Goal: Task Accomplishment & Management: Manage account settings

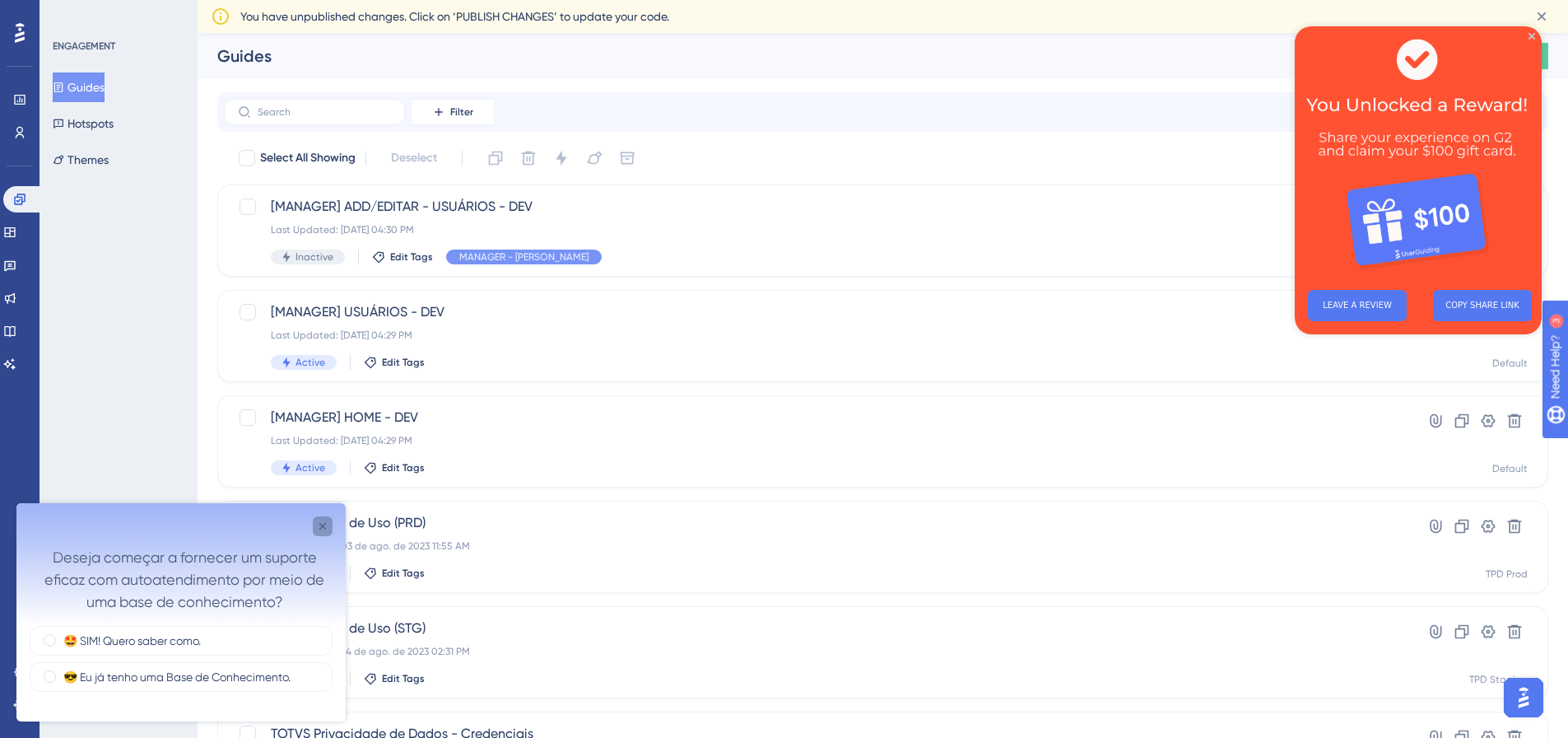
click at [324, 525] on icon "Close survey" at bounding box center [322, 525] width 6 height 6
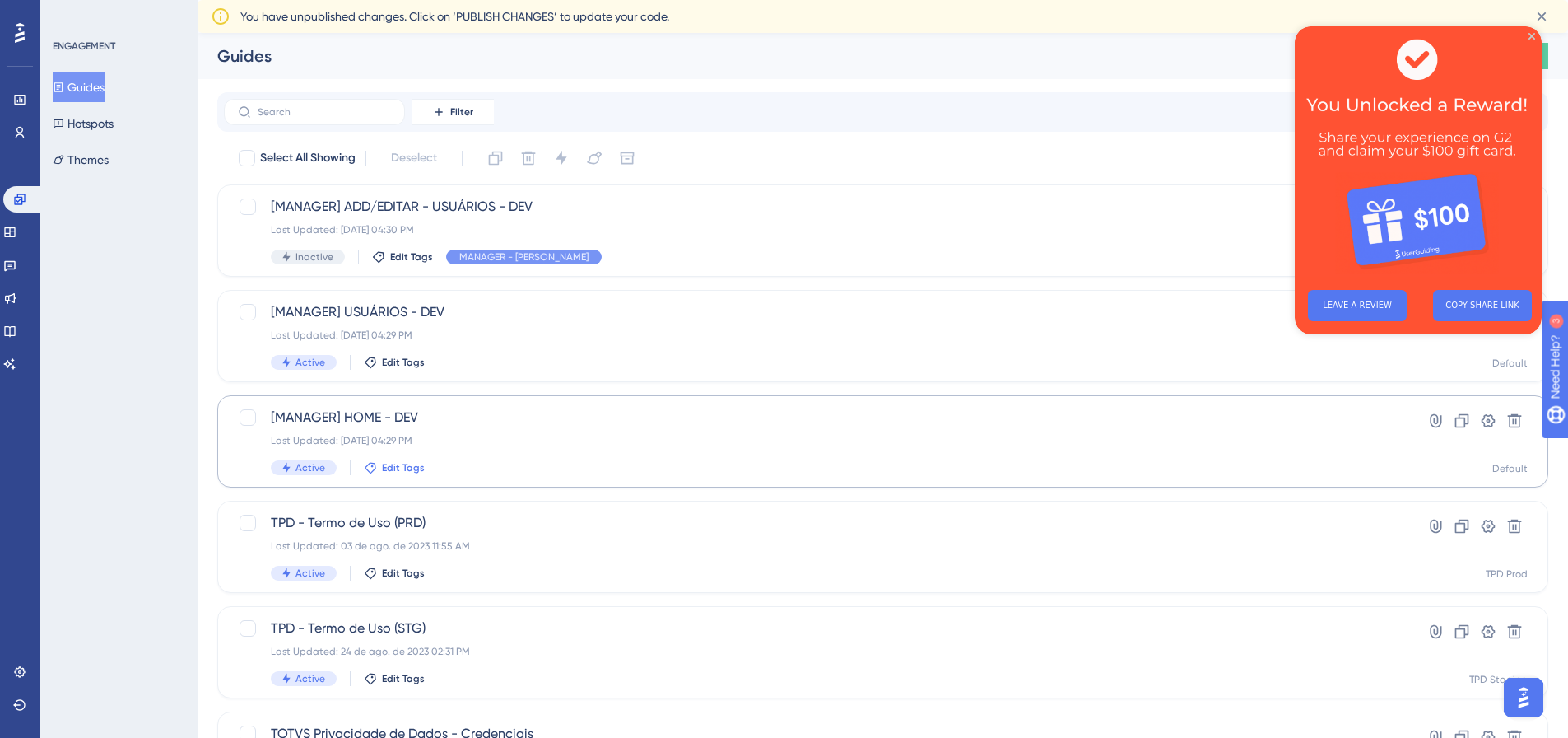
click at [412, 462] on span "Edit Tags" at bounding box center [403, 467] width 43 height 13
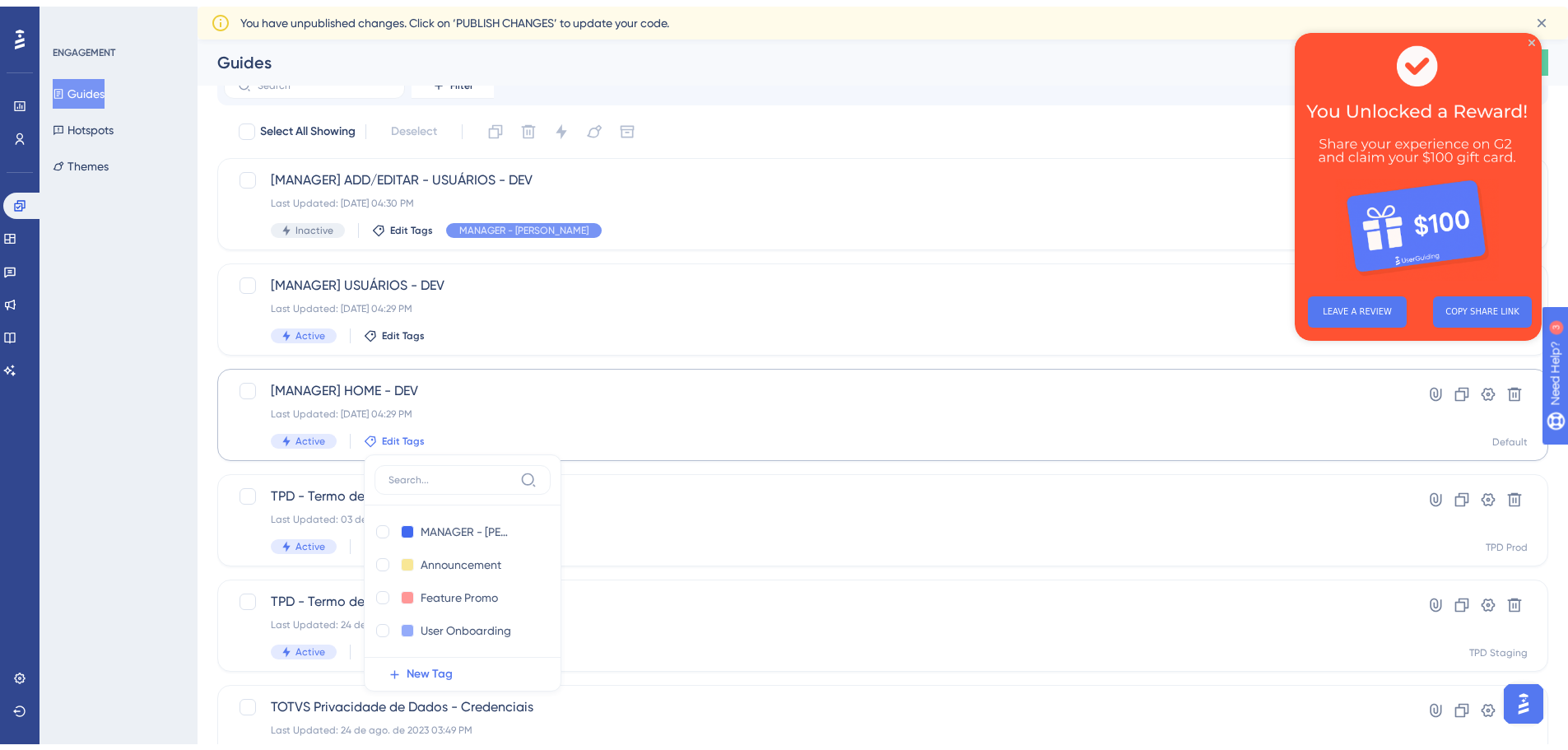
scroll to position [231, 0]
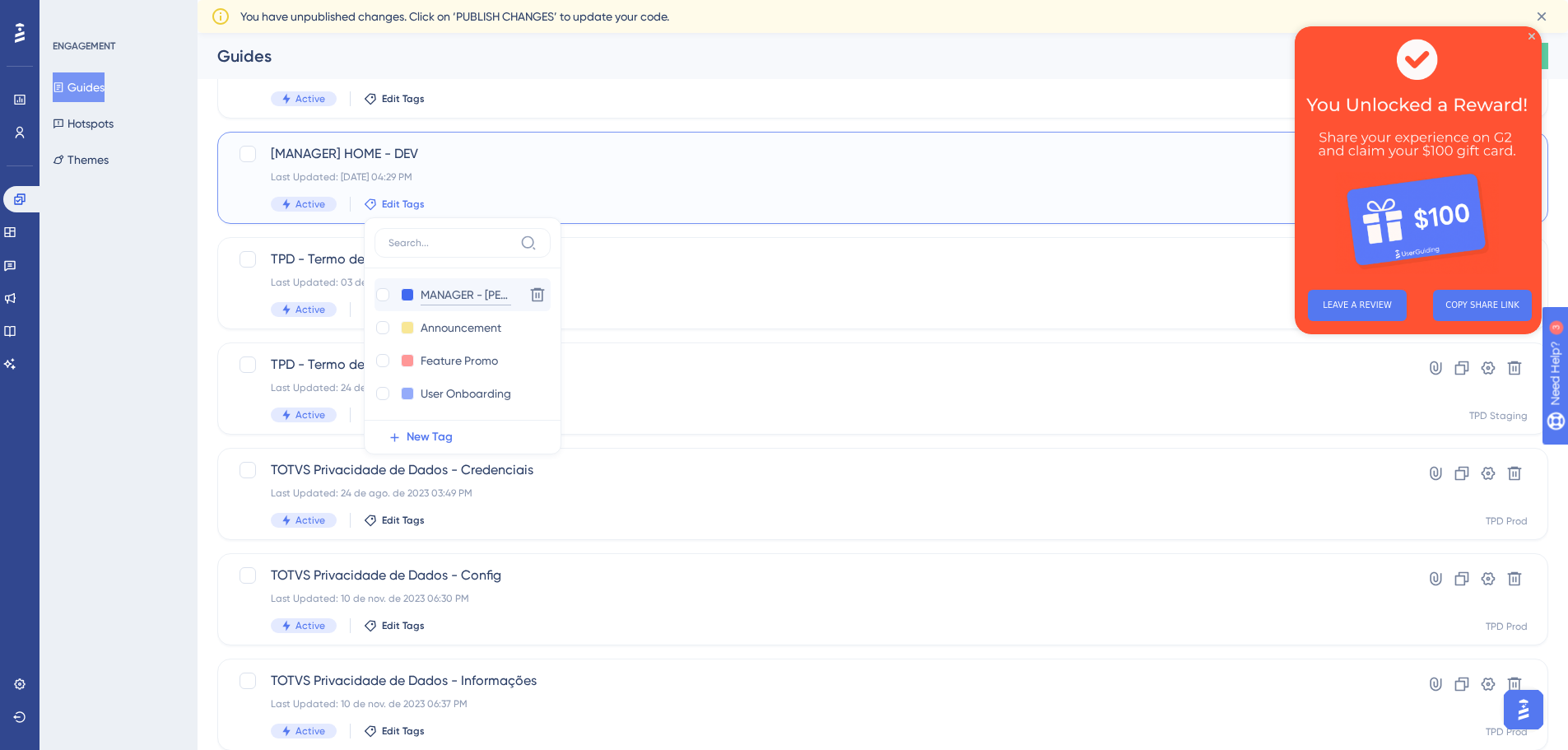
click at [458, 304] on input "MANAGER - [PERSON_NAME]" at bounding box center [465, 294] width 90 height 21
click at [157, 275] on div "ENGAGEMENT Guides Hotspots Themes" at bounding box center [118, 375] width 158 height 750
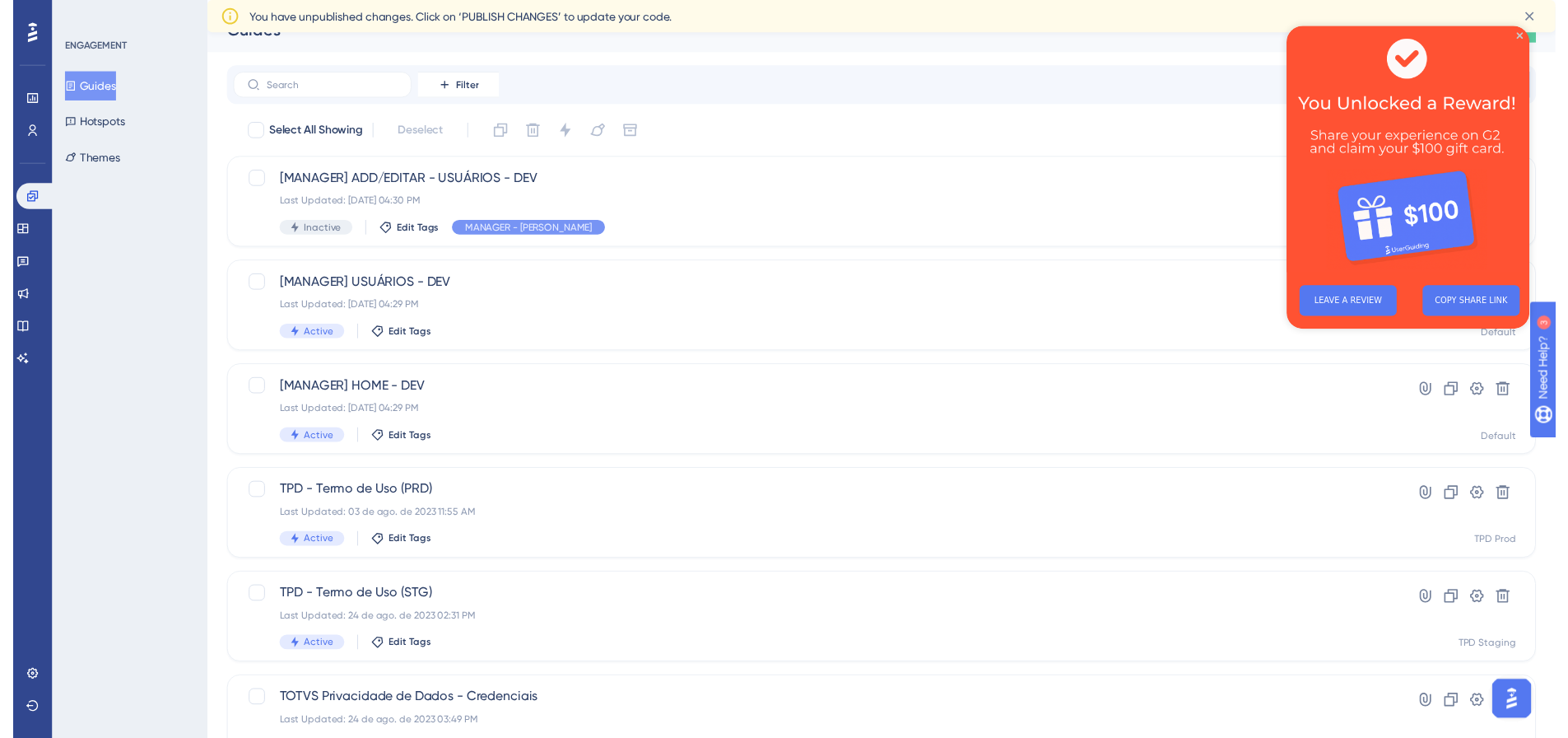
scroll to position [0, 0]
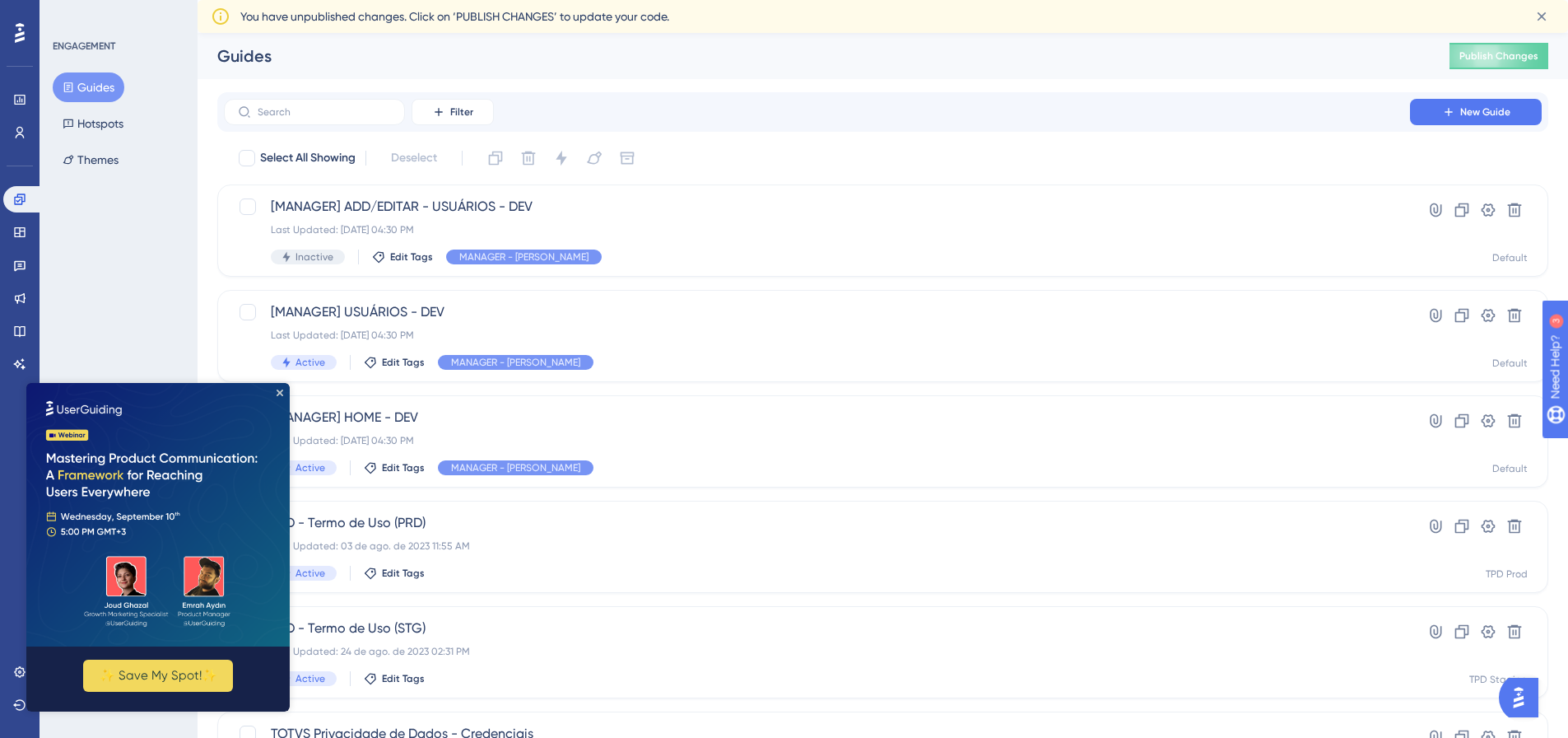
click at [275, 394] on img at bounding box center [157, 514] width 264 height 264
click at [275, 390] on img at bounding box center [157, 514] width 264 height 264
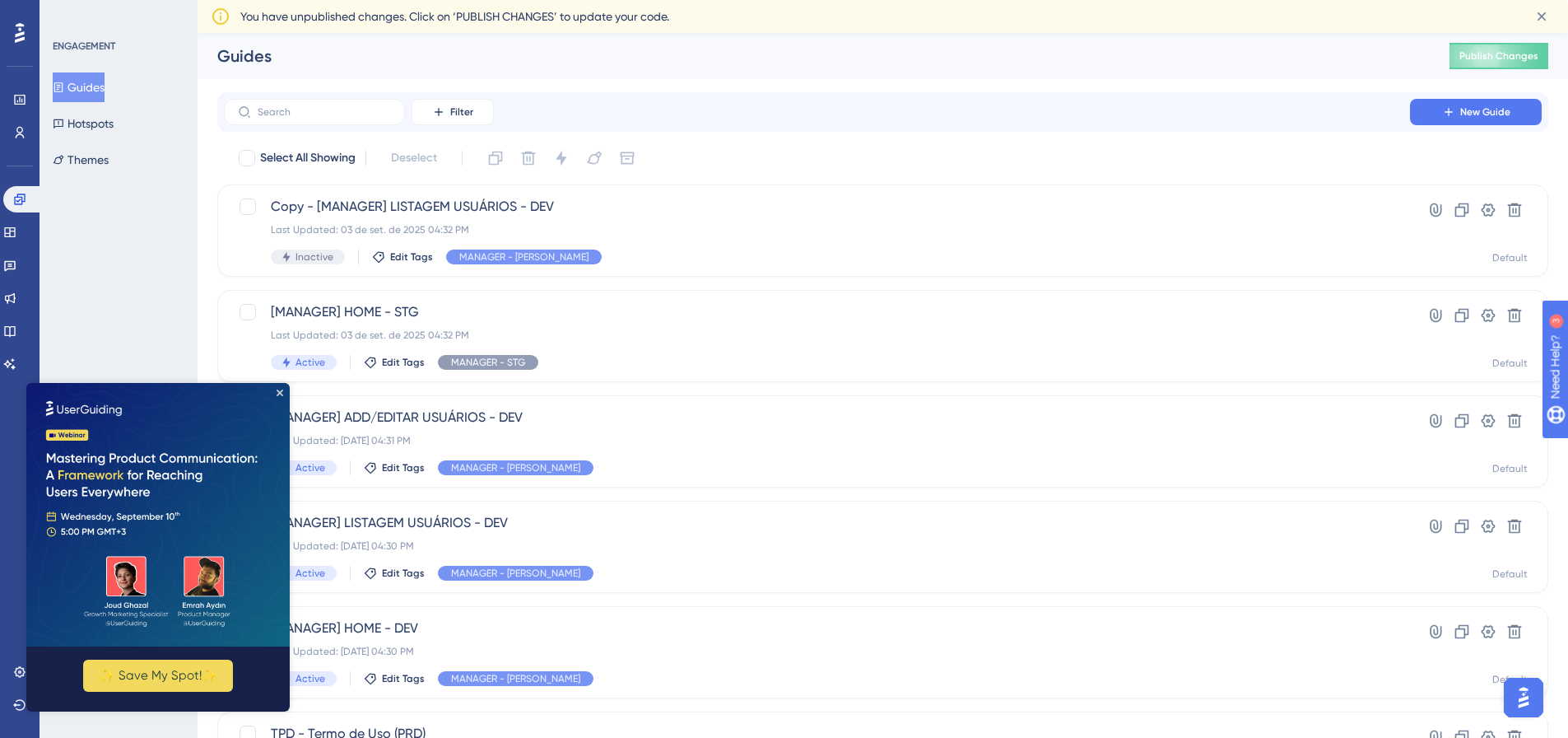
click at [278, 387] on img at bounding box center [157, 514] width 264 height 264
click at [283, 391] on icon "Close Preview" at bounding box center [279, 392] width 6 height 6
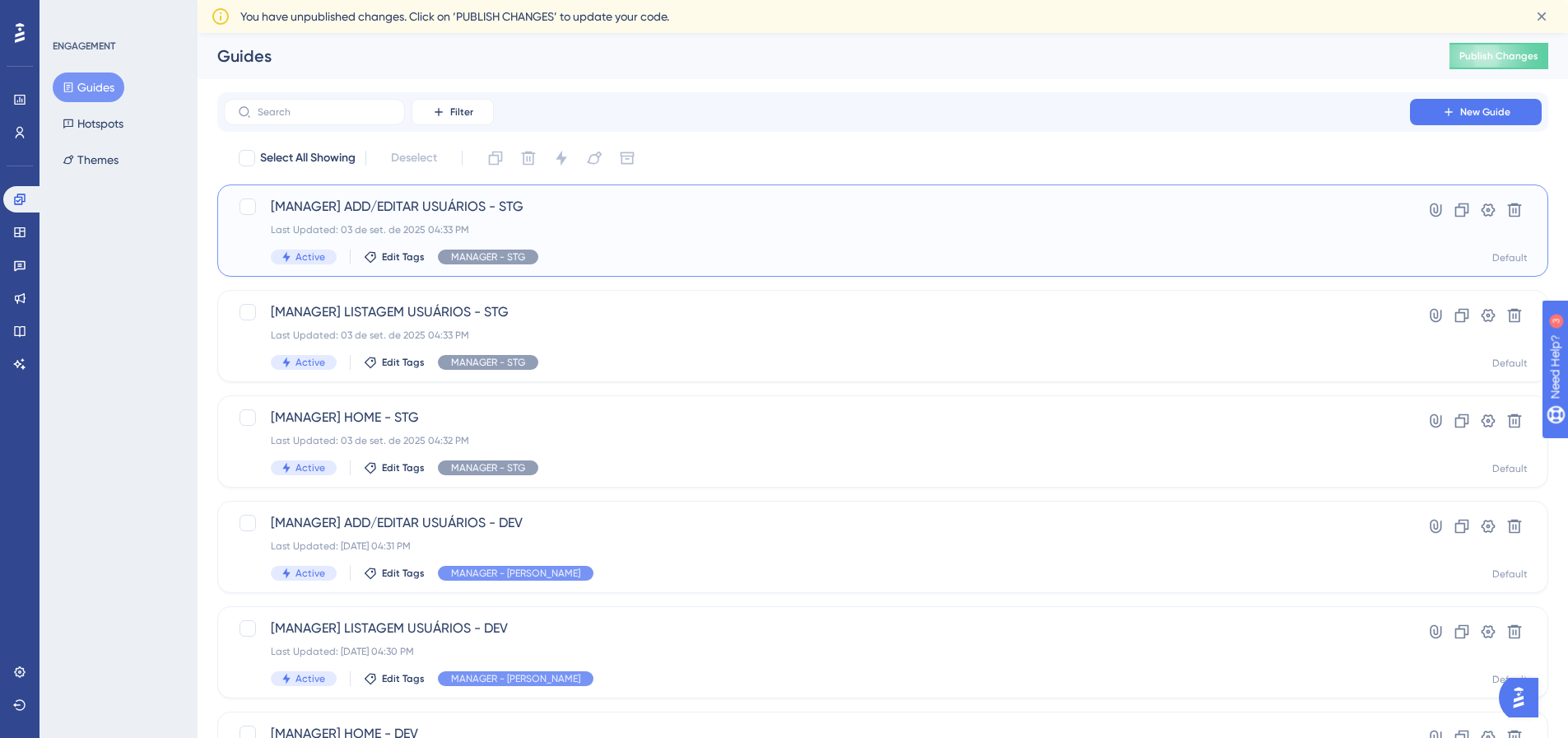
click at [370, 222] on div "[MANAGER] ADD/EDITAR USUÁRIOS - STG Last Updated: 03 de set. de 2025 04:33 PM A…" at bounding box center [817, 230] width 1092 height 67
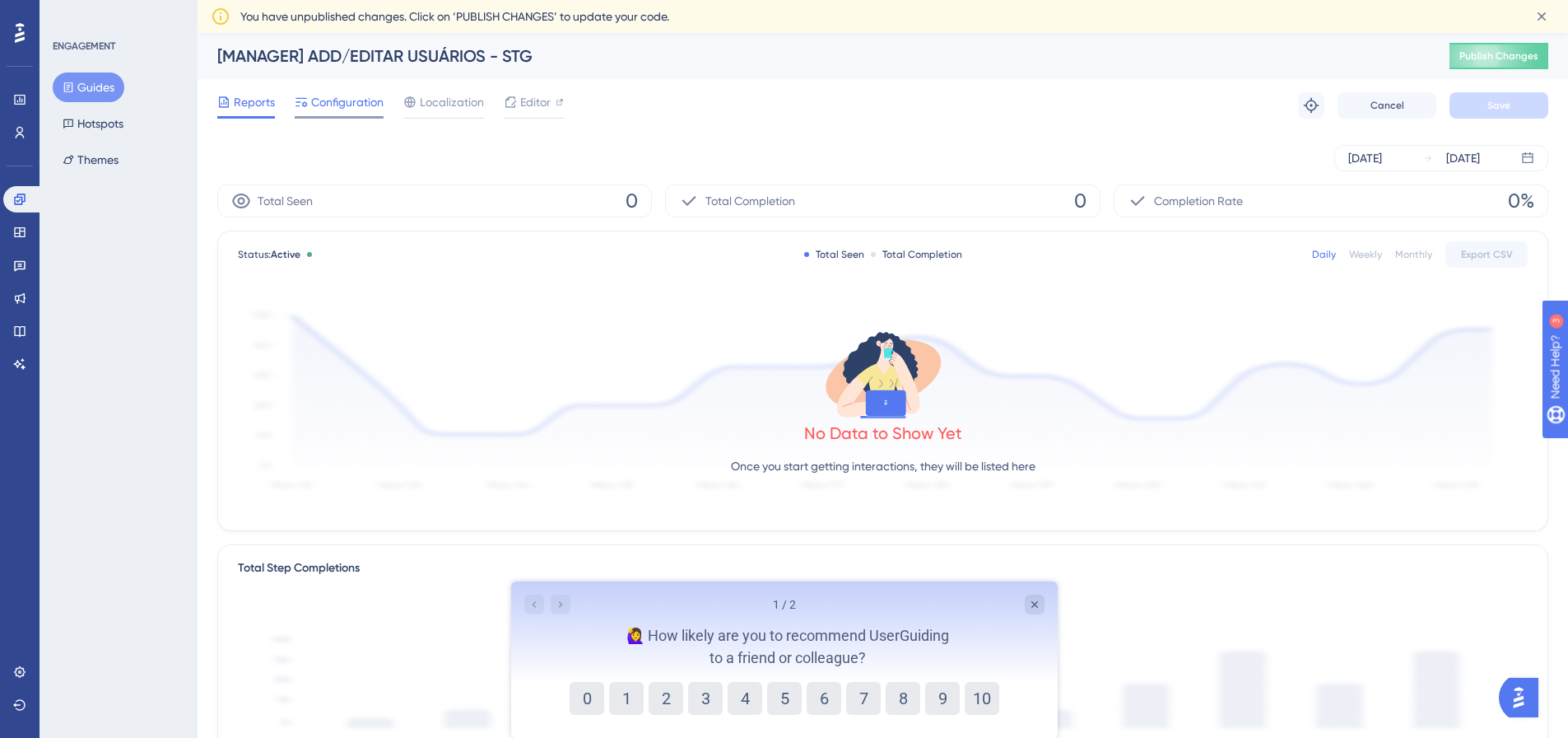
click at [360, 104] on span "Configuration" at bounding box center [347, 102] width 72 height 20
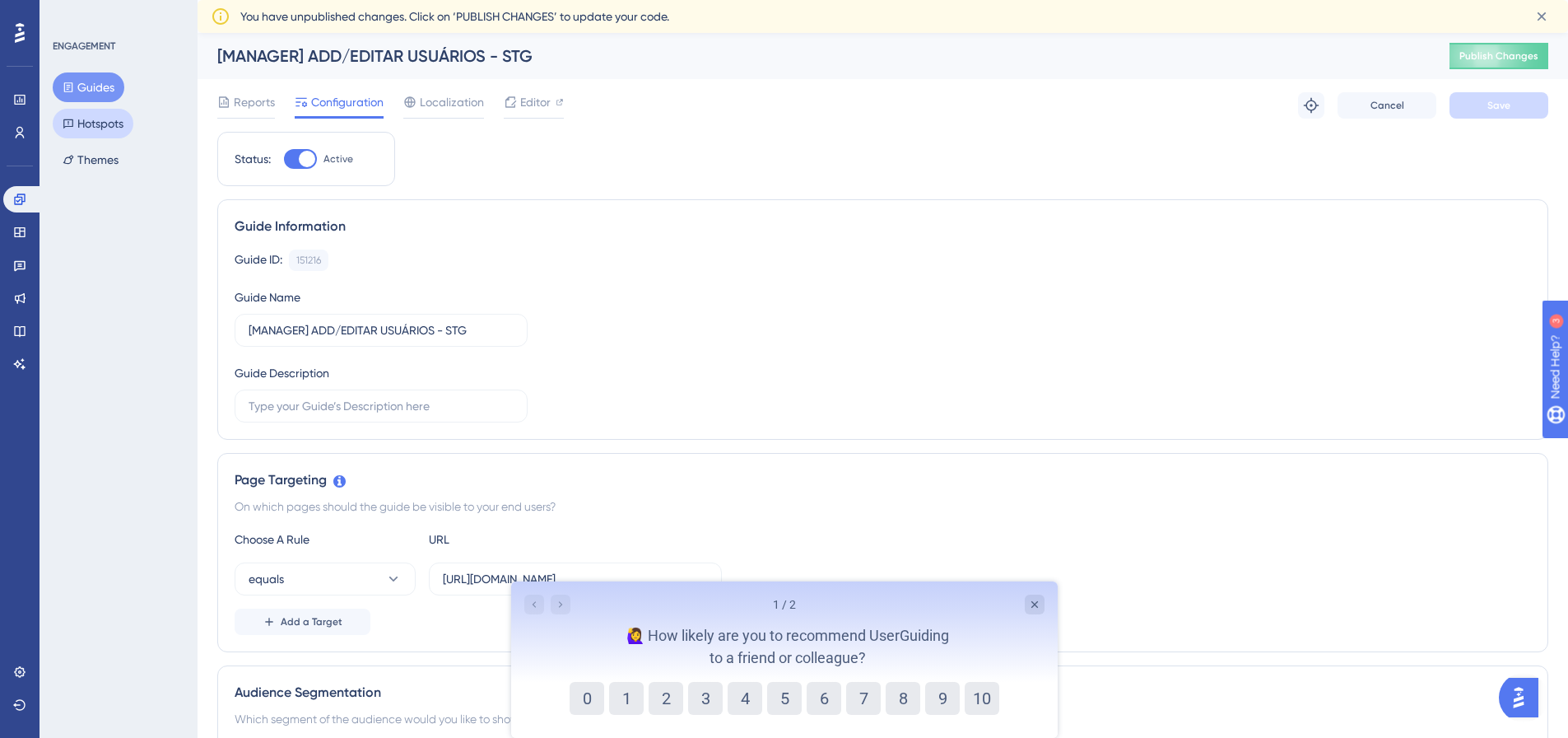
click at [102, 124] on button "Hotspots" at bounding box center [93, 123] width 81 height 30
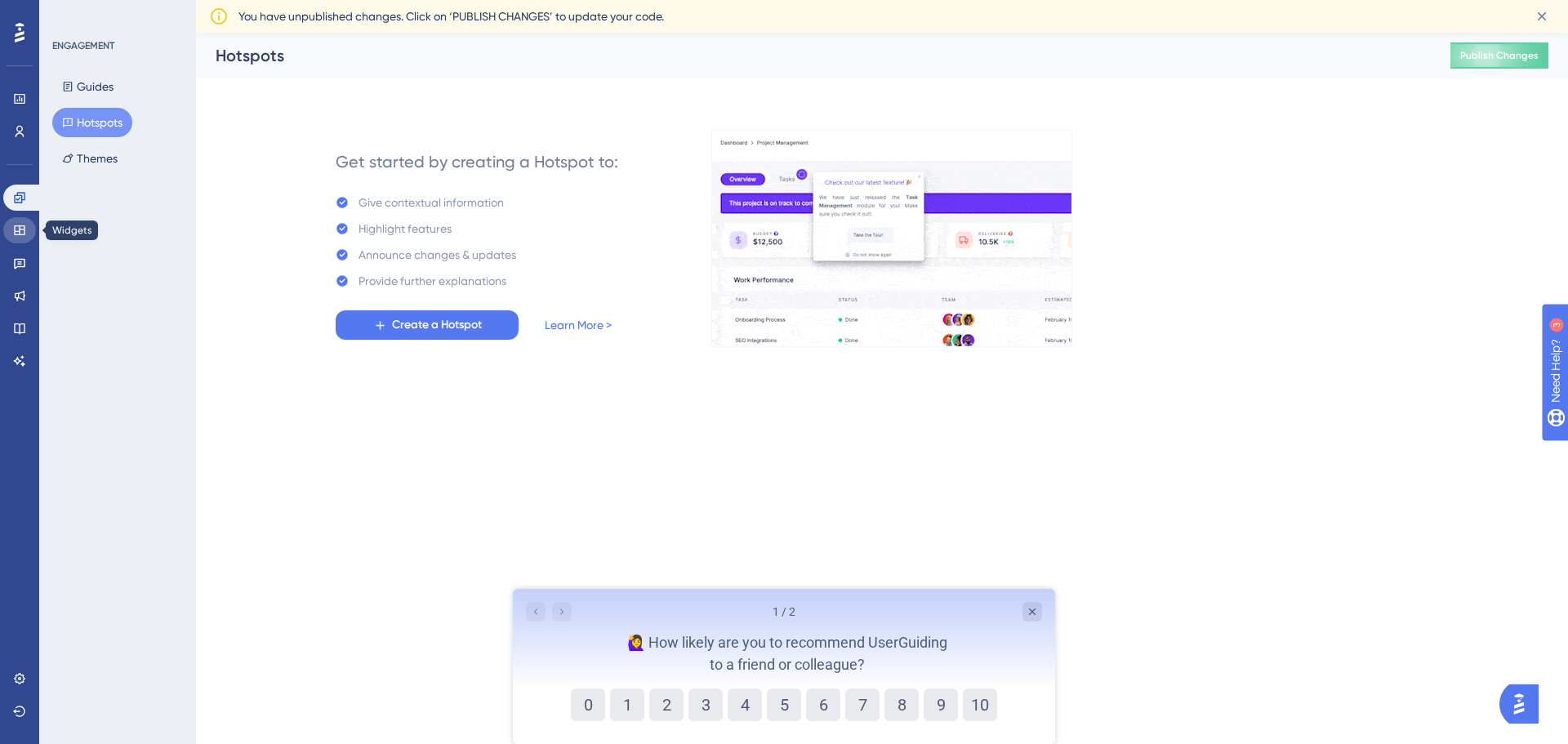
click at [16, 233] on icon at bounding box center [20, 230] width 13 height 13
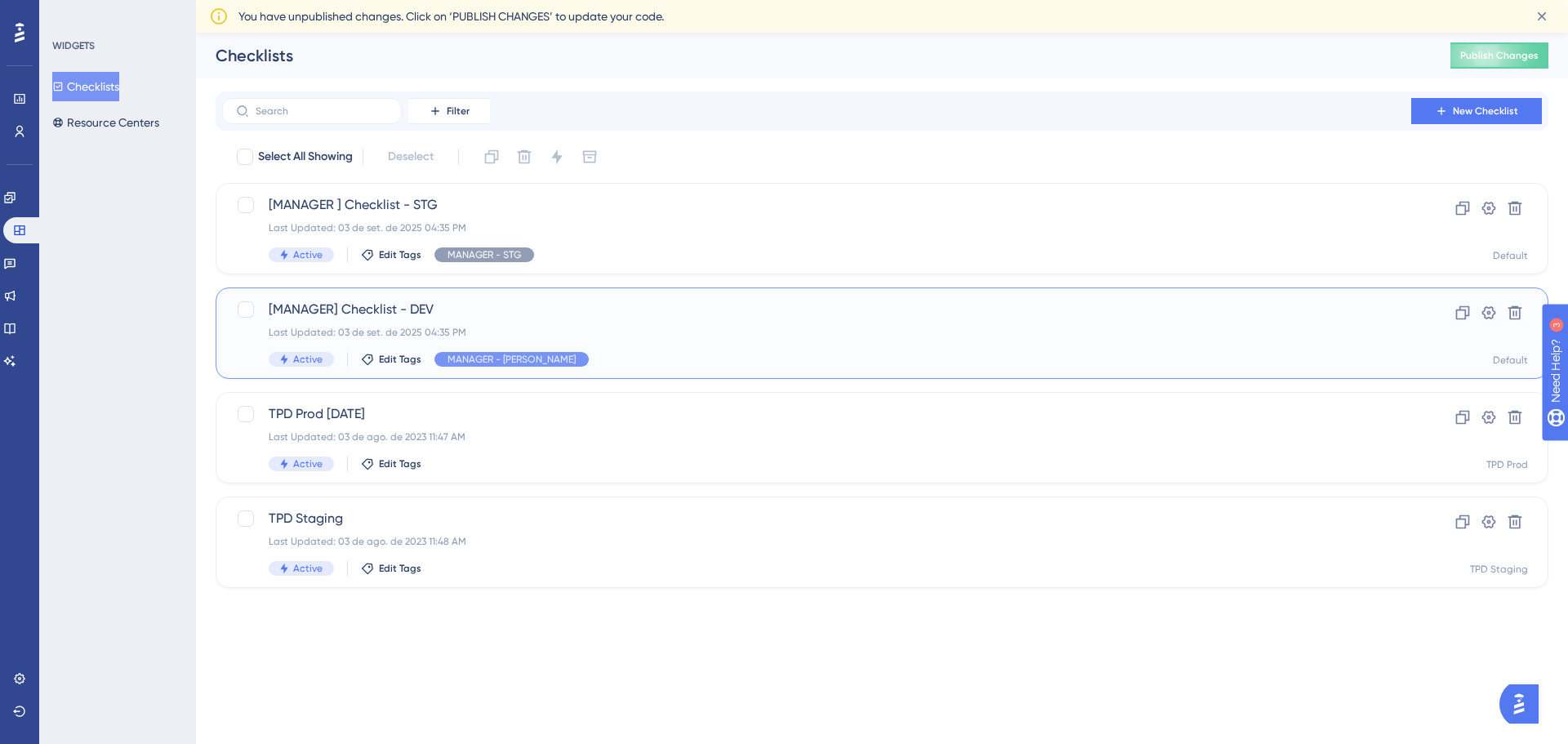
click at [551, 333] on div "Last Updated: 03 de set. de 2025 04:35 PM" at bounding box center [816, 332] width 1096 height 13
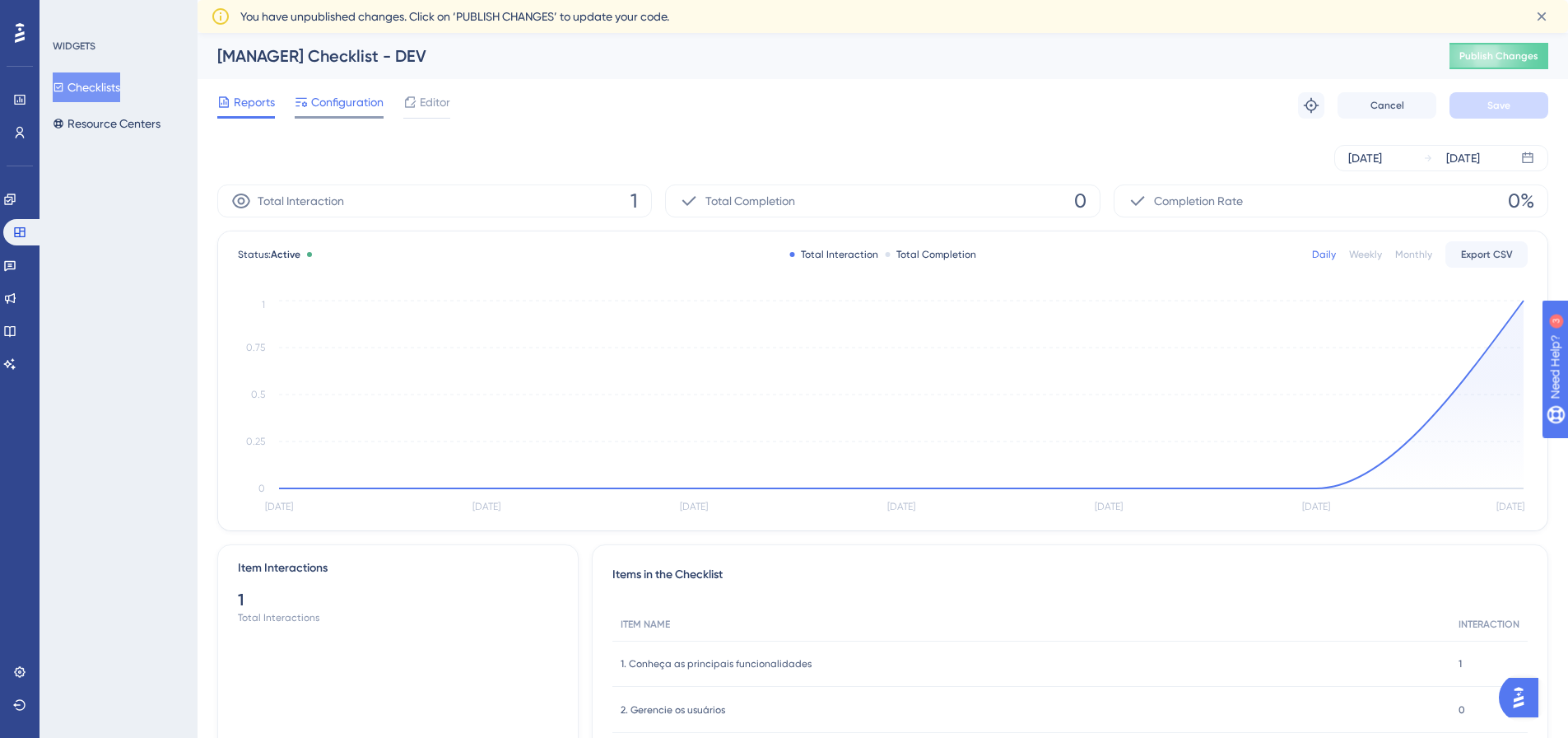
click at [369, 100] on span "Configuration" at bounding box center [347, 102] width 72 height 20
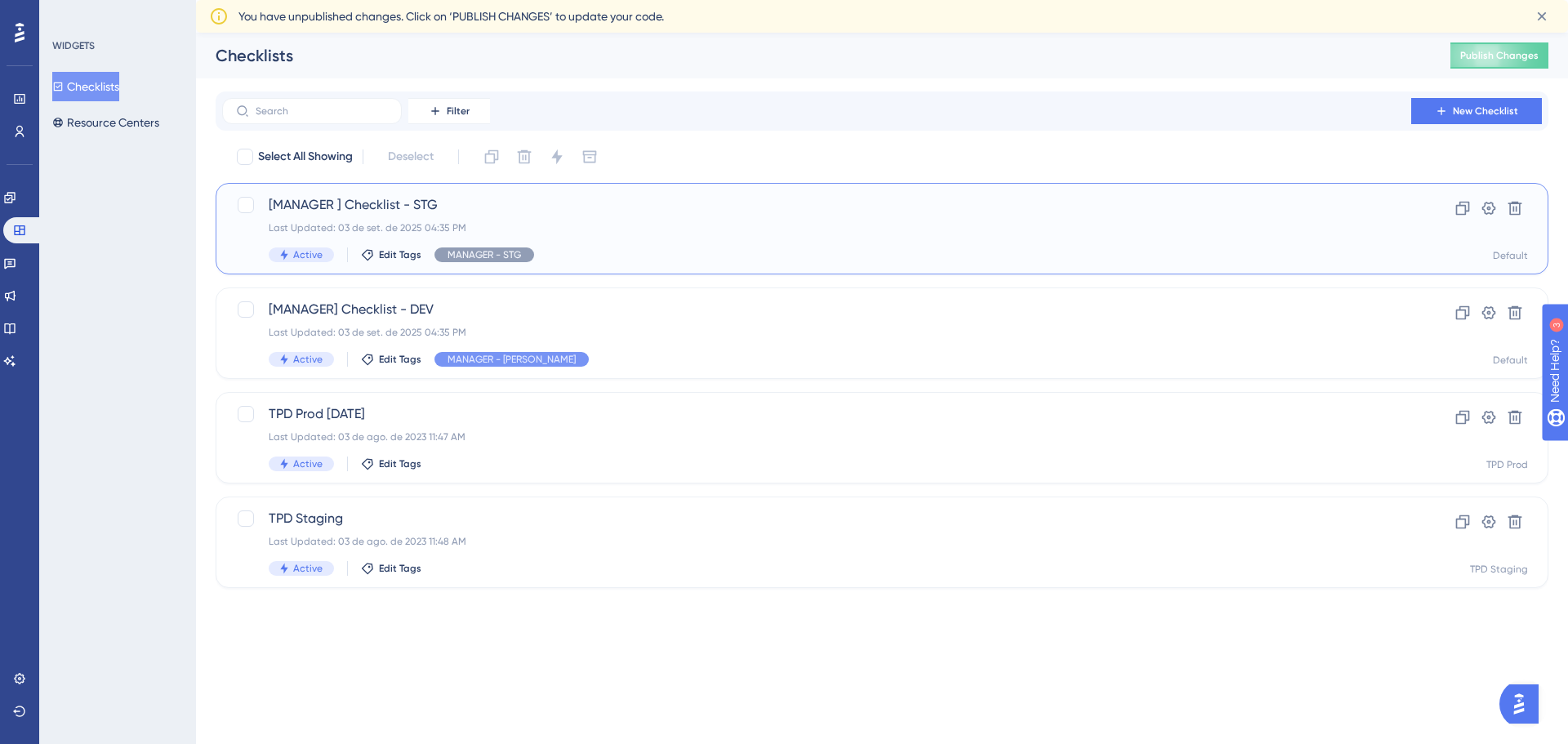
click at [352, 221] on div "Last Updated: 03 de set. de 2025 04:35 PM" at bounding box center [816, 227] width 1096 height 13
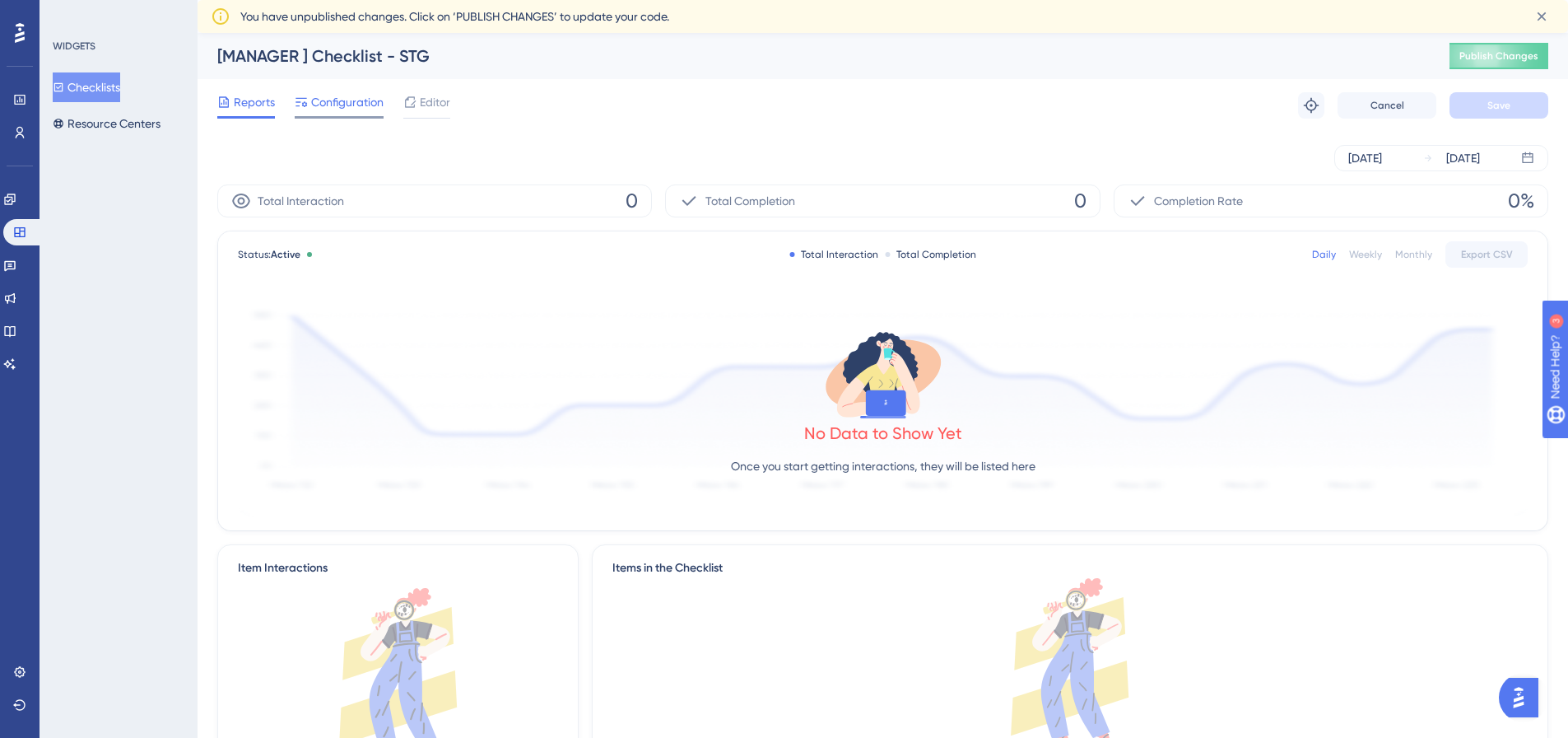
click at [327, 97] on span "Configuration" at bounding box center [347, 102] width 72 height 20
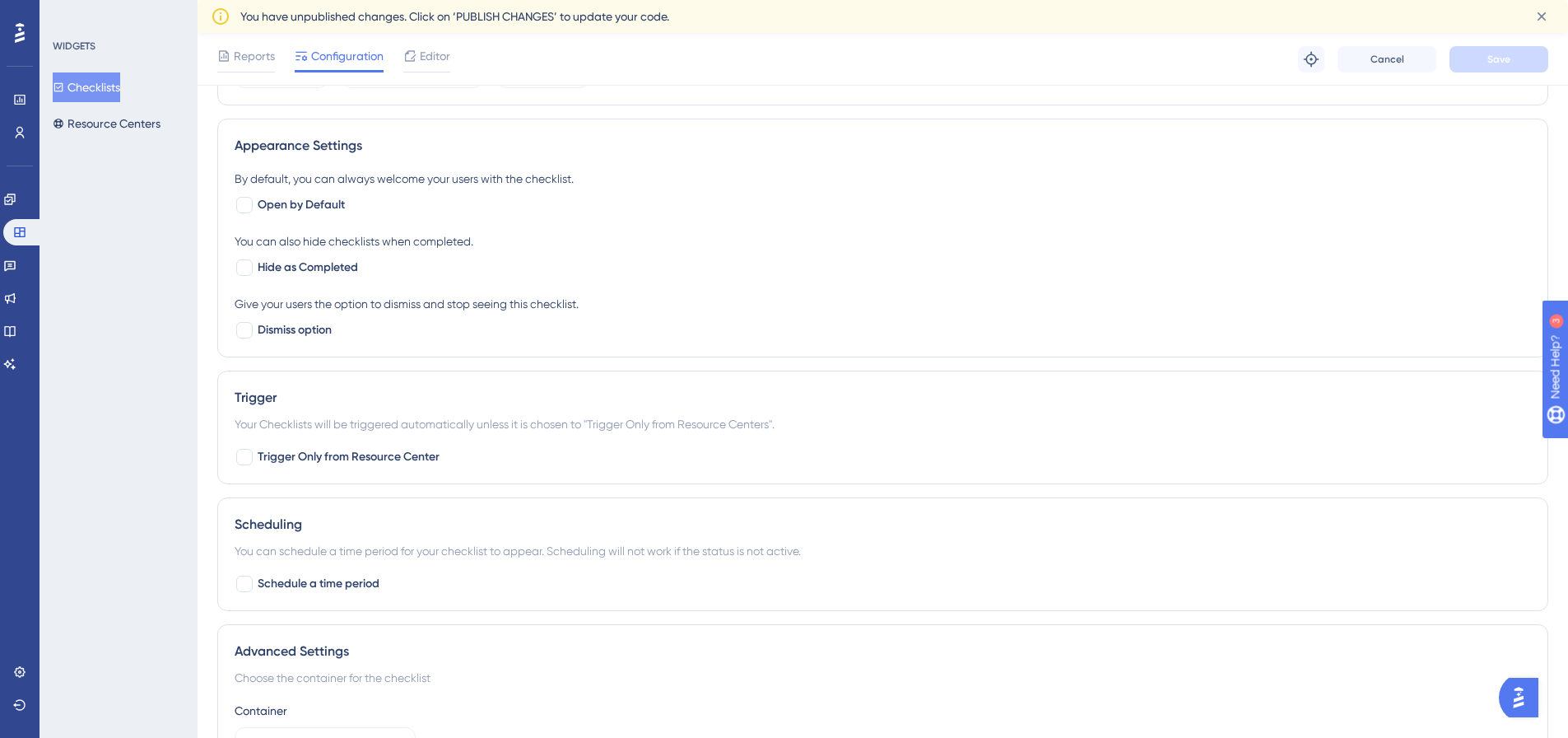
scroll to position [723, 0]
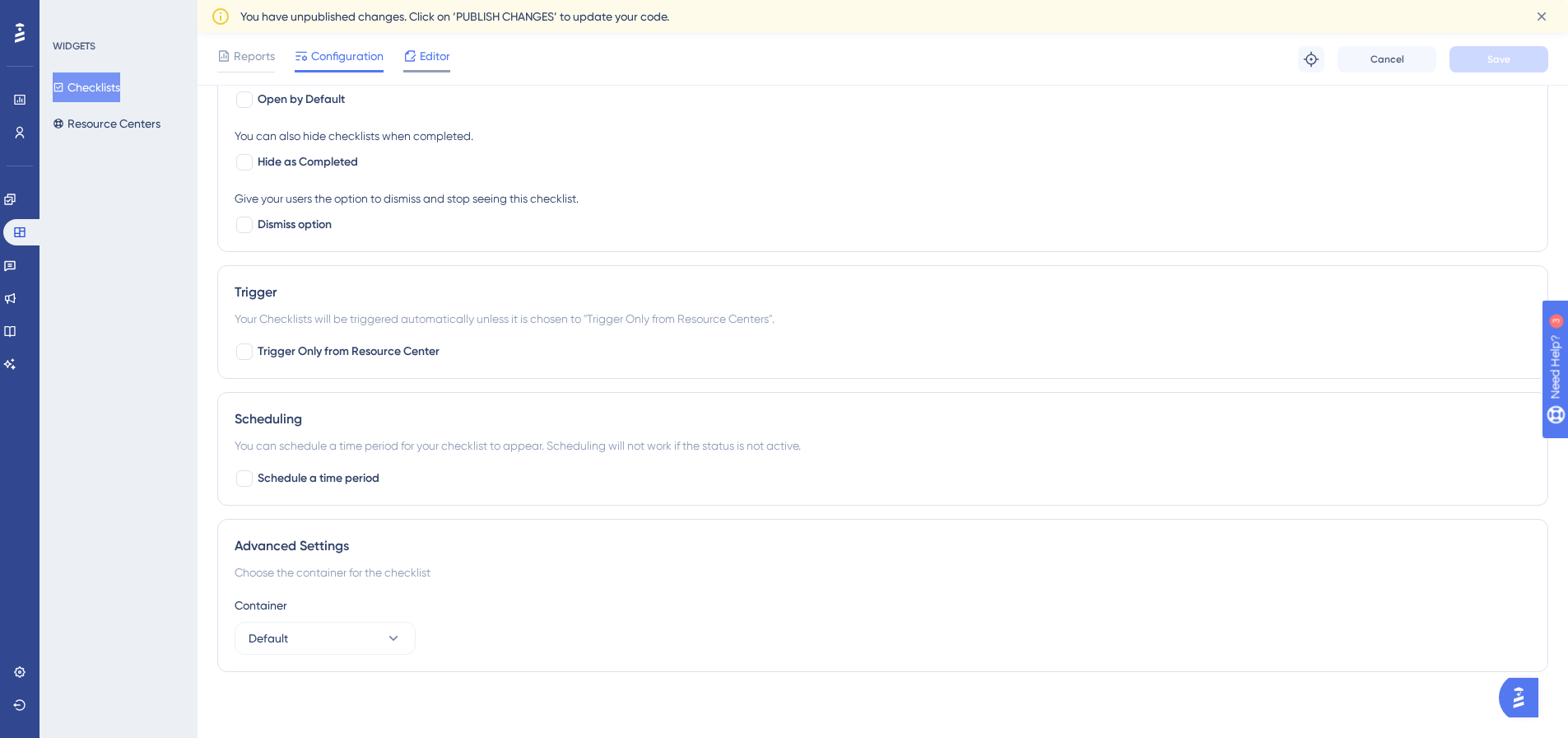
click at [436, 56] on span "Editor" at bounding box center [435, 56] width 30 height 20
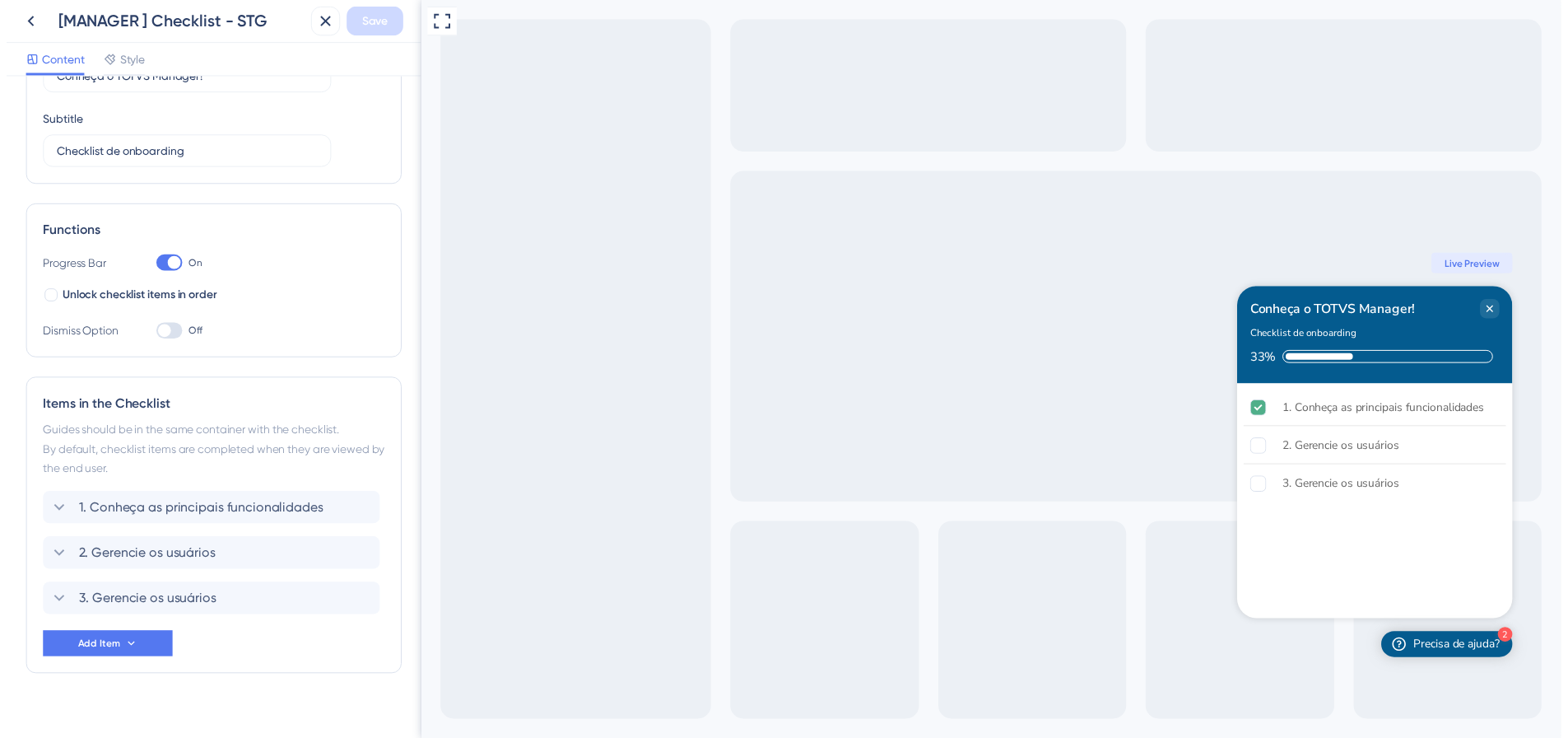
scroll to position [132, 0]
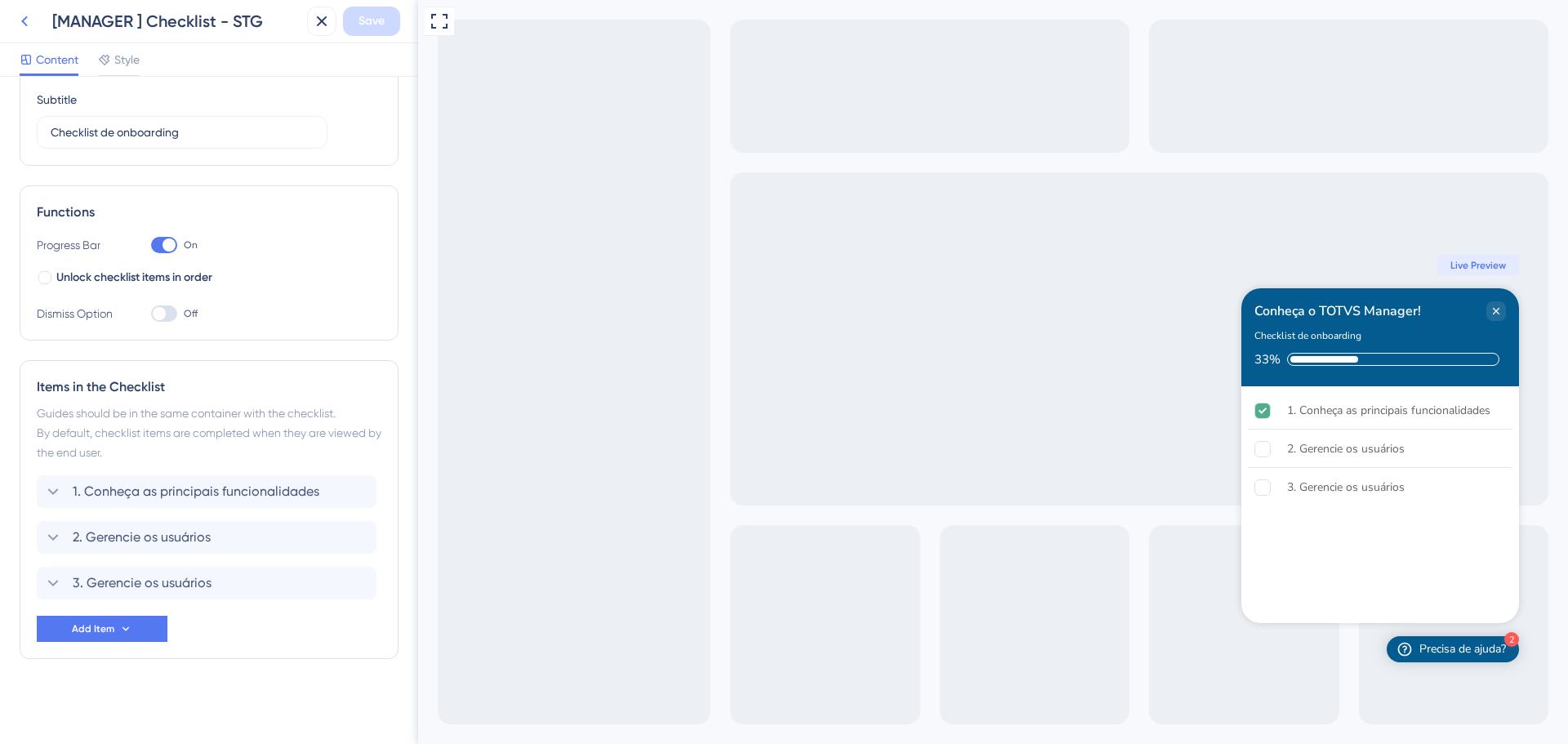
click at [20, 16] on icon at bounding box center [25, 21] width 20 height 20
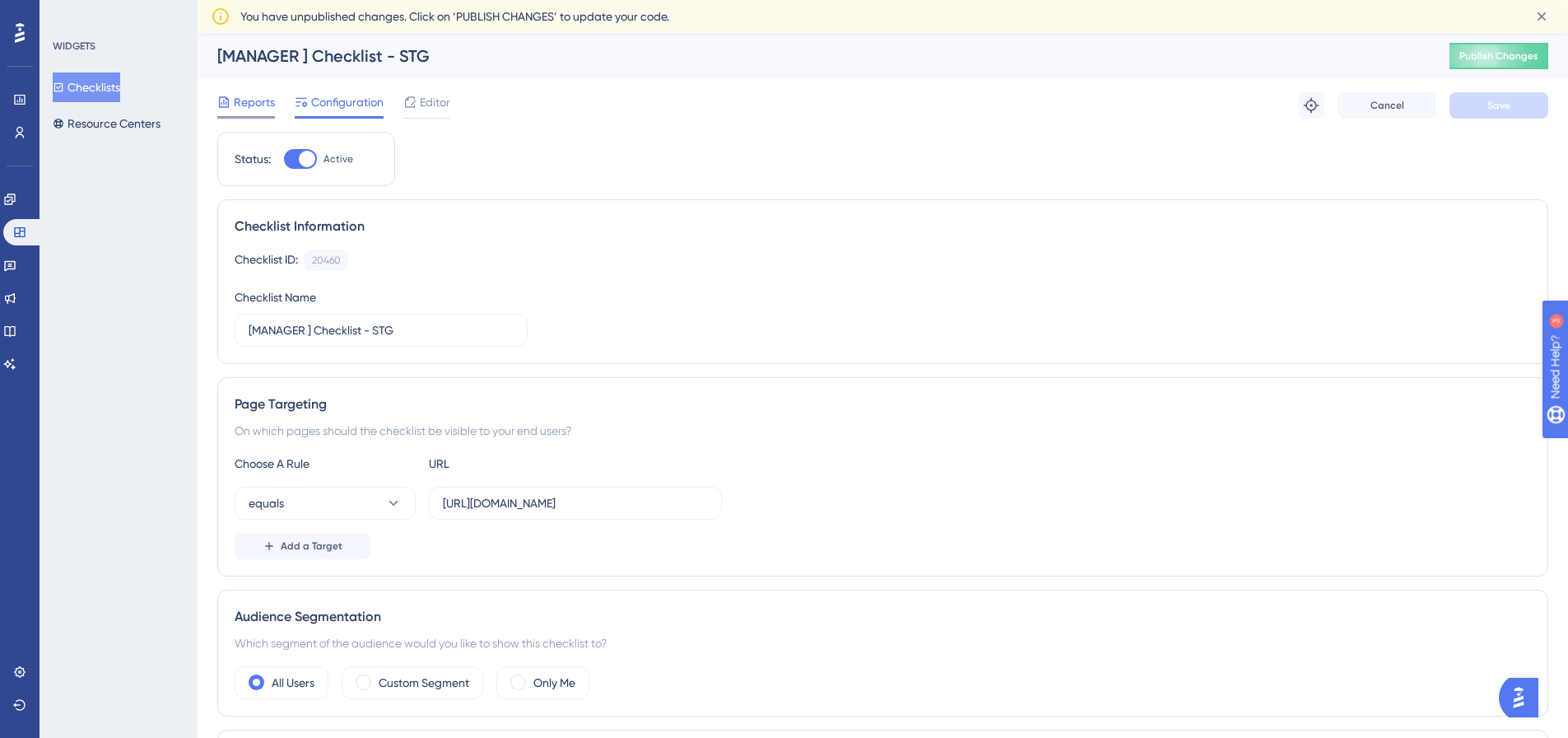
click at [242, 106] on span "Reports" at bounding box center [254, 102] width 41 height 20
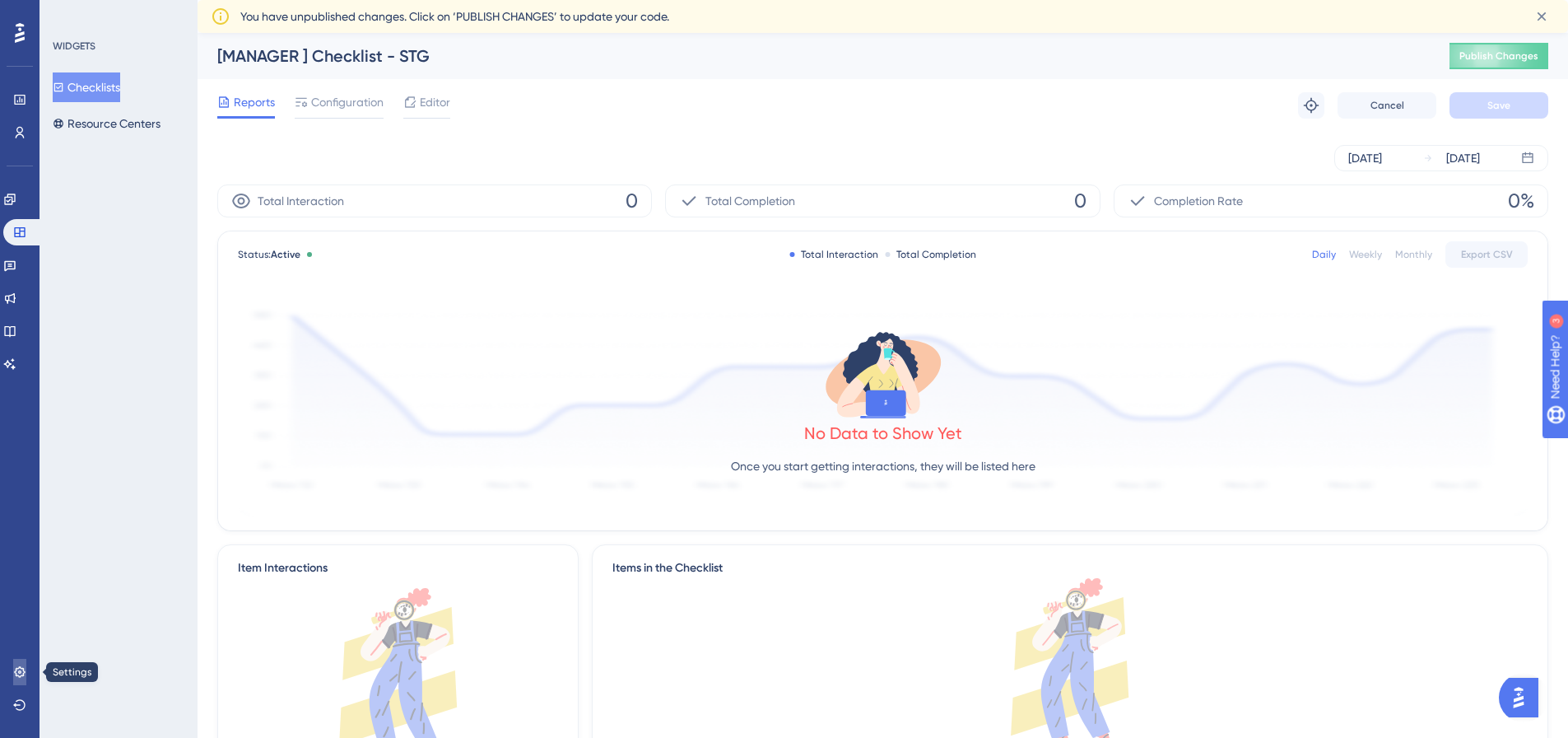
click at [26, 674] on link at bounding box center [20, 671] width 13 height 26
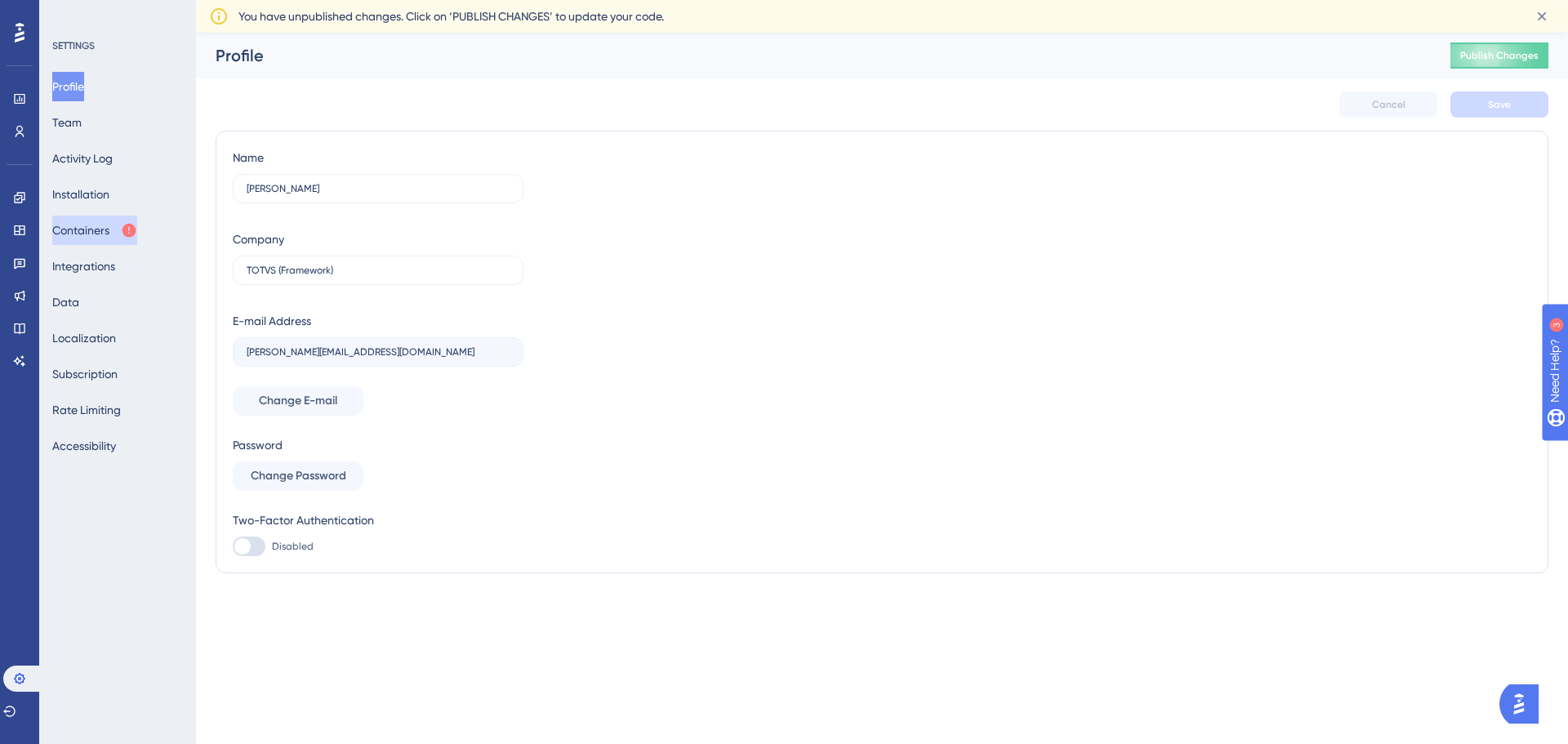
click at [98, 235] on button "Containers" at bounding box center [95, 230] width 85 height 29
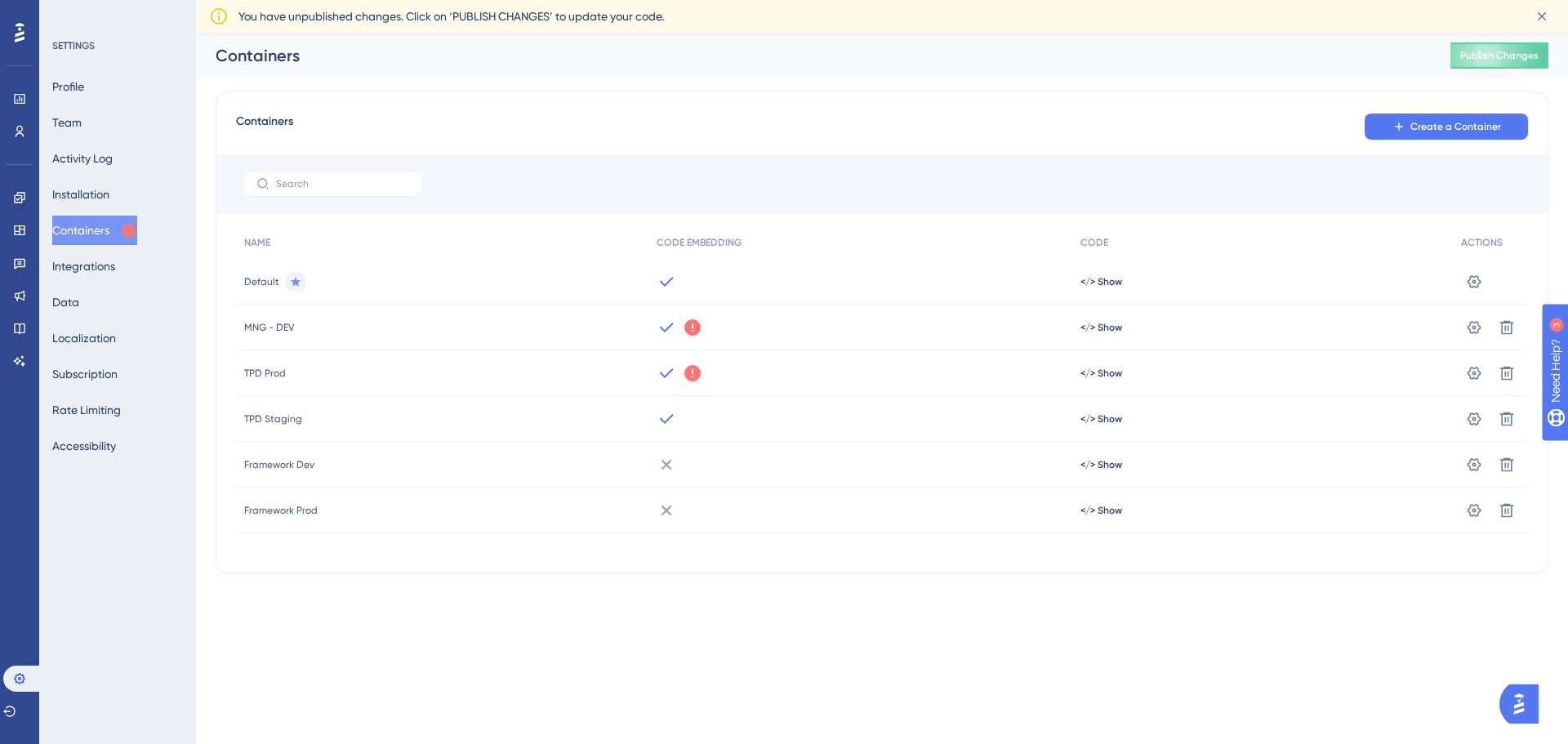
click at [666, 328] on icon at bounding box center [666, 328] width 20 height 20
click at [1473, 288] on icon at bounding box center [1475, 281] width 14 height 13
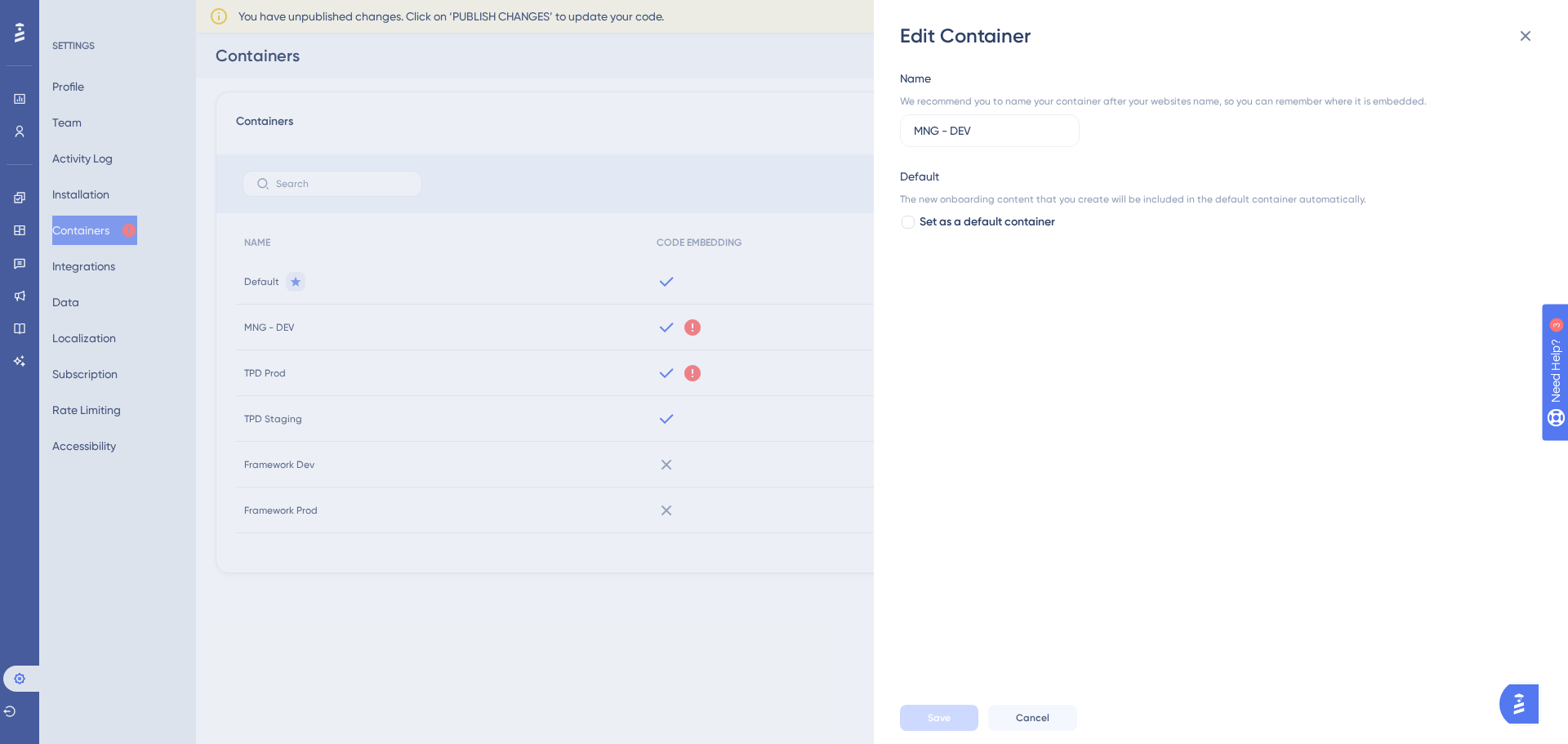
click at [743, 600] on div "Edit Container Name We recommend you to name your container after your websites…" at bounding box center [784, 372] width 1568 height 744
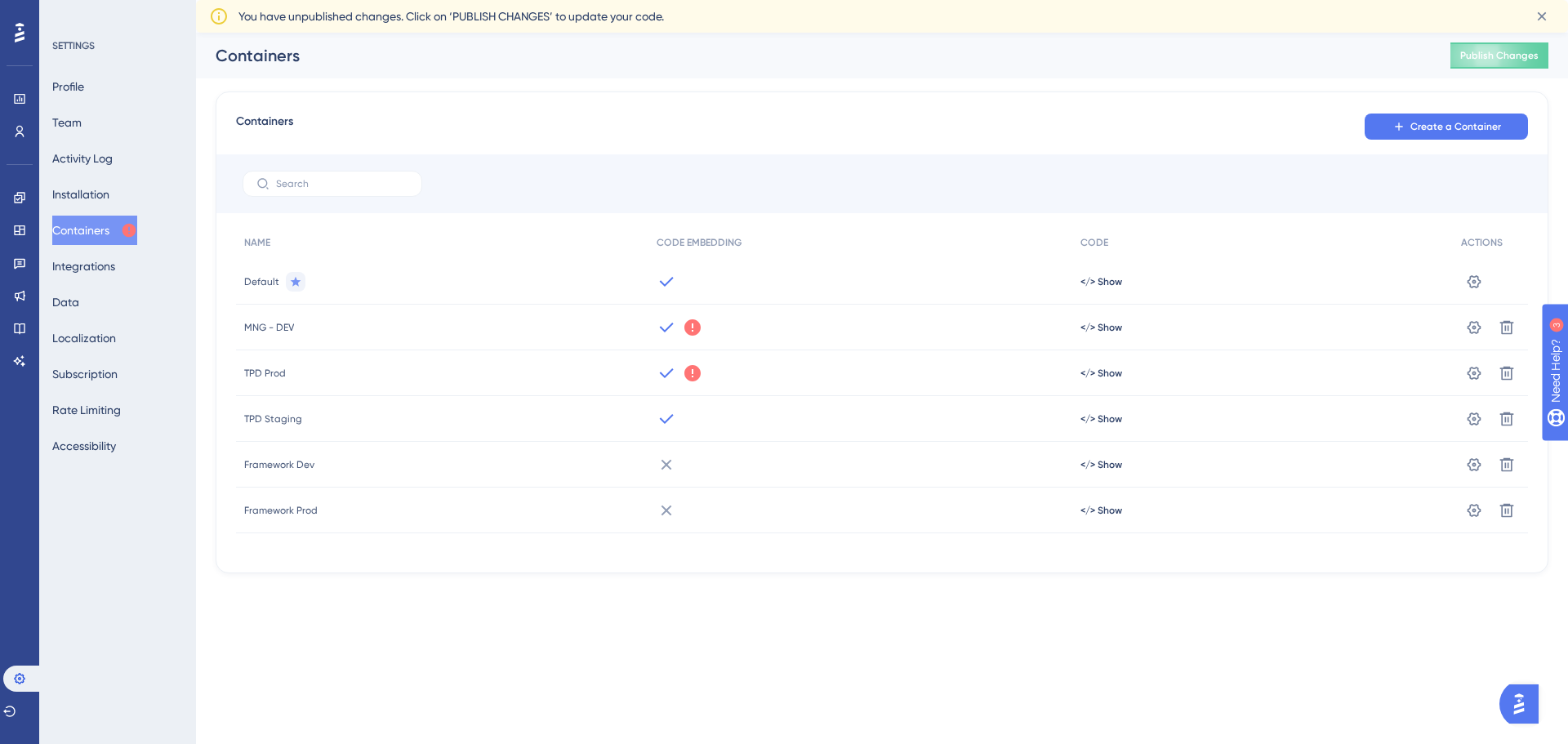
click at [666, 323] on icon at bounding box center [666, 328] width 20 height 20
click at [13, 196] on icon at bounding box center [20, 197] width 13 height 13
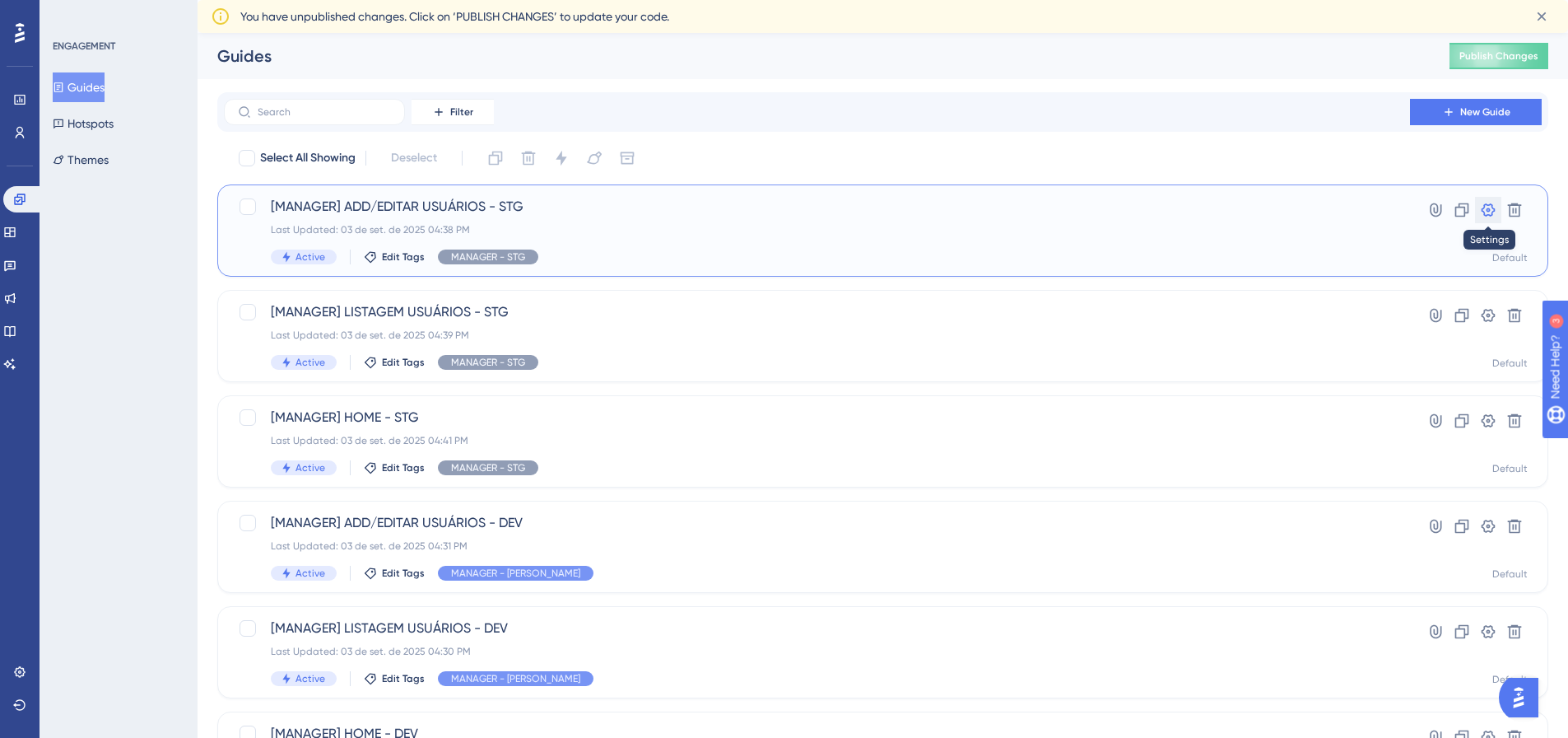
click at [1485, 211] on icon at bounding box center [1488, 209] width 16 height 16
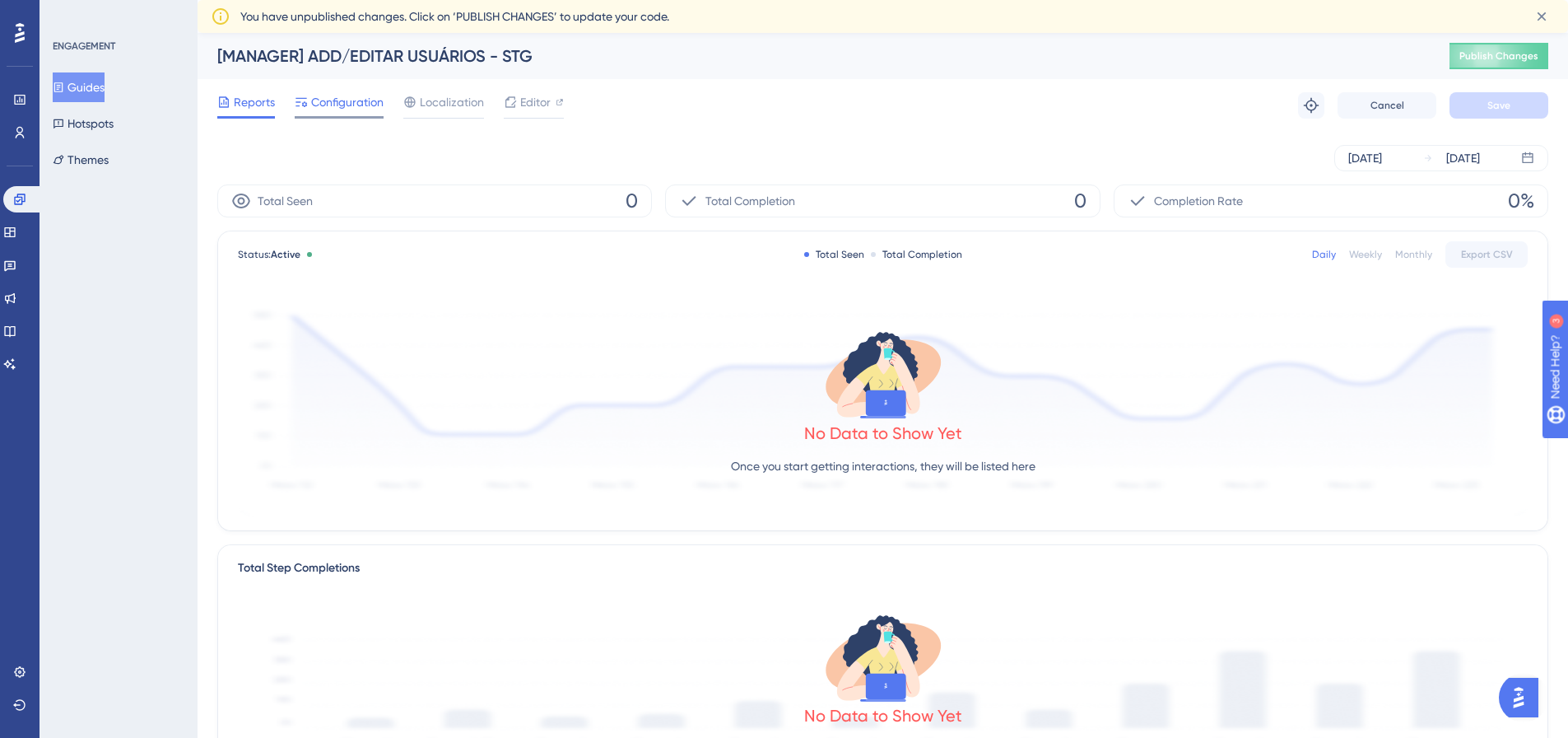
click at [356, 98] on span "Configuration" at bounding box center [347, 102] width 72 height 20
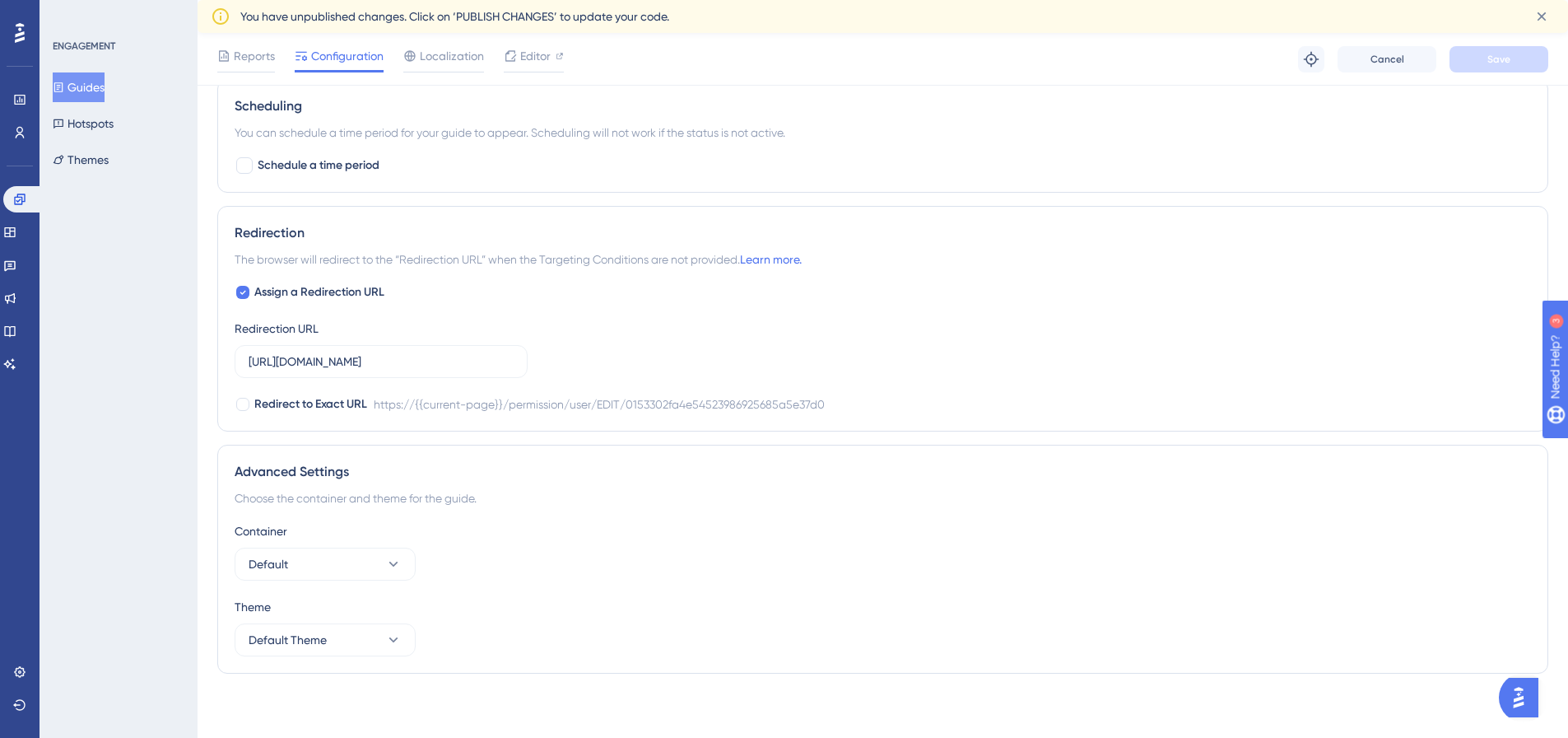
scroll to position [1048, 0]
click at [394, 564] on icon at bounding box center [394, 562] width 16 height 16
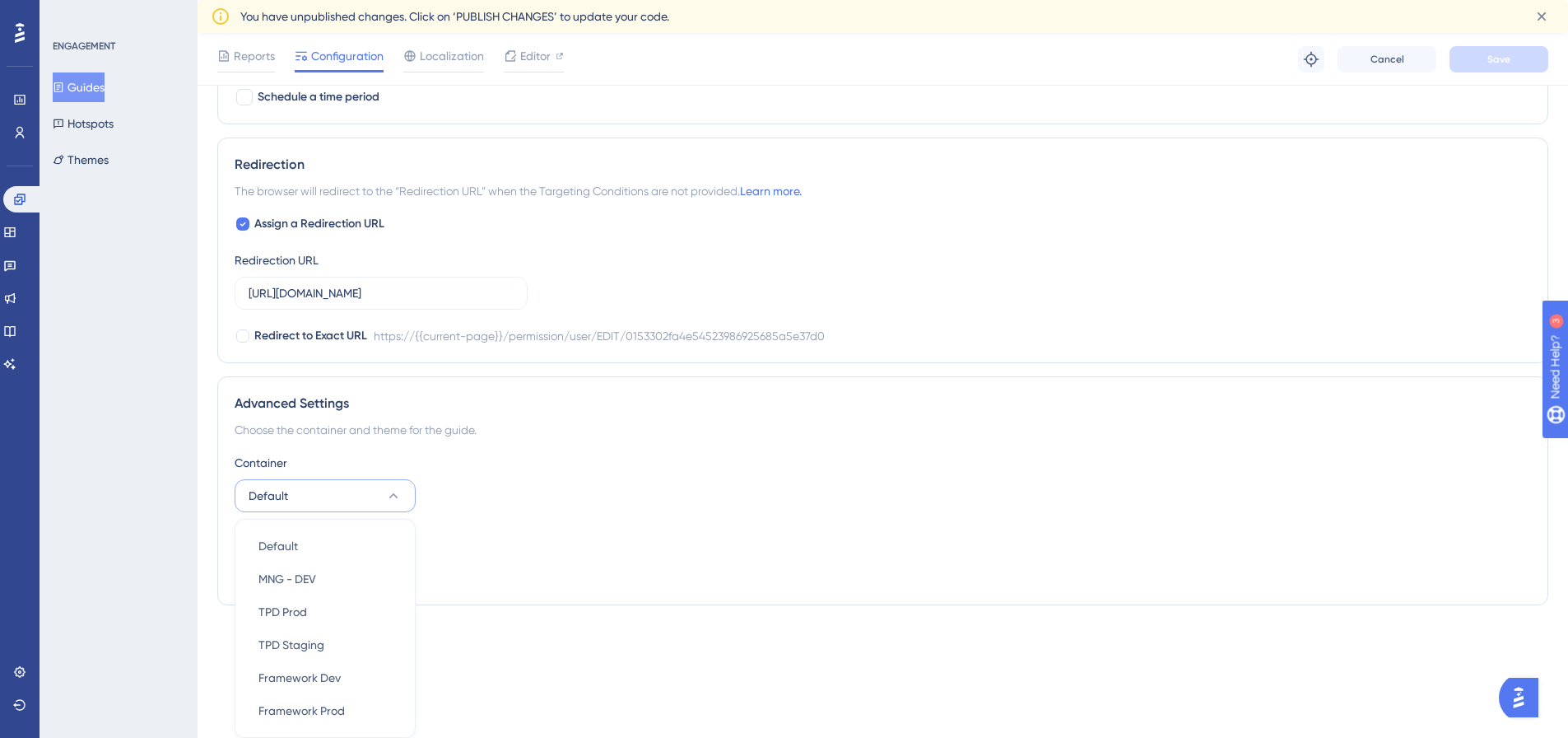
click at [166, 407] on div "ENGAGEMENT Guides Hotspots Themes" at bounding box center [118, 369] width 158 height 738
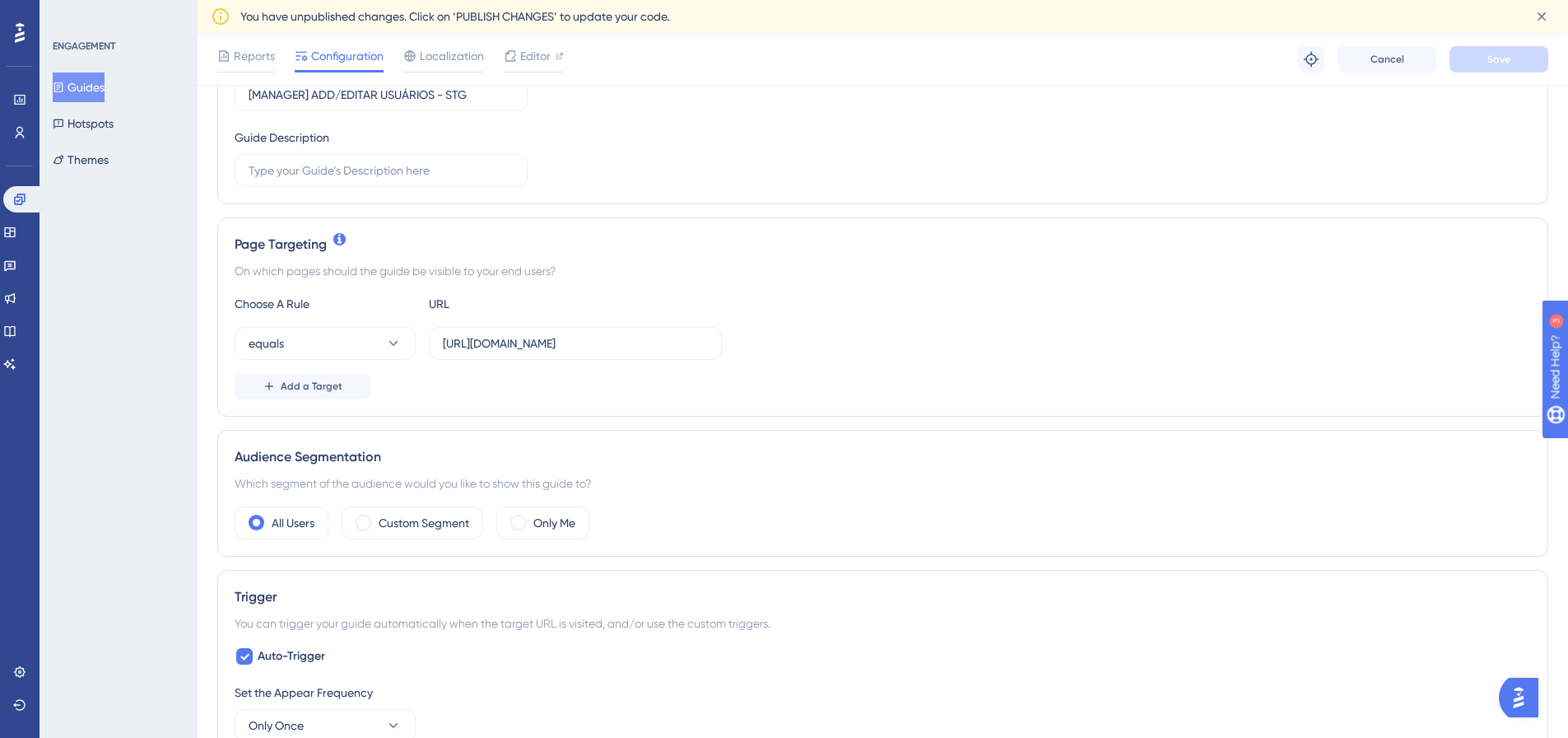
scroll to position [0, 0]
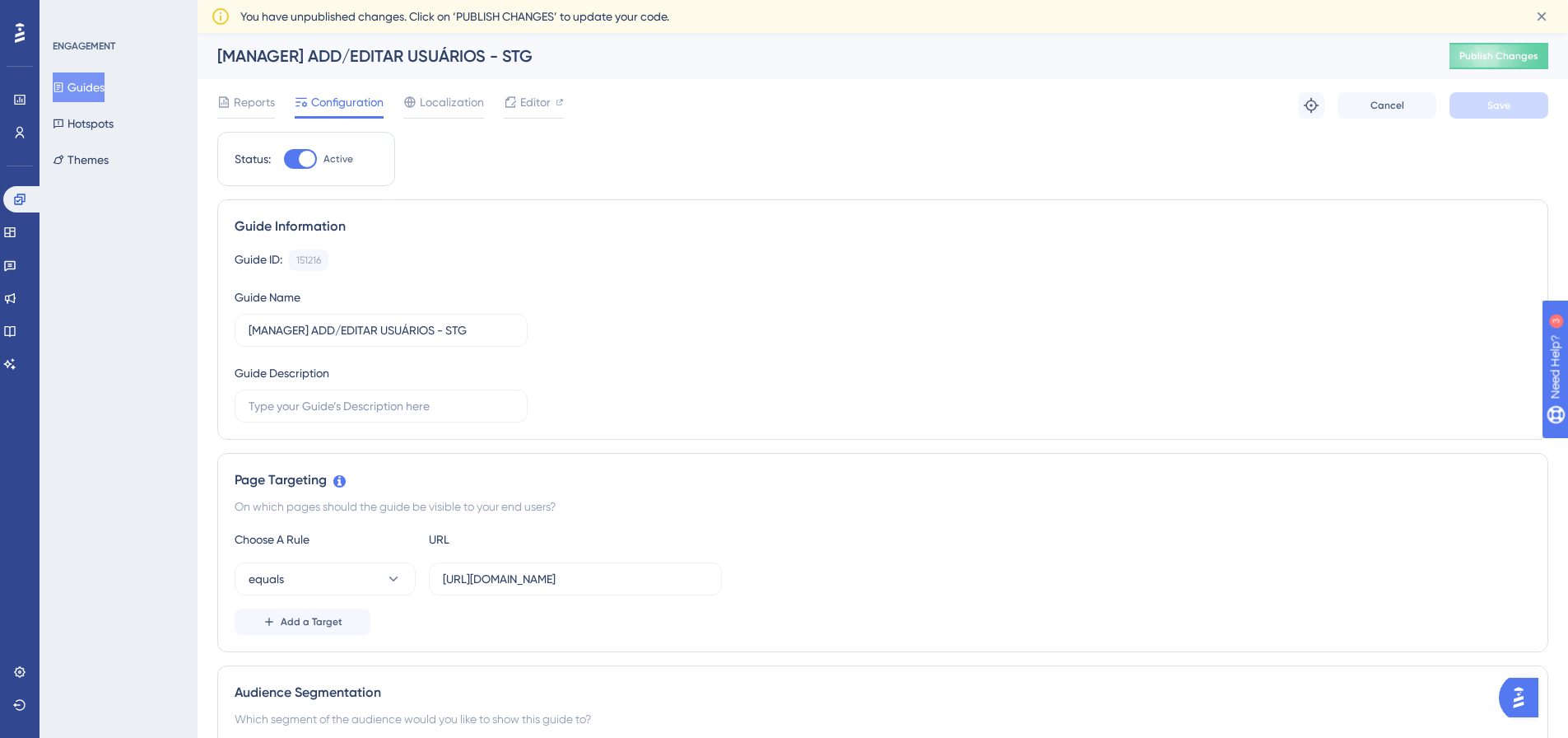
click at [95, 90] on button "Guides" at bounding box center [79, 87] width 52 height 30
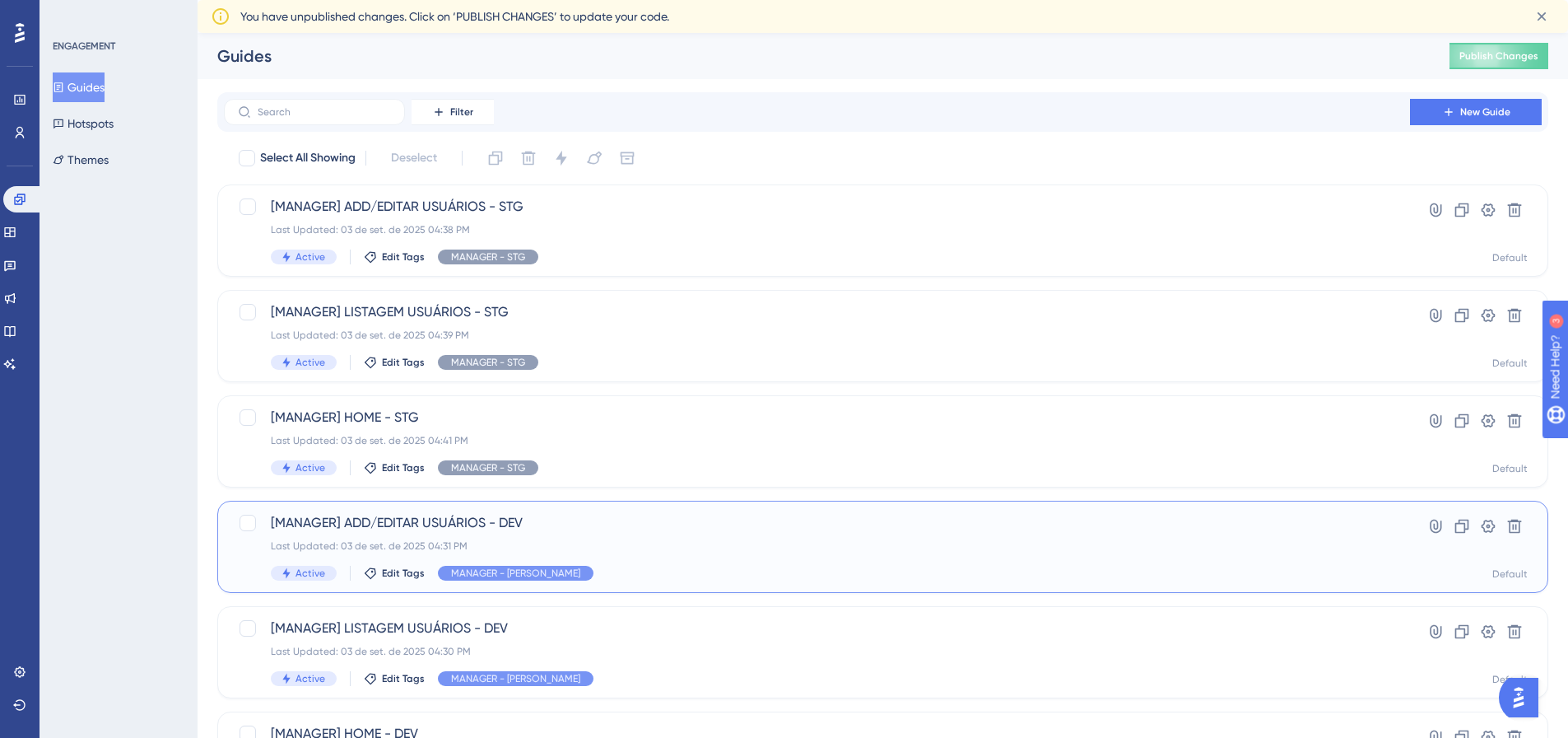
click at [318, 519] on span "[MANAGER] ADD/EDITAR USUÁRIOS - DEV" at bounding box center [817, 522] width 1092 height 20
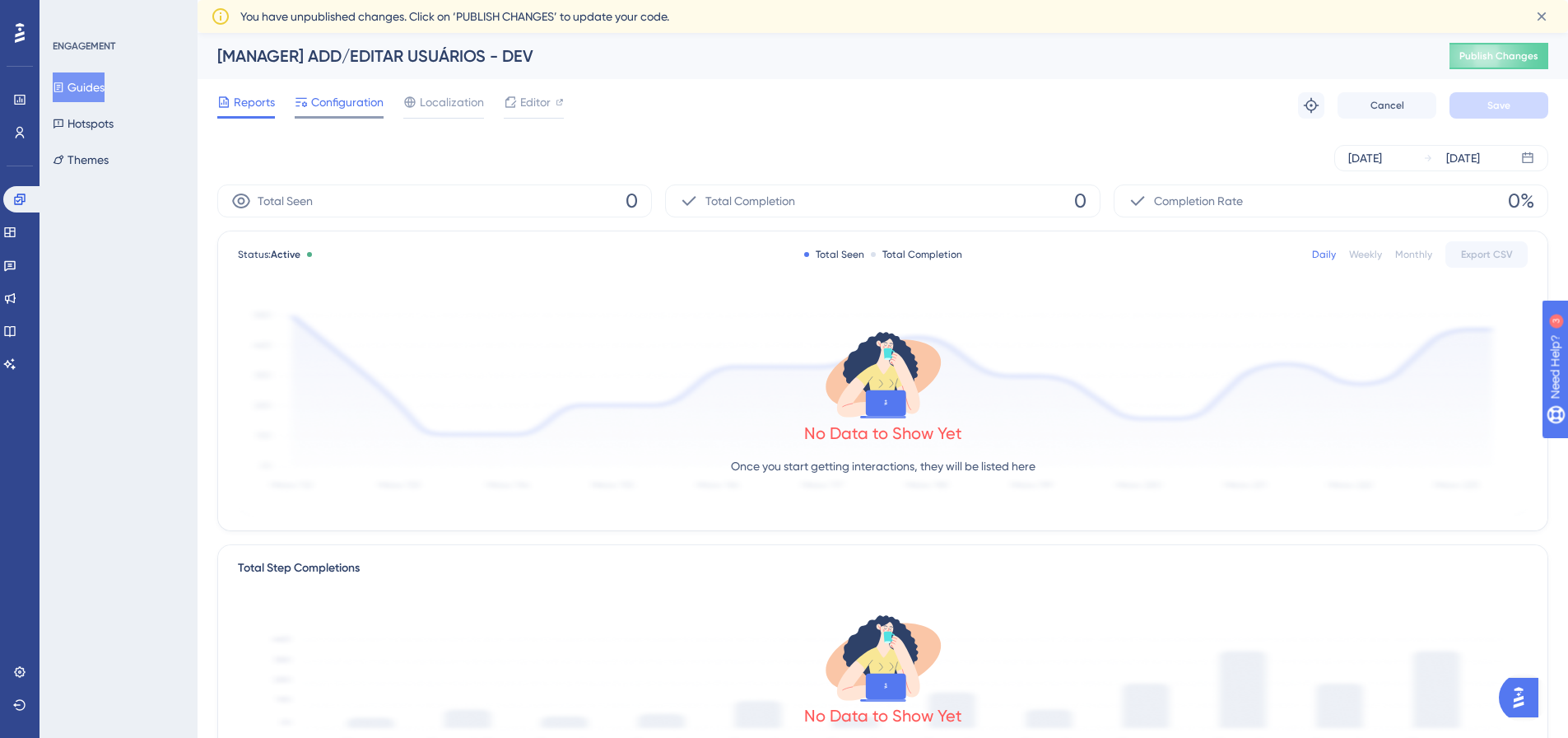
click at [343, 106] on span "Configuration" at bounding box center [347, 102] width 72 height 20
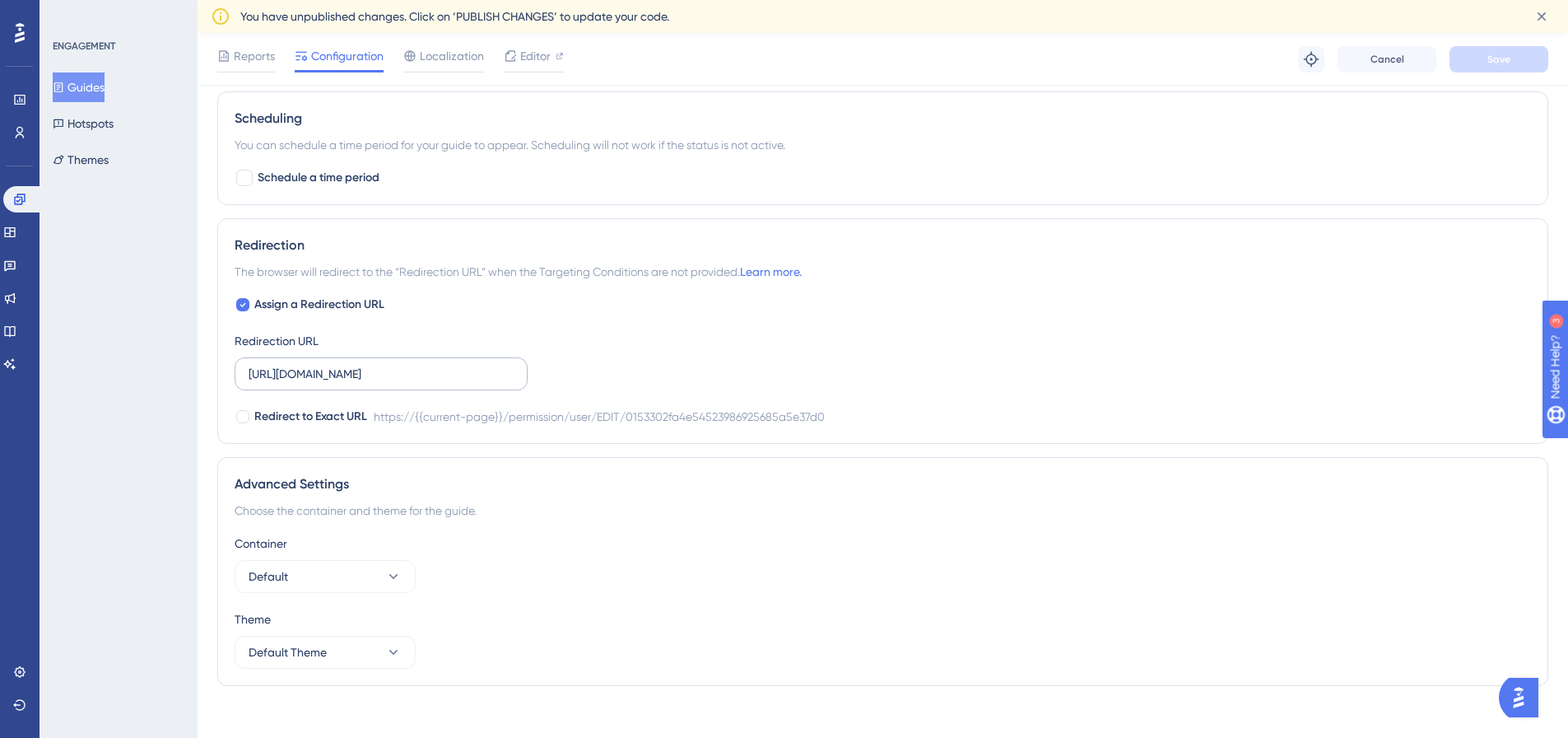
scroll to position [1048, 0]
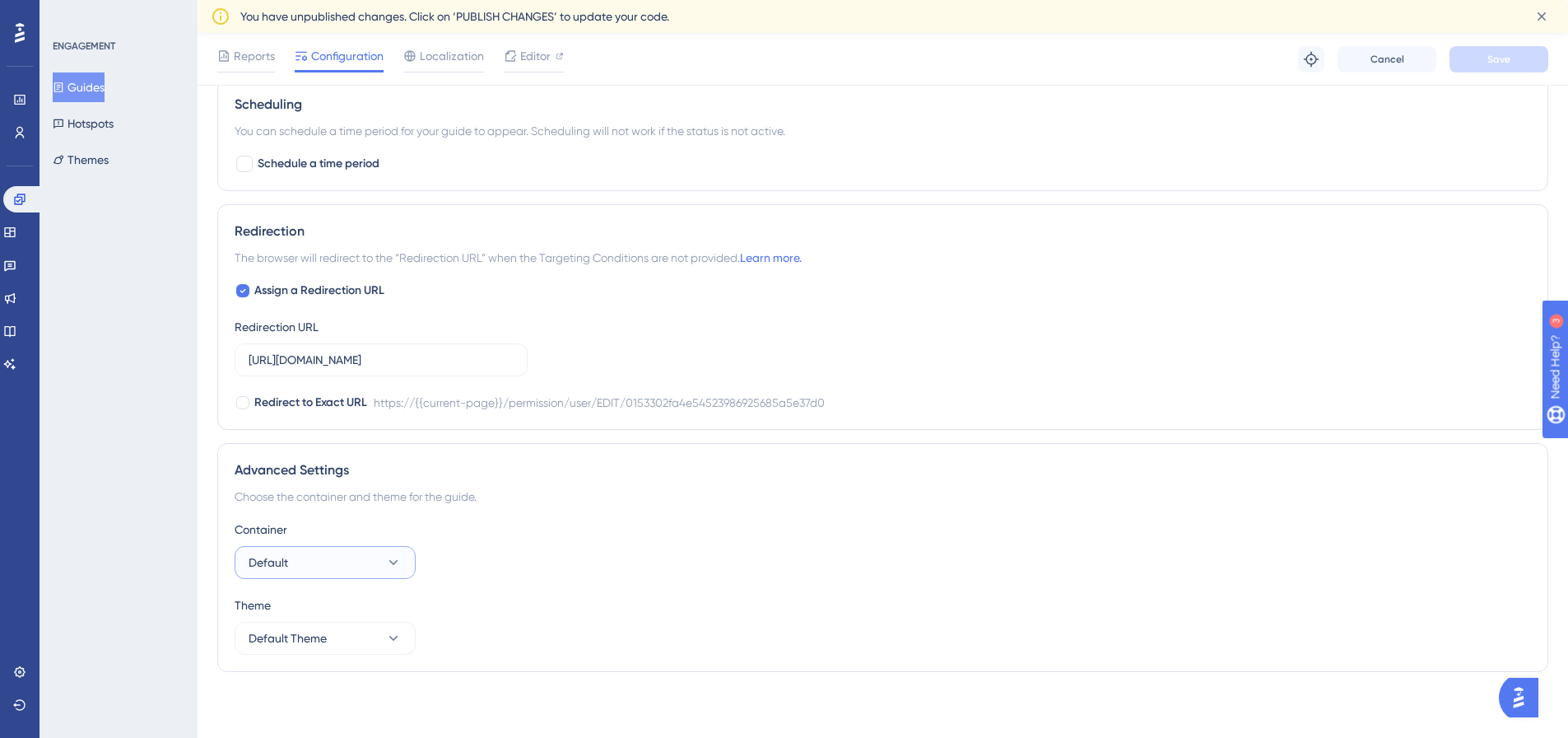
click at [361, 564] on button "Default" at bounding box center [325, 562] width 181 height 33
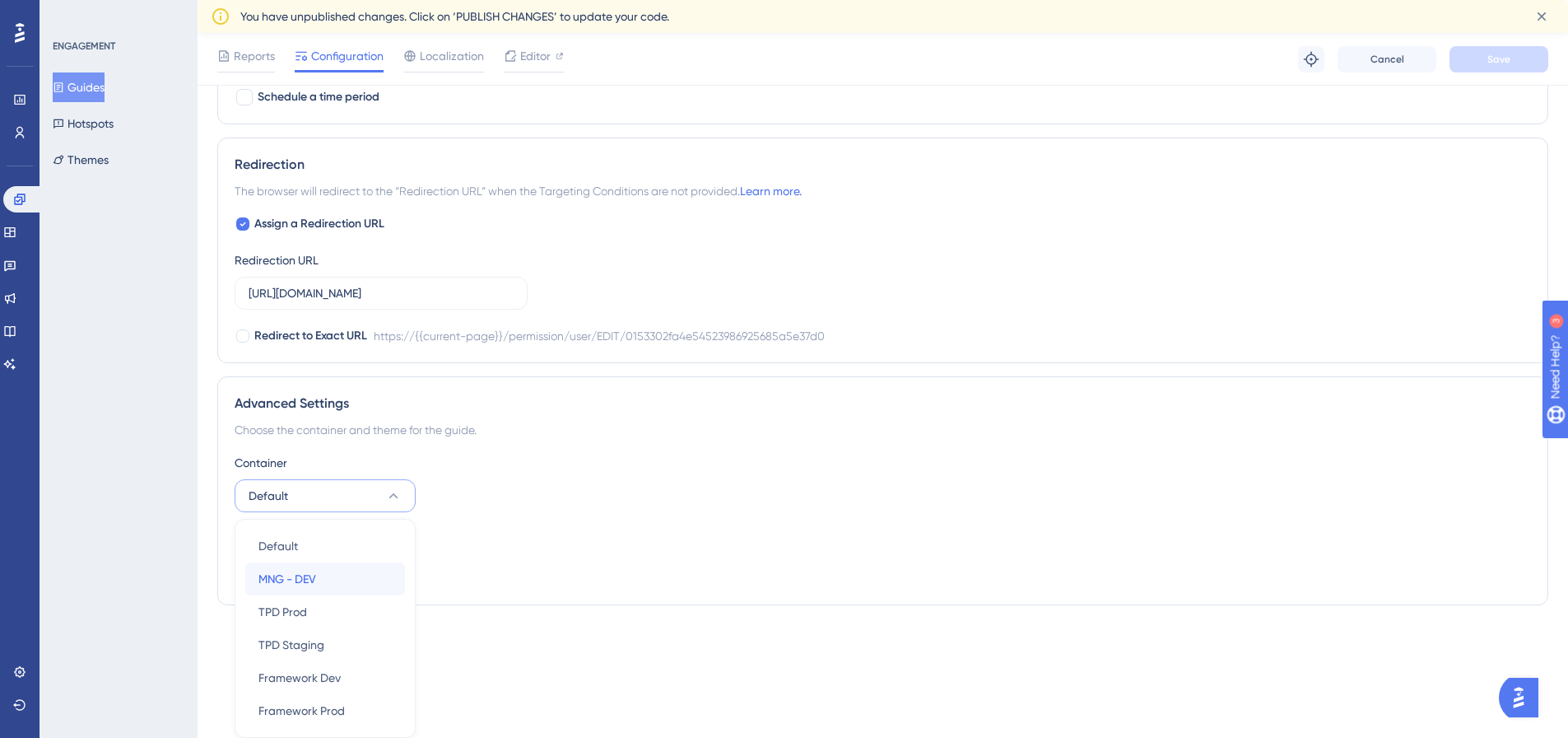
click at [354, 573] on div "MNG - DEV MNG - DEV" at bounding box center [325, 579] width 133 height 33
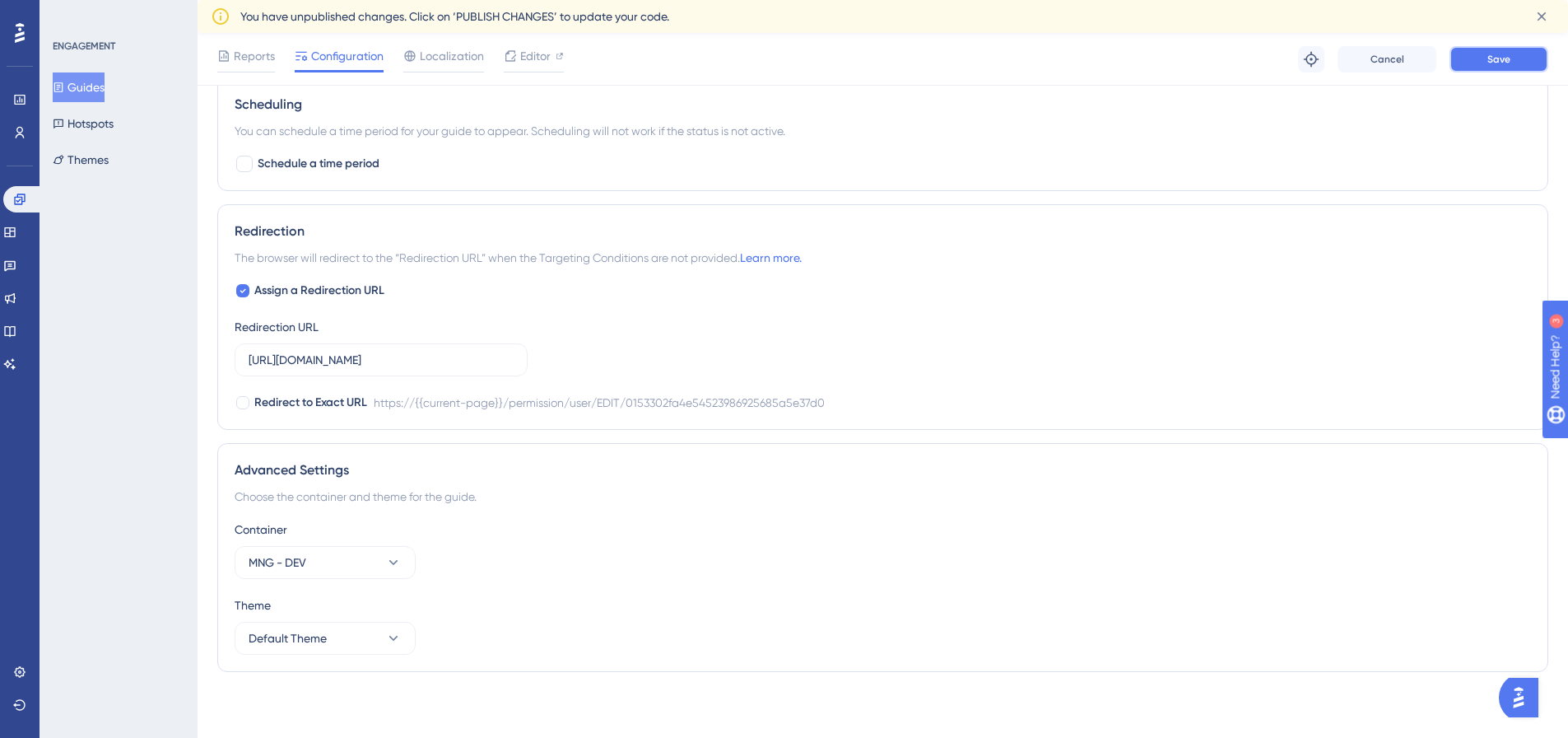
click at [1498, 65] on span "Save" at bounding box center [1499, 59] width 23 height 13
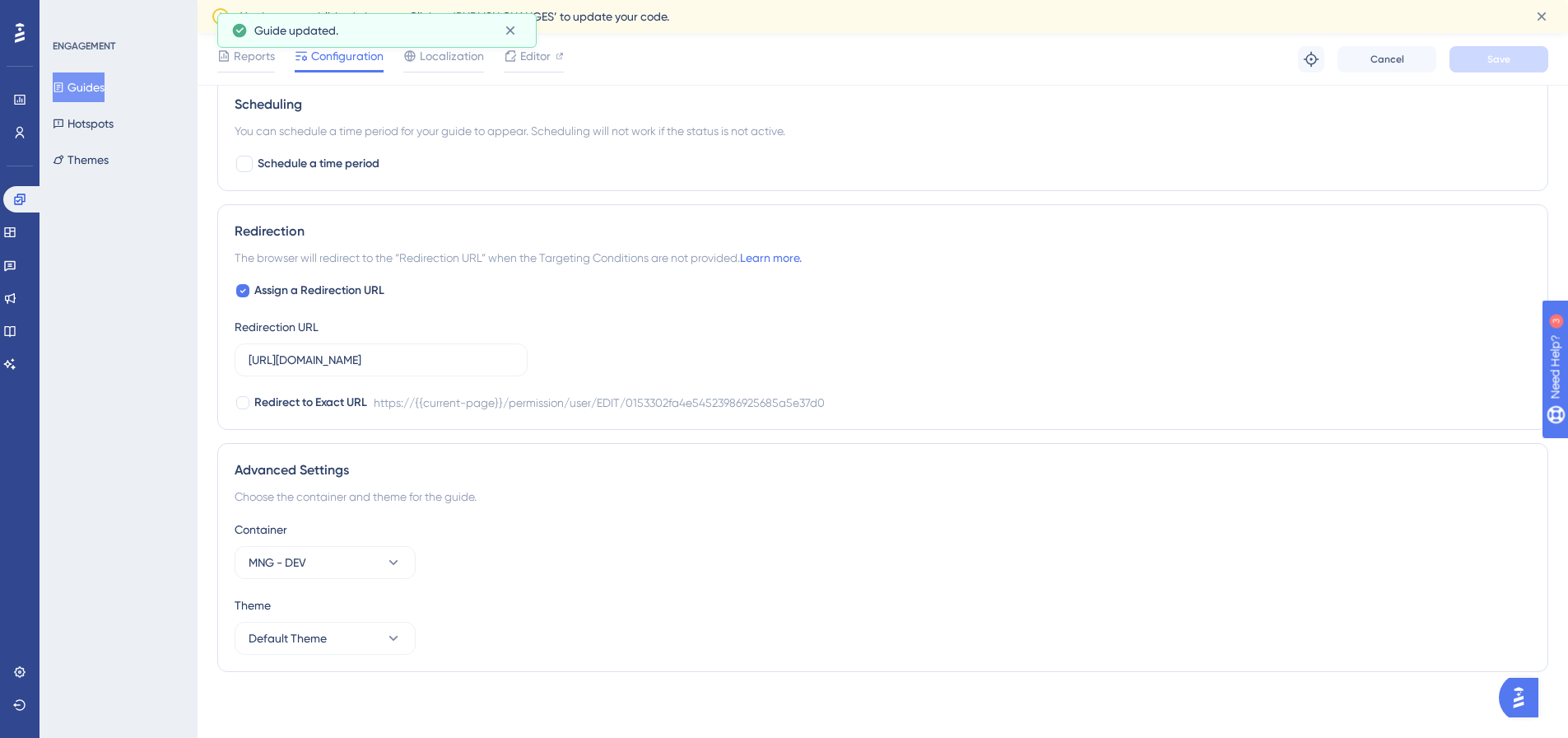
click at [102, 87] on button "Guides" at bounding box center [79, 87] width 52 height 30
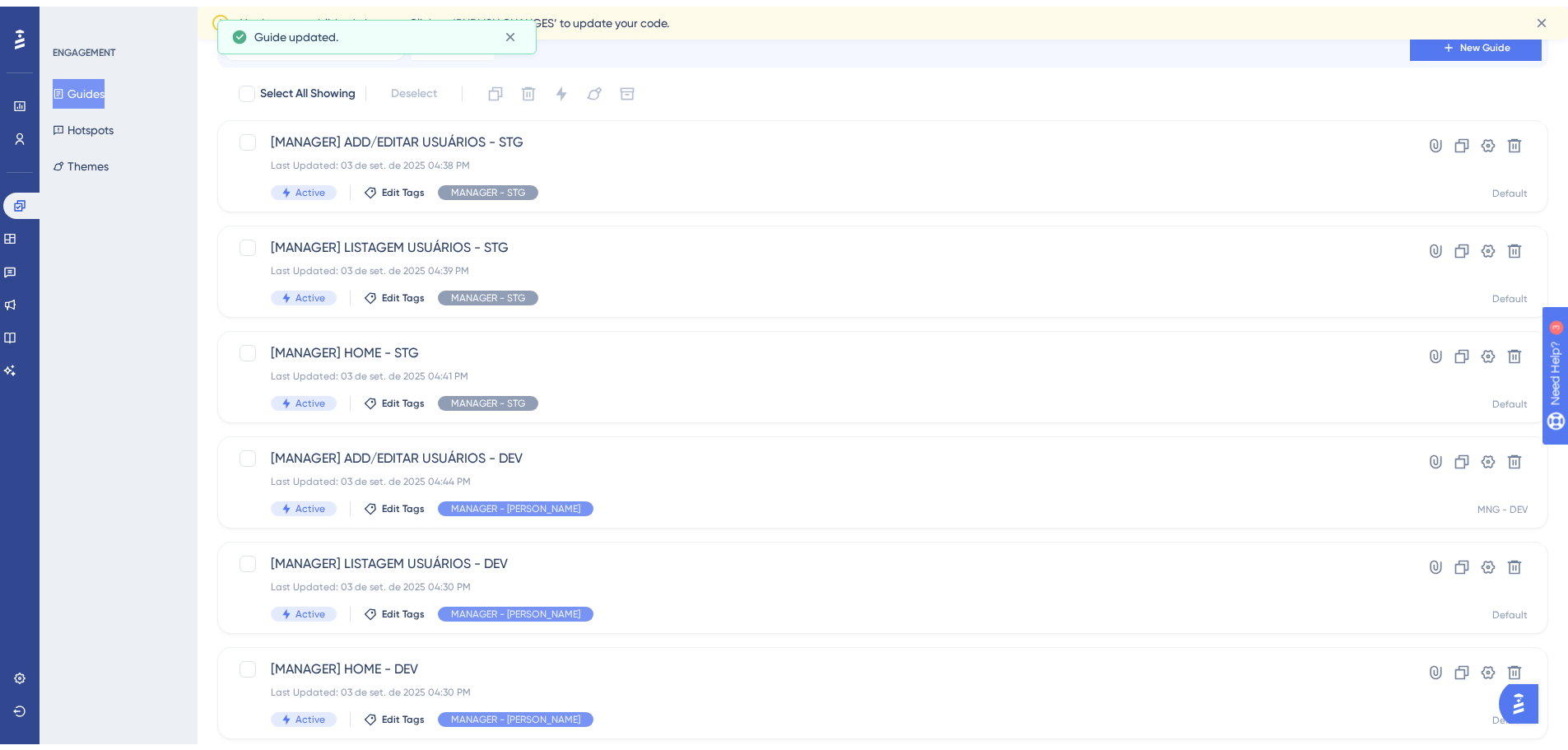
scroll to position [165, 0]
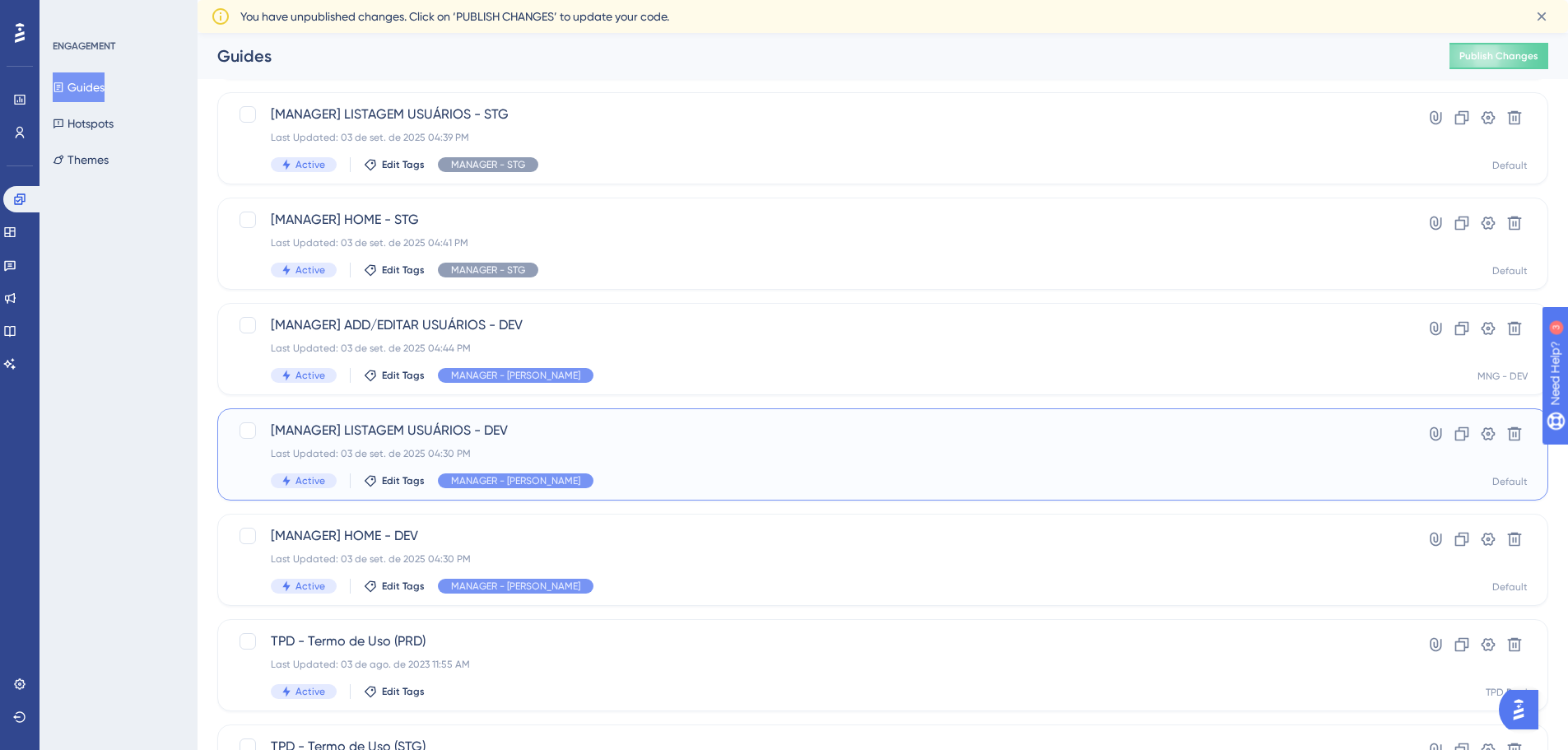
click at [357, 438] on span "[MANAGER] LISTAGEM USUÁRIOS - DEV" at bounding box center [817, 430] width 1092 height 20
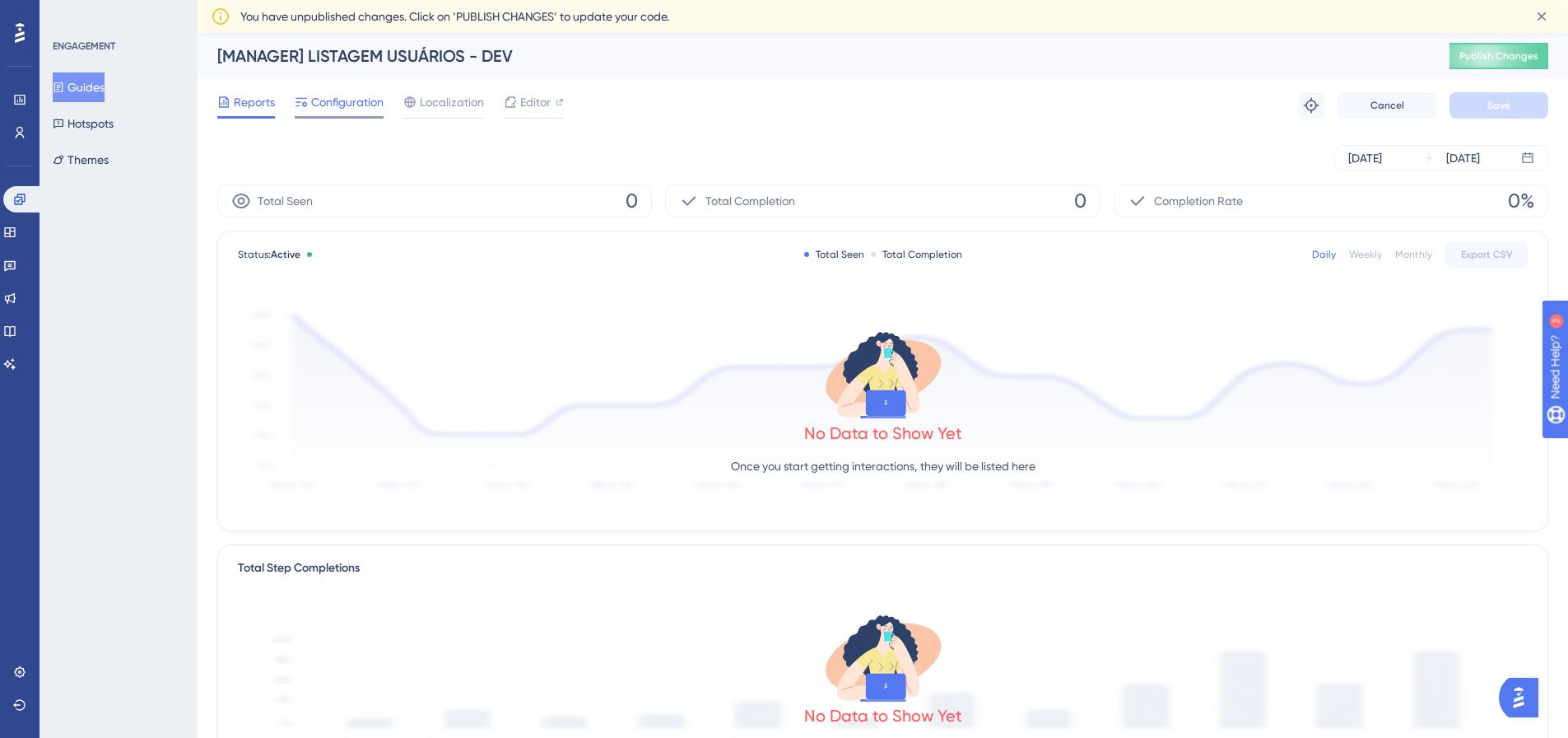
click at [346, 98] on span "Configuration" at bounding box center [347, 102] width 72 height 20
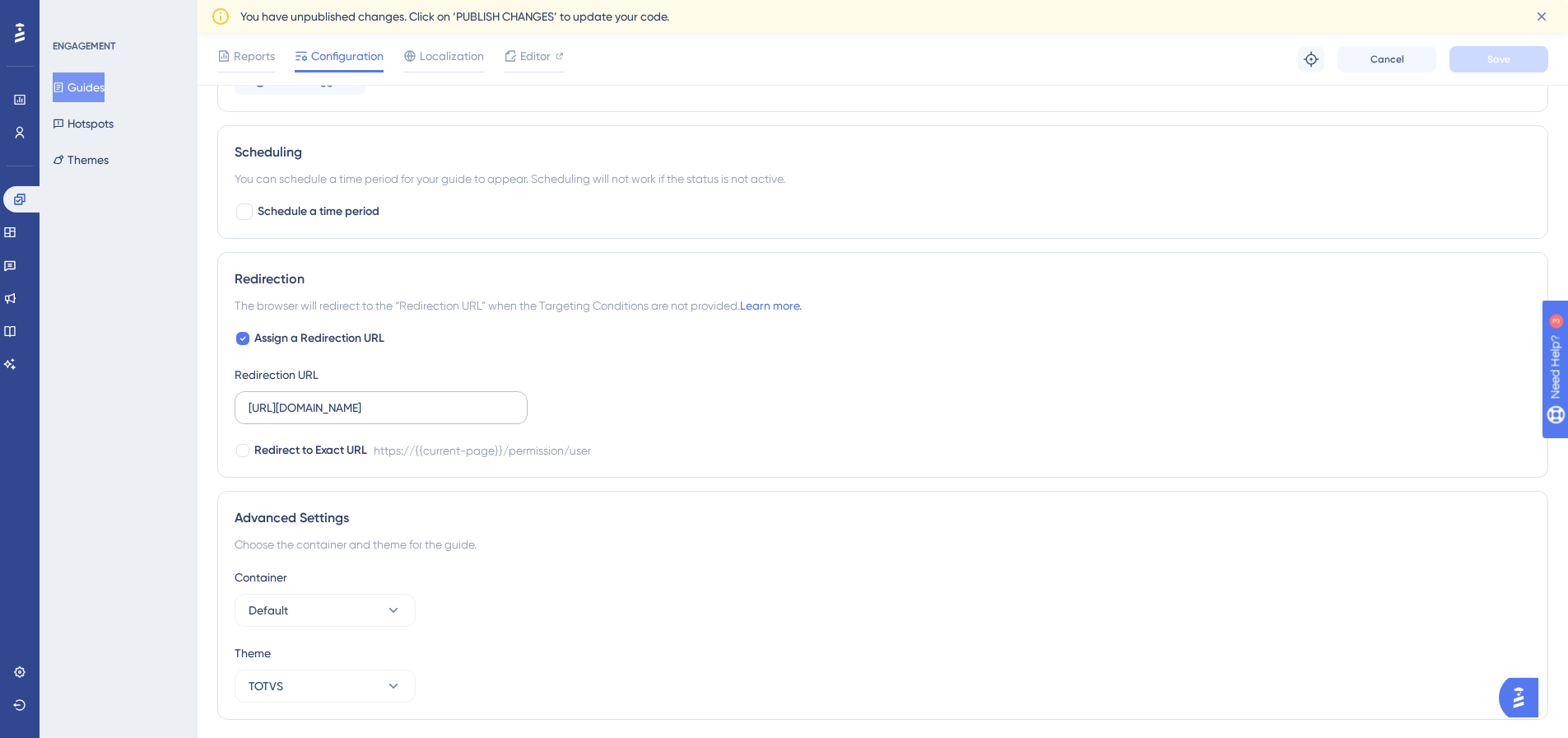
scroll to position [1048, 0]
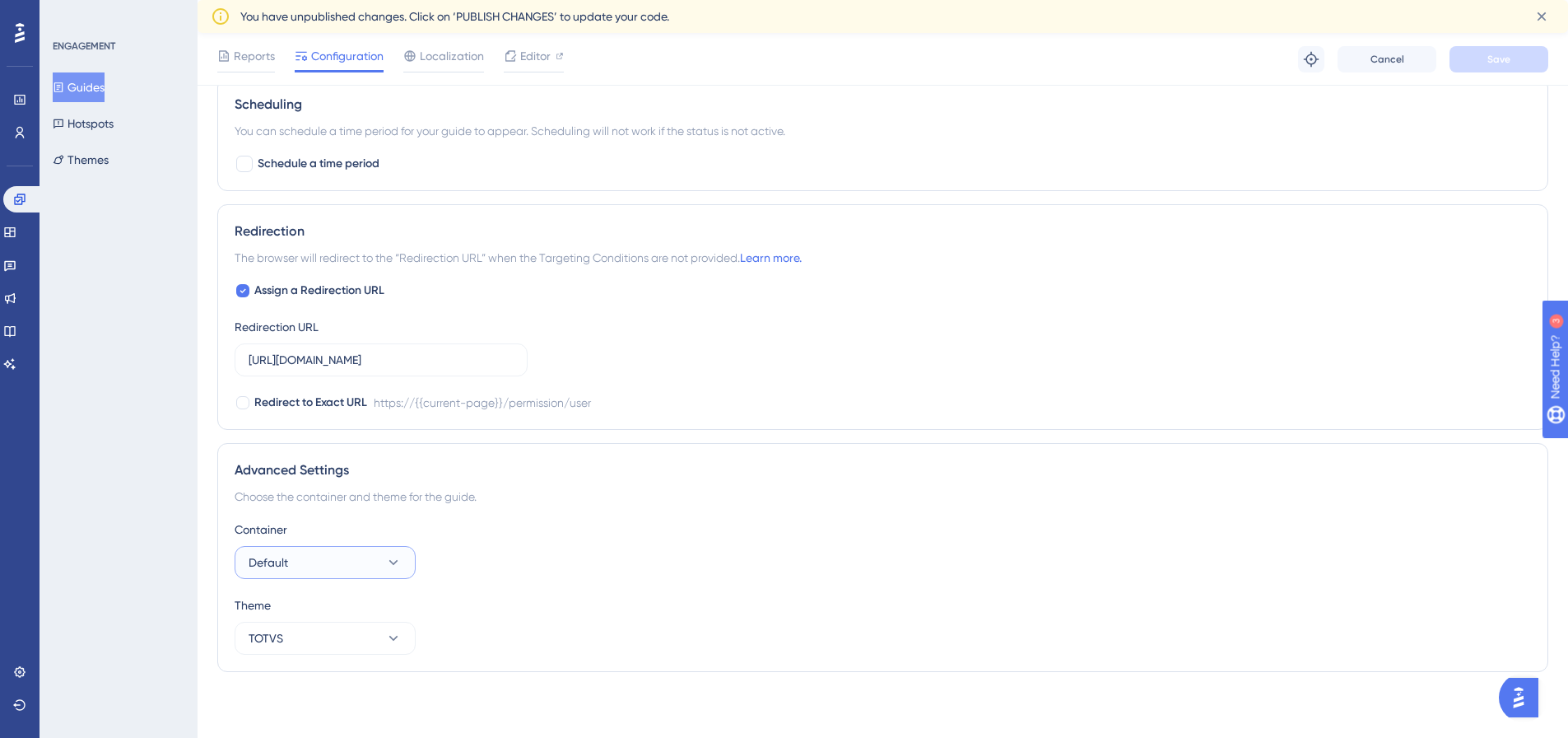
click at [298, 560] on button "Default" at bounding box center [325, 562] width 181 height 33
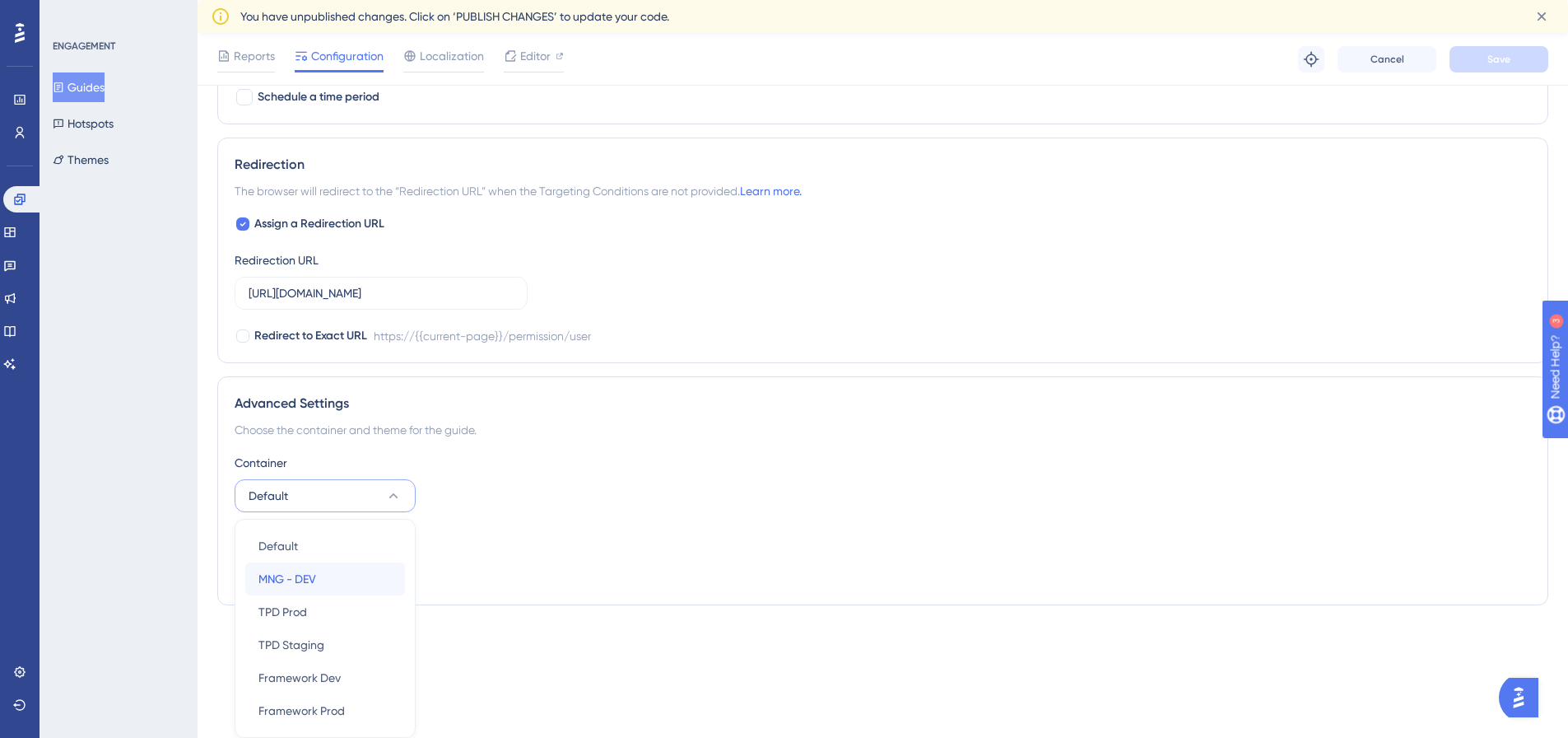
click at [306, 578] on span "MNG - DEV" at bounding box center [287, 579] width 57 height 20
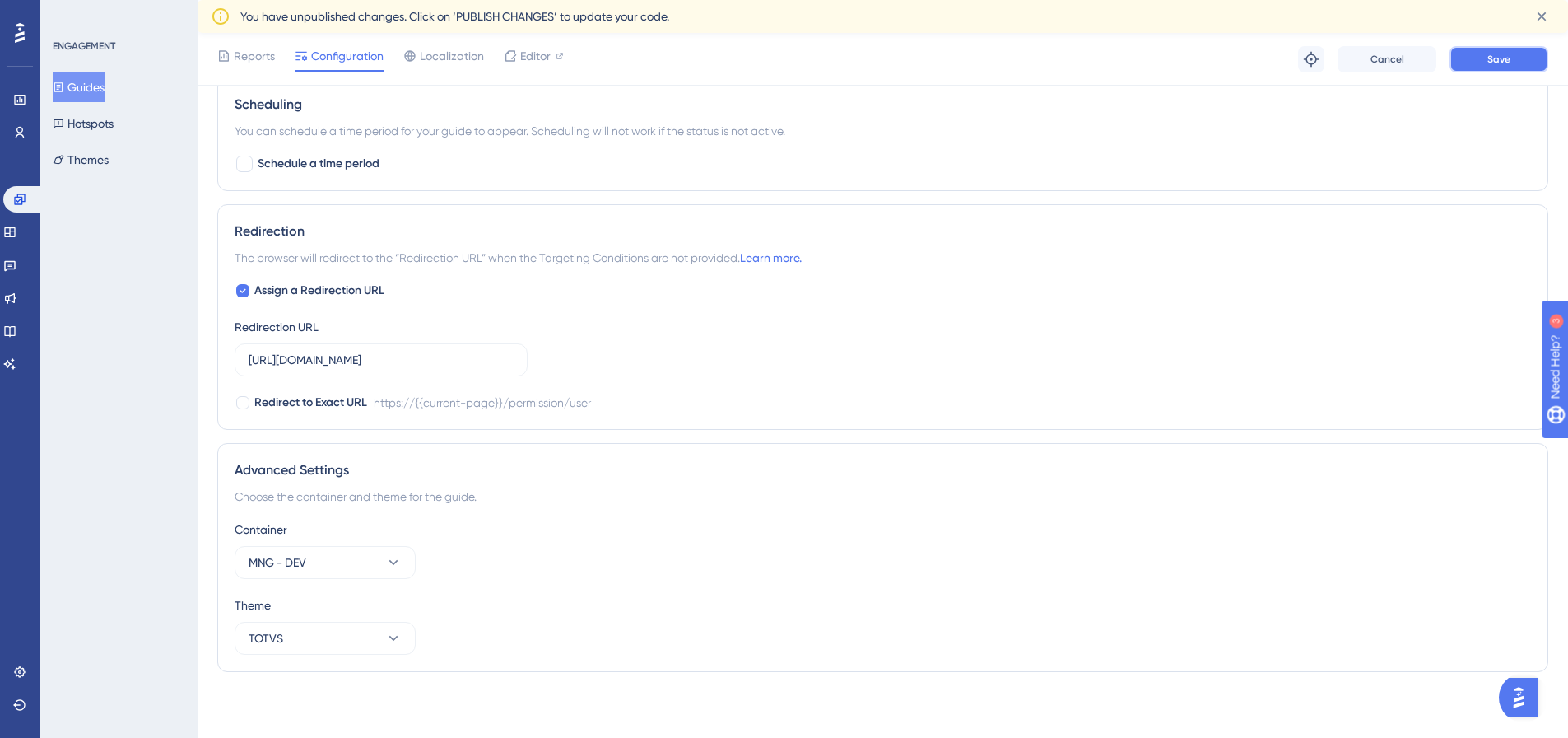
click at [1490, 69] on button "Save" at bounding box center [1499, 59] width 98 height 26
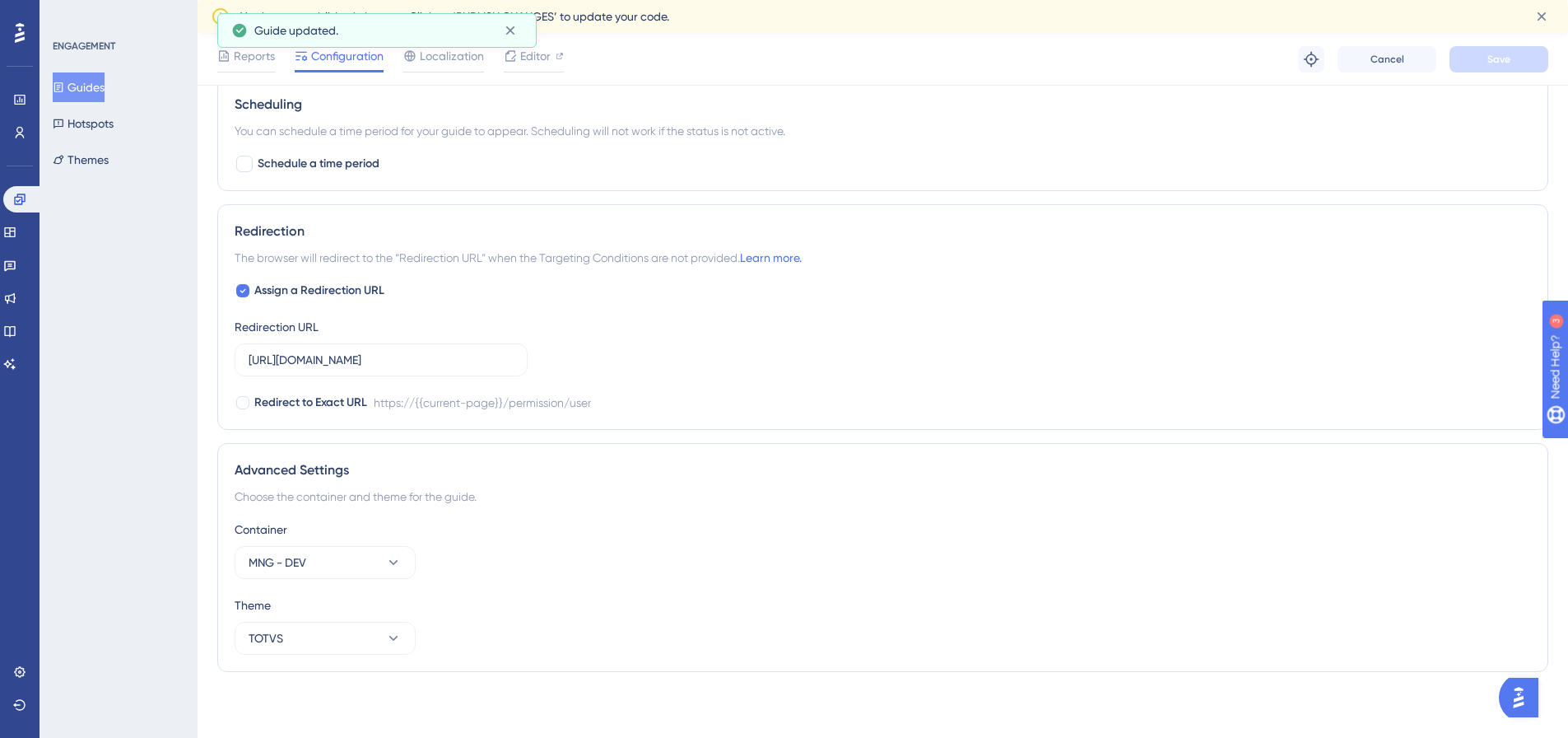
click at [95, 86] on button "Guides" at bounding box center [79, 87] width 52 height 30
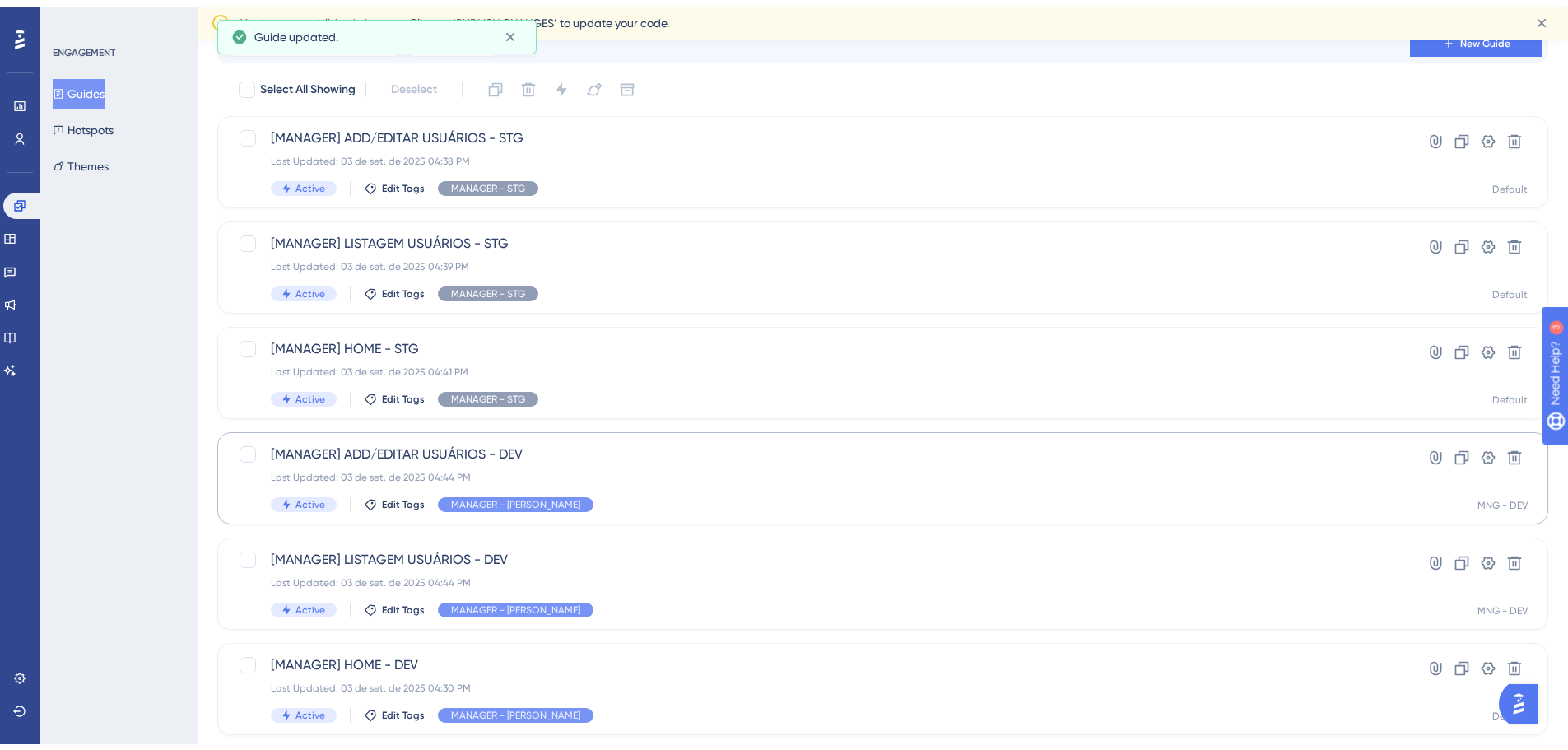
scroll to position [165, 0]
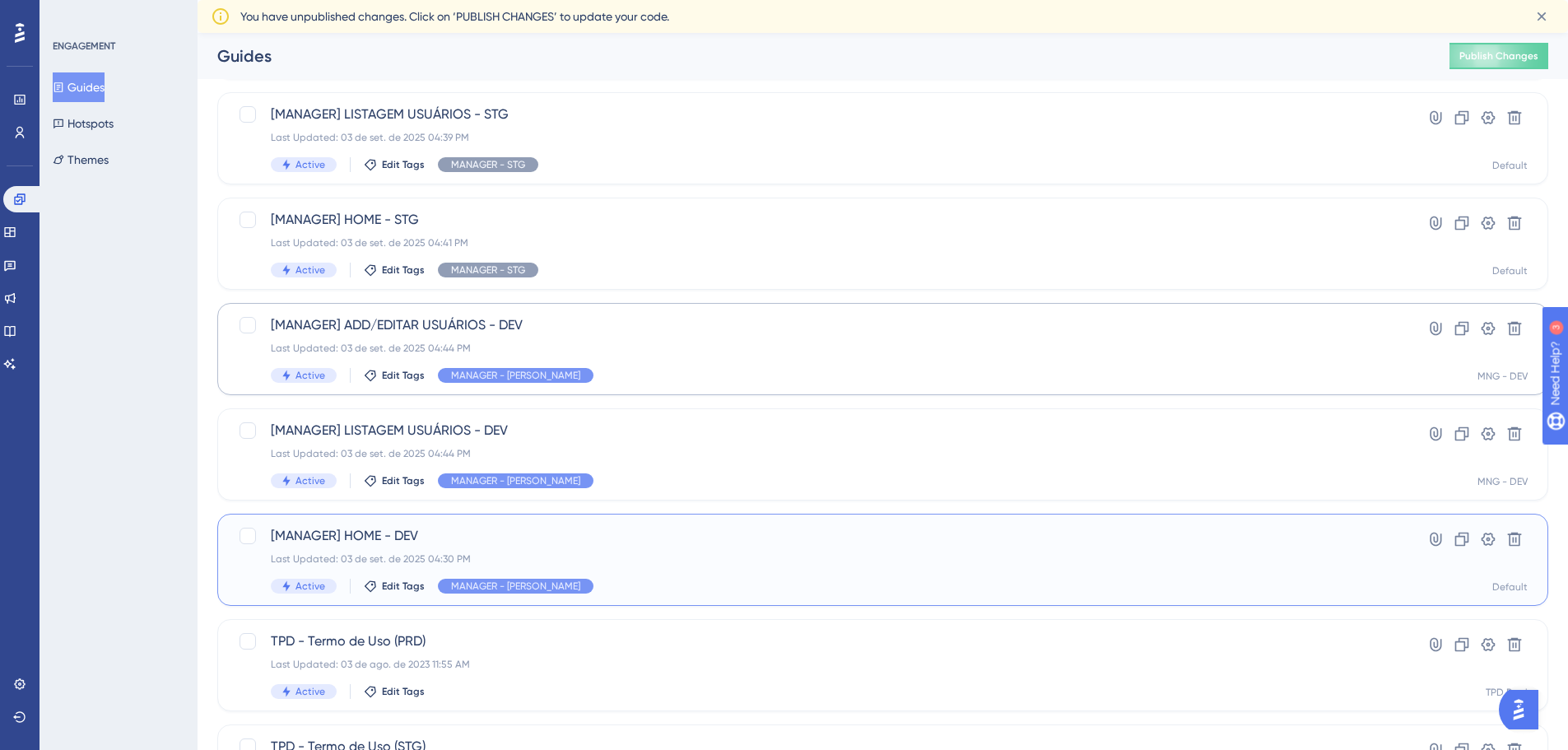
click at [316, 542] on span "[MANAGER] HOME - DEV" at bounding box center [817, 536] width 1092 height 20
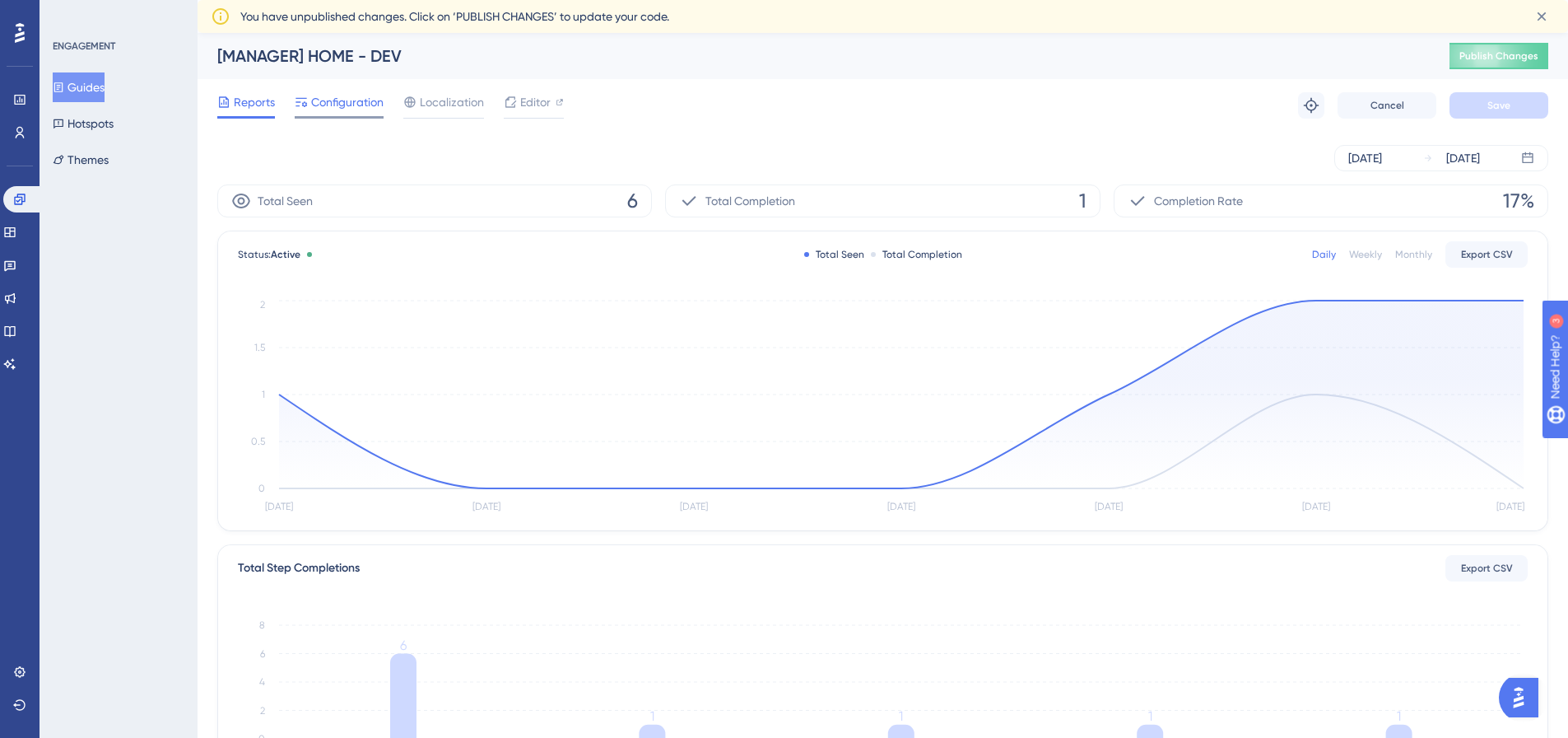
click at [347, 98] on span "Configuration" at bounding box center [347, 102] width 72 height 20
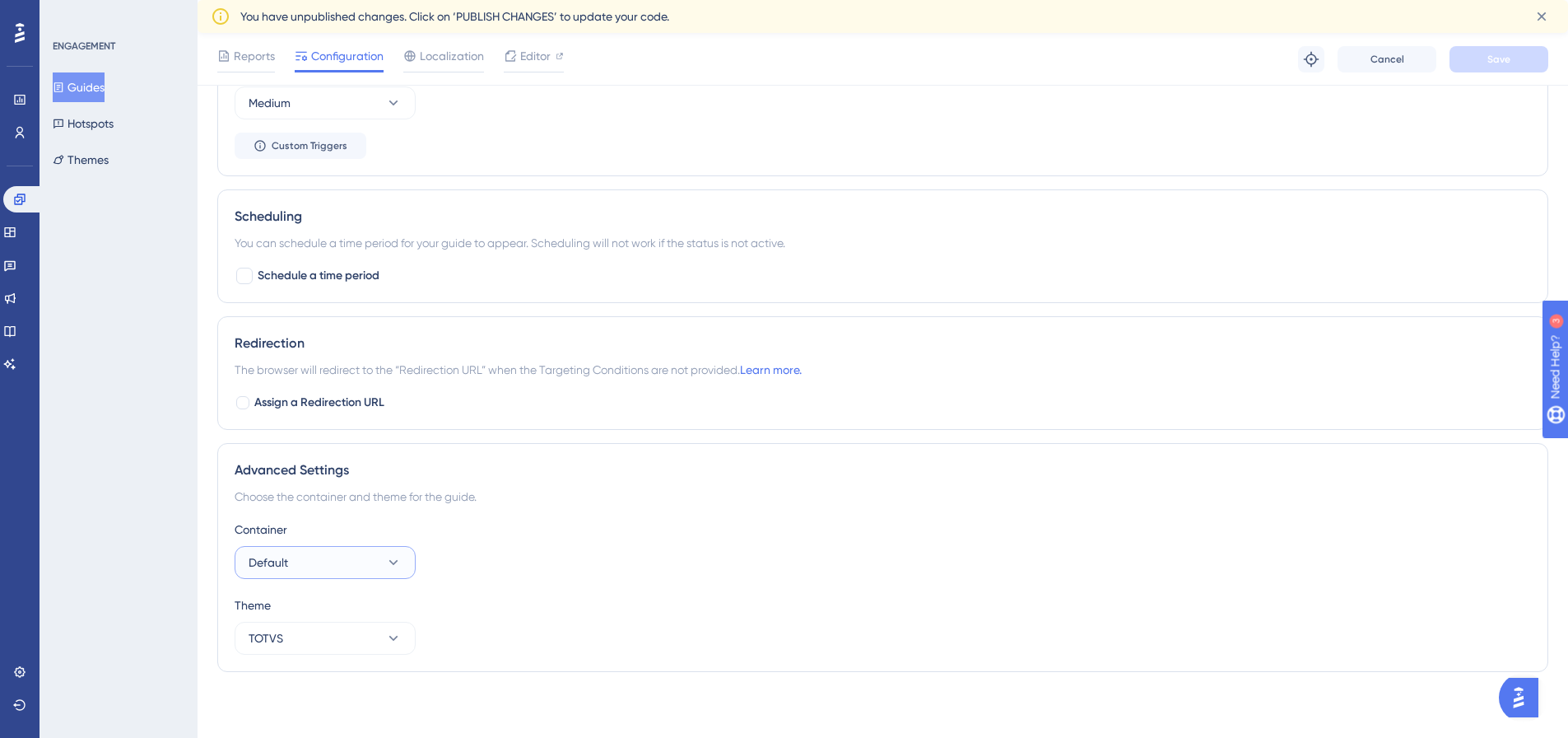
click at [324, 560] on button "Default" at bounding box center [325, 562] width 181 height 33
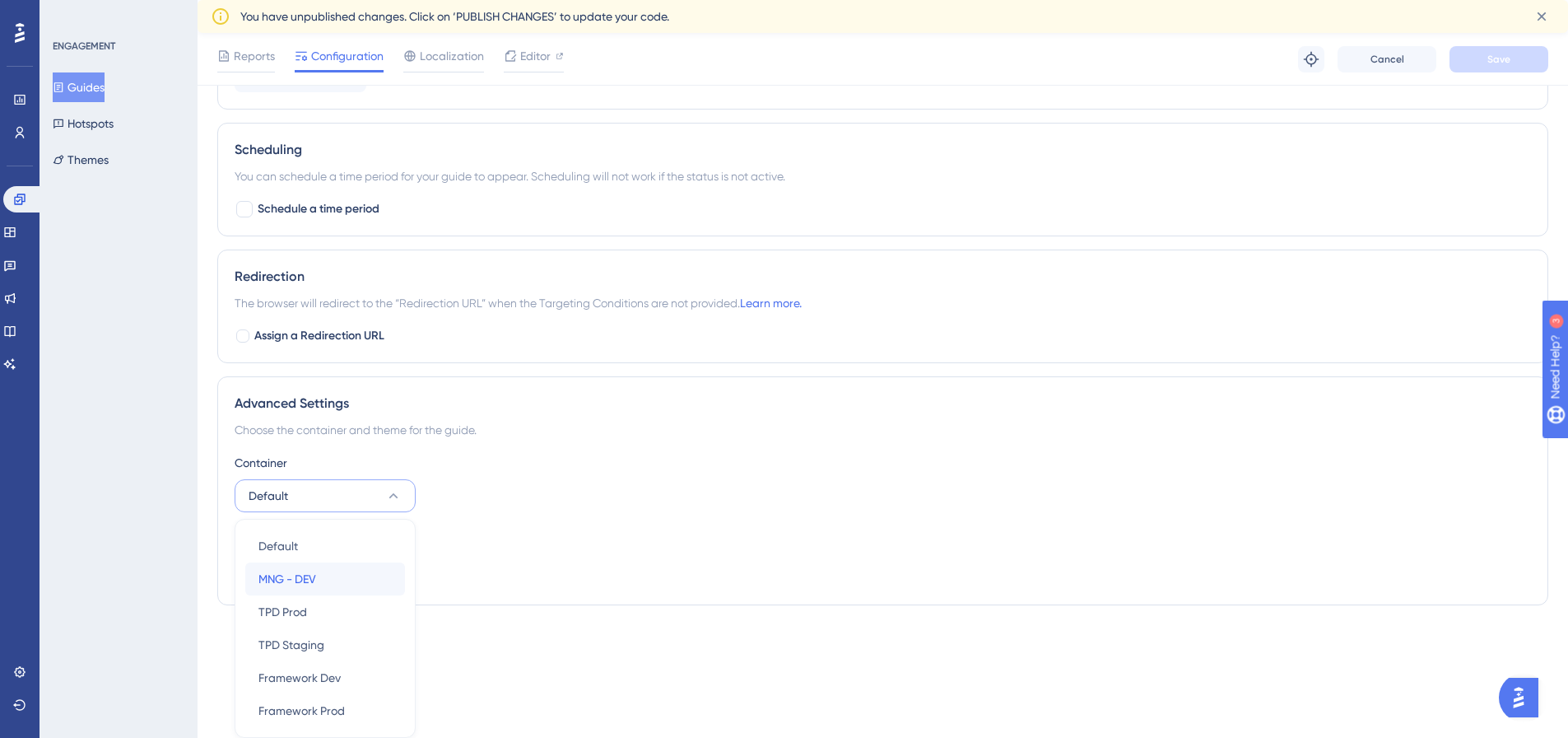
click at [326, 573] on div "MNG - DEV MNG - DEV" at bounding box center [325, 579] width 133 height 33
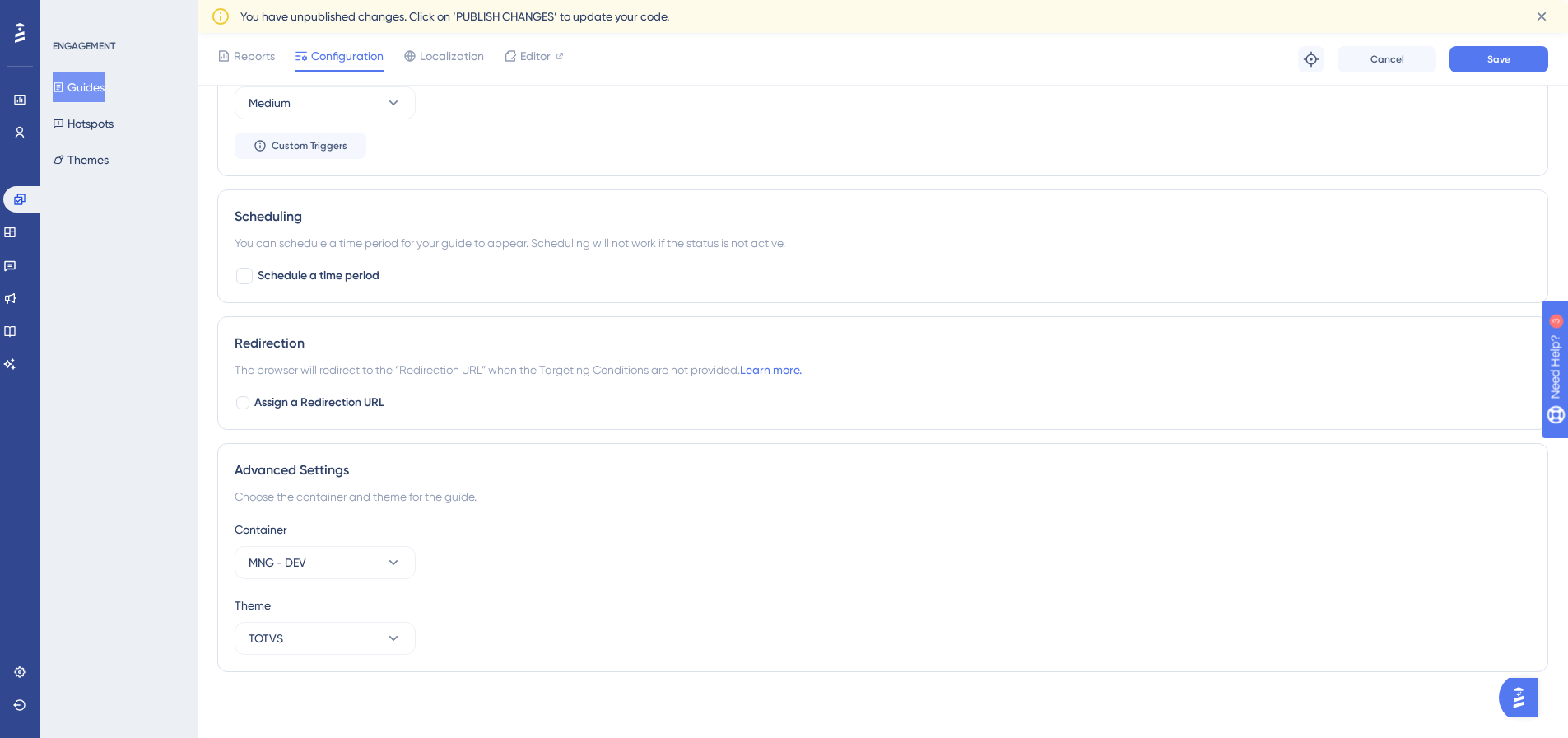
scroll to position [937, 0]
click at [1521, 64] on button "Save" at bounding box center [1499, 59] width 98 height 26
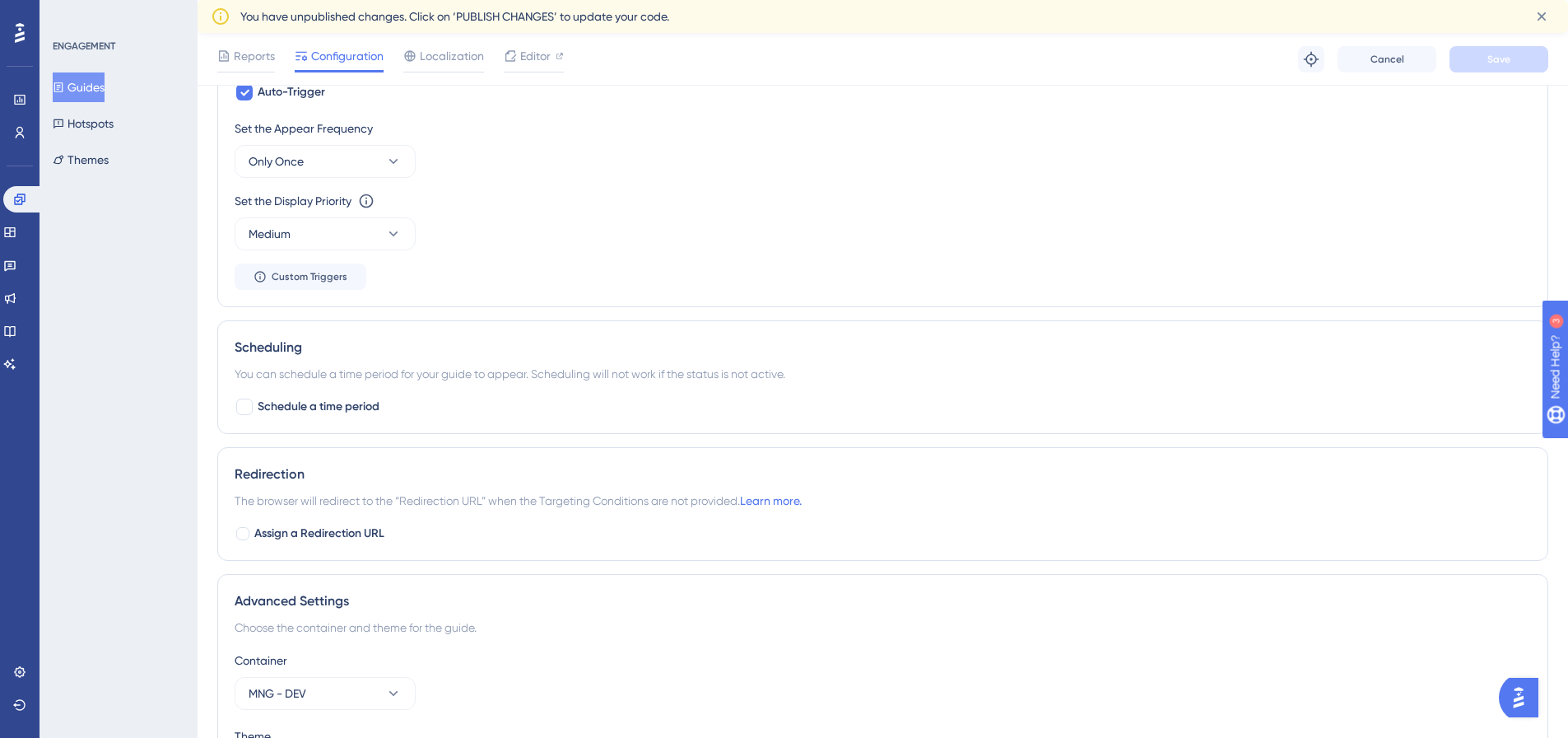
scroll to position [690, 0]
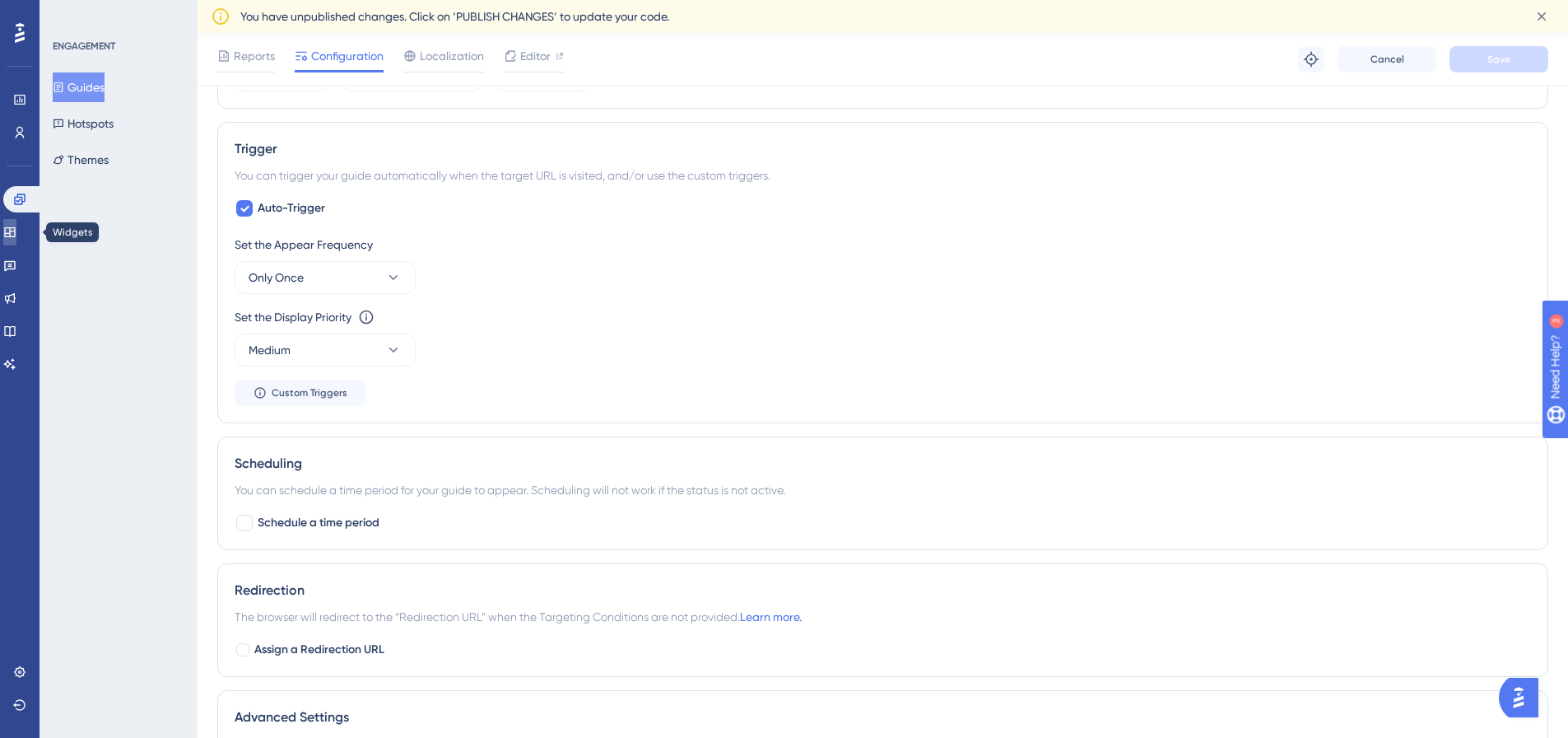
click at [15, 231] on icon at bounding box center [10, 232] width 11 height 10
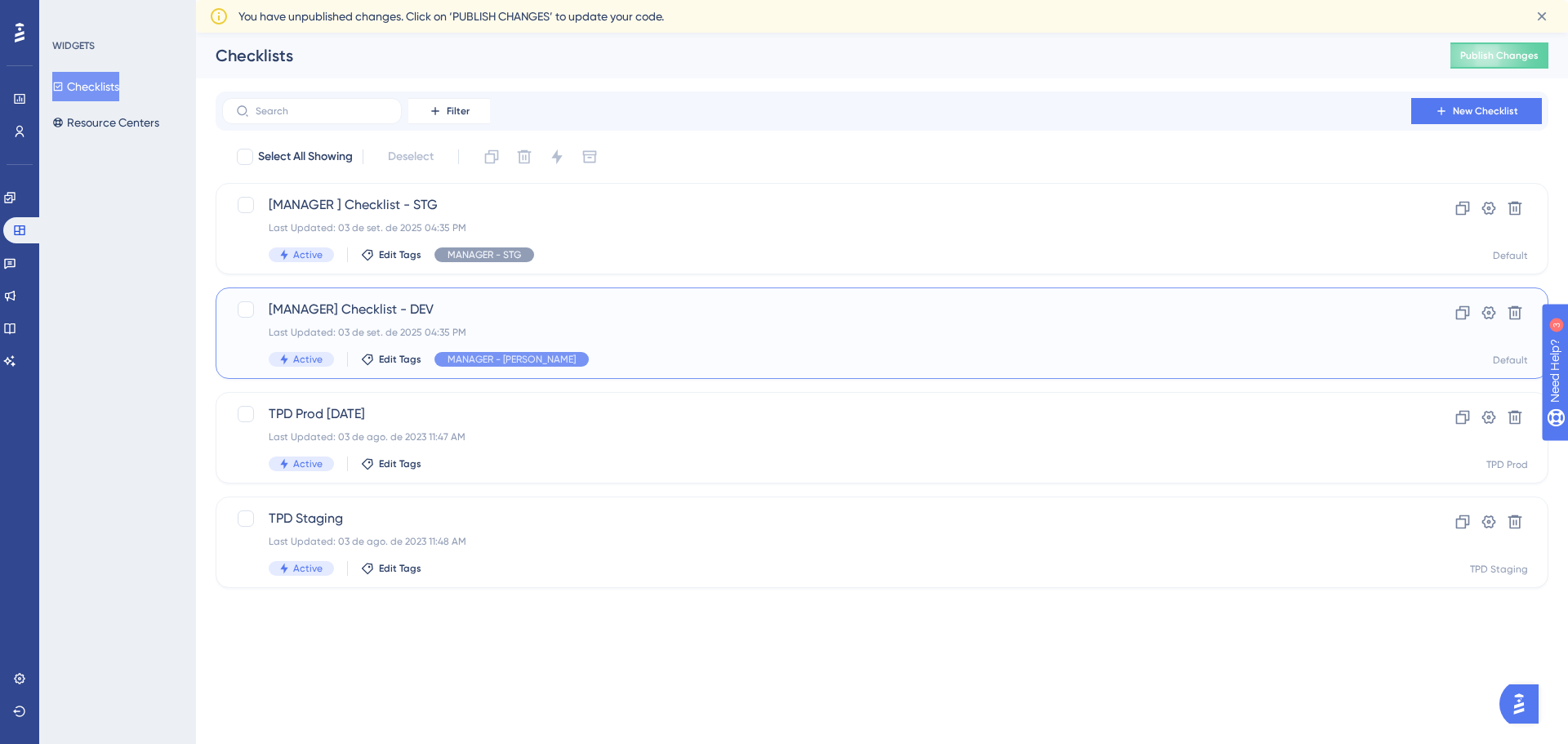
click at [359, 315] on span "[MANAGER] Checklist - DEV" at bounding box center [816, 310] width 1096 height 20
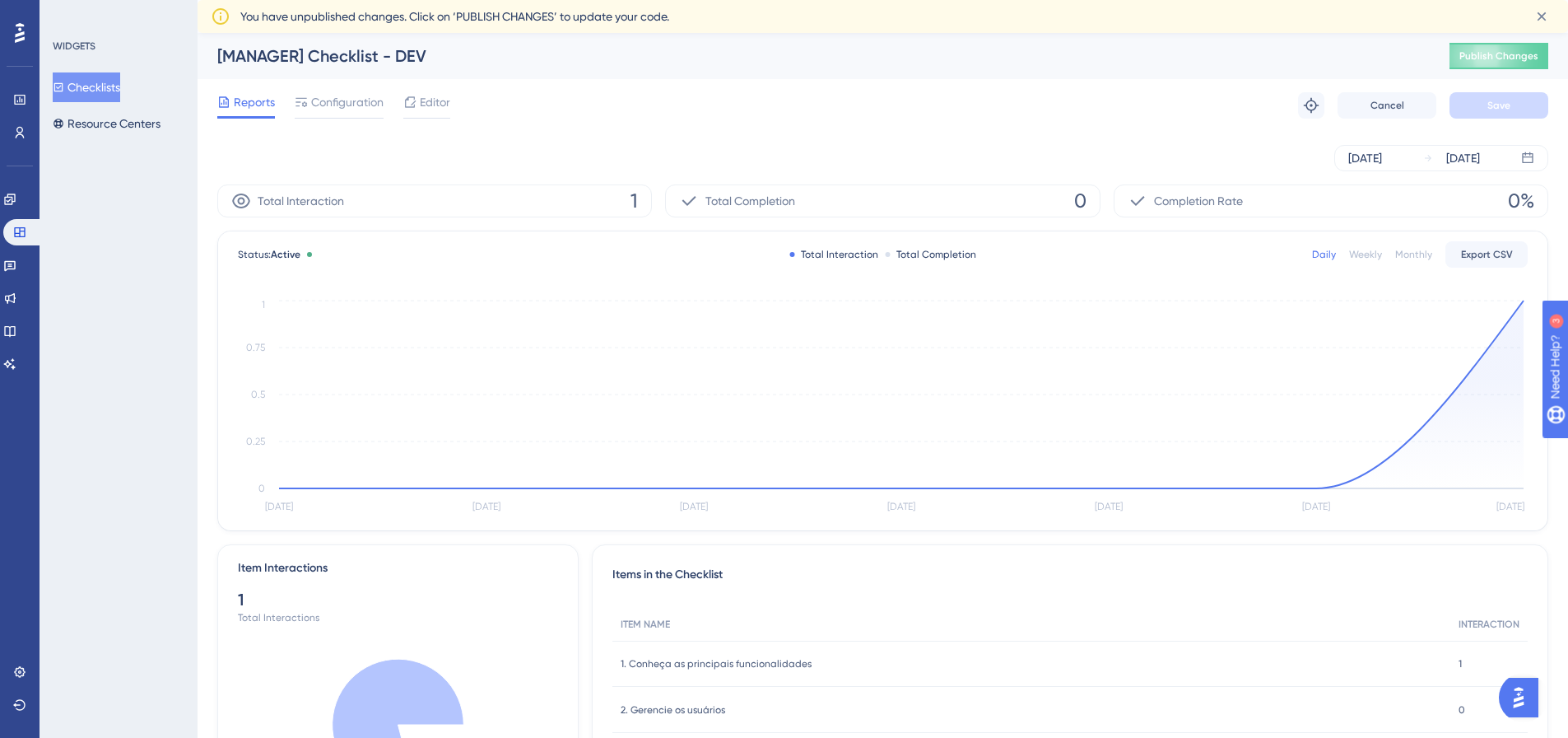
click at [332, 89] on div "Reports Configuration Editor Troubleshoot Cancel Save" at bounding box center [883, 105] width 1331 height 53
click at [340, 98] on span "Configuration" at bounding box center [347, 102] width 72 height 20
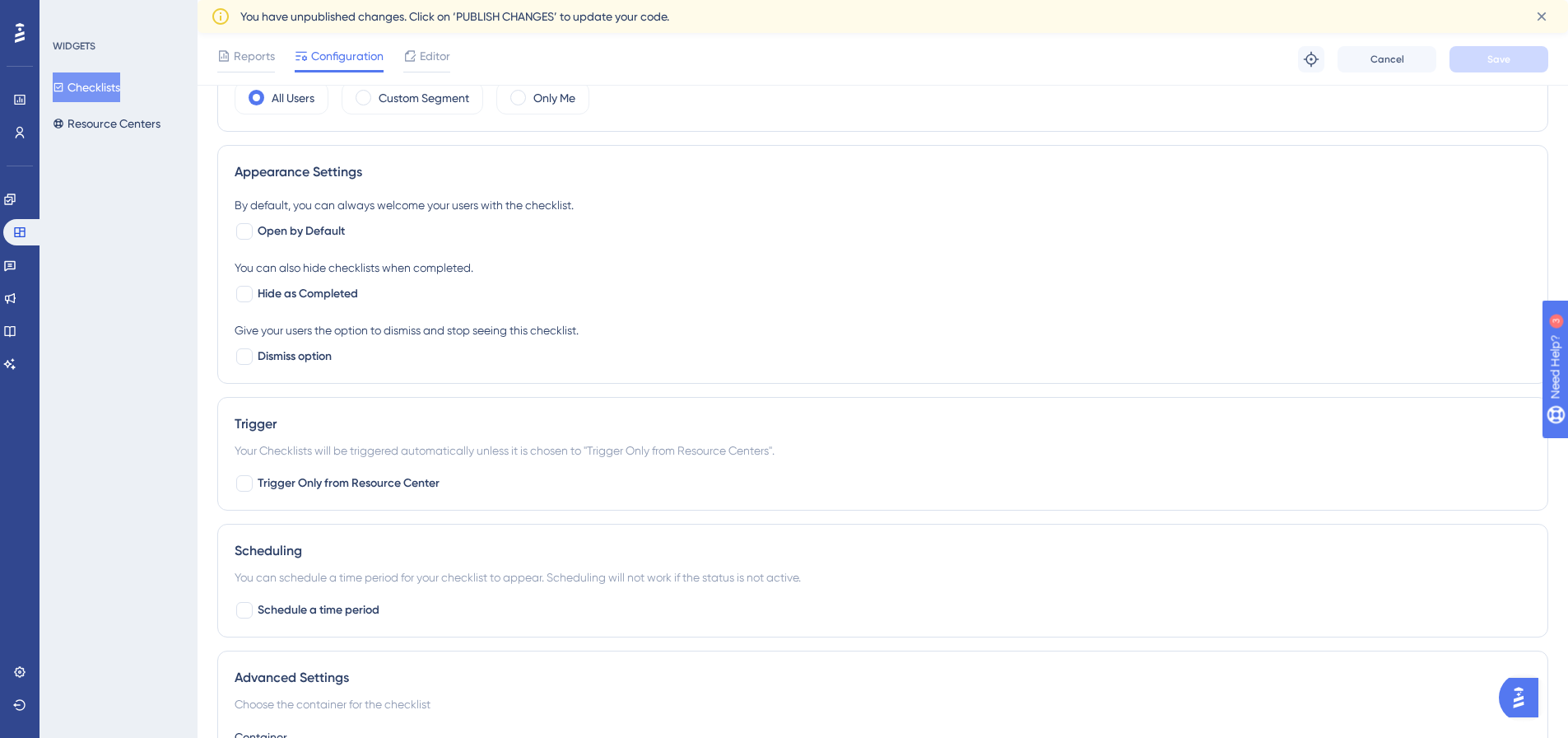
scroll to position [723, 0]
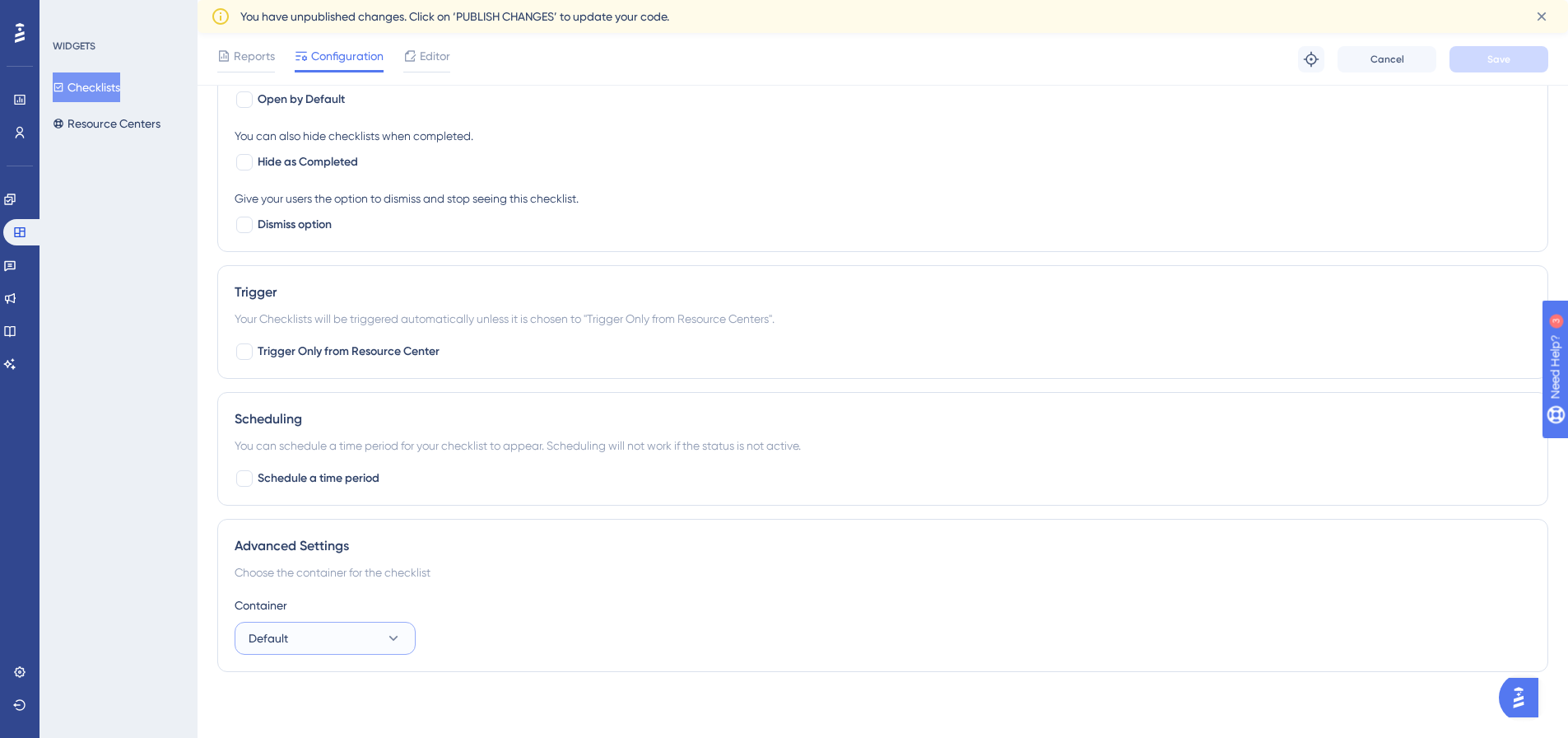
click at [341, 633] on button "Default" at bounding box center [325, 638] width 181 height 33
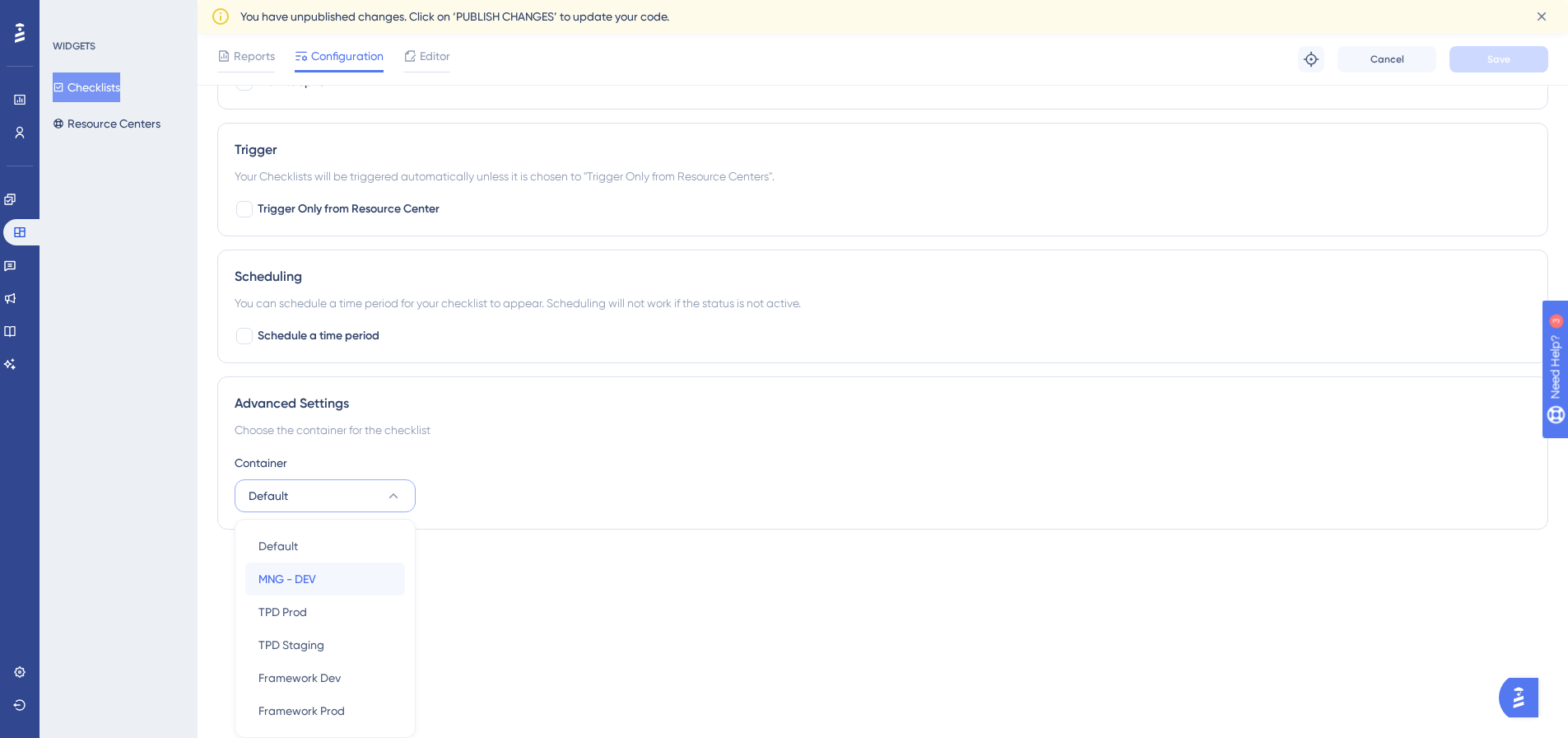
click at [356, 579] on div "MNG - DEV MNG - DEV" at bounding box center [325, 579] width 133 height 33
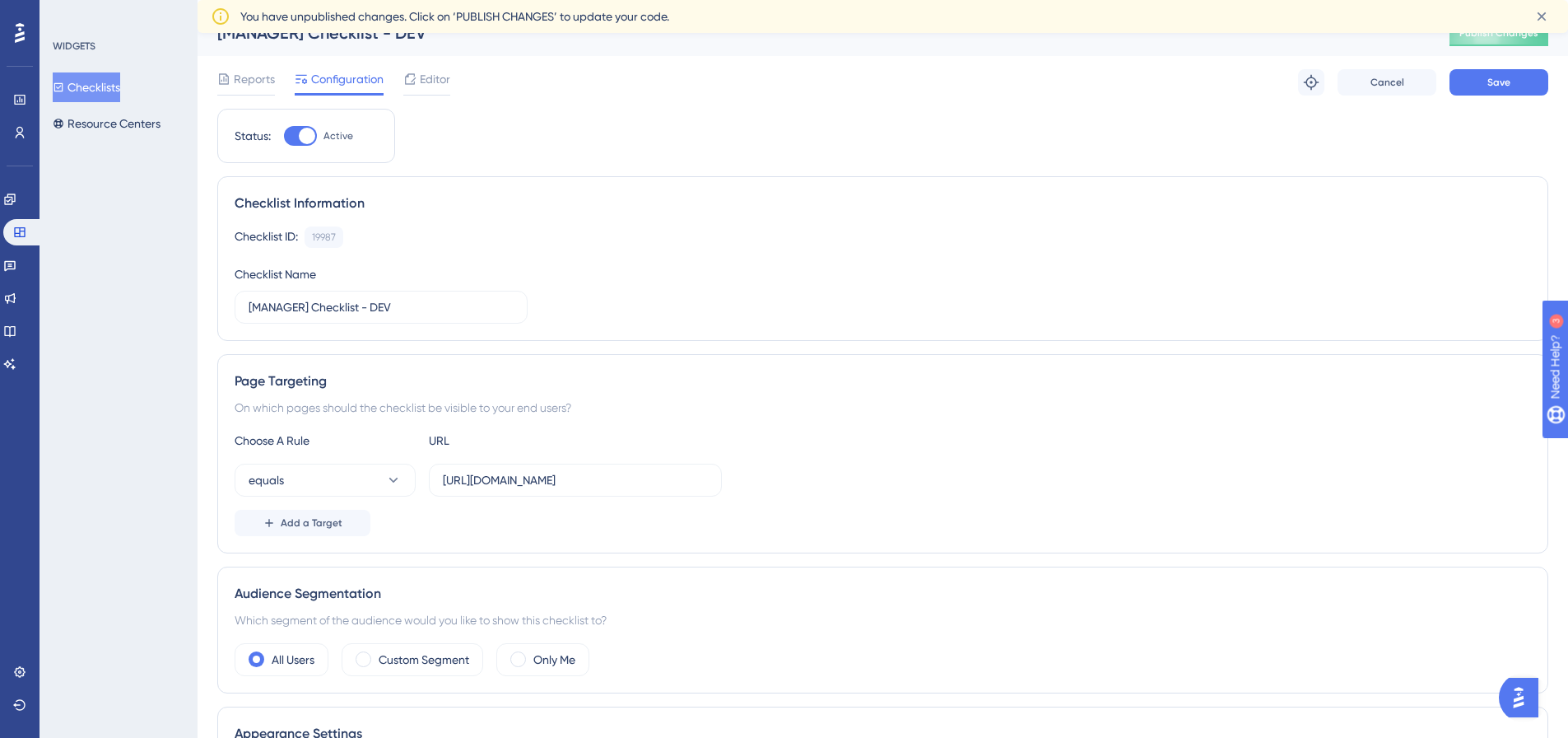
scroll to position [0, 0]
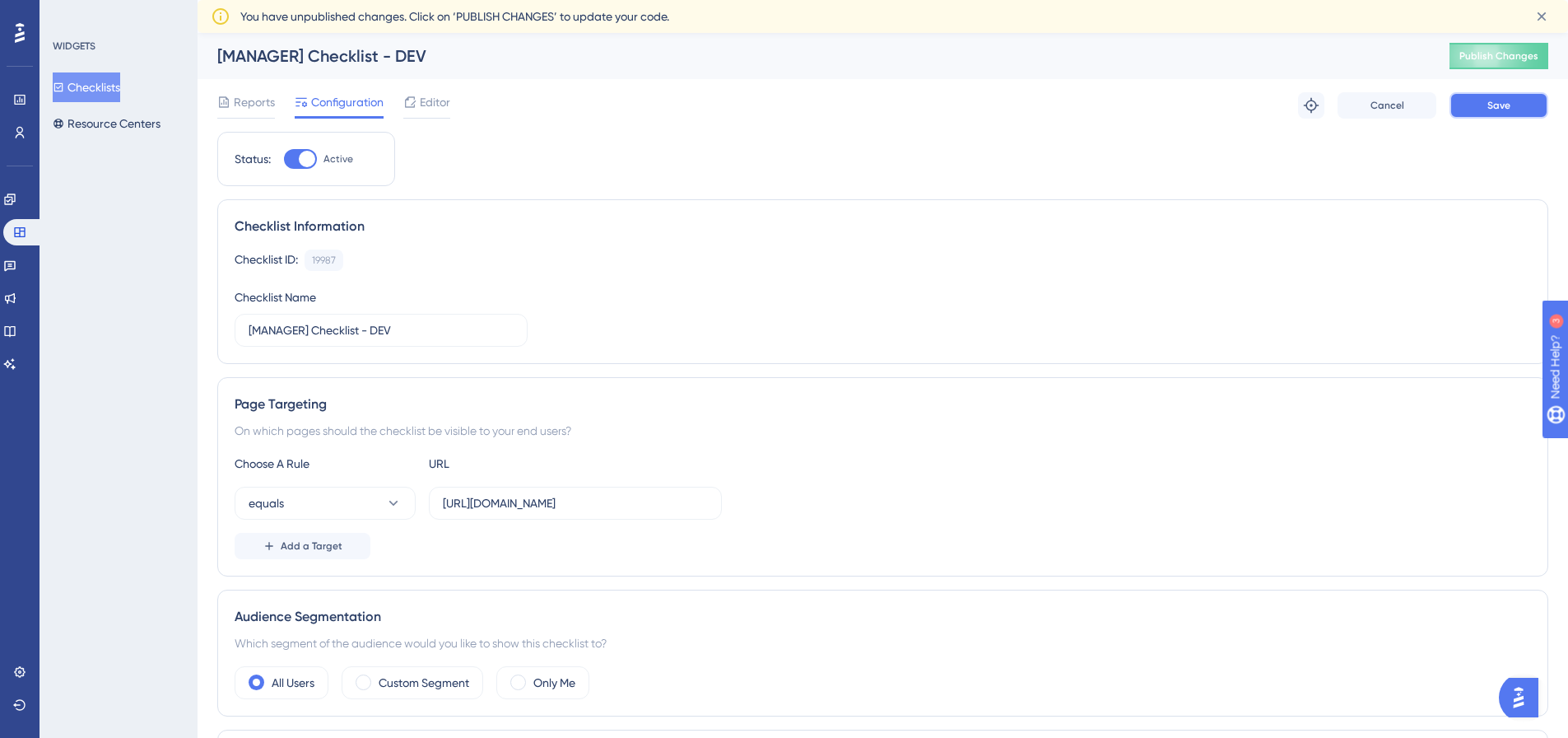
click at [1512, 117] on button "Save" at bounding box center [1499, 105] width 98 height 26
click at [1522, 49] on span "Publish Changes" at bounding box center [1499, 55] width 79 height 13
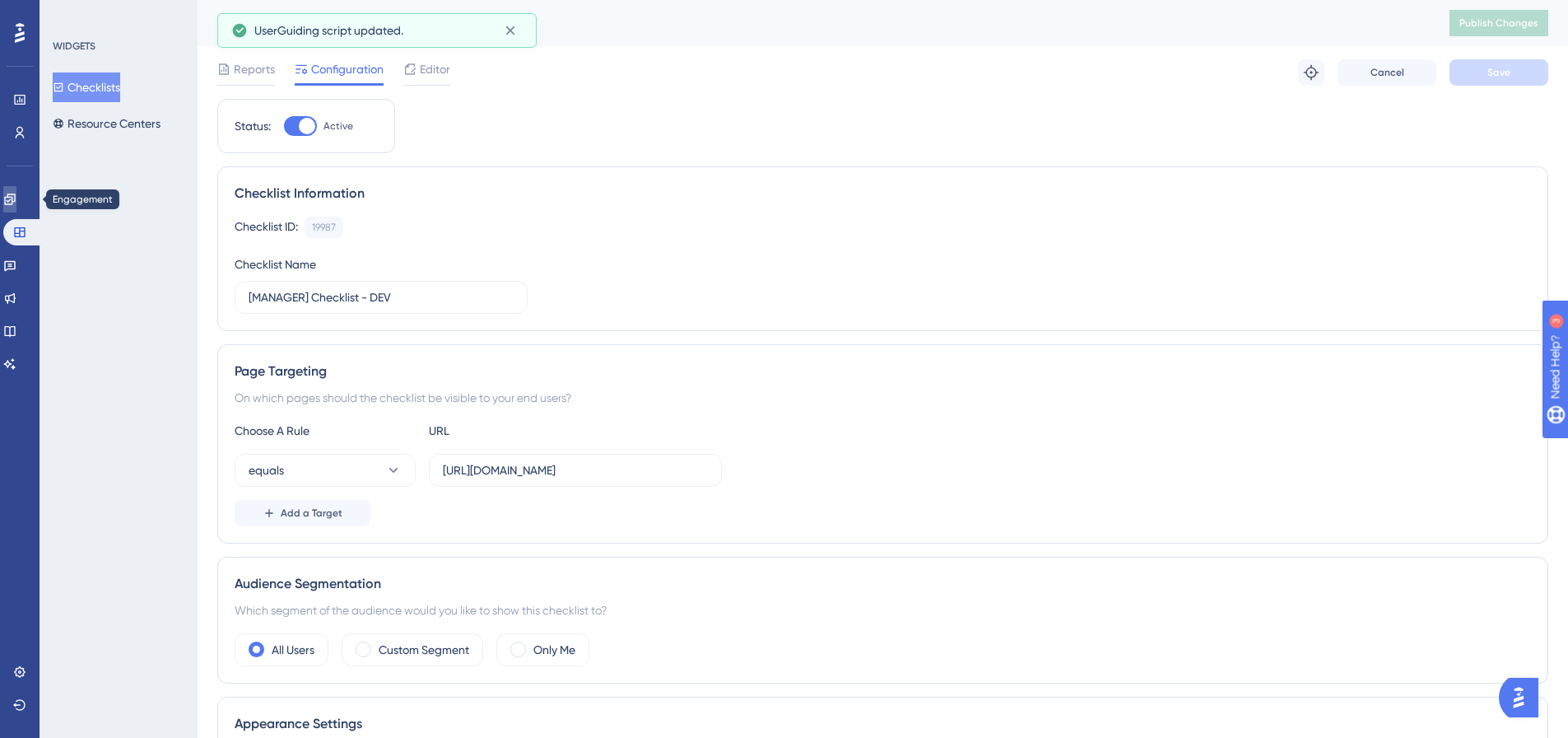
click at [15, 201] on icon at bounding box center [10, 199] width 11 height 11
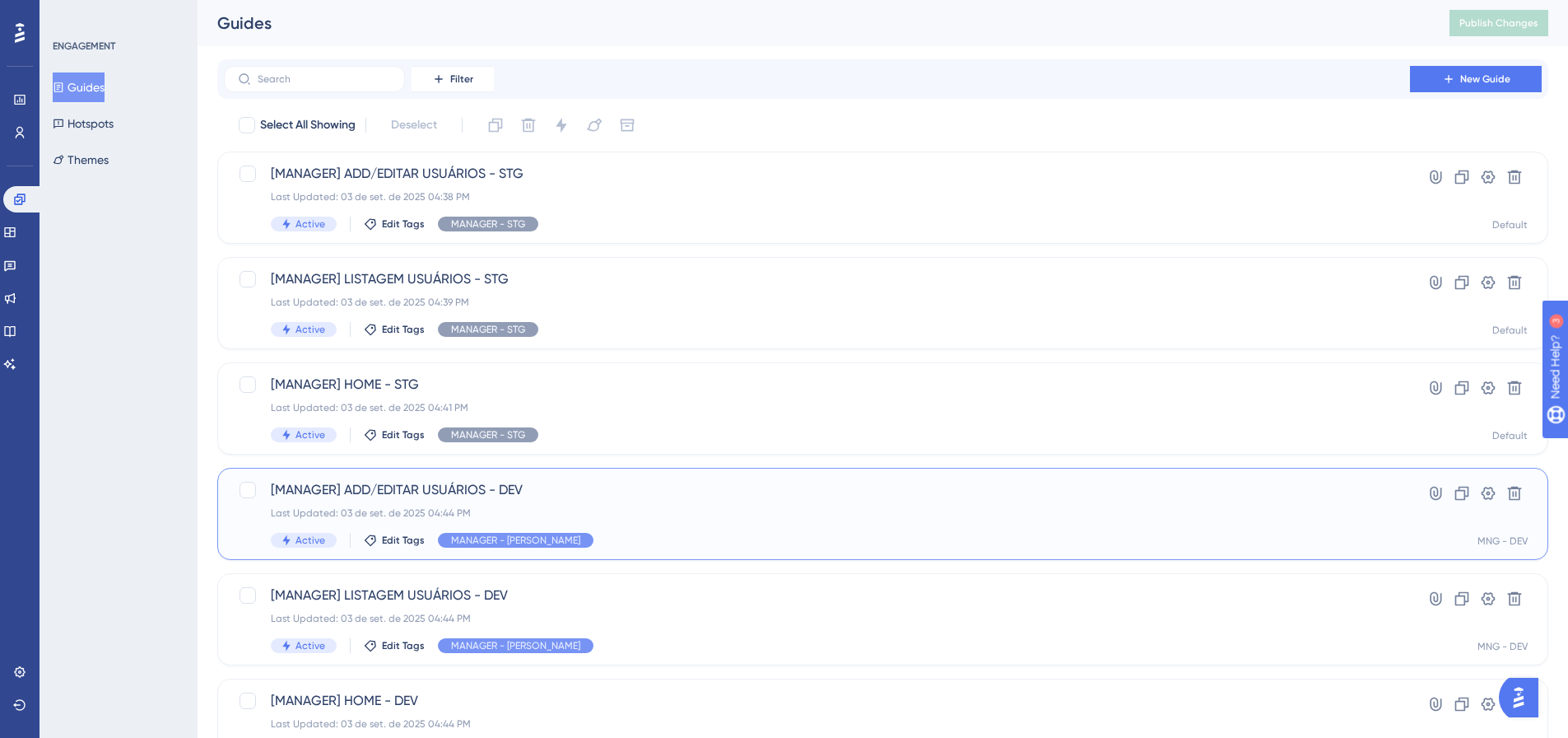
click at [688, 513] on div "Last Updated: 03 de set. de 2025 04:44 PM" at bounding box center [817, 513] width 1092 height 13
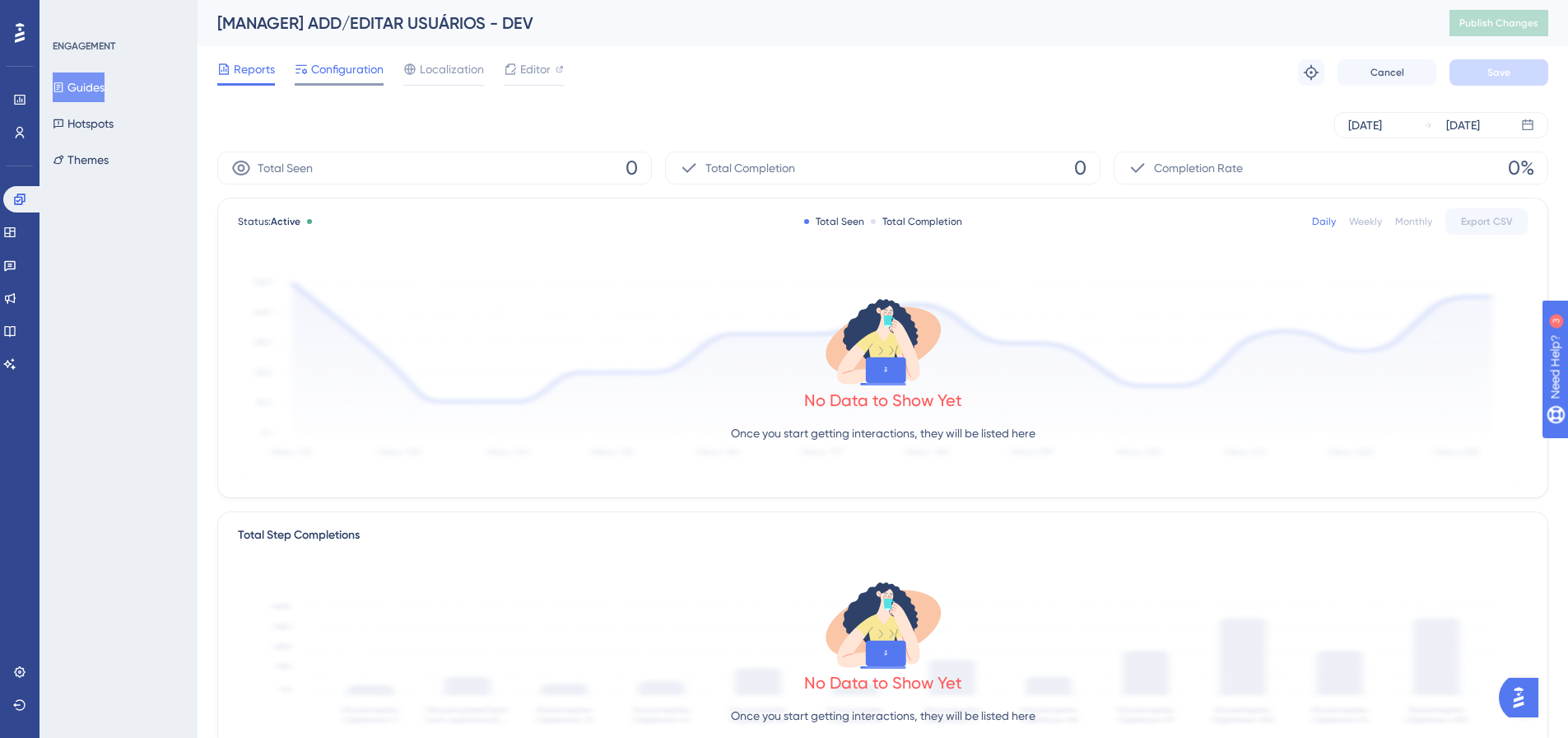
click at [365, 64] on span "Configuration" at bounding box center [347, 69] width 72 height 20
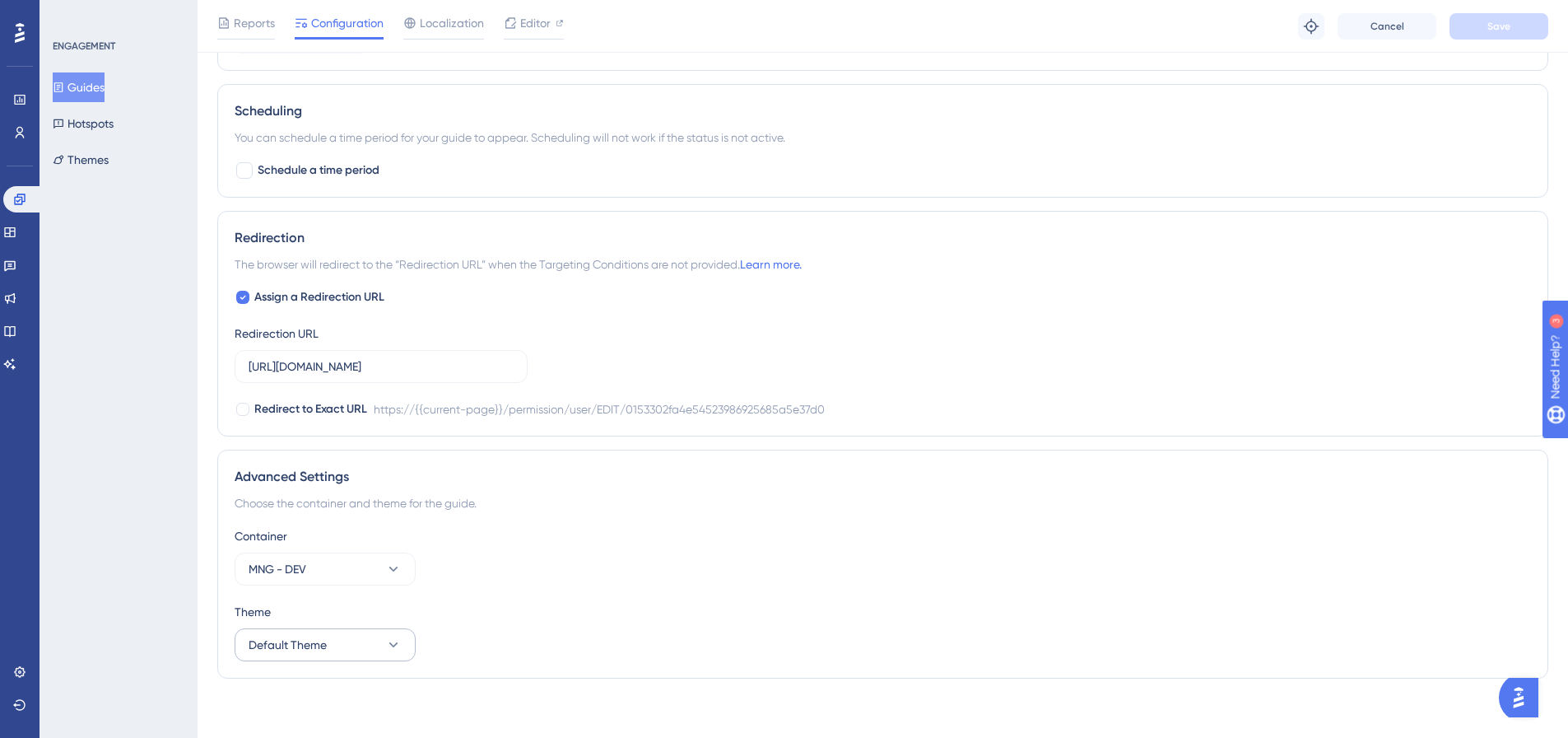
scroll to position [1016, 0]
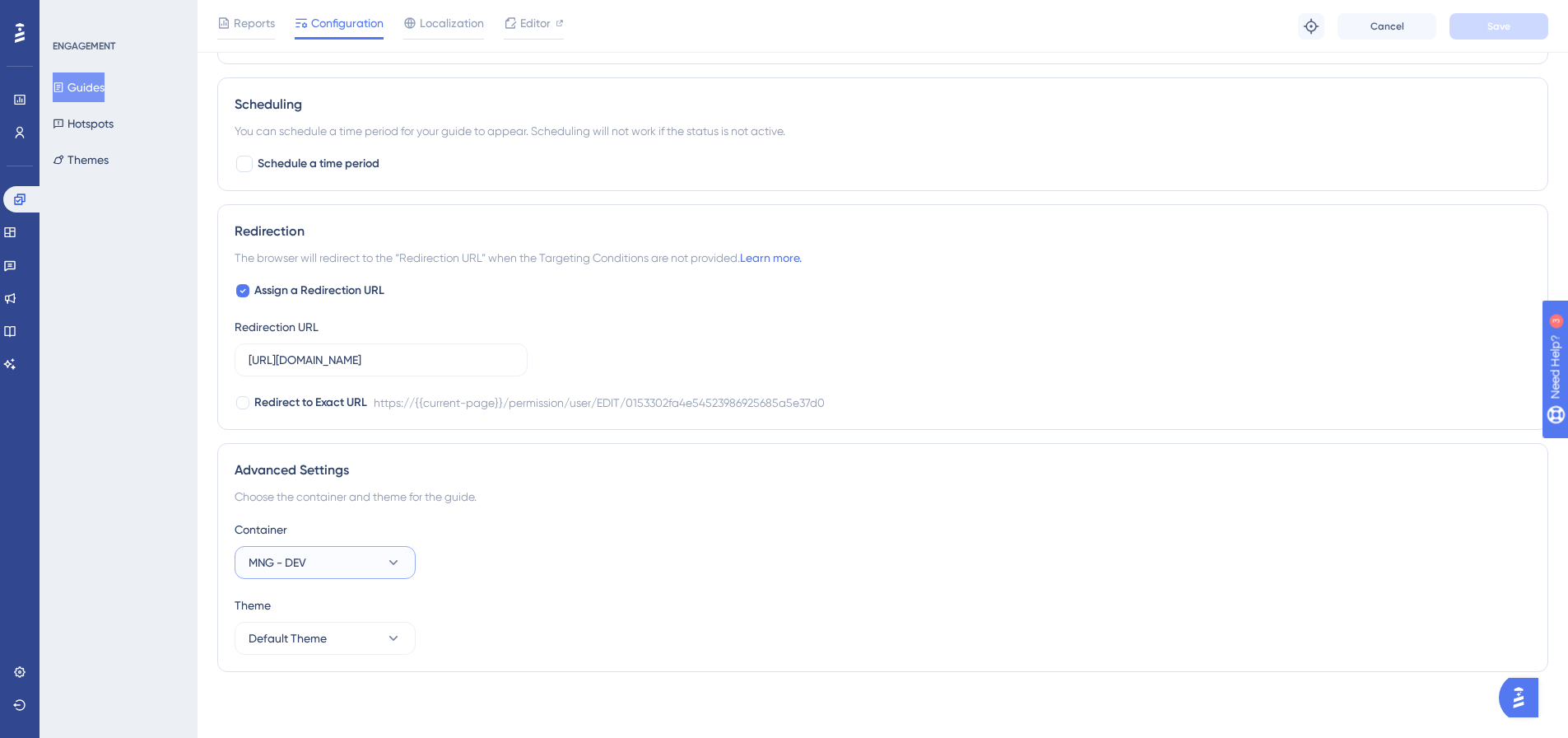
click at [369, 563] on button "MNG - DEV" at bounding box center [325, 562] width 181 height 33
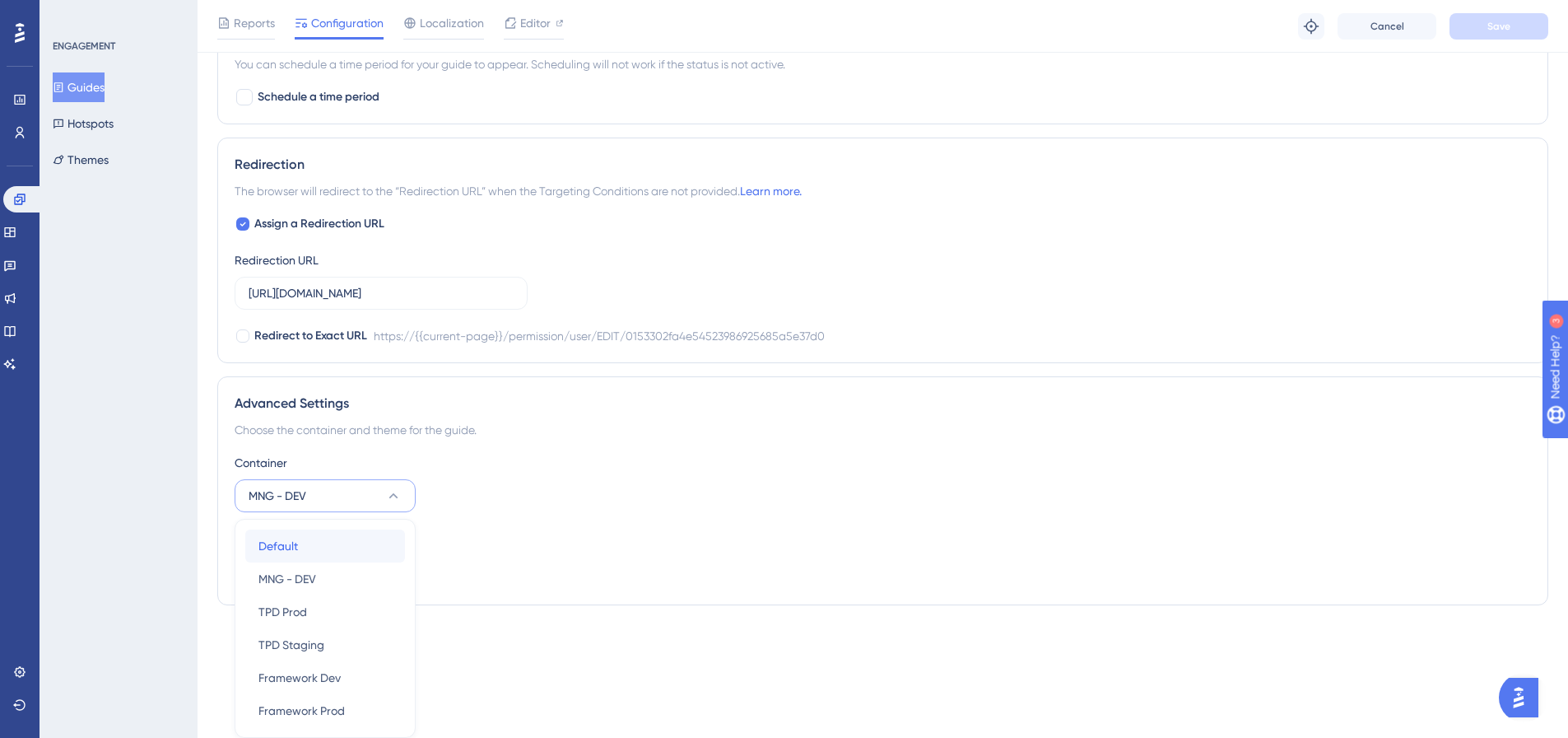
click at [343, 550] on div "Default Default" at bounding box center [325, 546] width 133 height 33
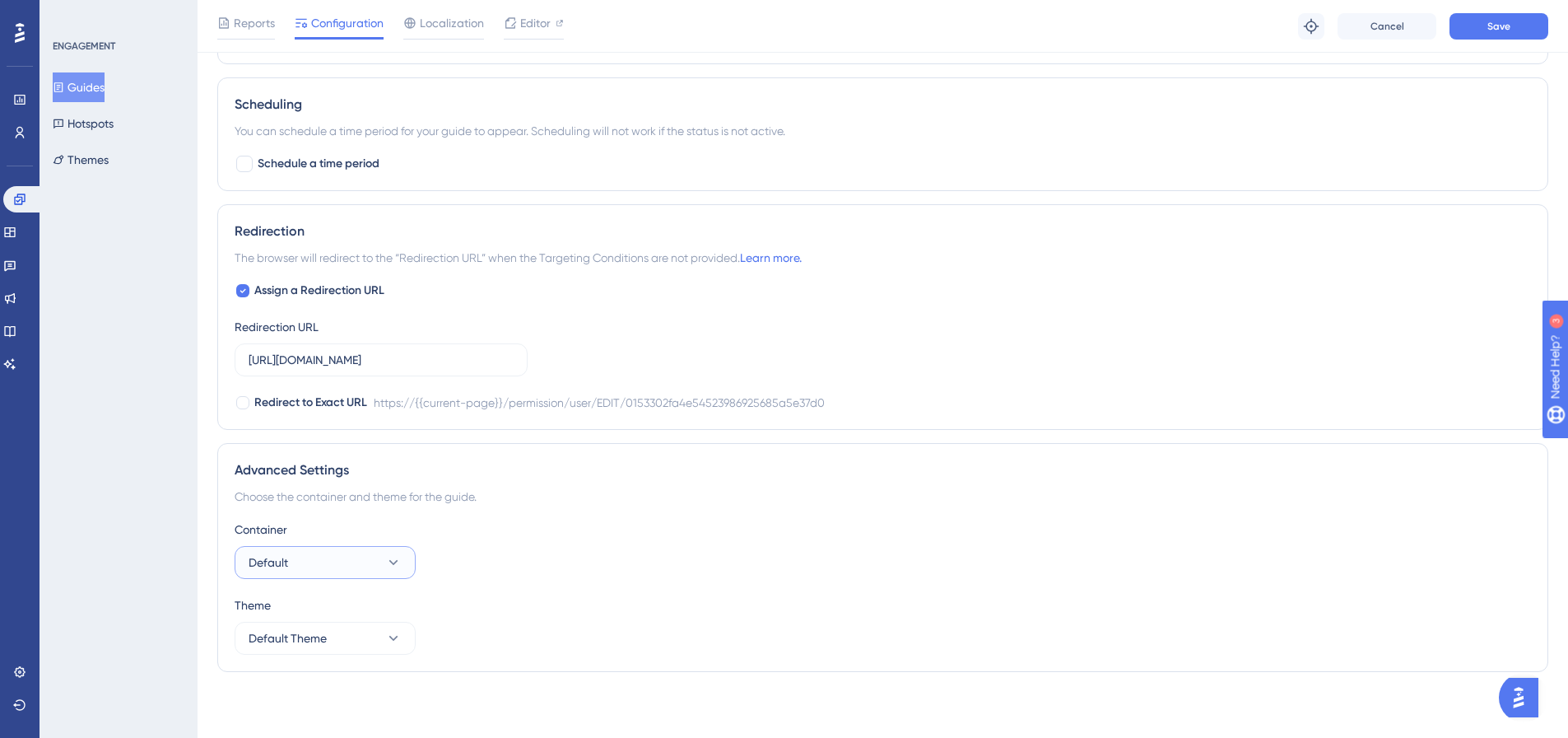
click at [359, 556] on button "Default" at bounding box center [325, 562] width 181 height 33
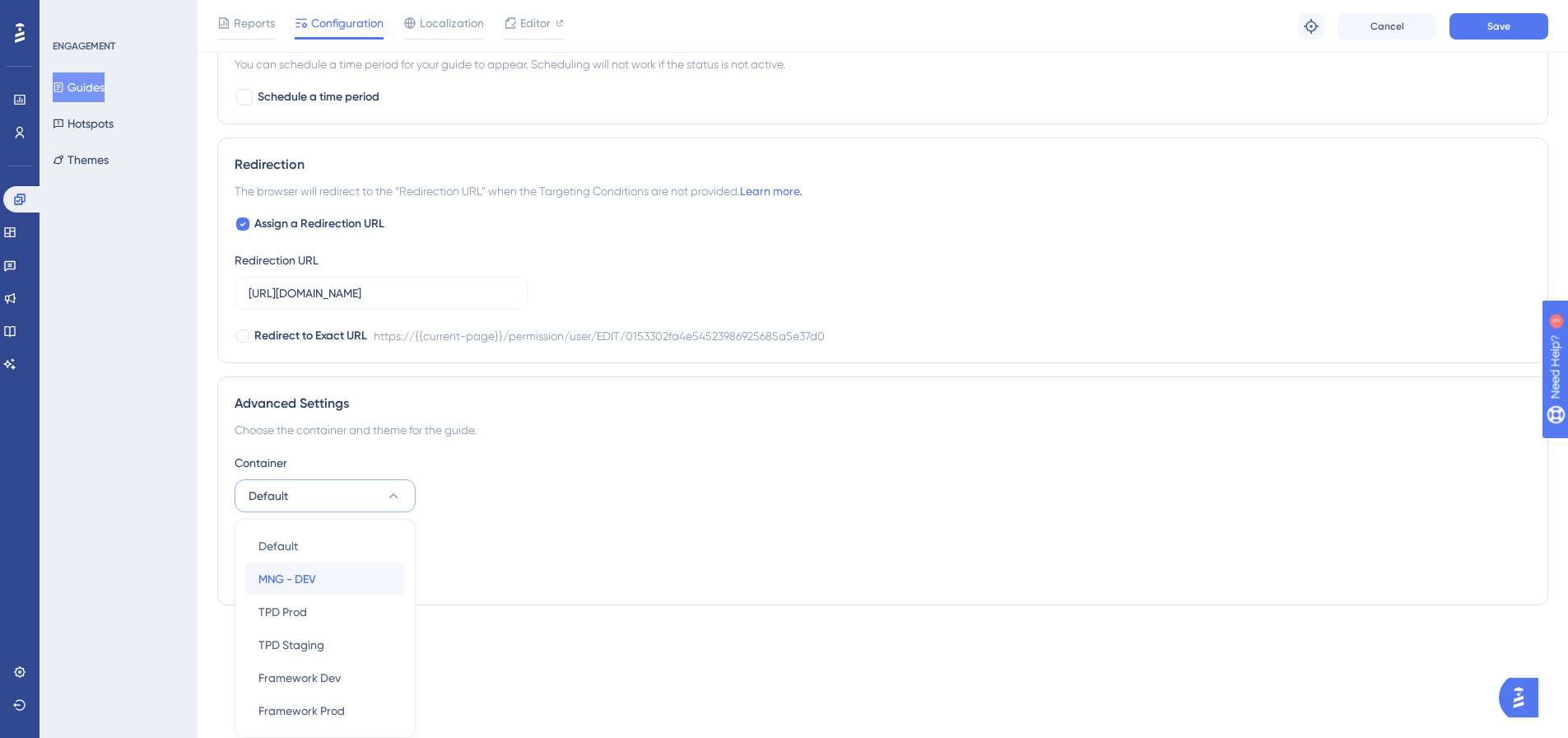
click at [367, 581] on div "MNG - DEV MNG - DEV" at bounding box center [325, 579] width 133 height 33
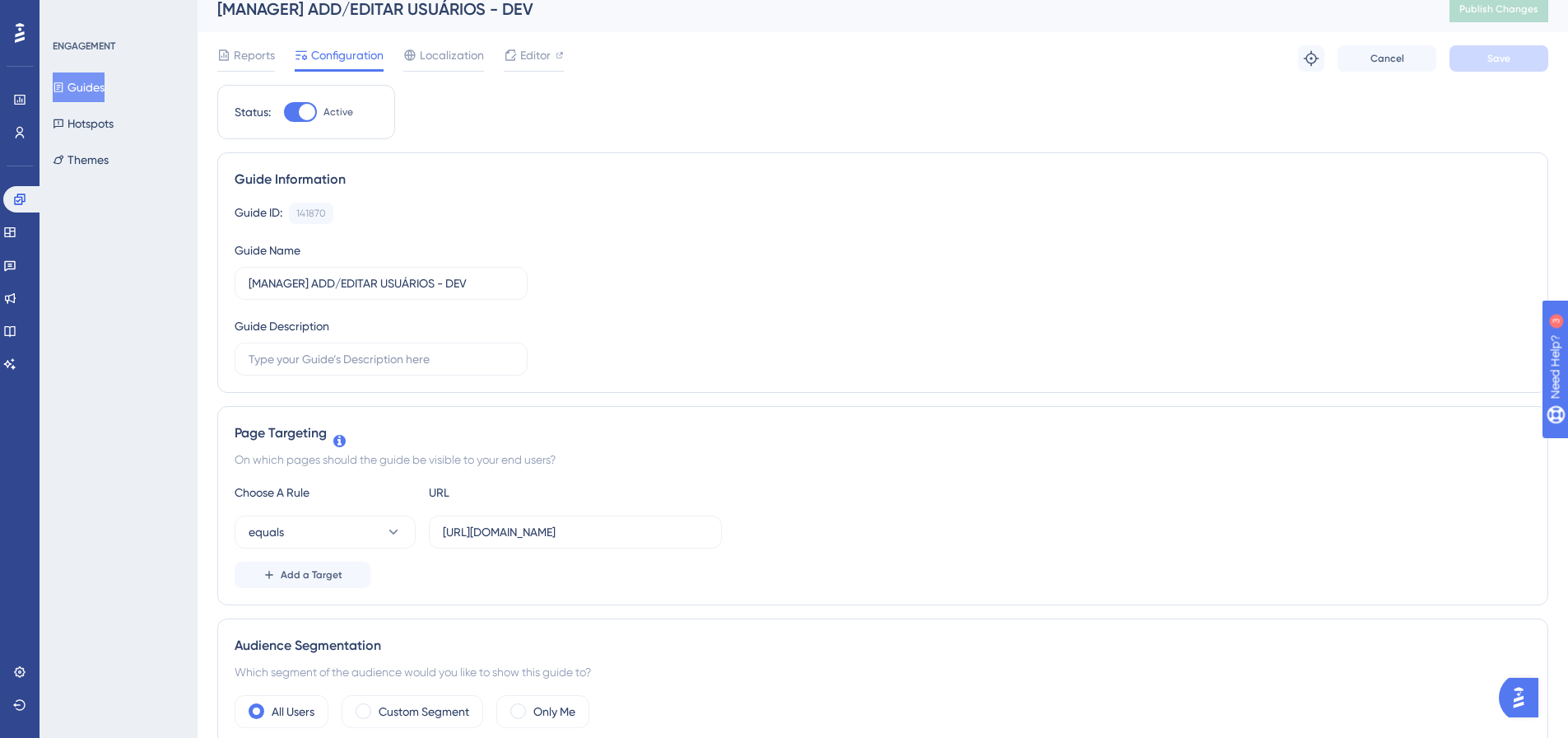
scroll to position [0, 0]
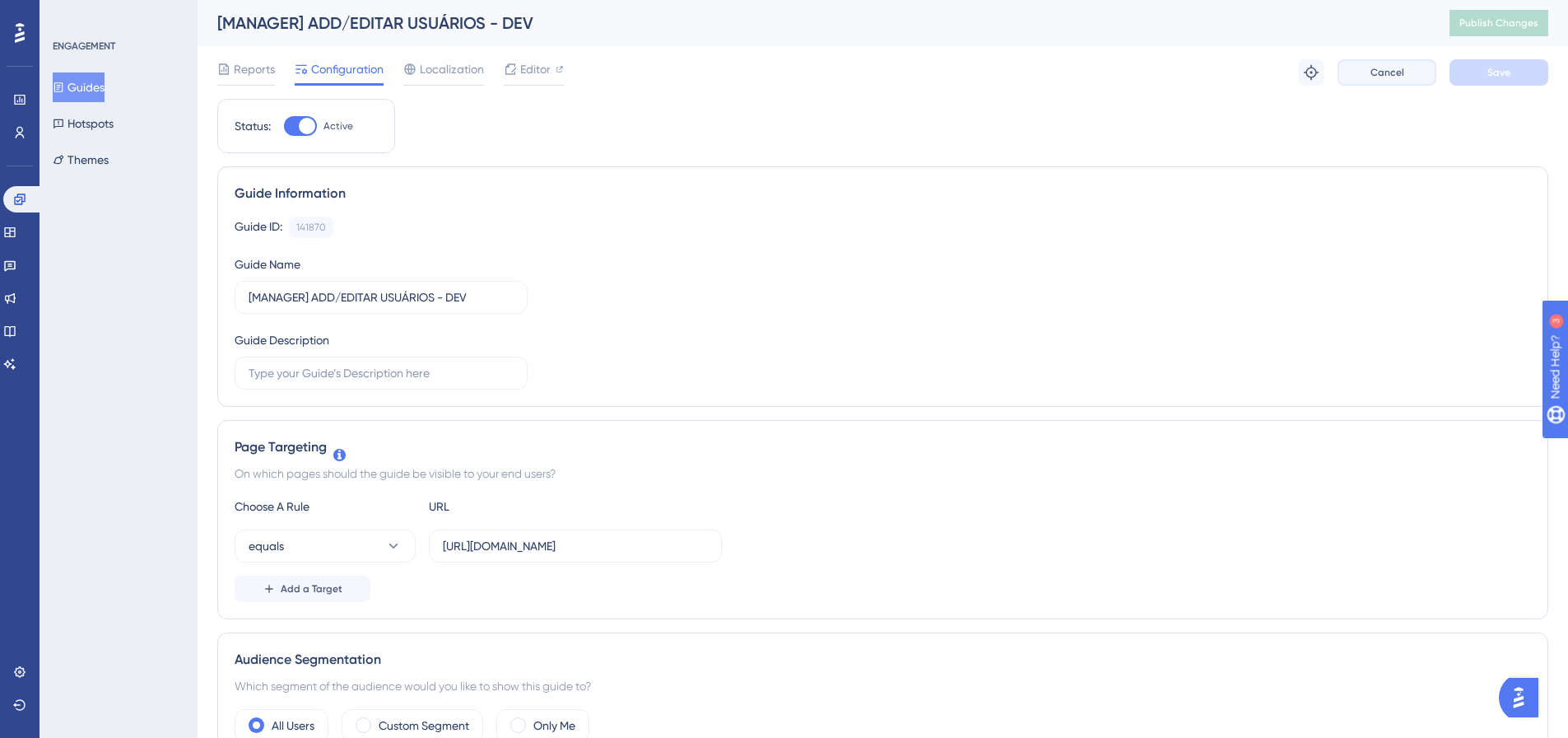
click at [1361, 72] on button "Cancel" at bounding box center [1387, 72] width 98 height 26
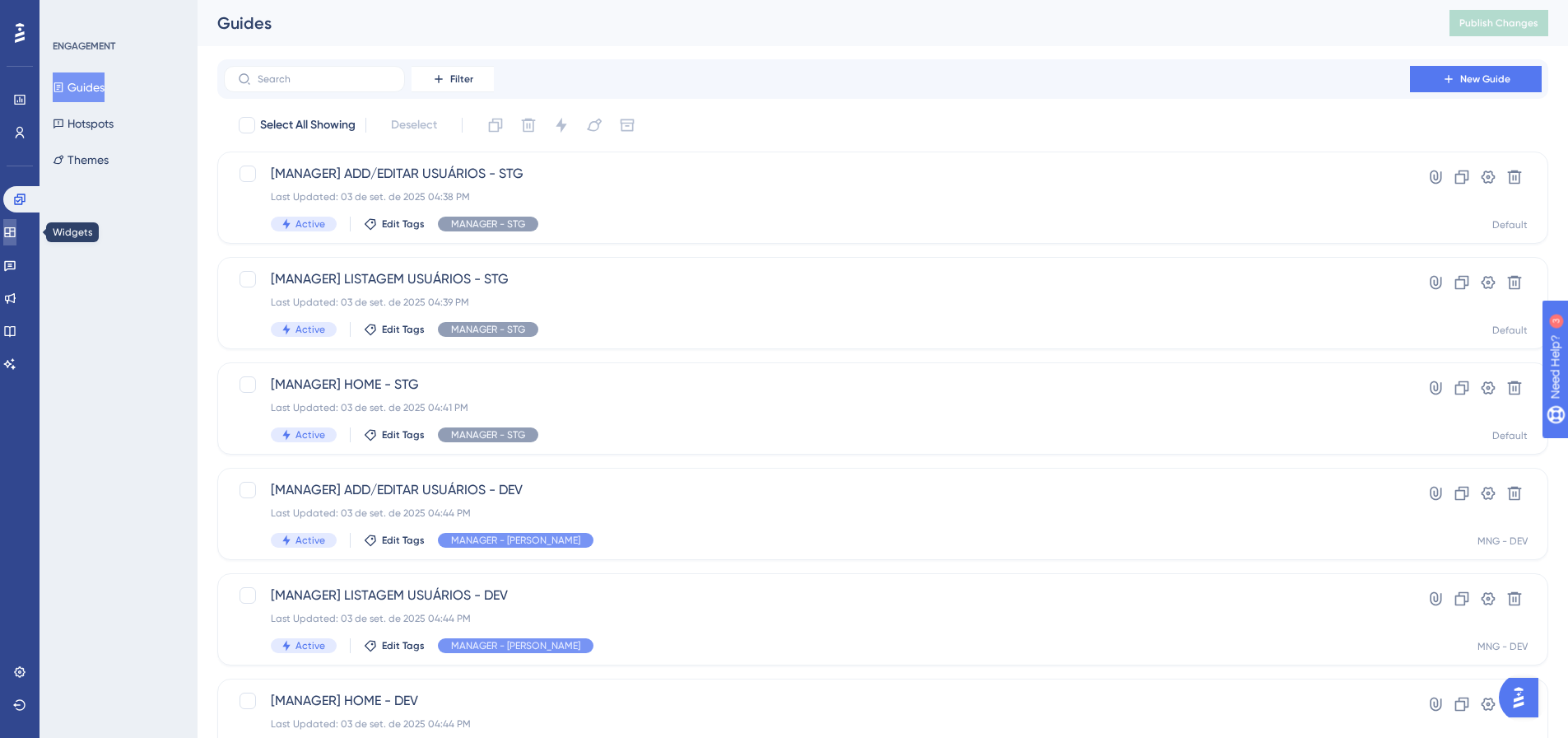
click at [15, 230] on icon at bounding box center [10, 232] width 11 height 10
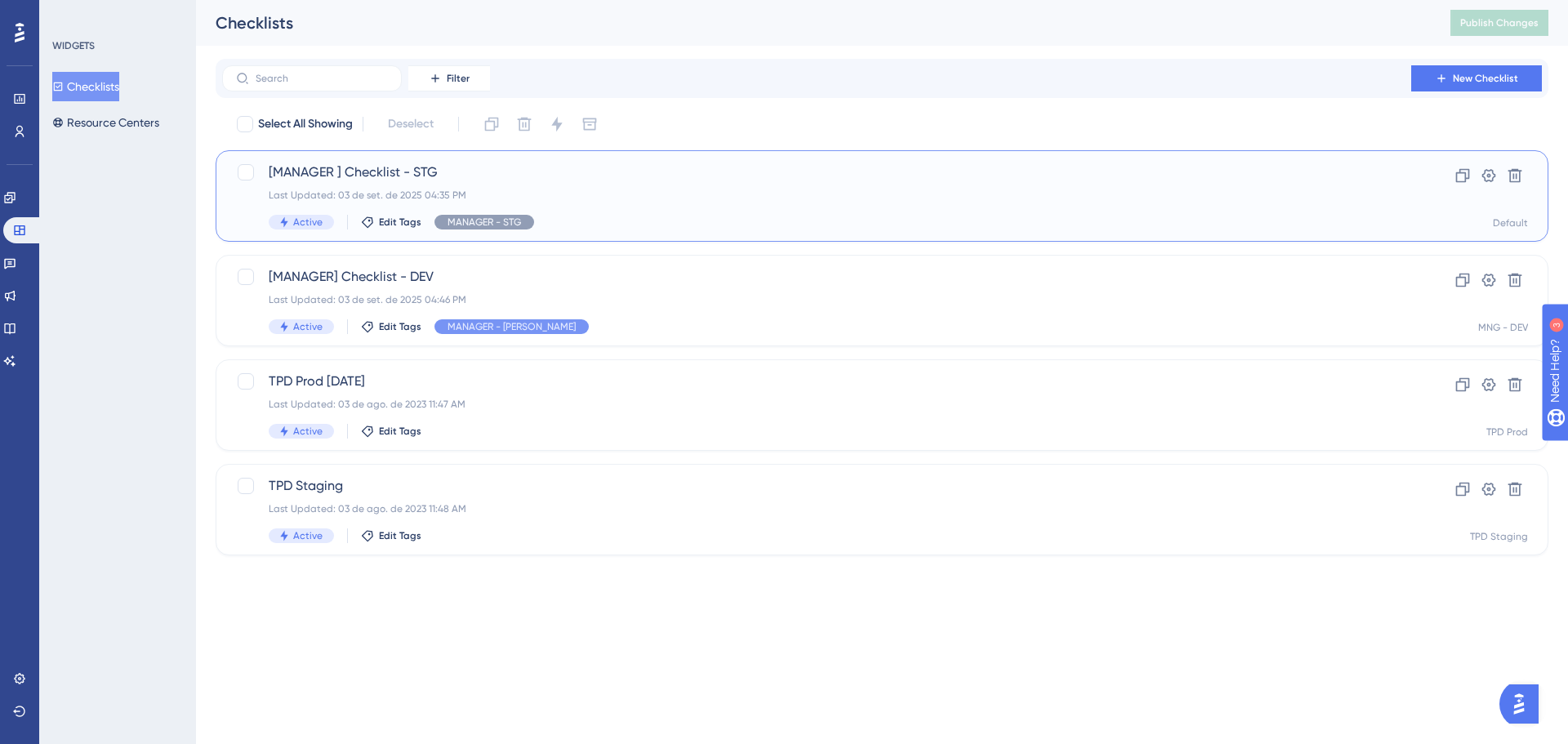
click at [408, 185] on div "[MANAGER ] Checklist - STG Last Updated: 03 de set. de 2025 04:35 PM Active Edi…" at bounding box center [816, 195] width 1096 height 67
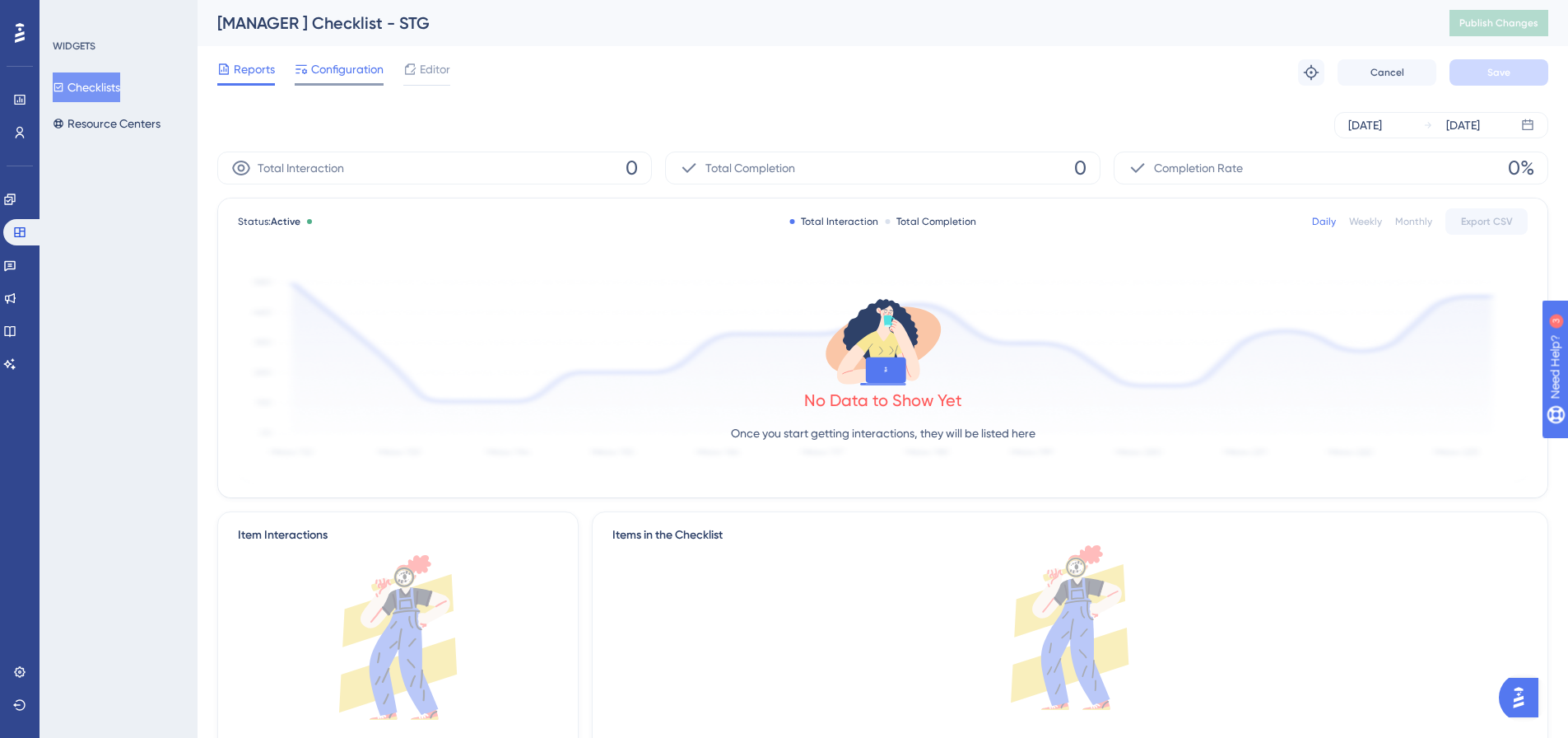
click at [360, 73] on span "Configuration" at bounding box center [347, 69] width 72 height 20
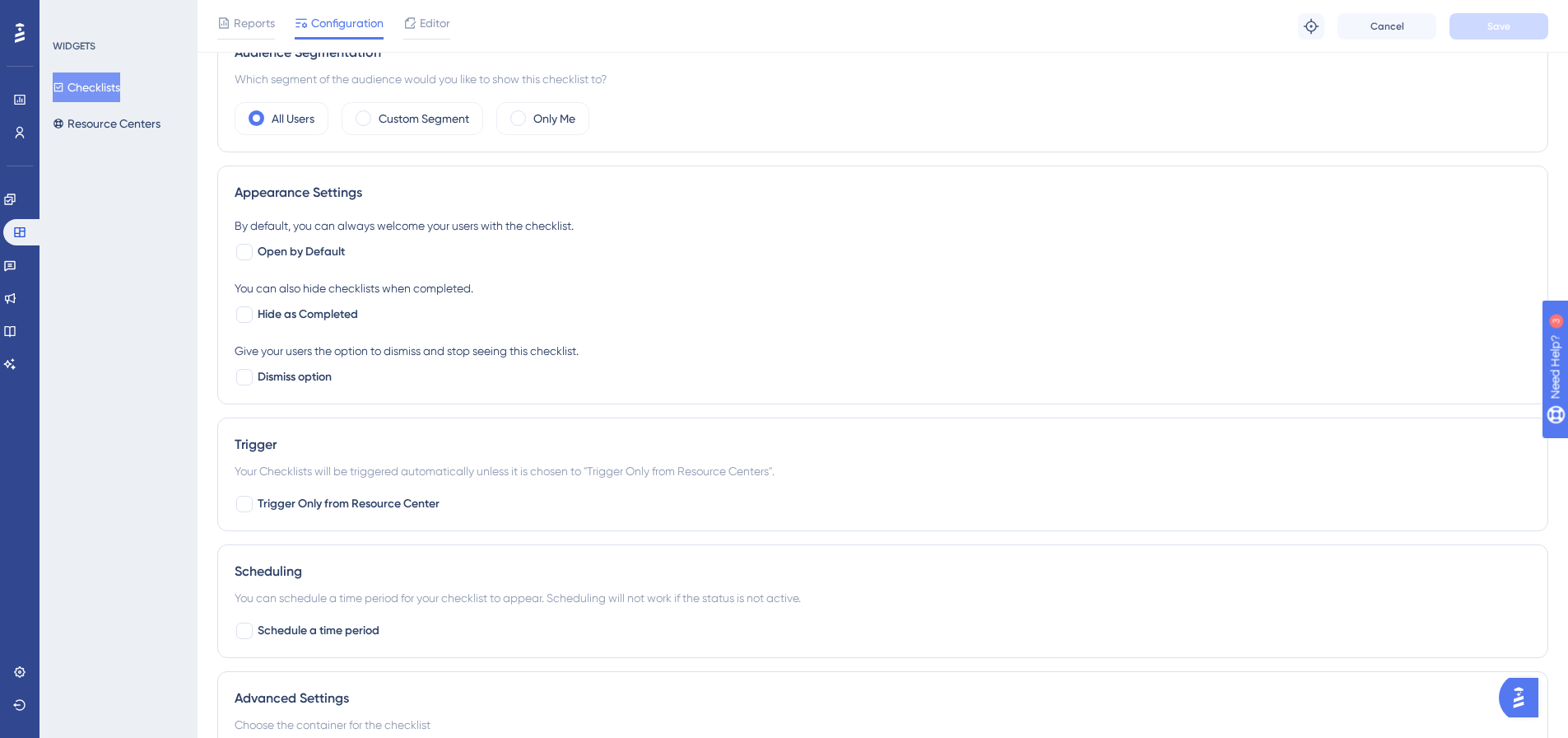
scroll to position [690, 0]
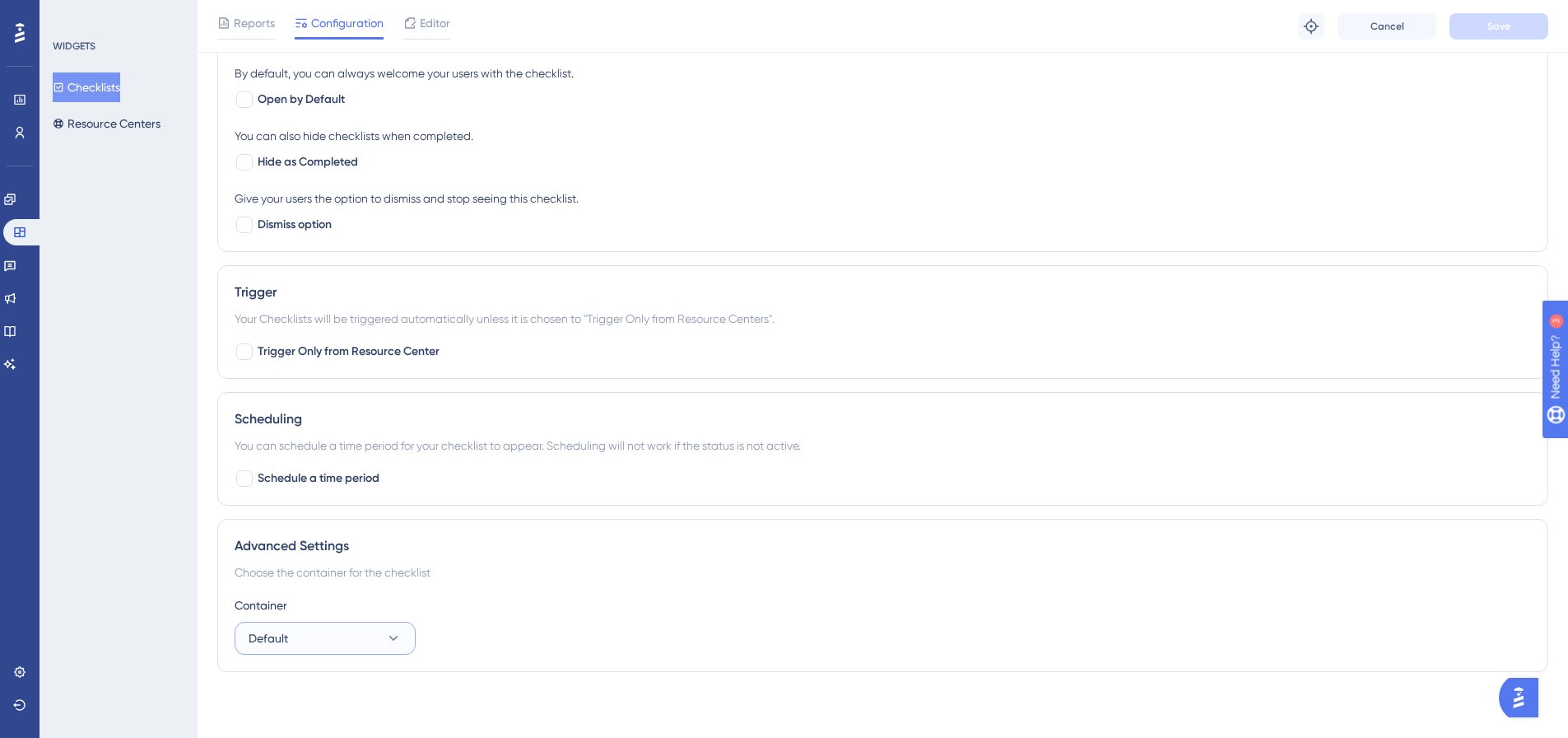
click at [357, 628] on button "Default" at bounding box center [325, 638] width 181 height 33
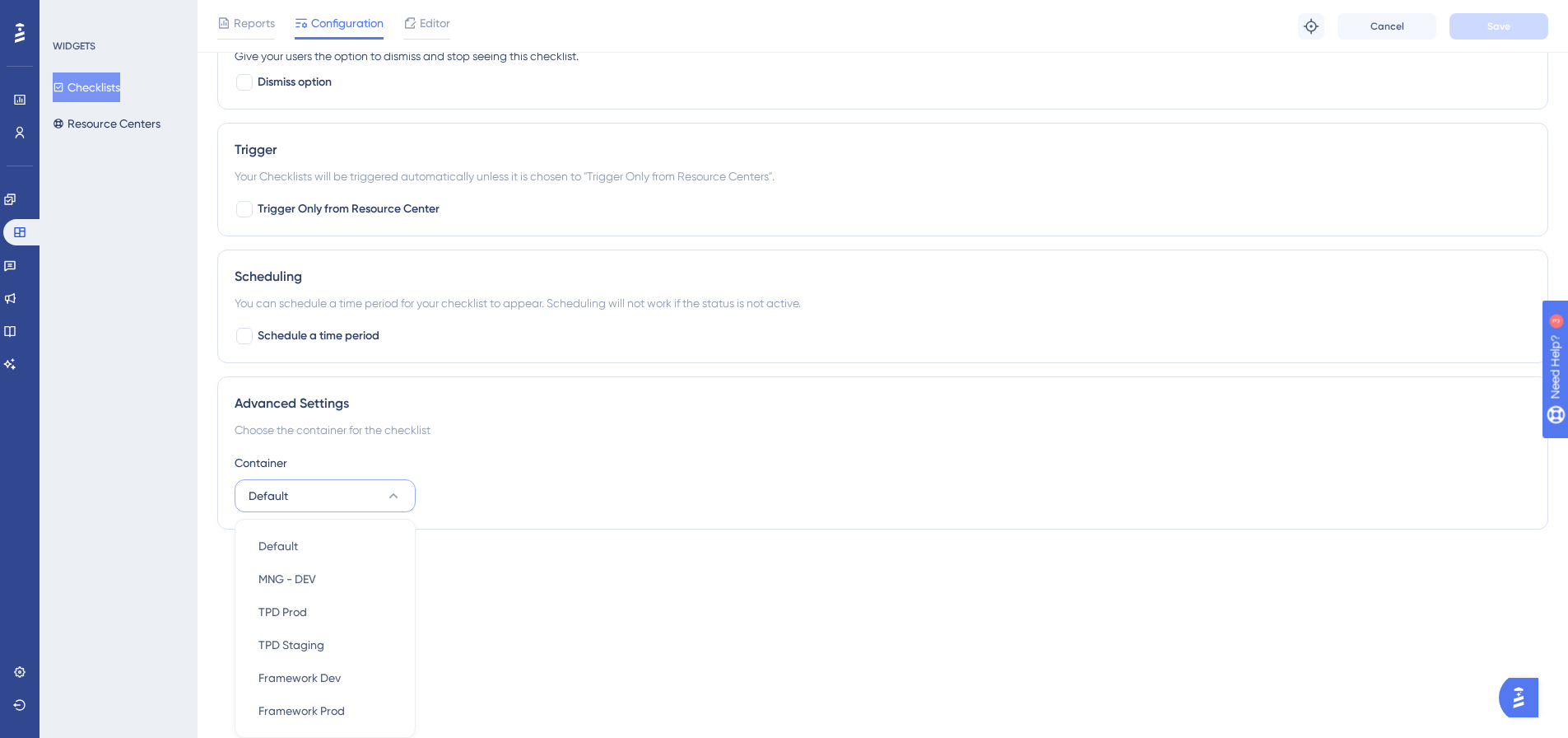
click at [667, 445] on div "Advanced Settings Choose the container for the checklist Container Default Defa…" at bounding box center [883, 453] width 1331 height 153
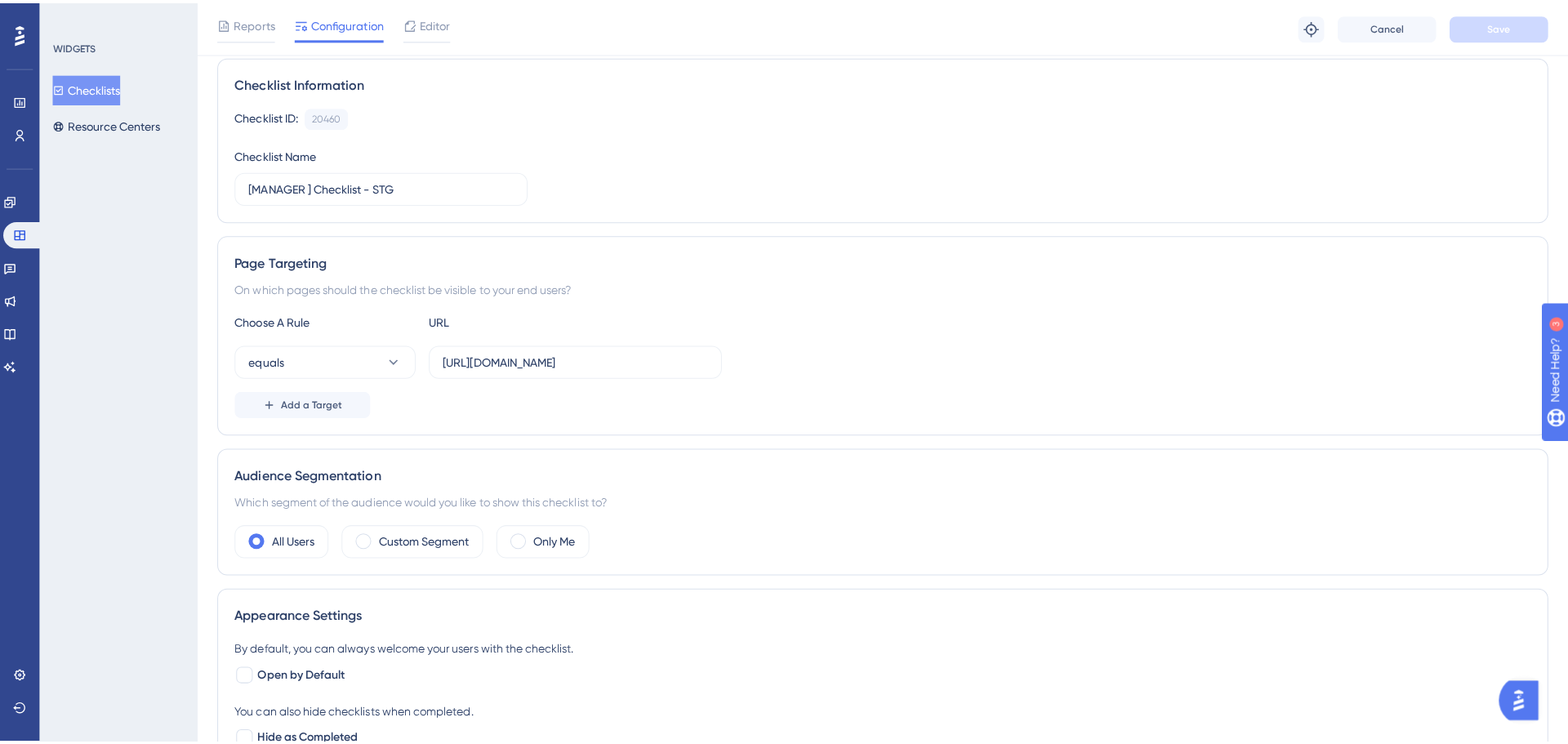
scroll to position [0, 0]
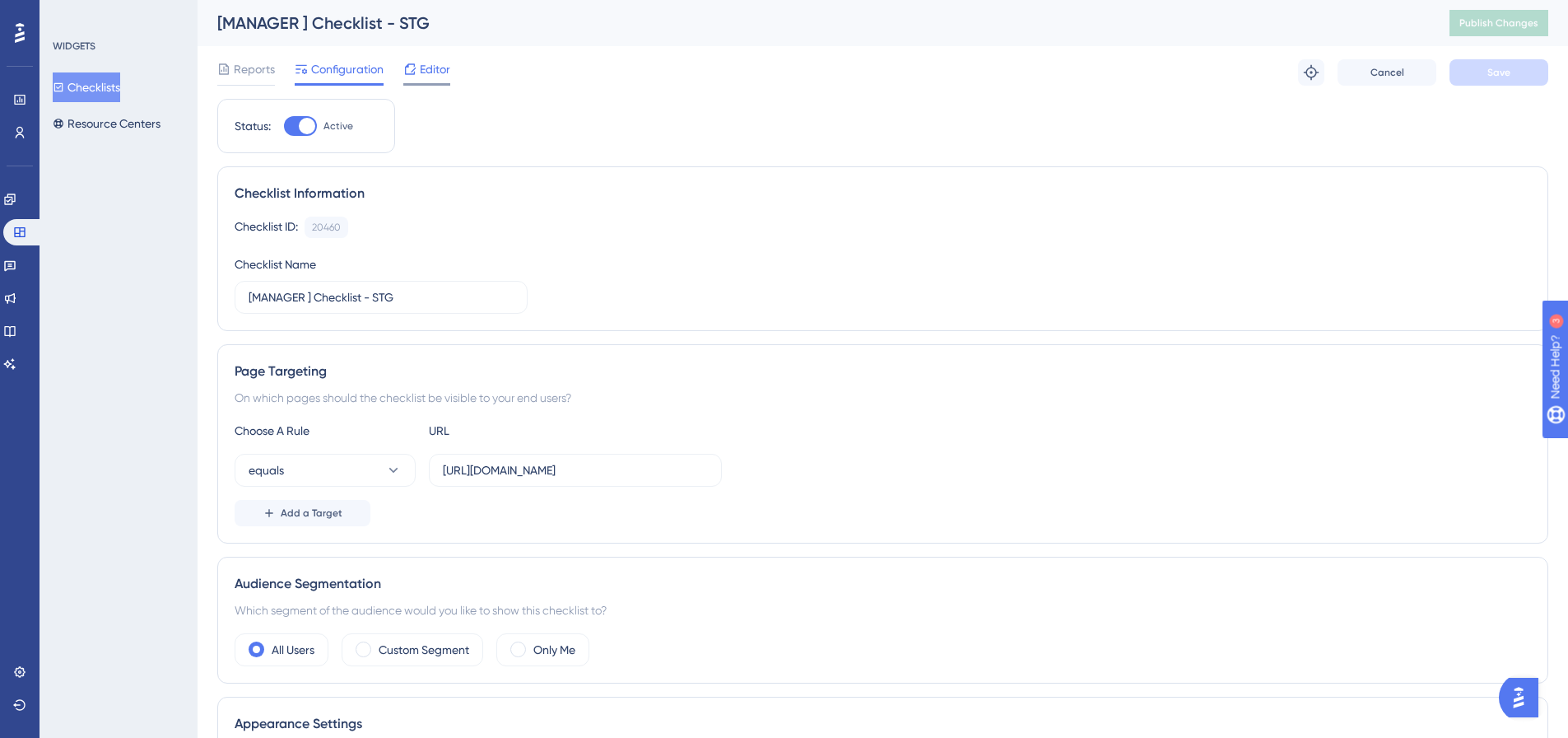
click at [430, 74] on span "Editor" at bounding box center [435, 69] width 30 height 20
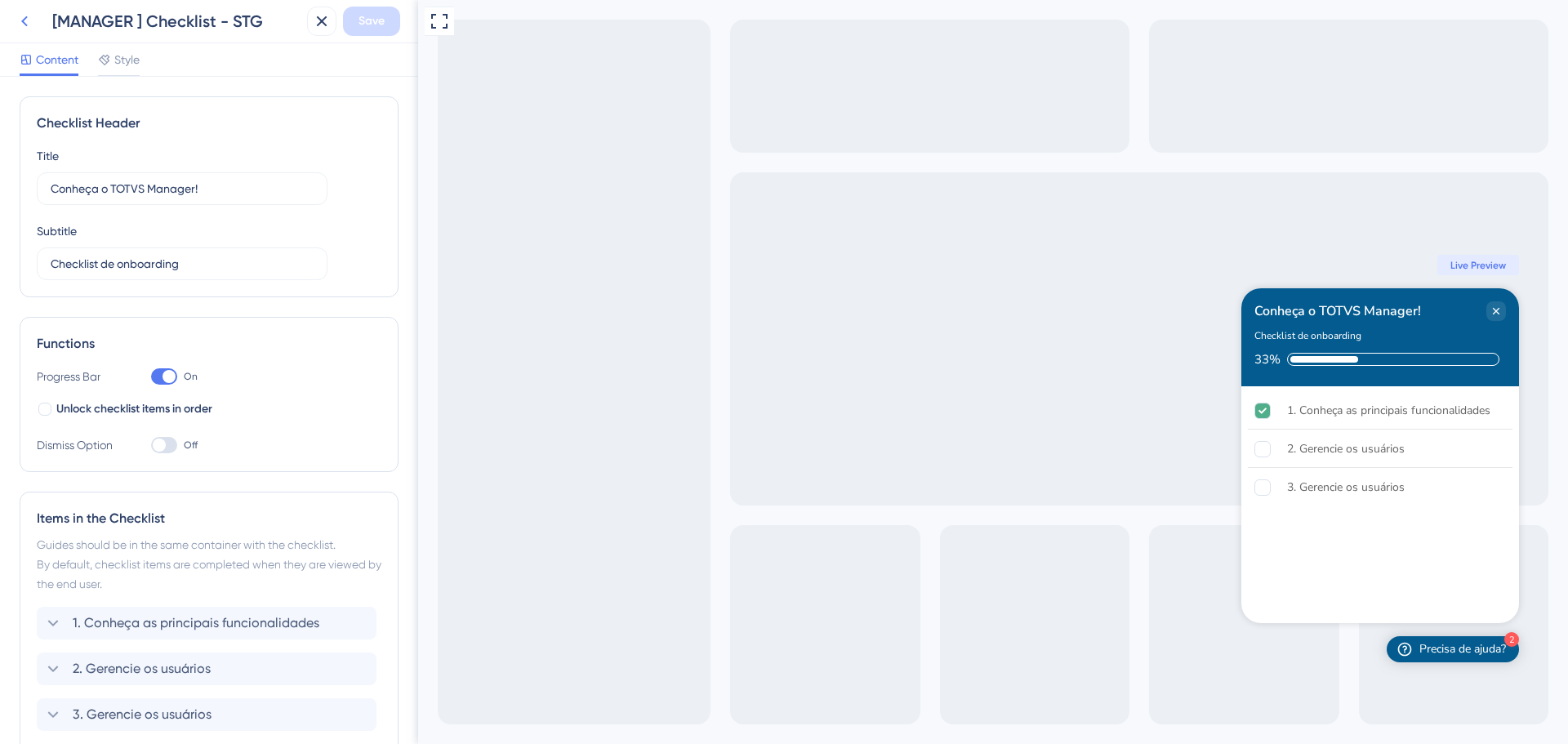
click at [28, 24] on icon at bounding box center [25, 21] width 20 height 20
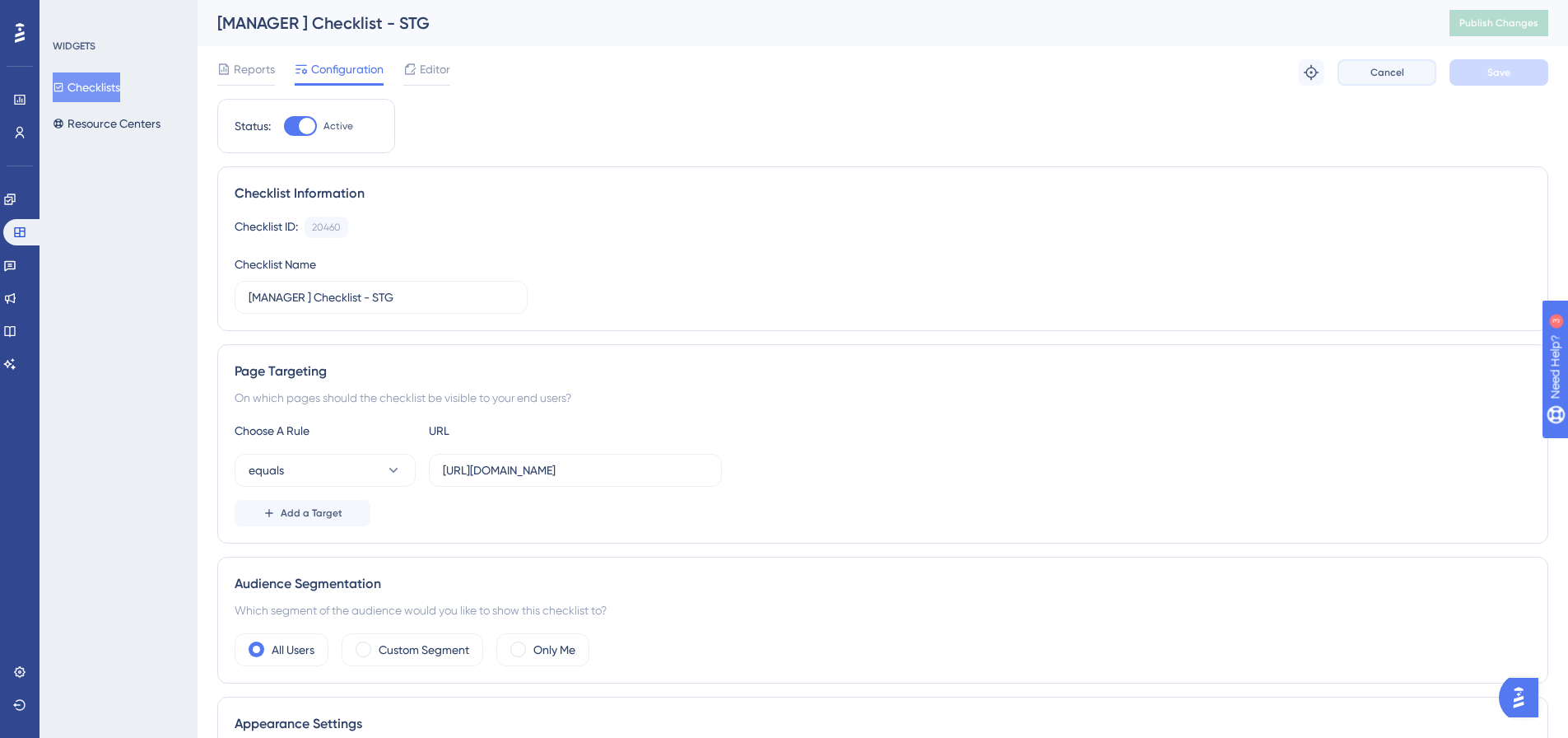
click at [1403, 77] on button "Cancel" at bounding box center [1387, 72] width 98 height 26
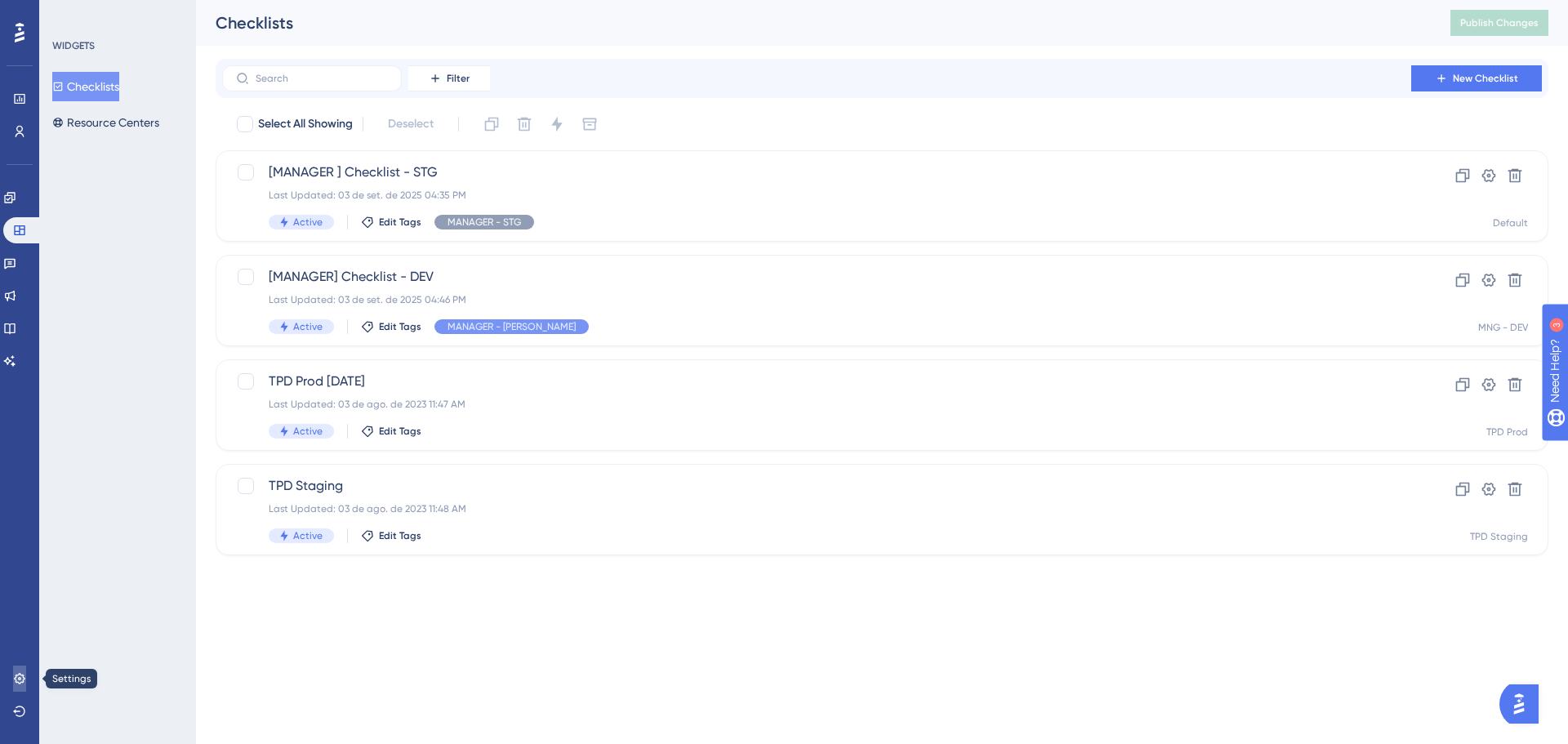
click at [26, 679] on link at bounding box center [20, 678] width 13 height 26
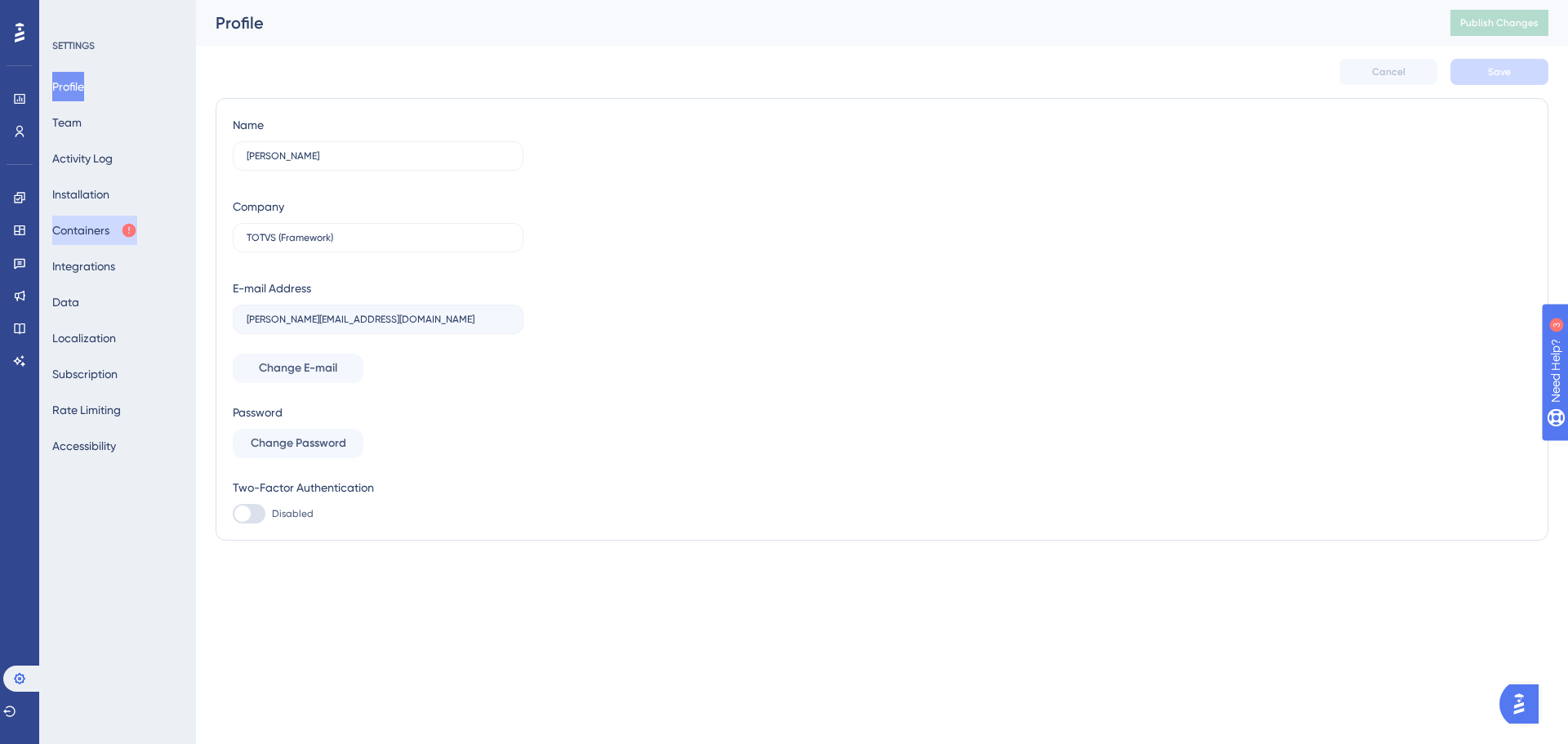
click at [106, 224] on button "Containers" at bounding box center [95, 230] width 85 height 29
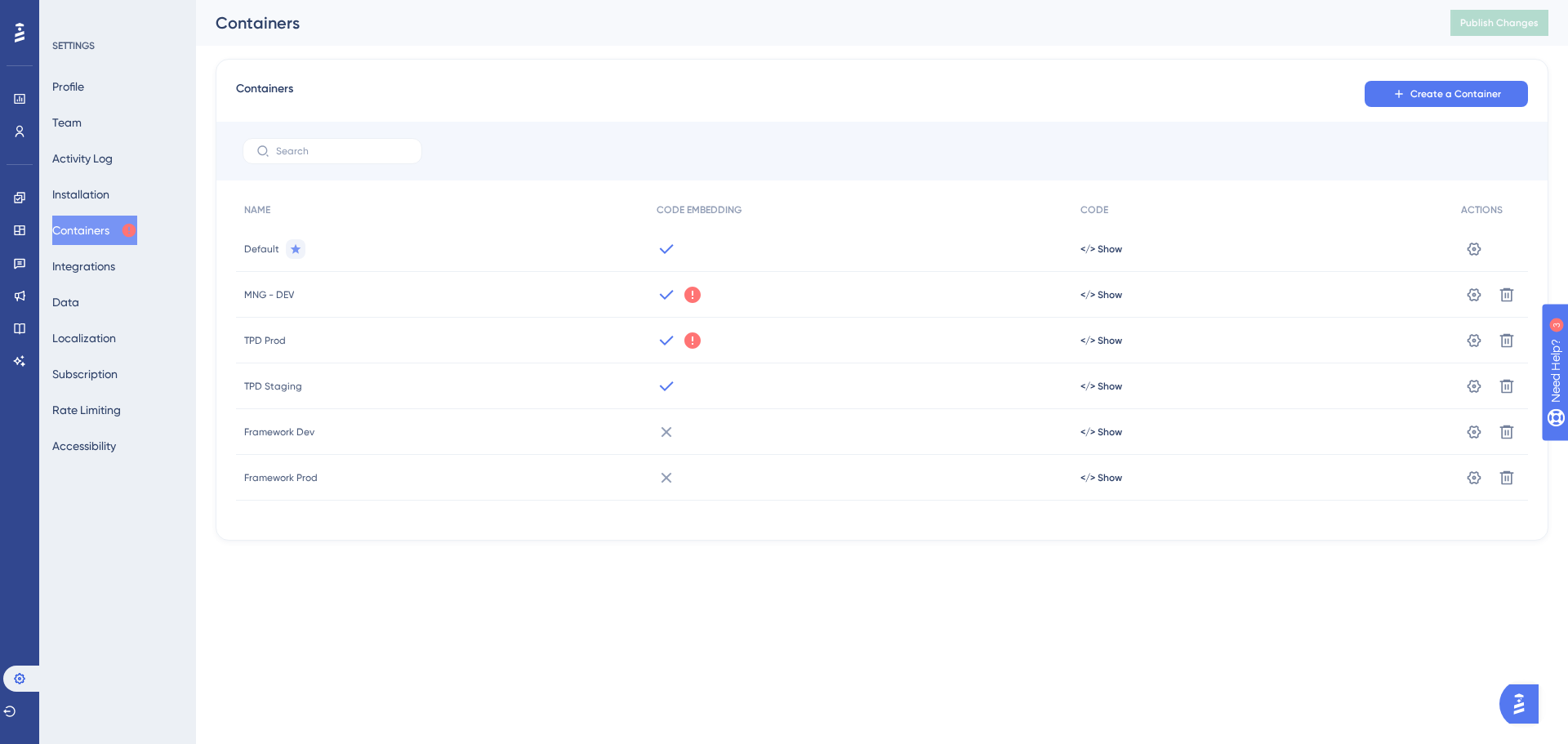
click at [509, 297] on div "MNG - DEV" at bounding box center [442, 295] width 413 height 46
click at [1477, 257] on icon at bounding box center [1474, 249] width 16 height 16
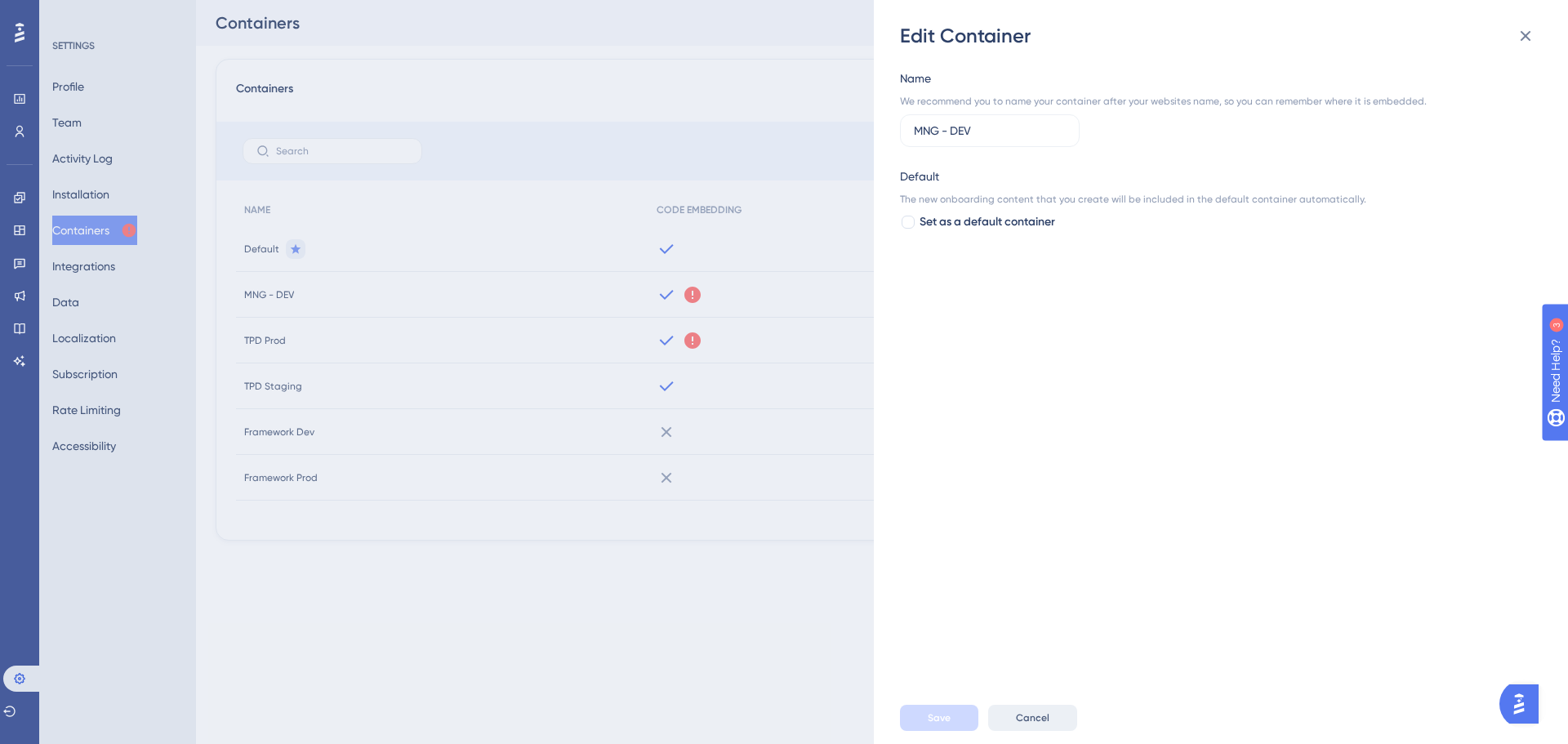
click at [1020, 712] on span "Cancel" at bounding box center [1033, 718] width 34 height 13
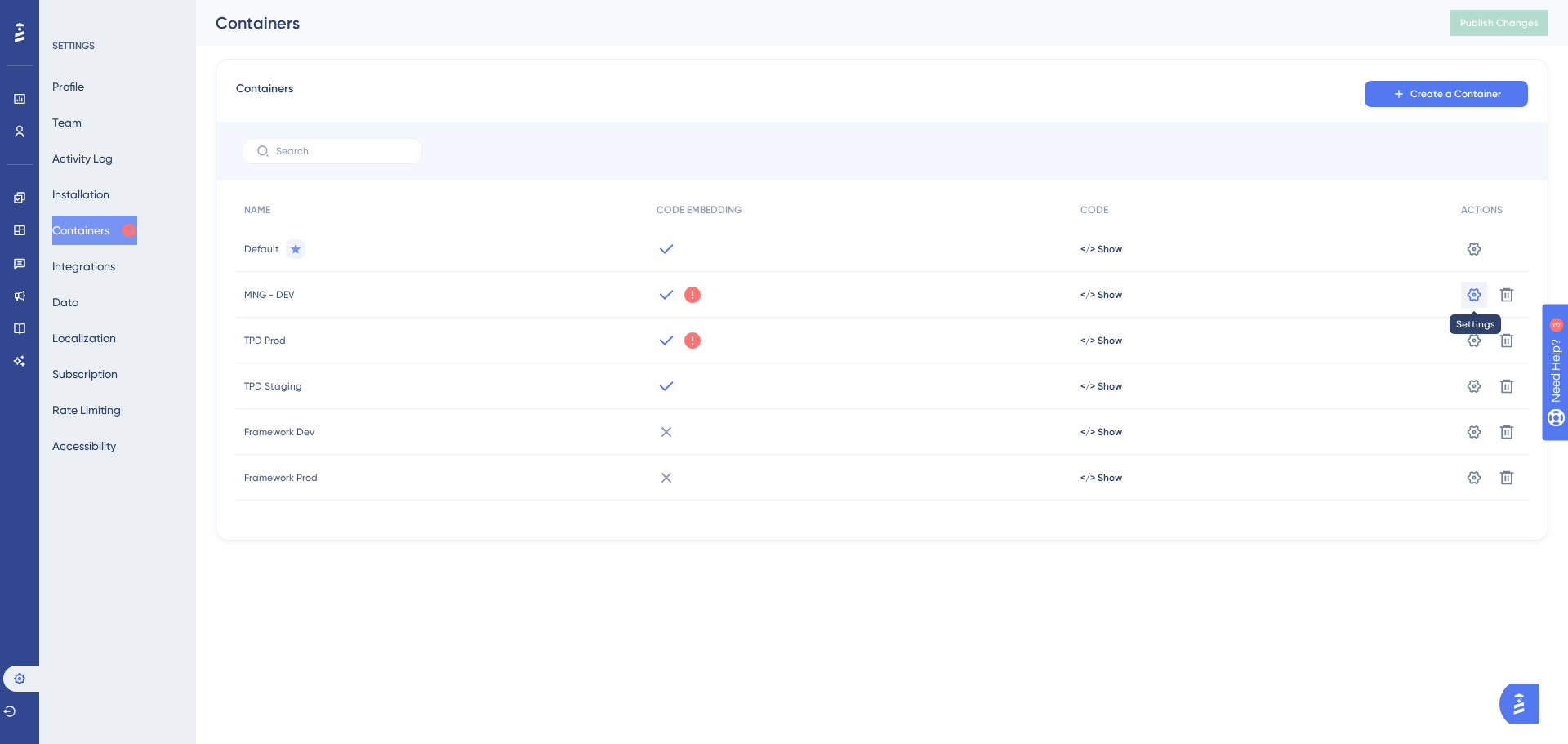
click at [1477, 257] on icon at bounding box center [1474, 249] width 16 height 16
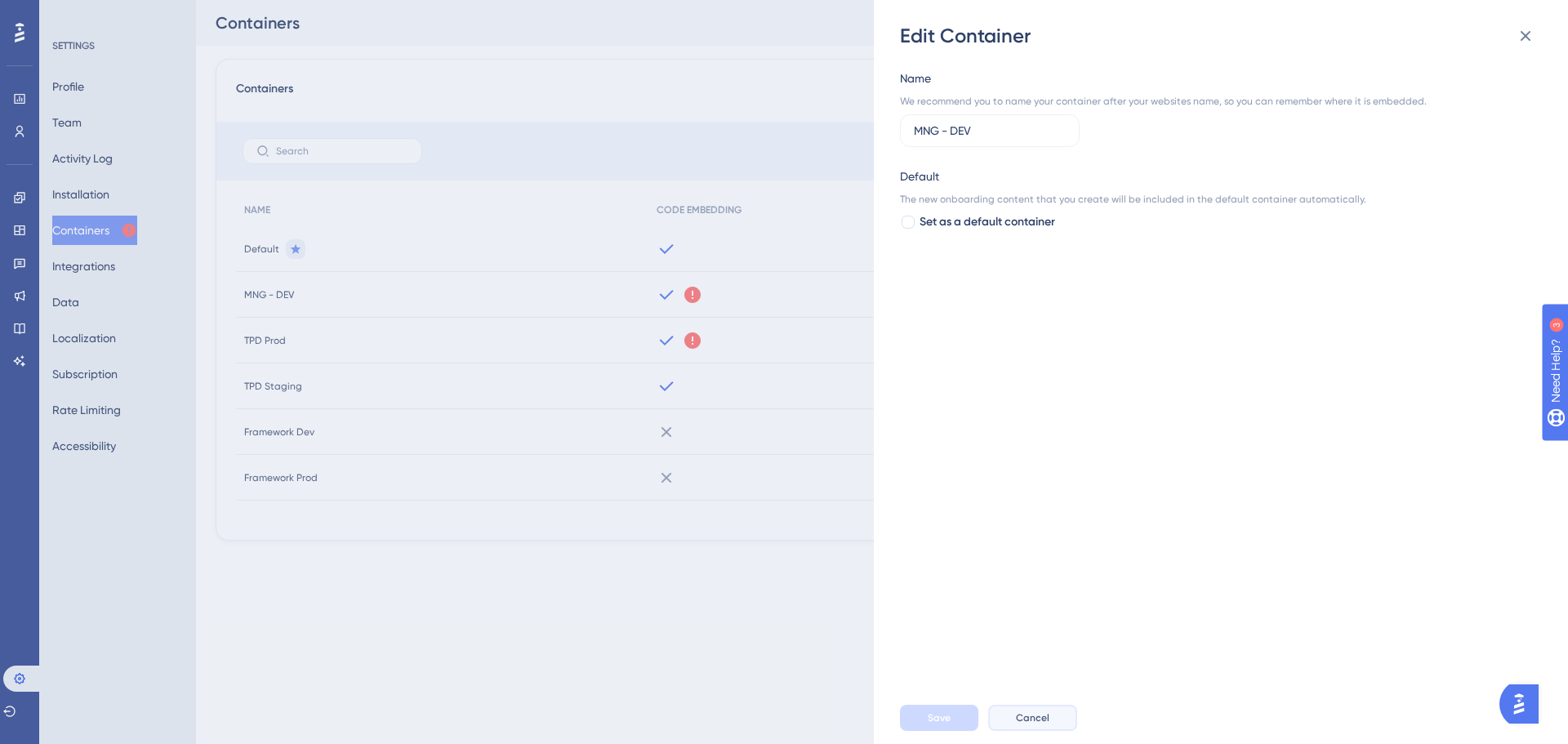
click at [1051, 711] on button "Cancel" at bounding box center [1033, 717] width 89 height 26
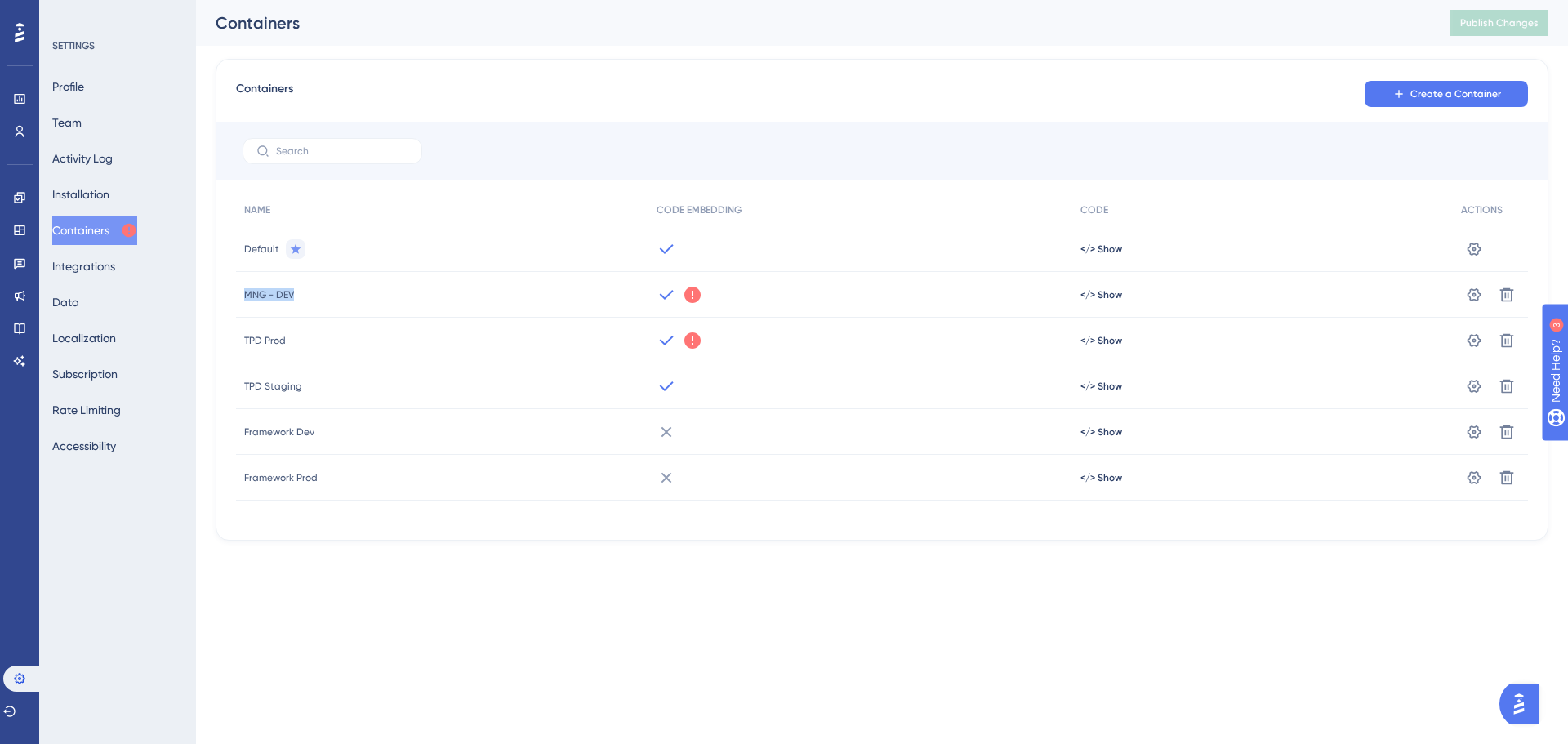
drag, startPoint x: 303, startPoint y: 300, endPoint x: 235, endPoint y: 294, distance: 68.3
click at [235, 294] on div "Containers Create a Container NAME CODE EMBEDDING CODE ACTIONS Default </> Show…" at bounding box center [882, 299] width 1333 height 482
copy span "MNG - DEV"
click at [1475, 255] on icon at bounding box center [1475, 248] width 14 height 13
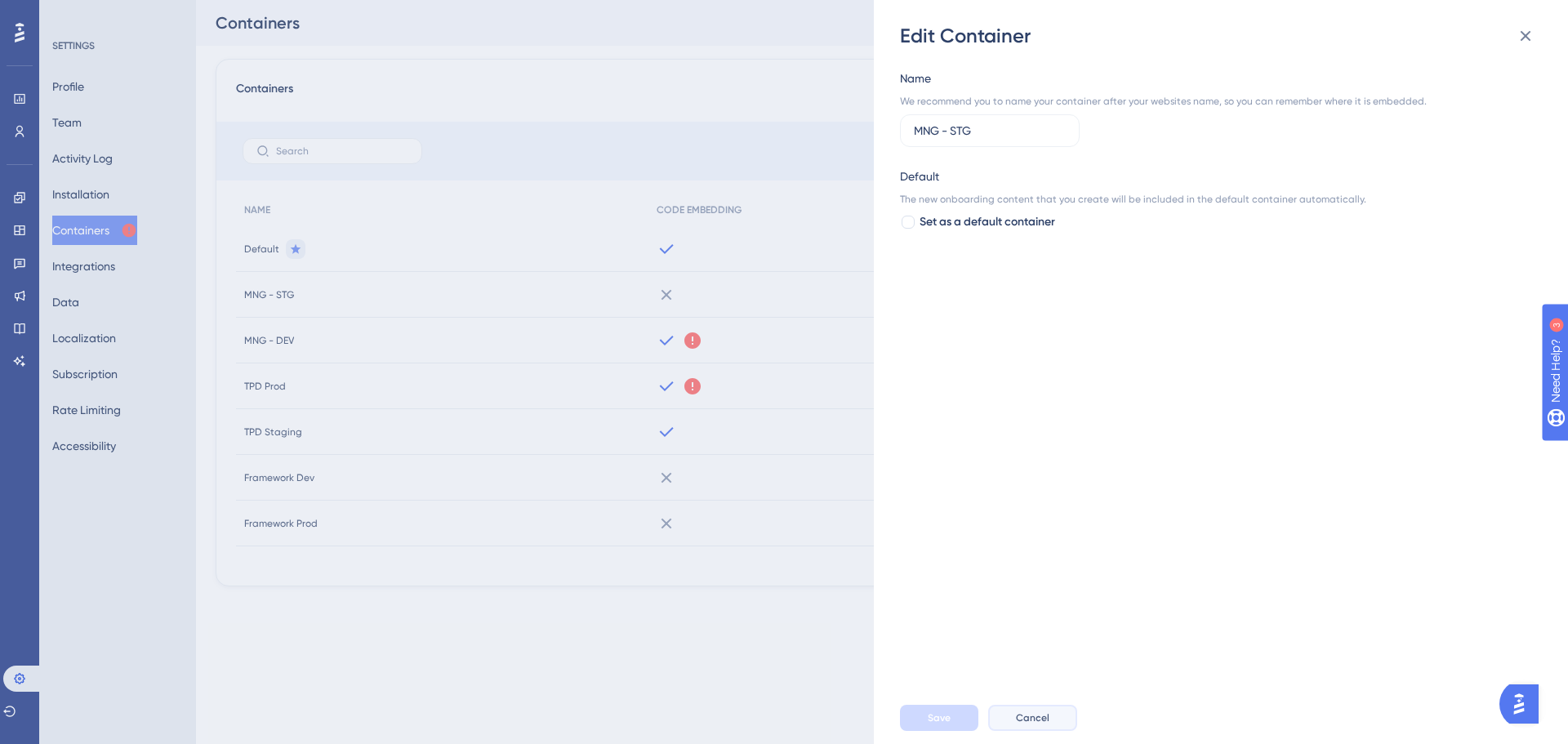
click at [1049, 708] on button "Cancel" at bounding box center [1033, 717] width 89 height 26
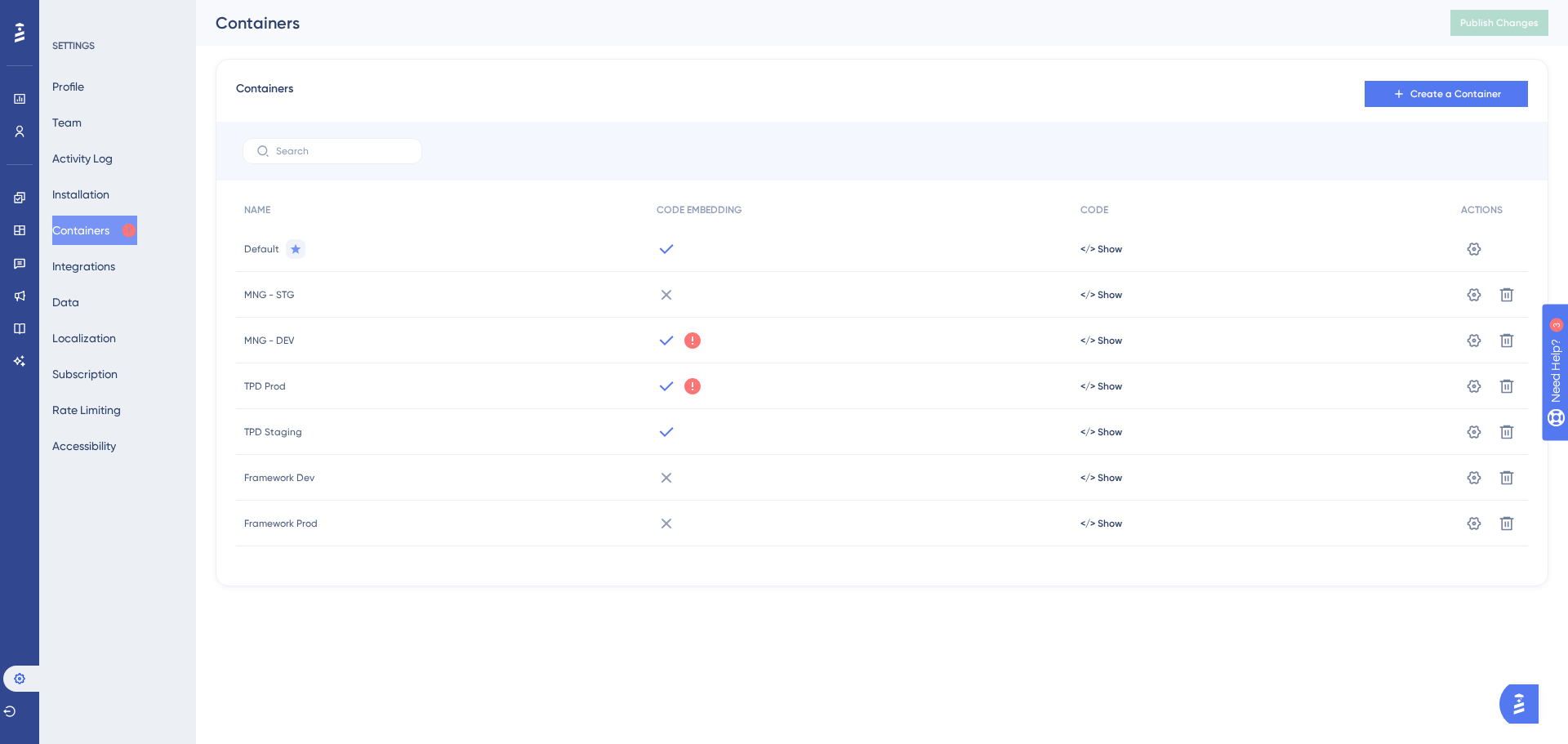
drag, startPoint x: 662, startPoint y: 297, endPoint x: 678, endPoint y: 297, distance: 16.0
click at [678, 297] on div at bounding box center [861, 295] width 424 height 46
click at [1468, 257] on icon at bounding box center [1474, 249] width 16 height 16
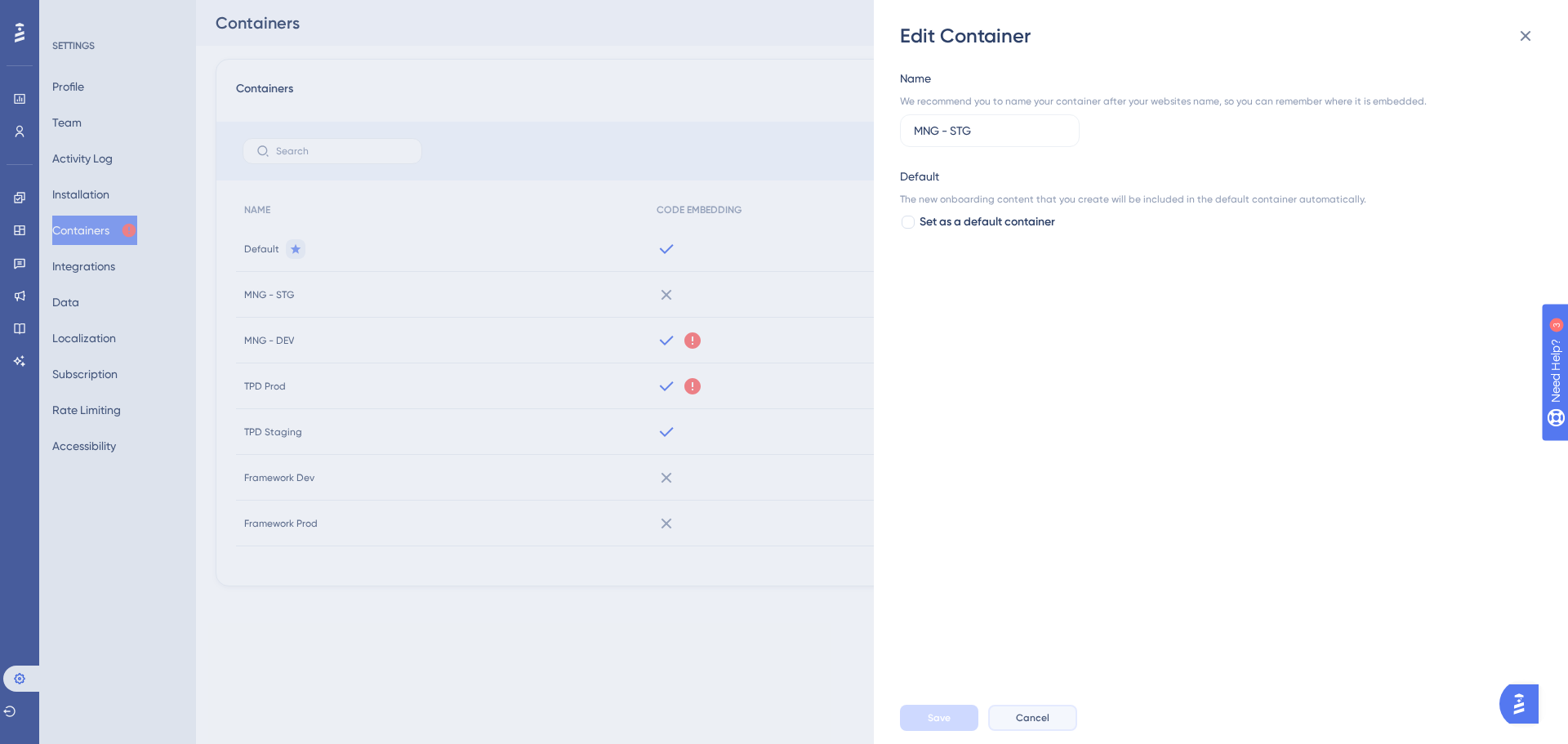
click at [1046, 713] on span "Cancel" at bounding box center [1033, 718] width 34 height 13
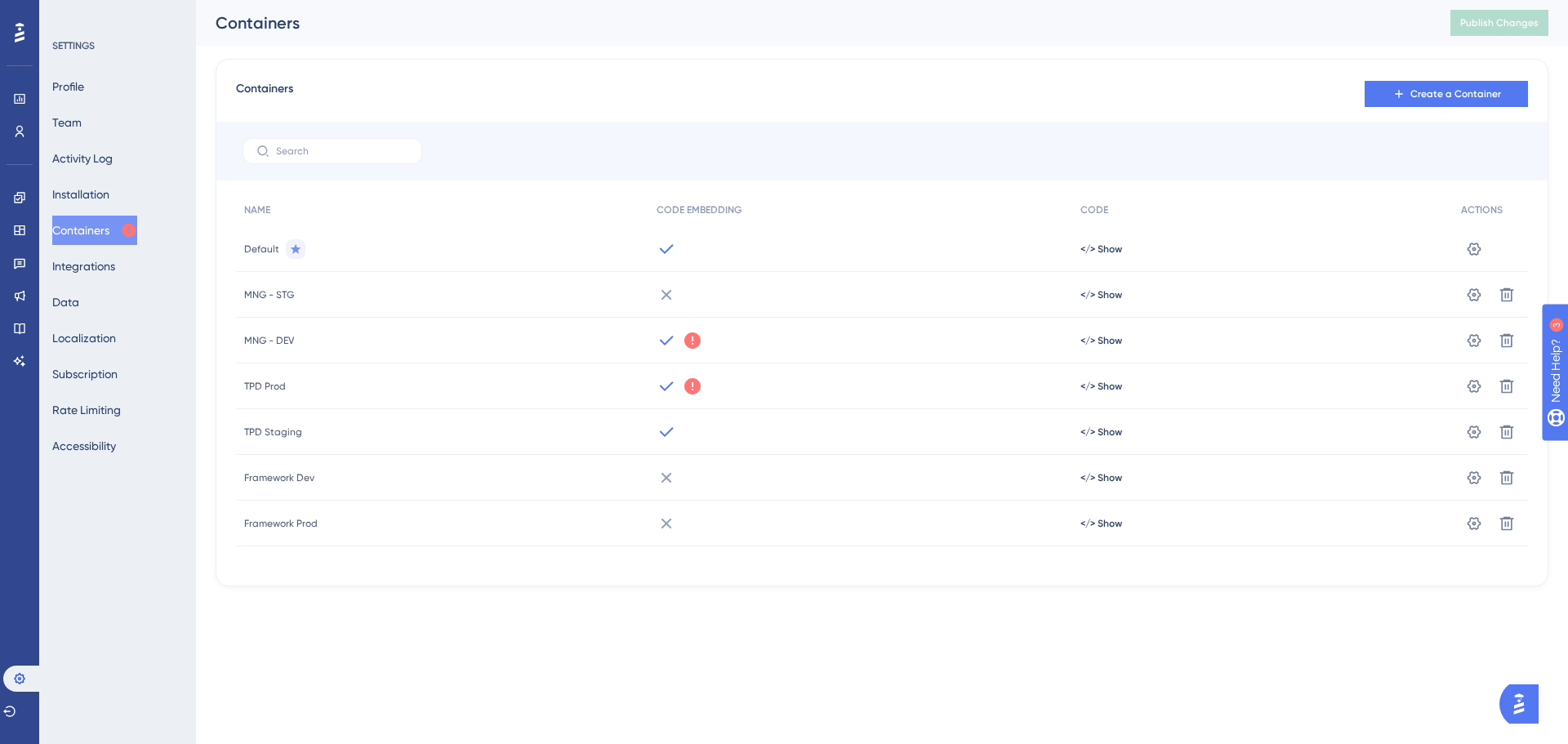
click at [702, 0] on html "Performance Users Engagement Widgets Feedback Product Updates Knowledge Base AI…" at bounding box center [784, 0] width 1568 height 0
click at [20, 231] on icon at bounding box center [20, 230] width 13 height 13
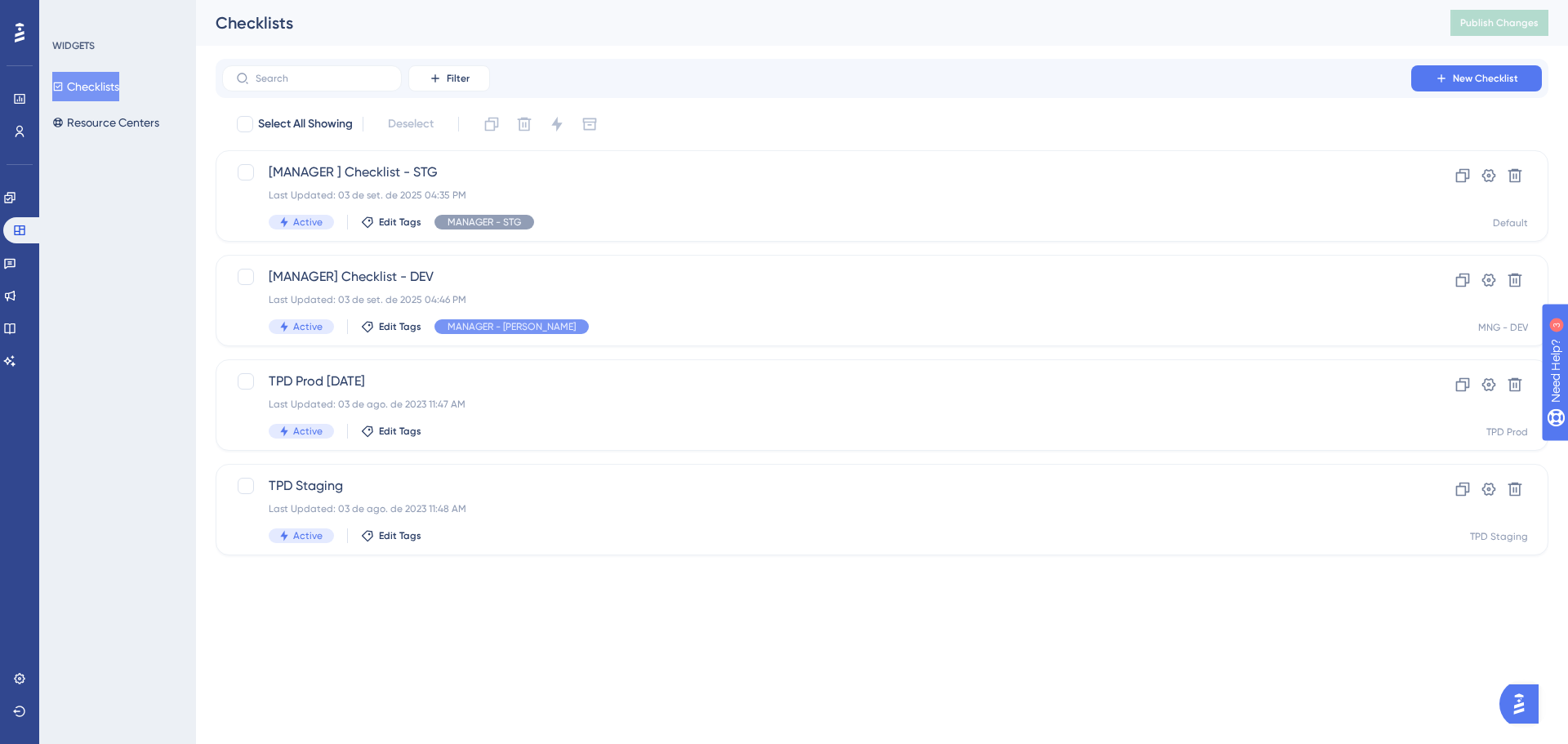
click at [426, 0] on html "Performance Users Engagement Widgets Feedback Product Updates Knowledge Base AI…" at bounding box center [784, 0] width 1568 height 0
click at [393, 184] on div "[MANAGER ] Checklist - STG Last Updated: 03 de set. de 2025 04:35 PM Active Edi…" at bounding box center [816, 195] width 1096 height 67
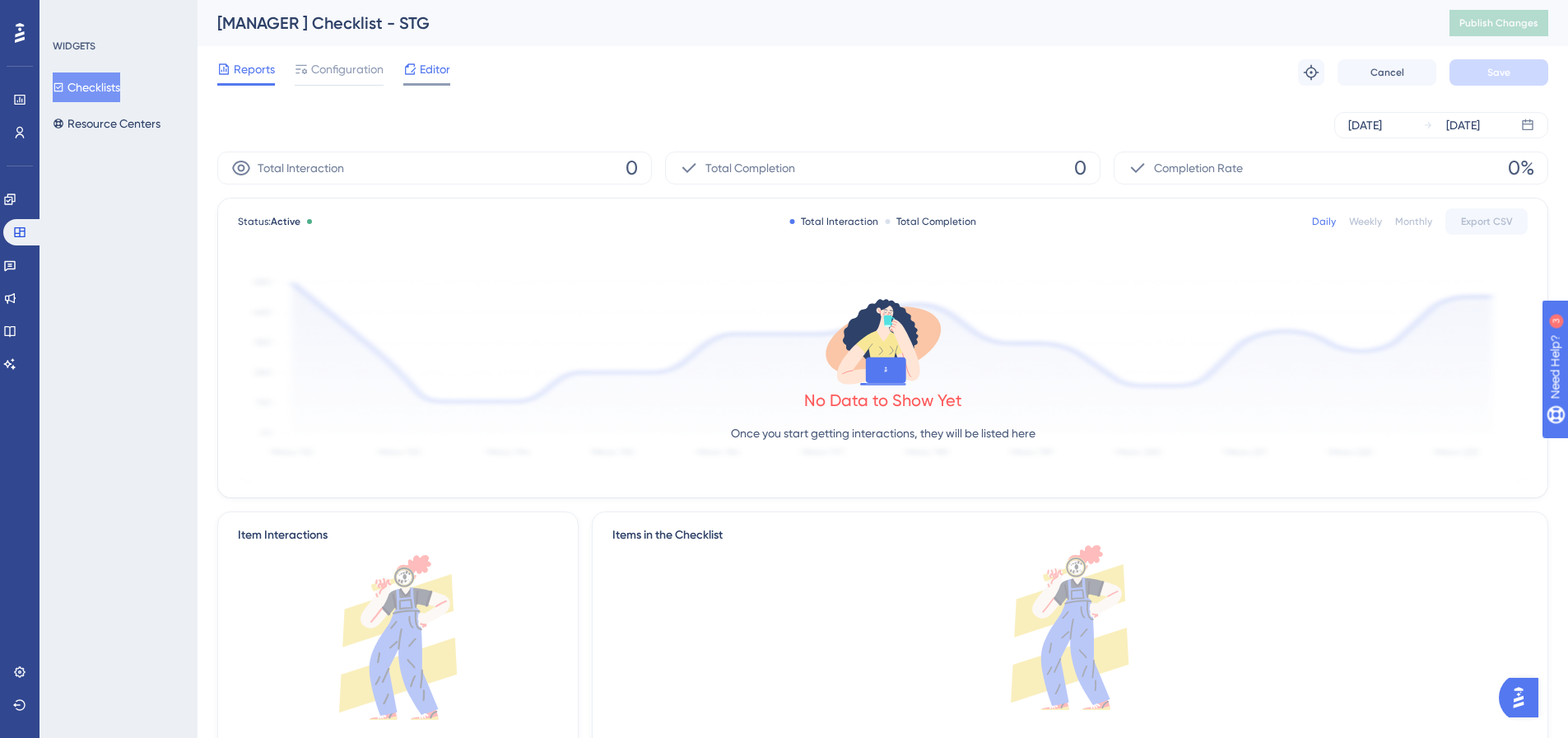
click at [434, 84] on div at bounding box center [427, 84] width 47 height 3
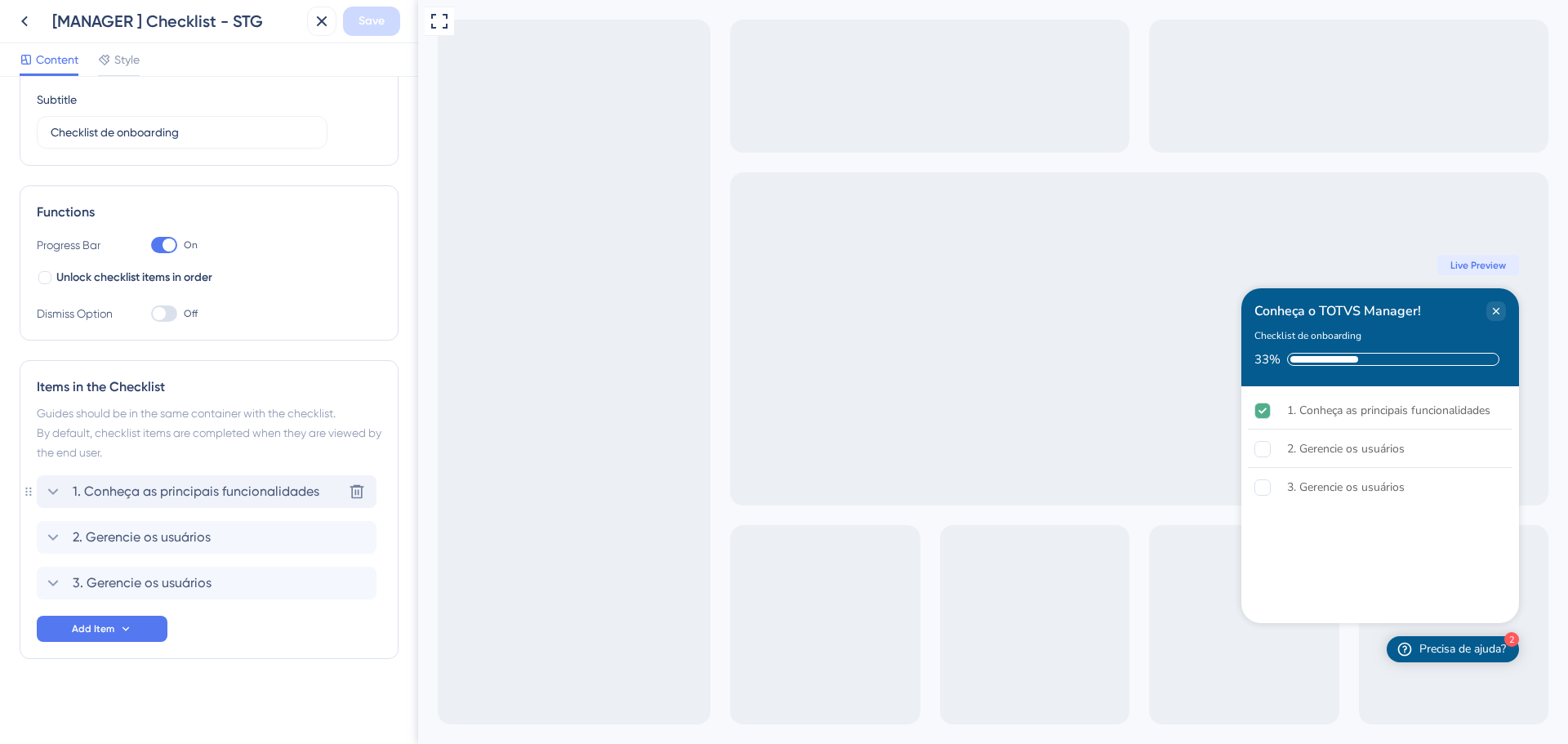
click at [55, 490] on icon at bounding box center [53, 492] width 20 height 20
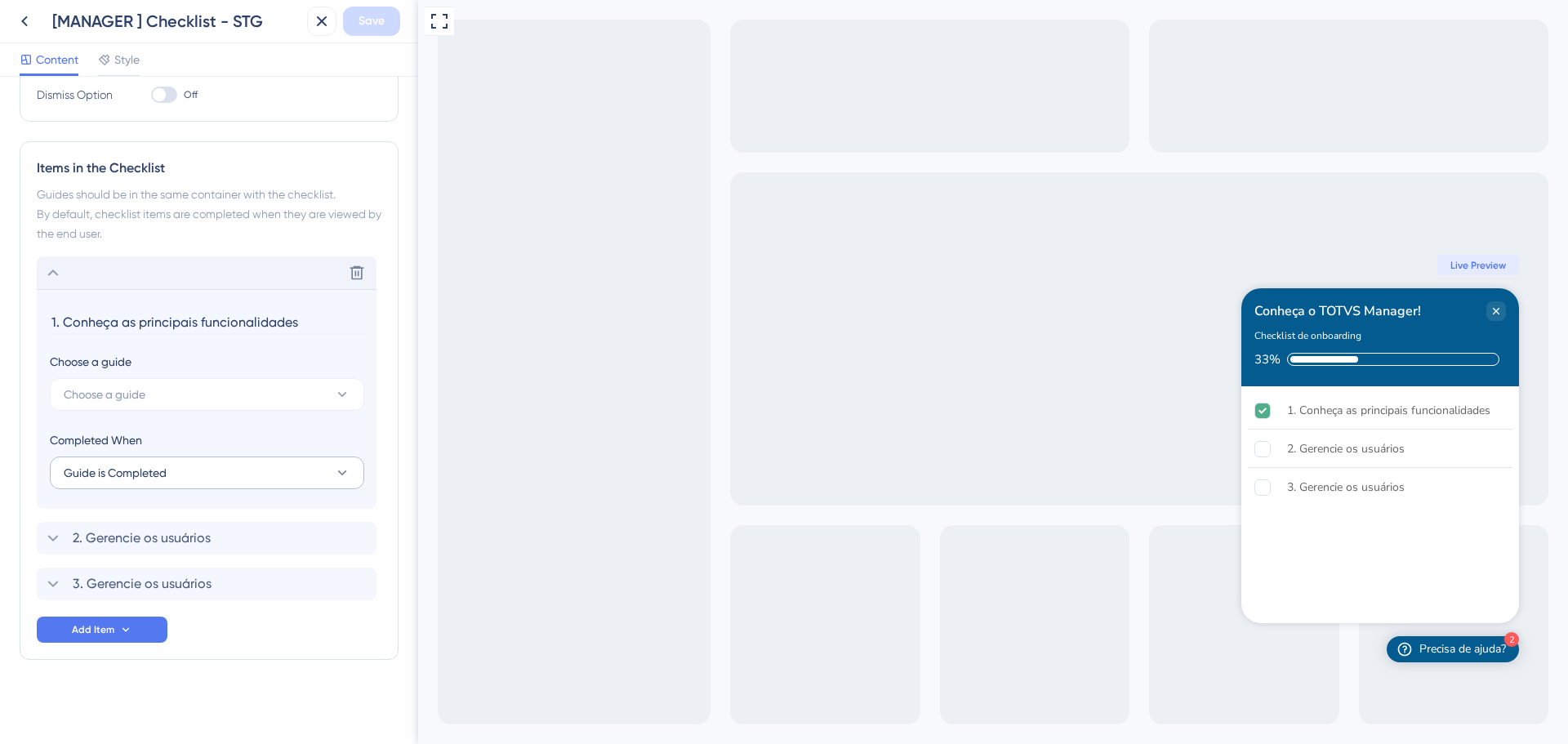
scroll to position [352, 0]
click at [57, 270] on icon at bounding box center [53, 272] width 20 height 20
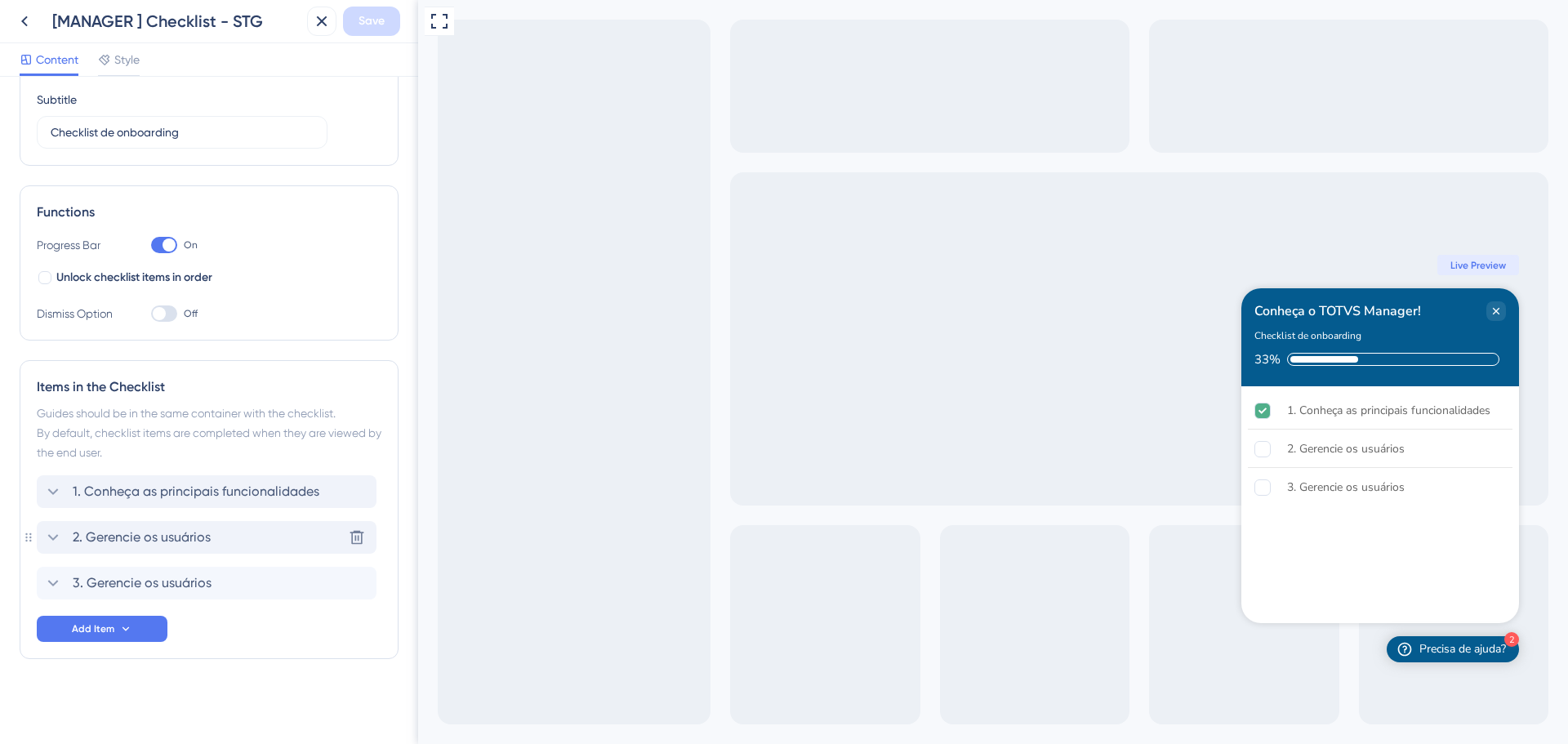
click at [125, 536] on span "2. Gerencie os usuários" at bounding box center [142, 538] width 138 height 20
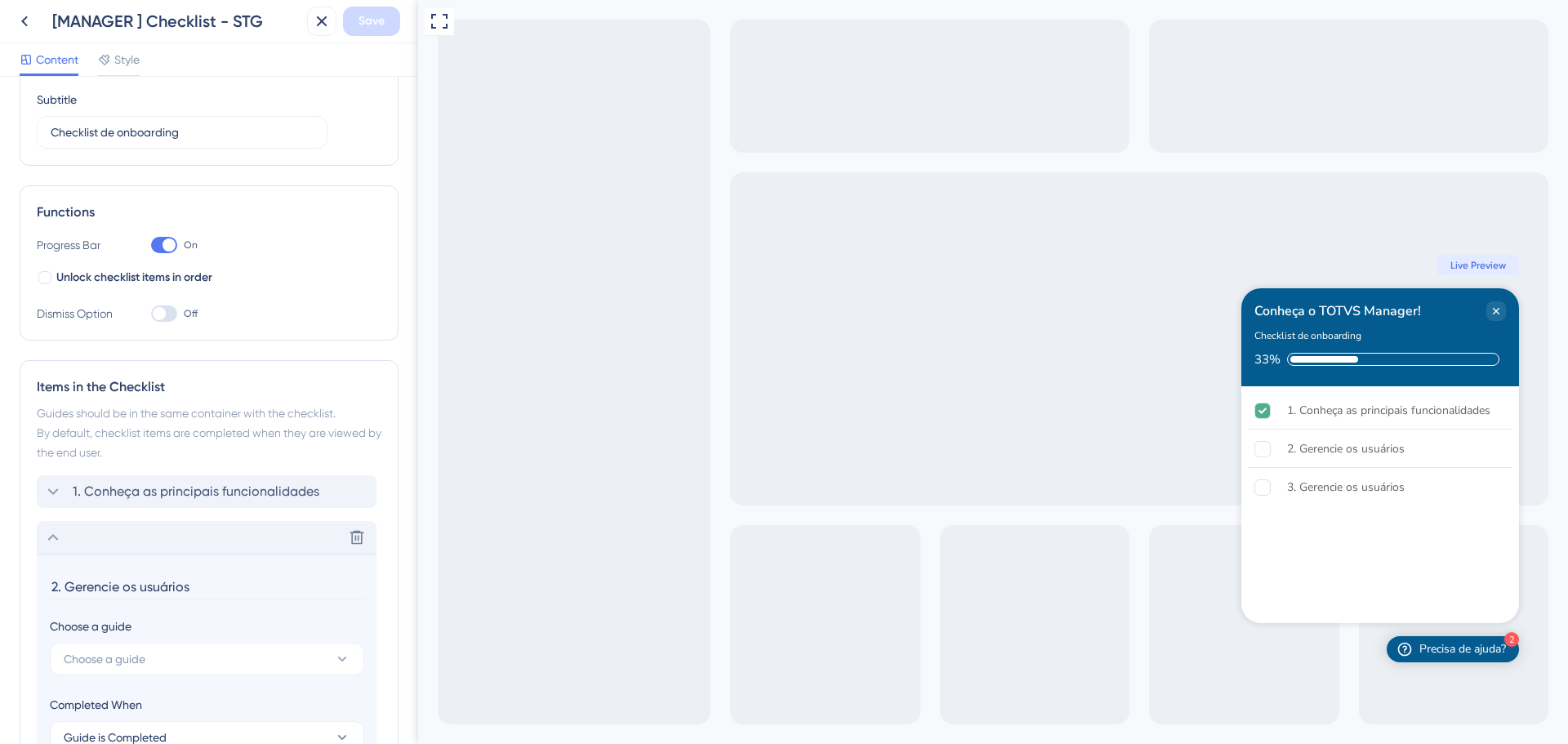
scroll to position [352, 0]
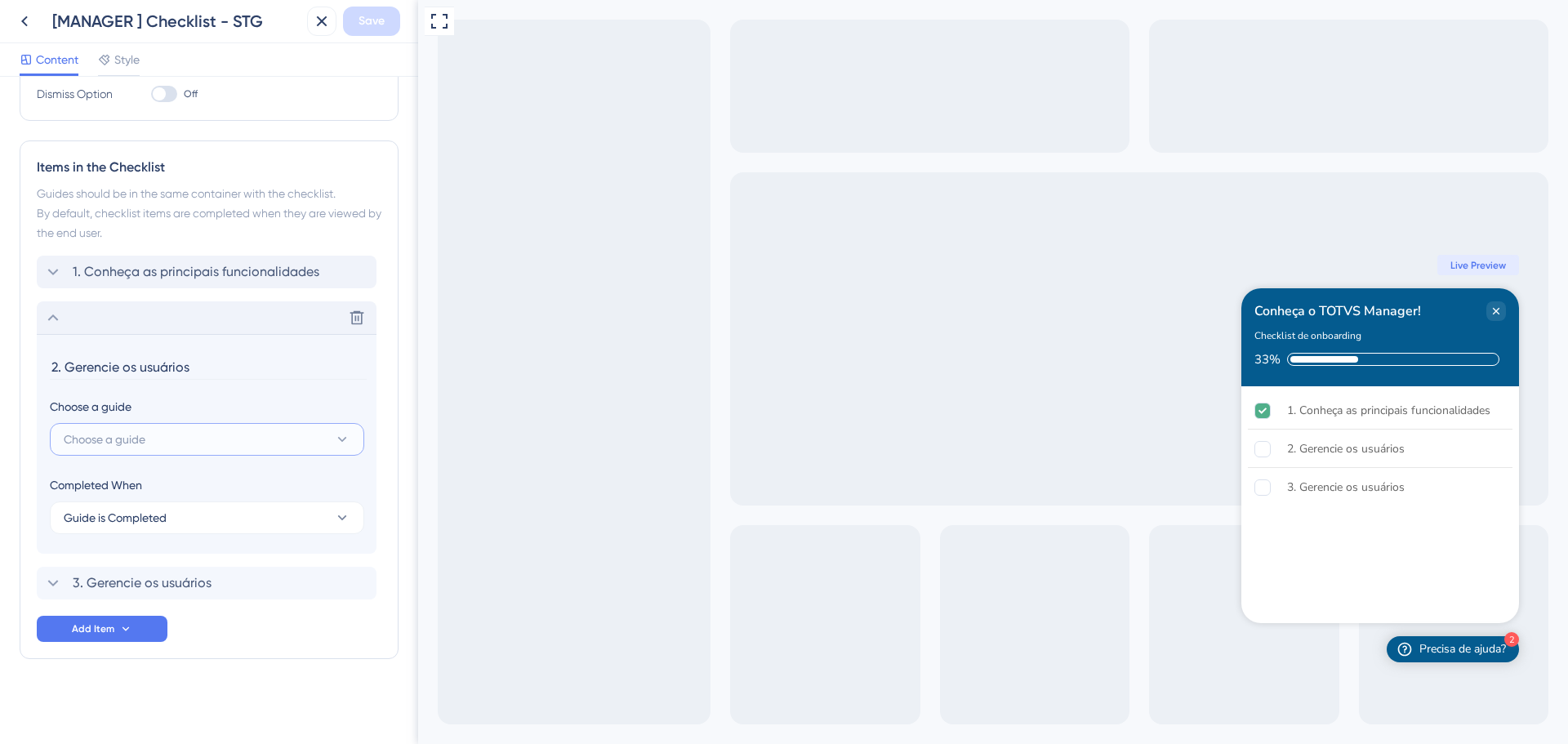
click at [165, 443] on button "Choose a guide" at bounding box center [207, 439] width 314 height 33
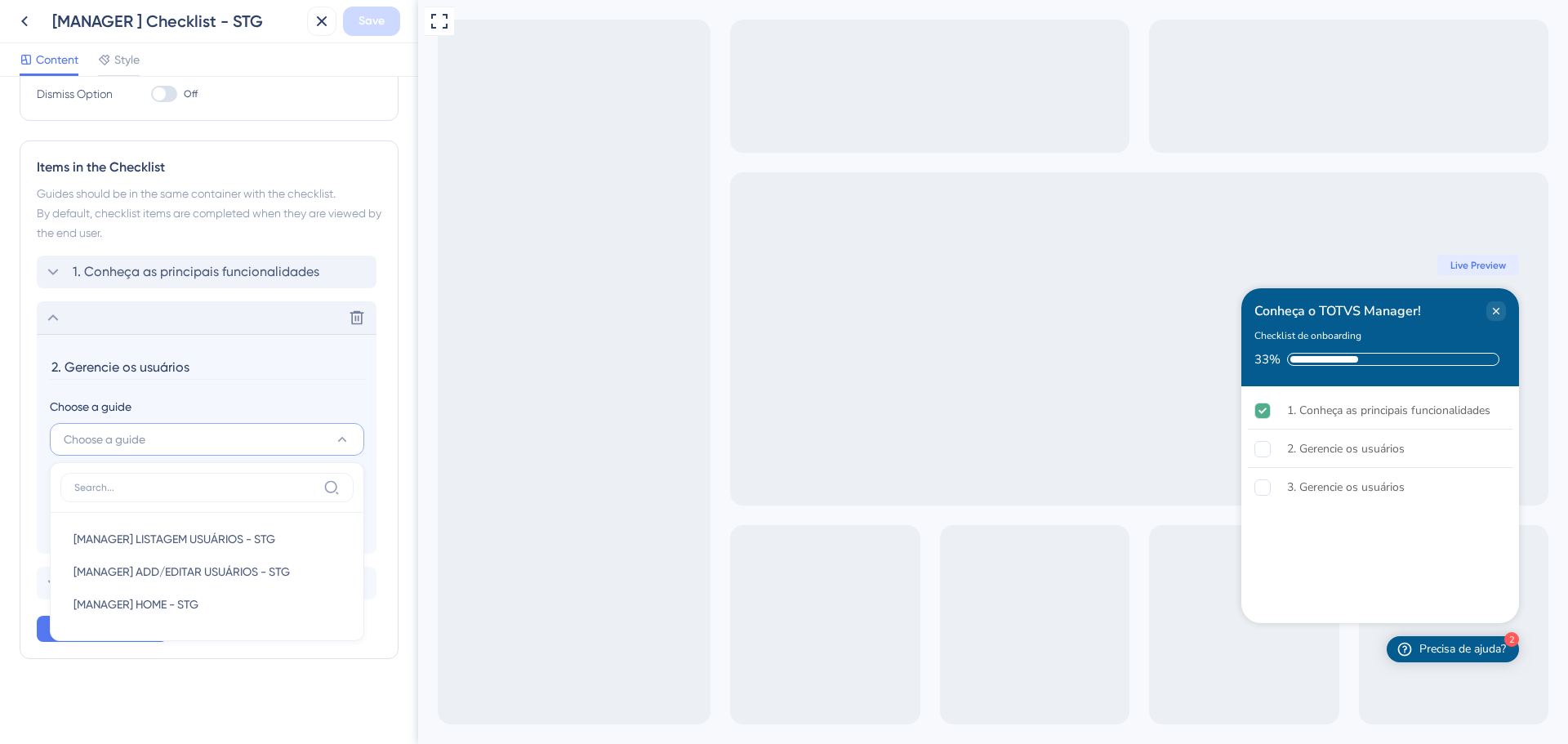
click at [297, 697] on div "Checklist Header Title Conheça o TOTVS Manager! Subtitle Checklist de onboardin…" at bounding box center [209, 234] width 379 height 979
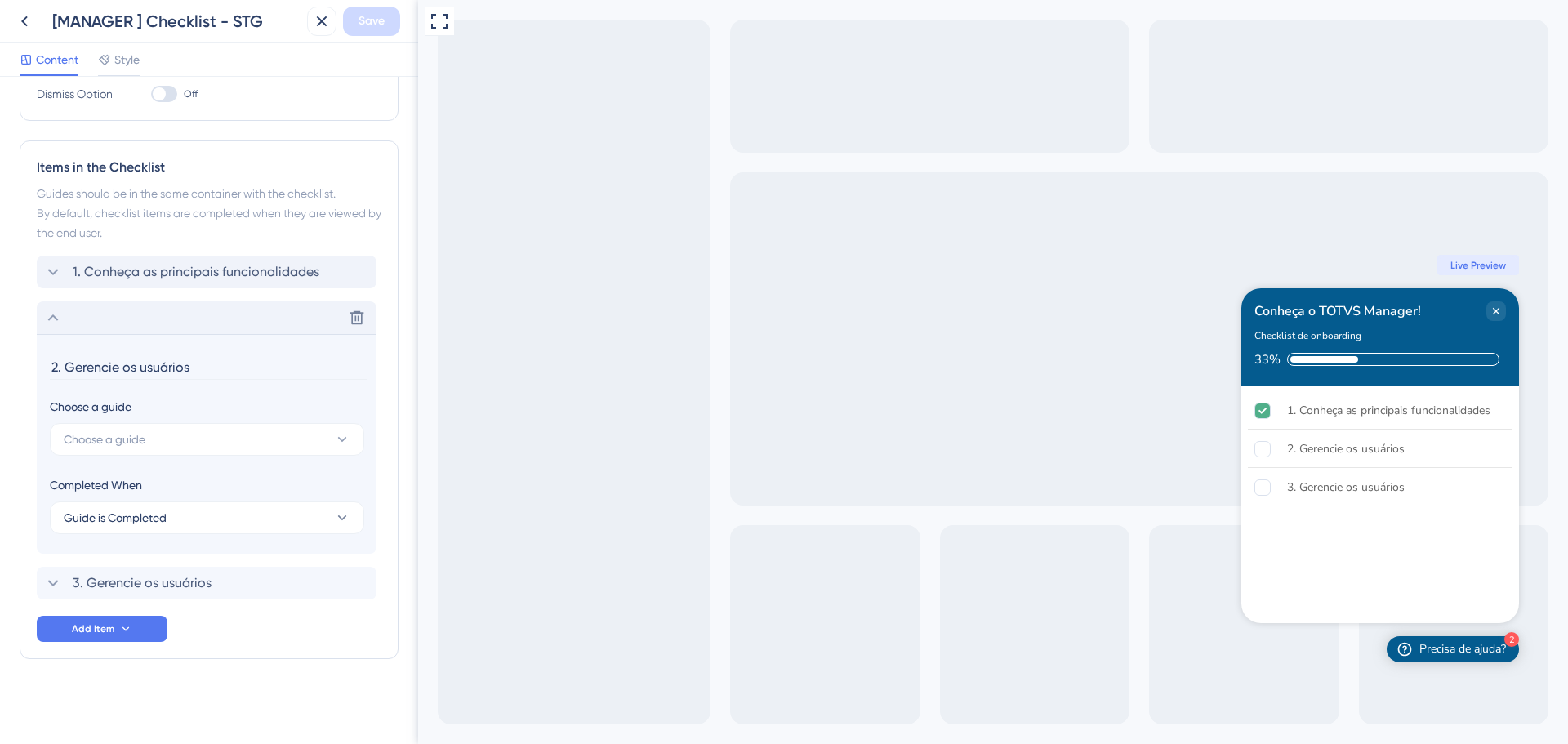
click at [54, 321] on icon at bounding box center [53, 318] width 20 height 20
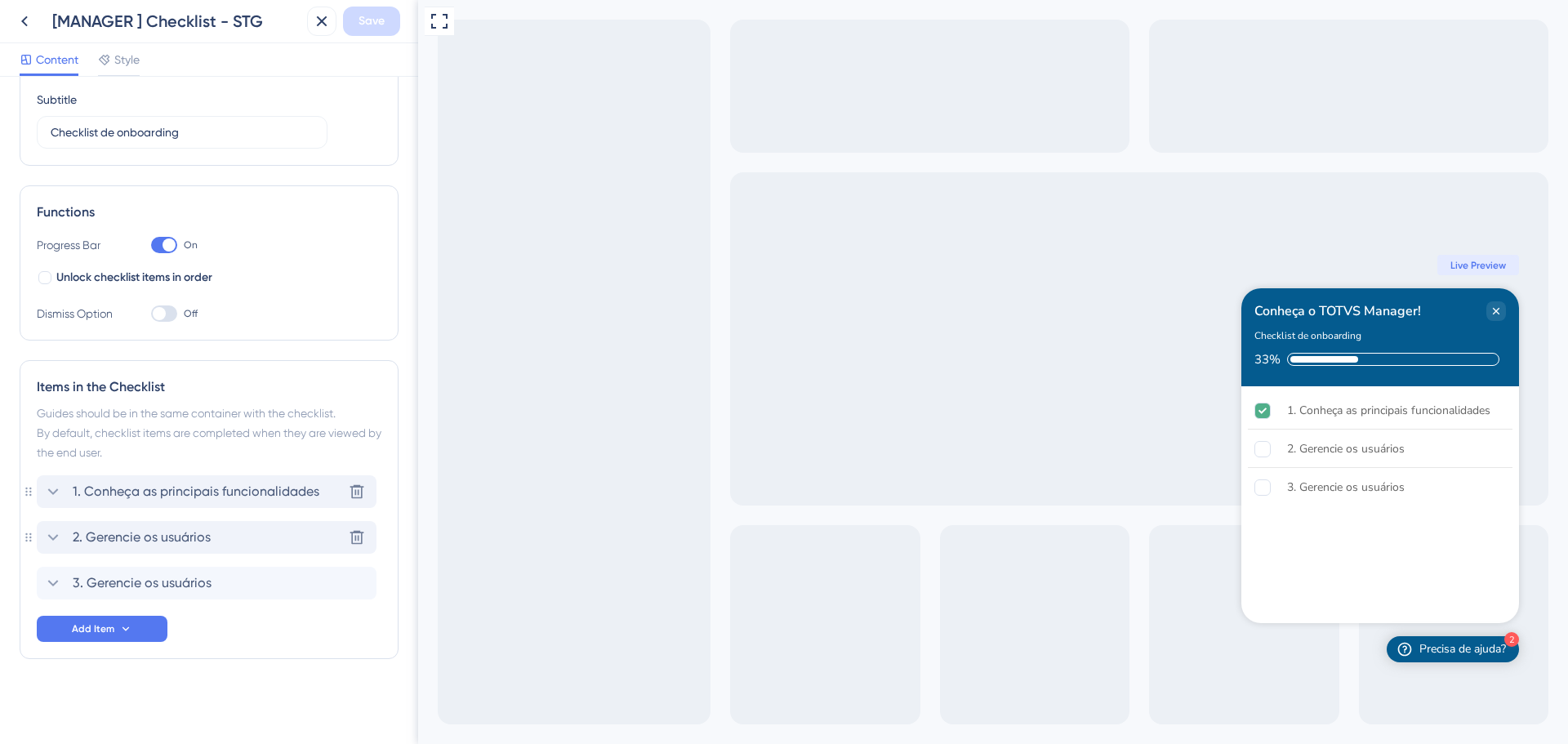
click at [55, 491] on icon at bounding box center [53, 492] width 20 height 20
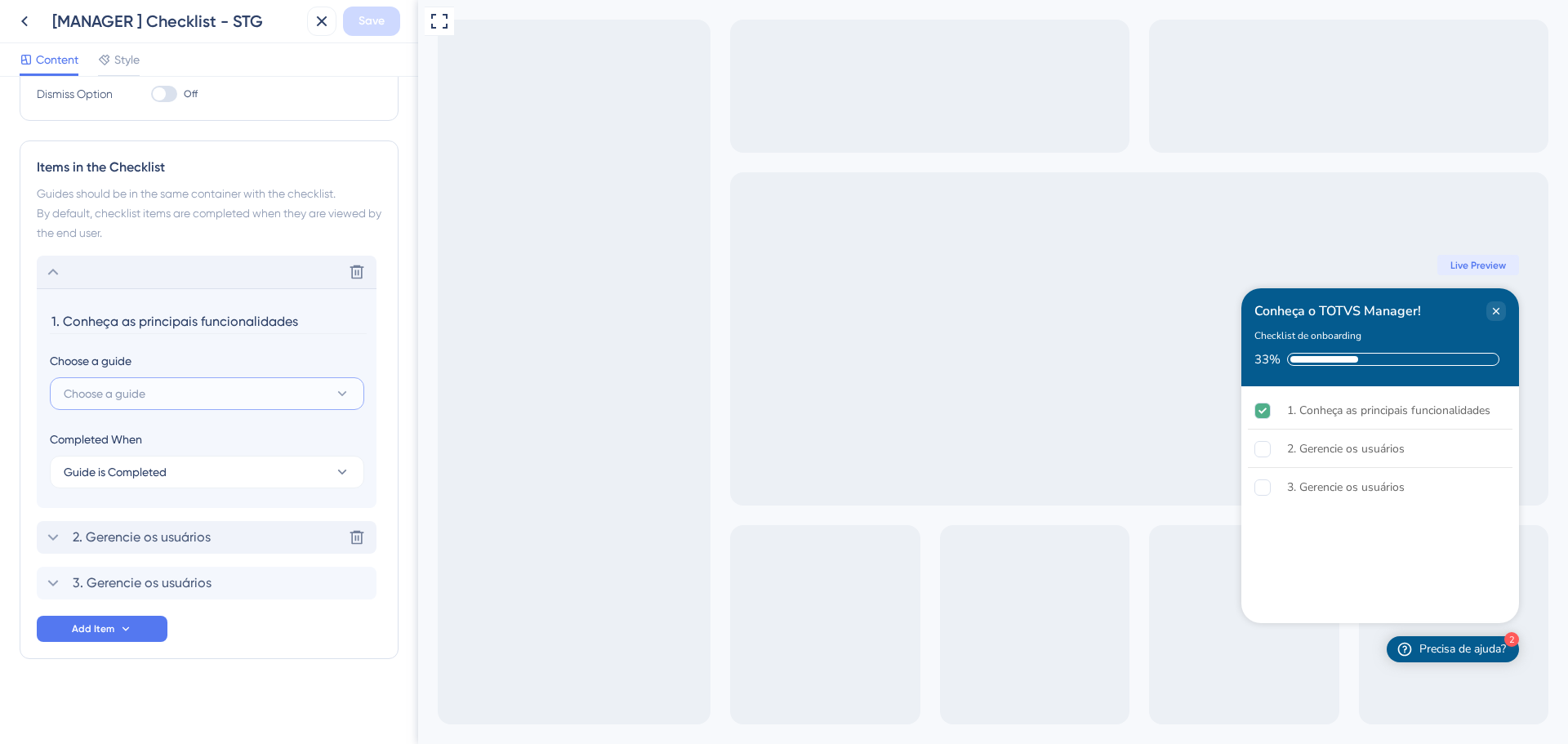
click at [123, 396] on span "Choose a guide" at bounding box center [105, 394] width 82 height 20
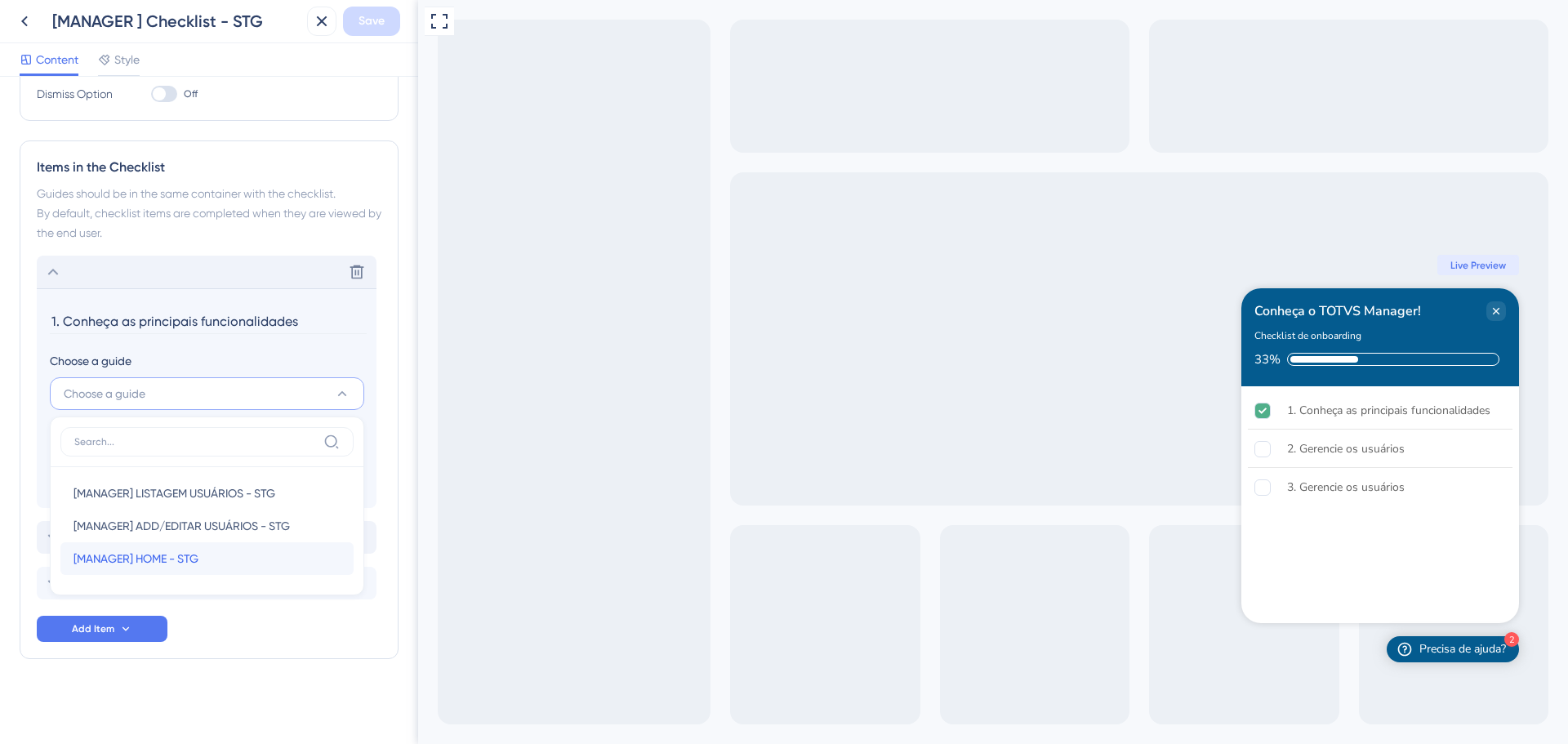
click at [190, 556] on span "[MANAGER] HOME - STG" at bounding box center [136, 558] width 125 height 20
type input "[MANAGER] HOME - STG"
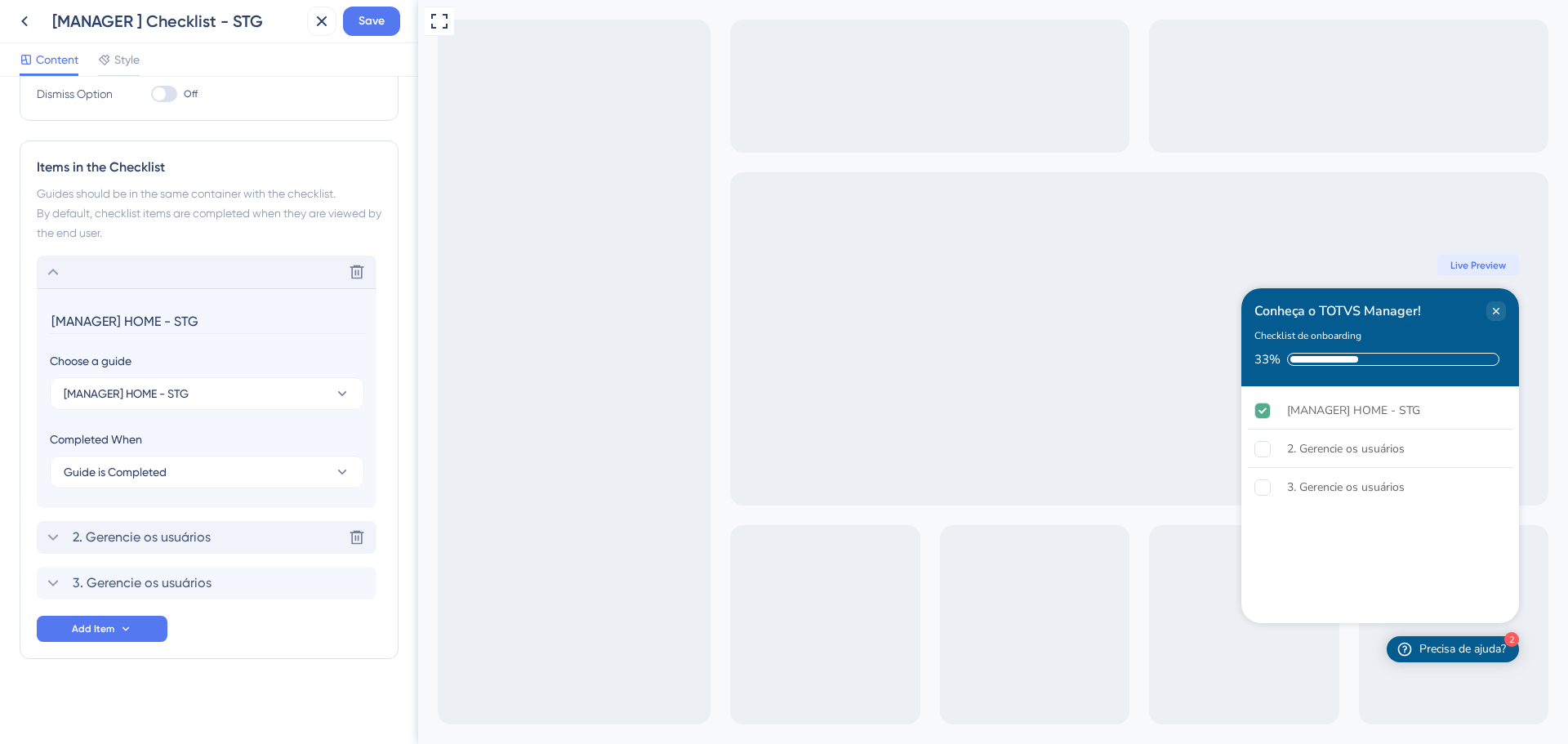
click at [54, 532] on icon at bounding box center [53, 538] width 20 height 20
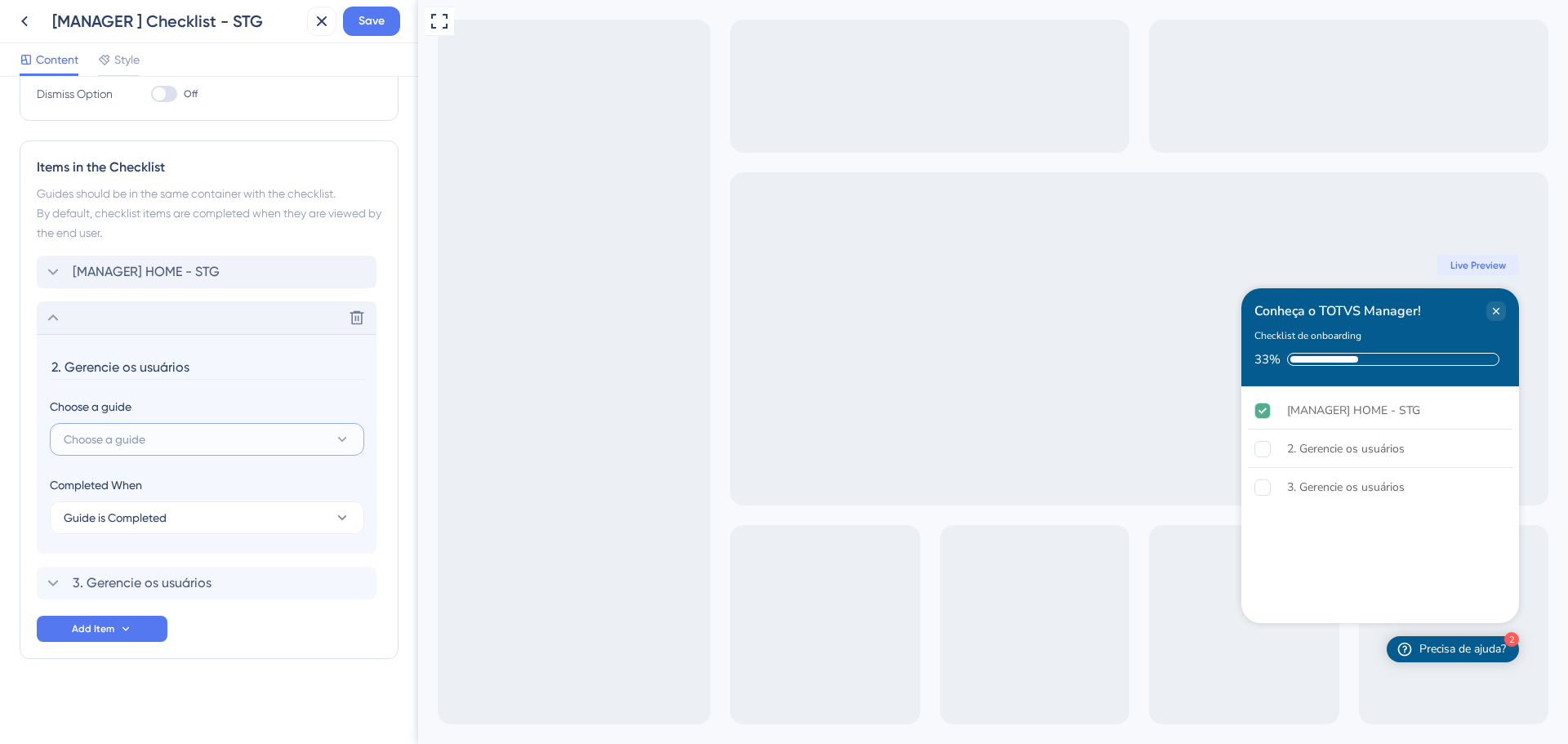
click at [119, 443] on span "Choose a guide" at bounding box center [105, 439] width 82 height 20
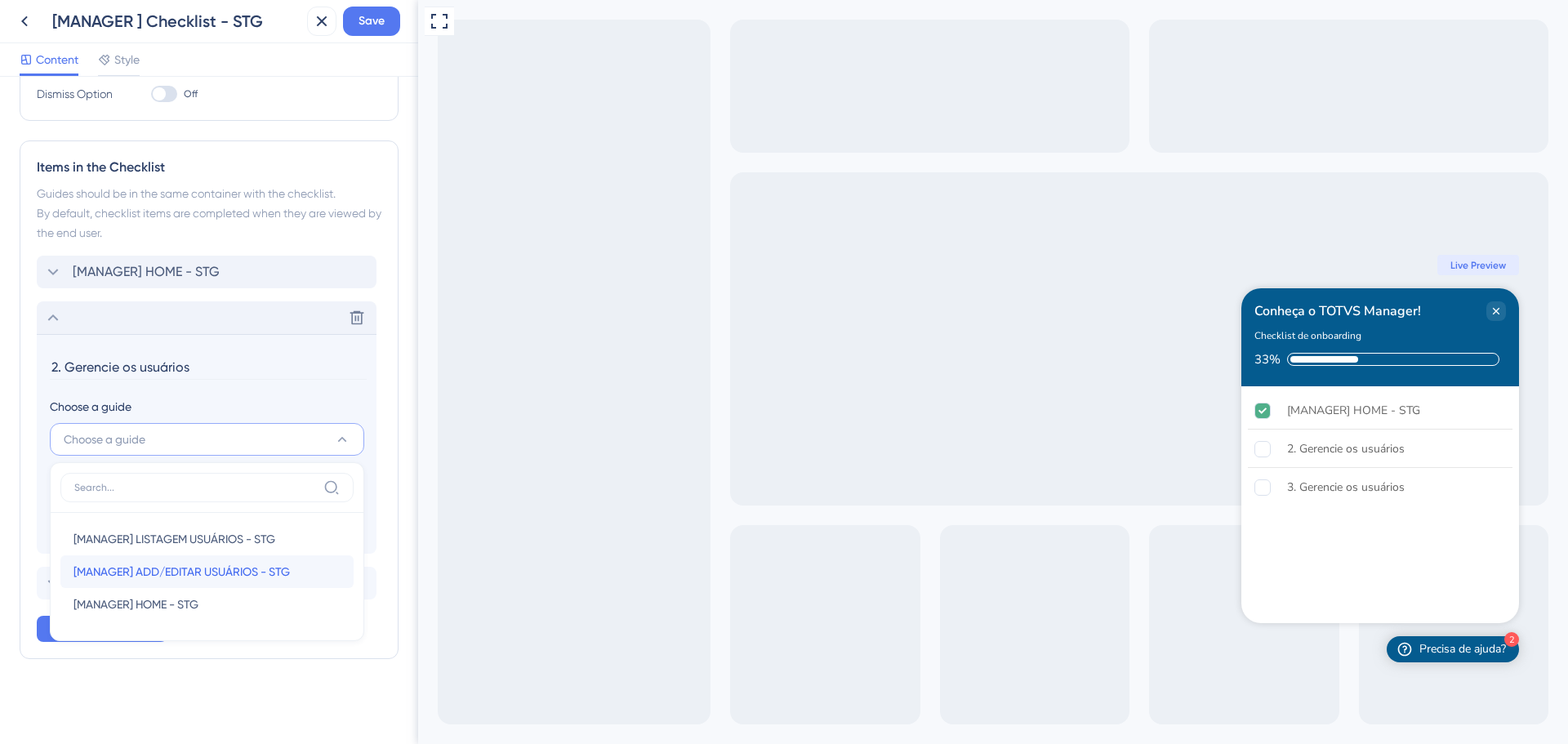
click at [133, 570] on span "[MANAGER] ADD/EDITAR USUÁRIOS - STG" at bounding box center [182, 572] width 217 height 20
type input "[MANAGER] ADD/EDITAR USUÁRIOS - STG"
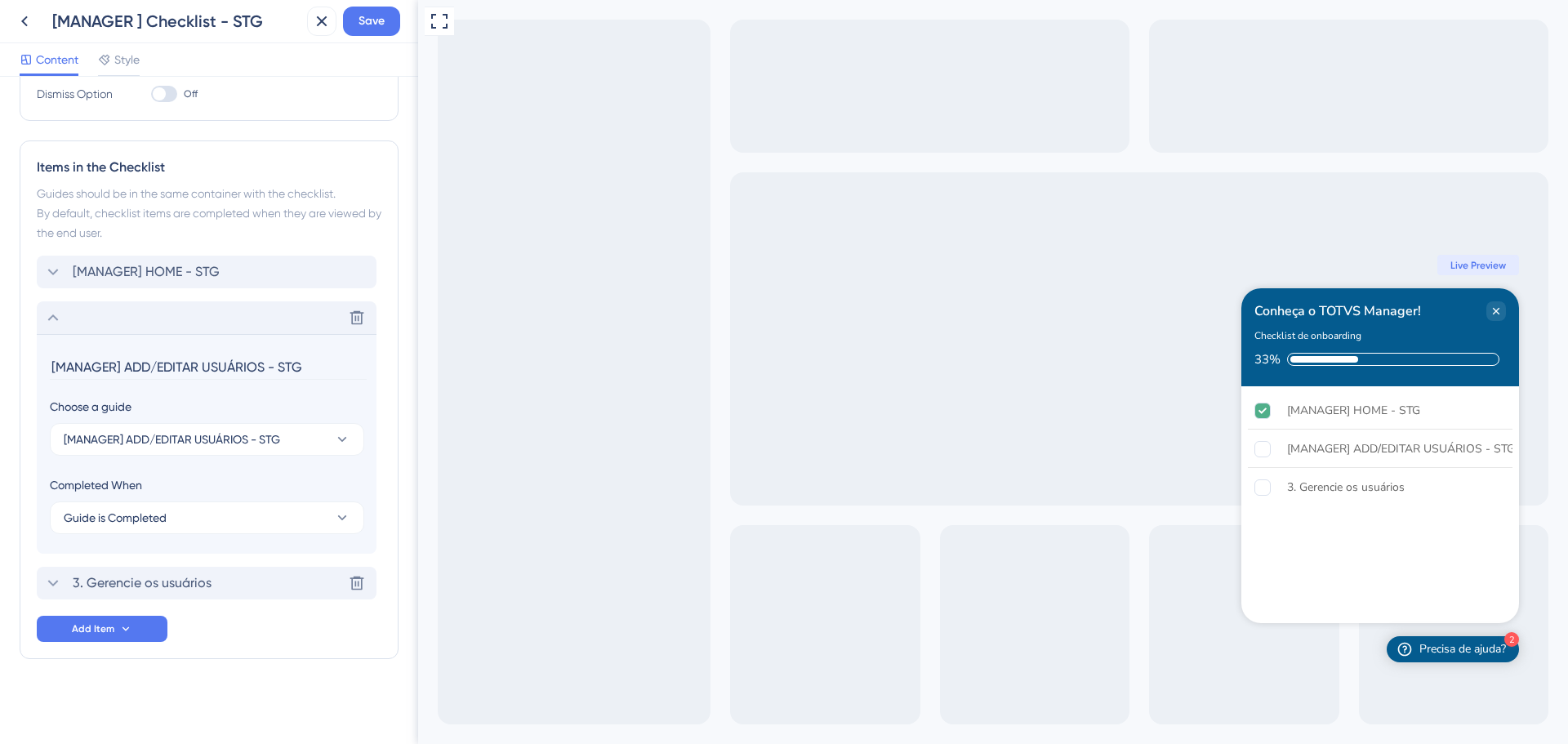
click at [98, 582] on span "3. Gerencie os usuários" at bounding box center [142, 583] width 138 height 20
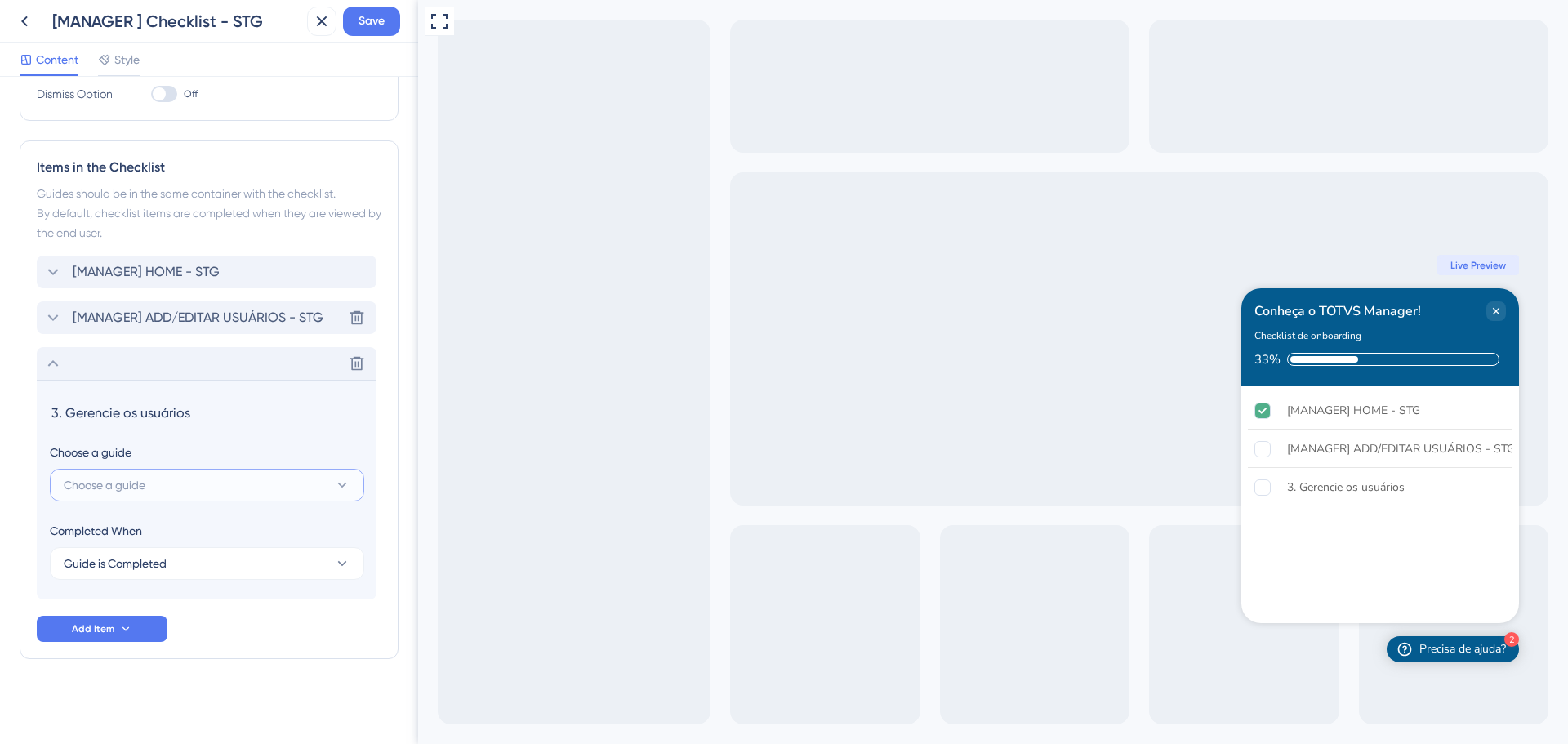
click at [140, 487] on span "Choose a guide" at bounding box center [105, 486] width 82 height 20
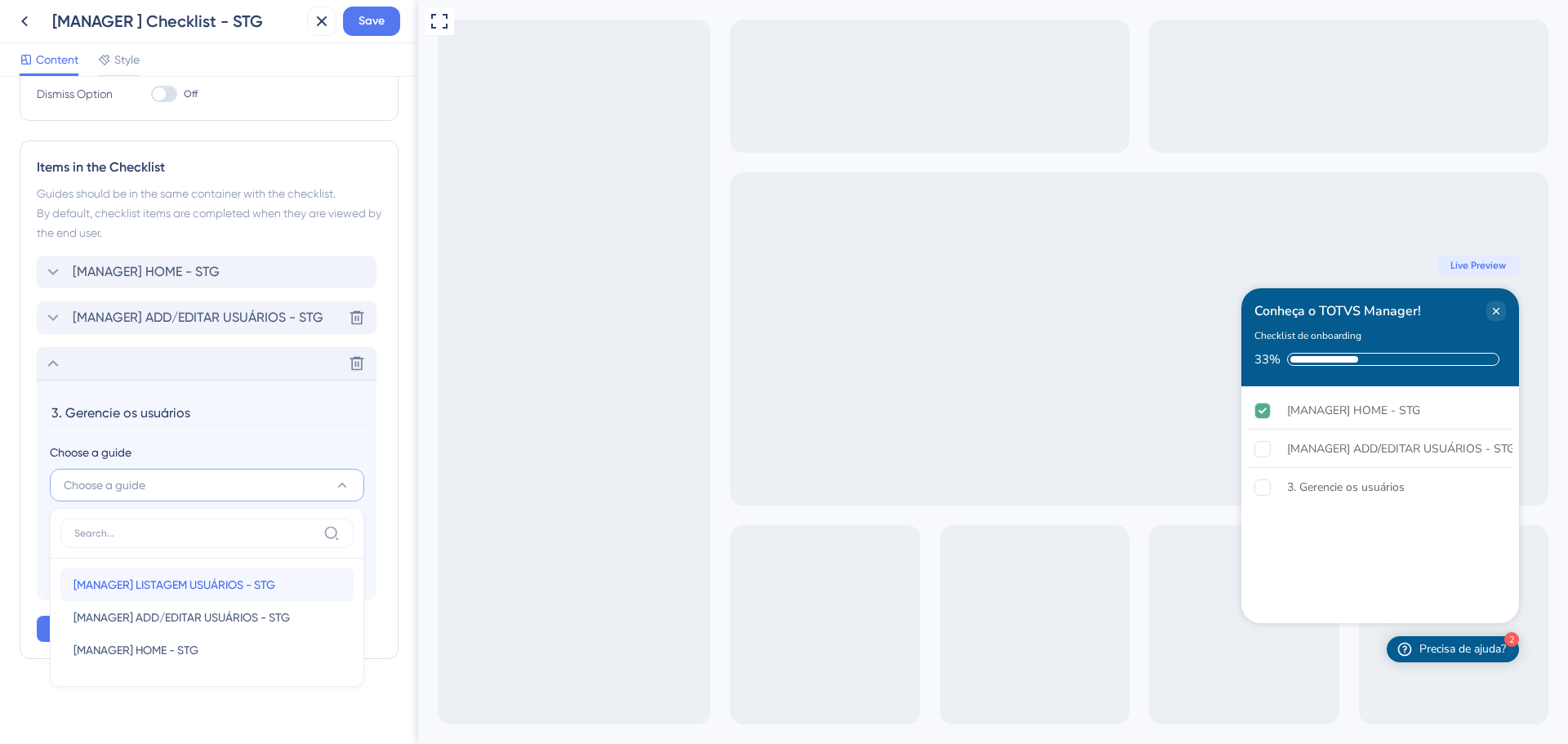
click at [169, 573] on div "[MANAGER] LISTAGEM USUÁRIOS - STG [MANAGER] LISTAGEM USUÁRIOS - STG" at bounding box center [207, 585] width 267 height 33
type input "[MANAGER] LISTAGEM USUÁRIOS - STG"
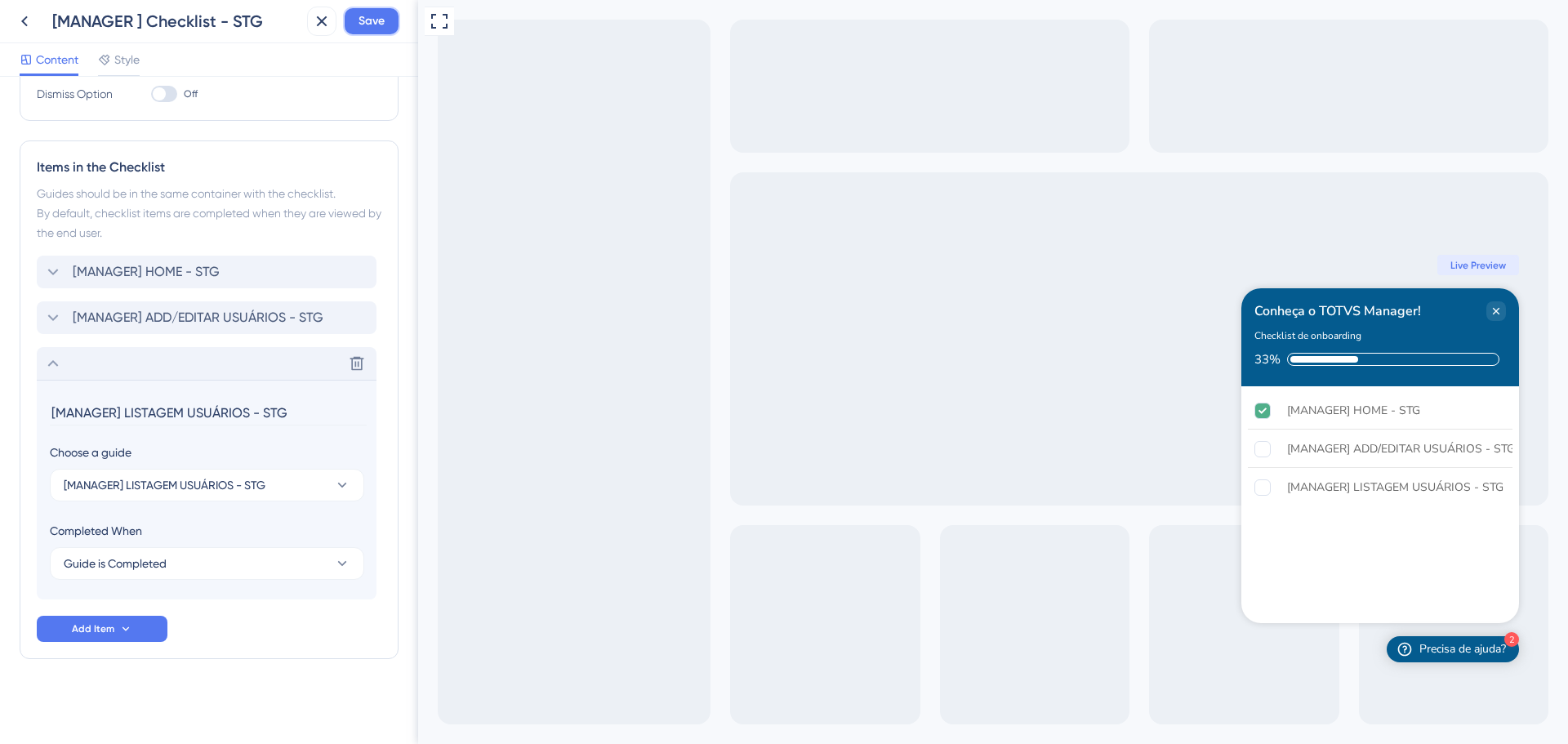
click at [359, 28] on span "Save" at bounding box center [371, 21] width 26 height 20
click at [52, 363] on icon at bounding box center [53, 363] width 11 height 6
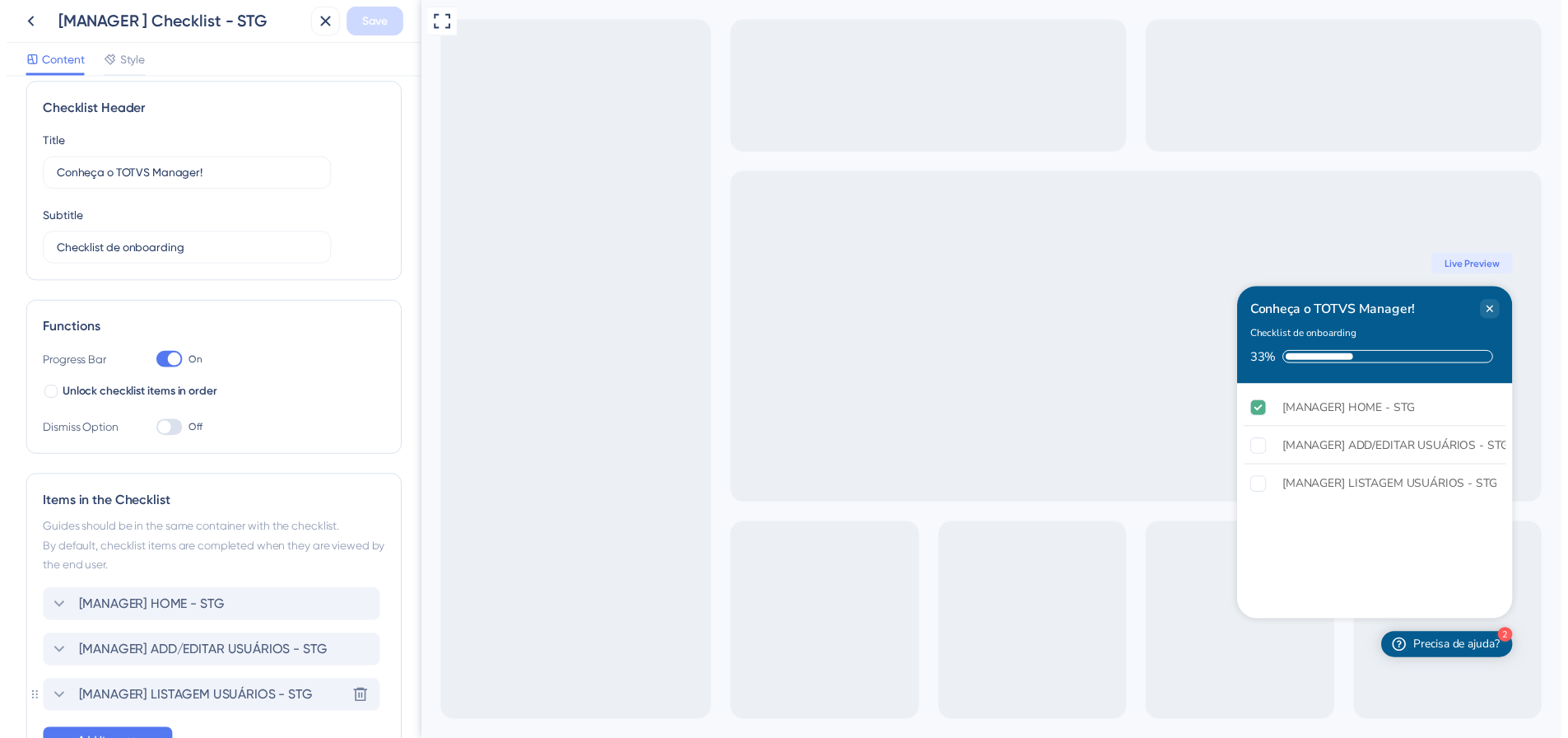
scroll to position [0, 0]
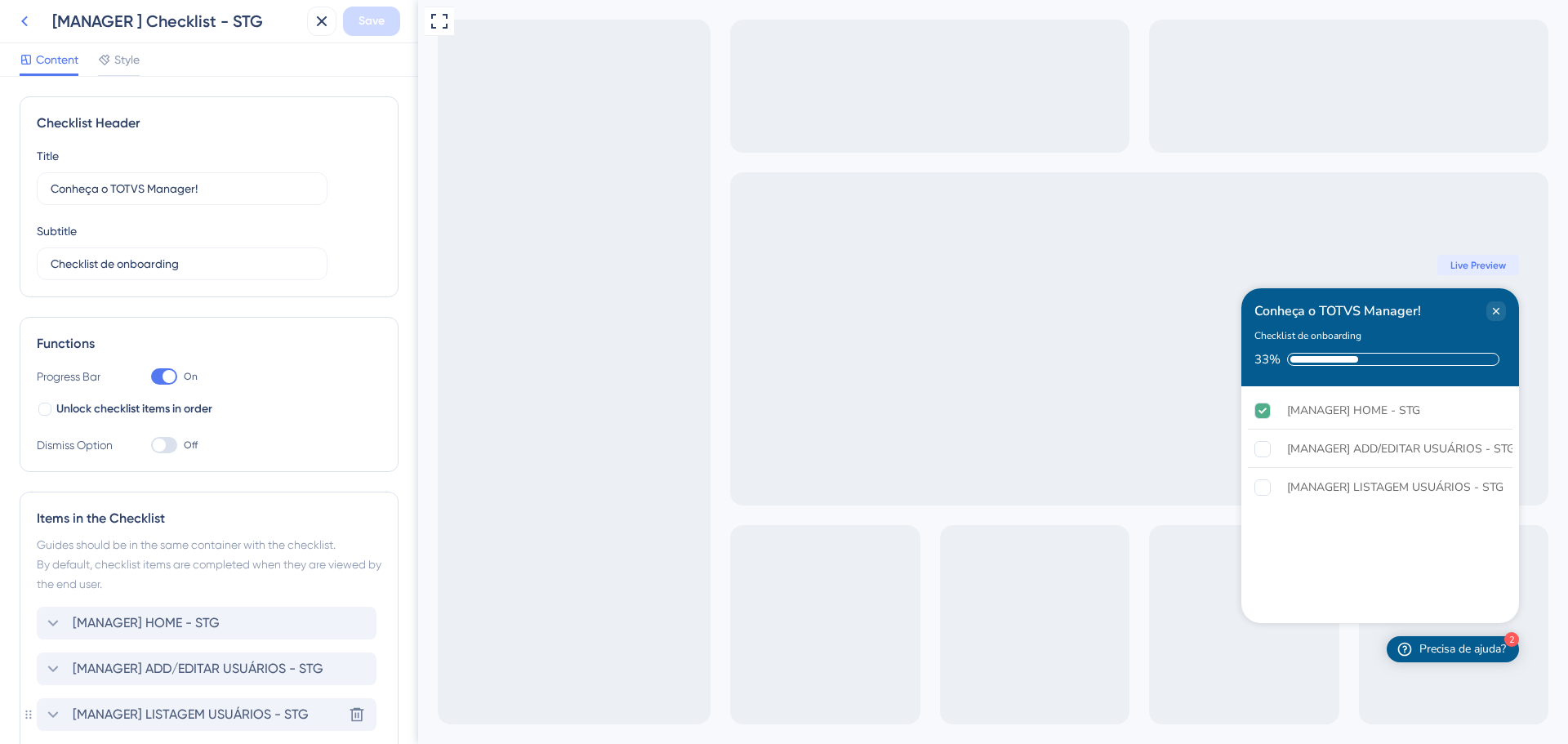
click at [23, 19] on icon at bounding box center [25, 21] width 20 height 20
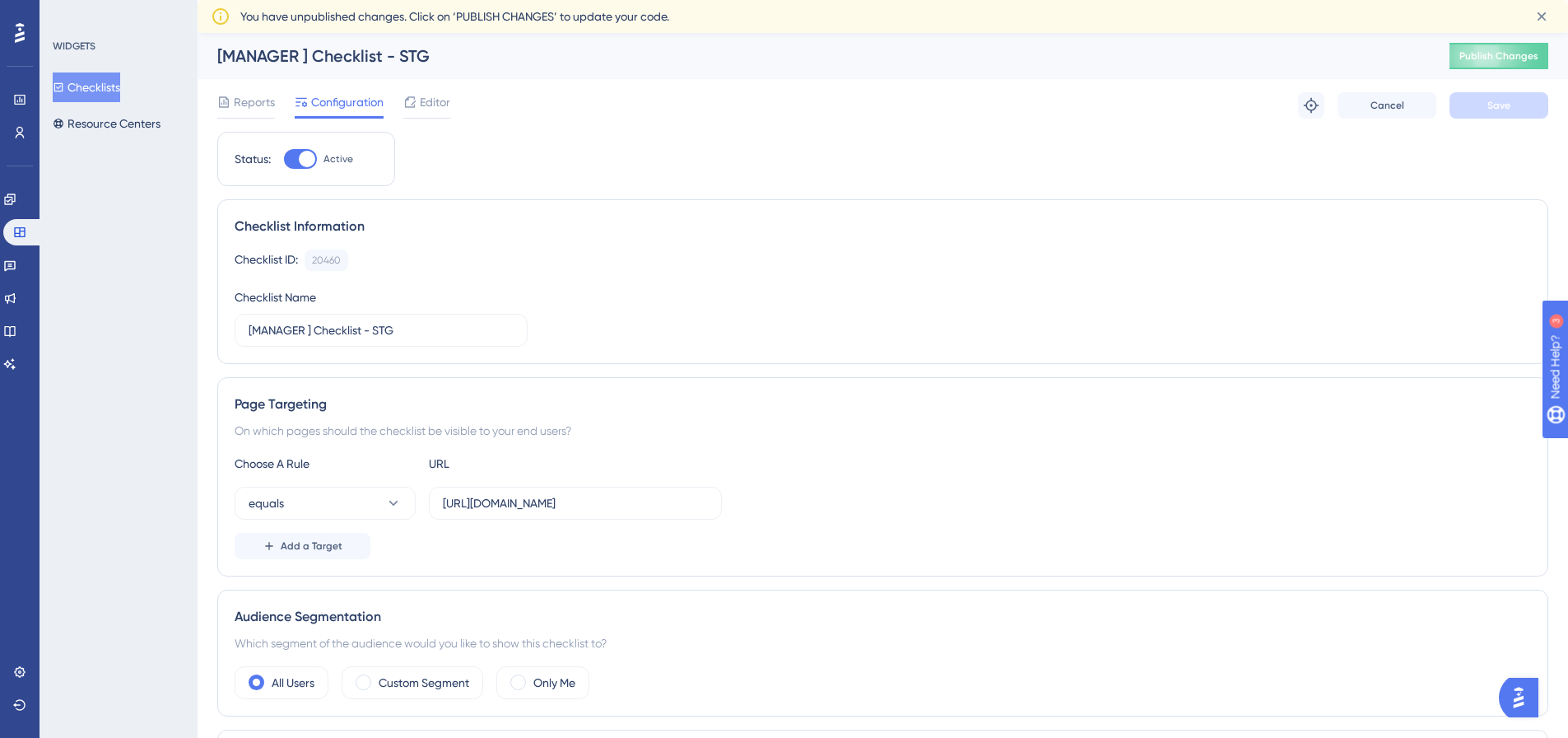
click at [107, 82] on button "Checklists" at bounding box center [86, 87] width 67 height 30
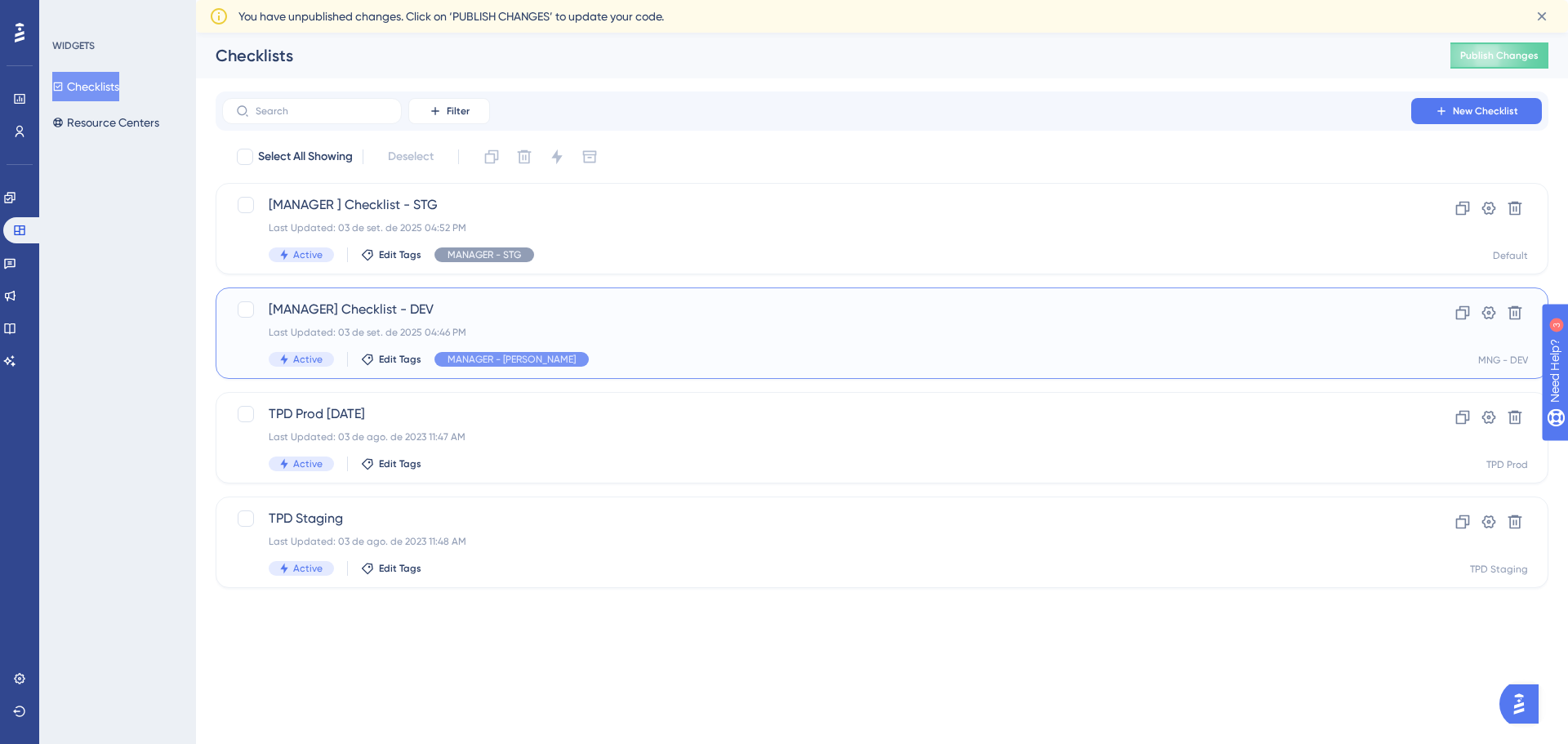
click at [364, 304] on span "[MANAGER] Checklist - DEV" at bounding box center [816, 310] width 1096 height 20
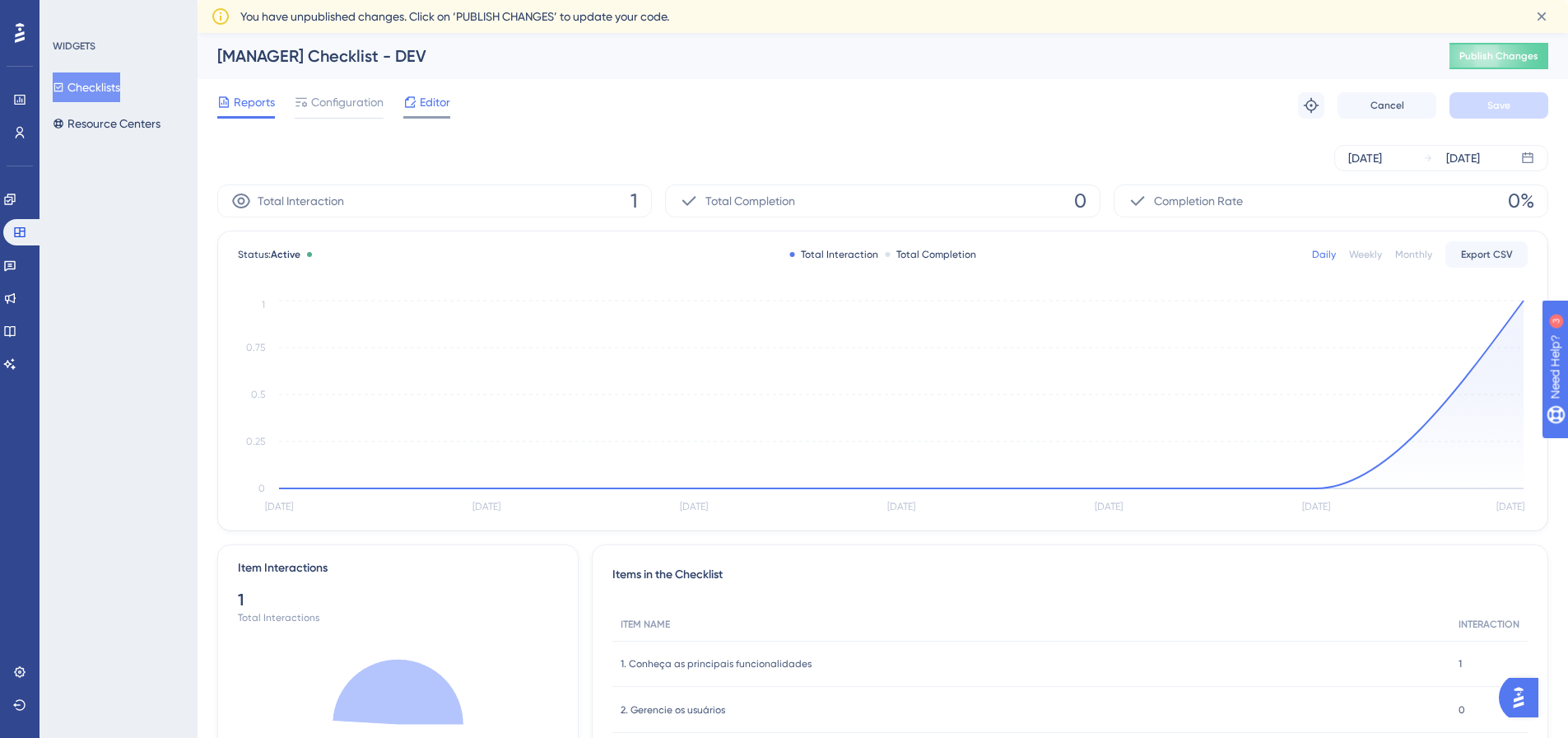
click at [428, 114] on div "Editor" at bounding box center [427, 105] width 47 height 26
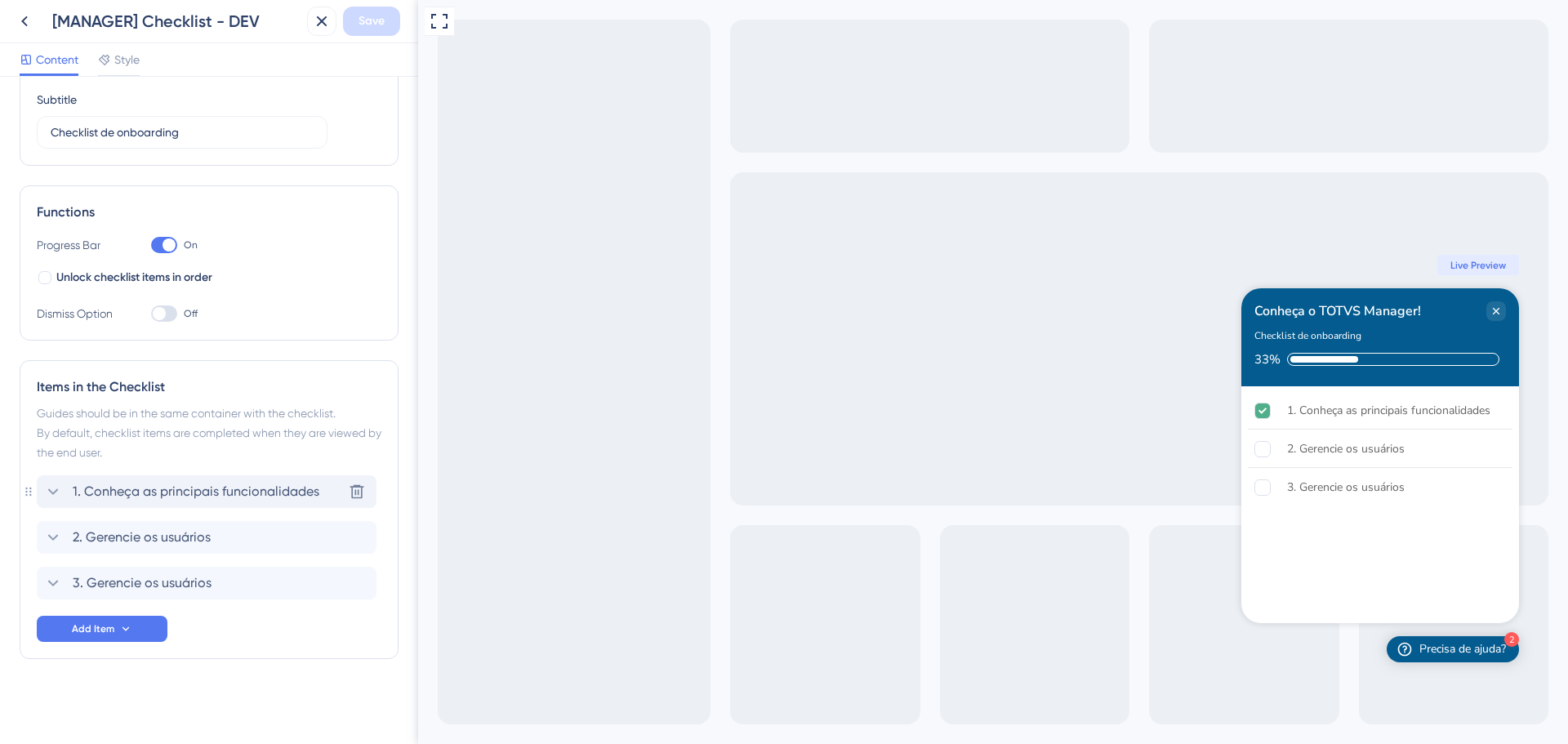
click at [126, 497] on span "1. Conheça as principais funcionalidades" at bounding box center [196, 492] width 247 height 20
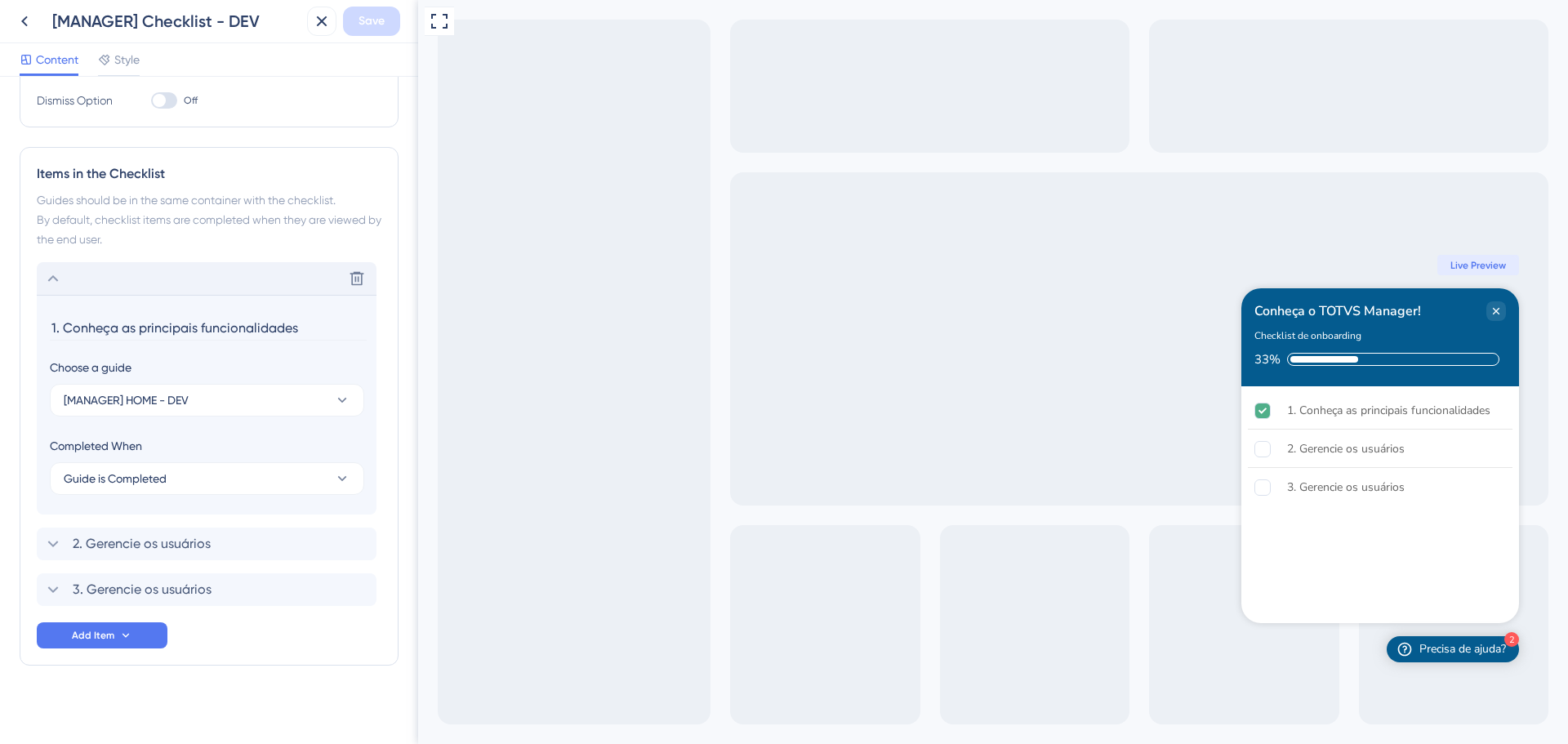
scroll to position [352, 0]
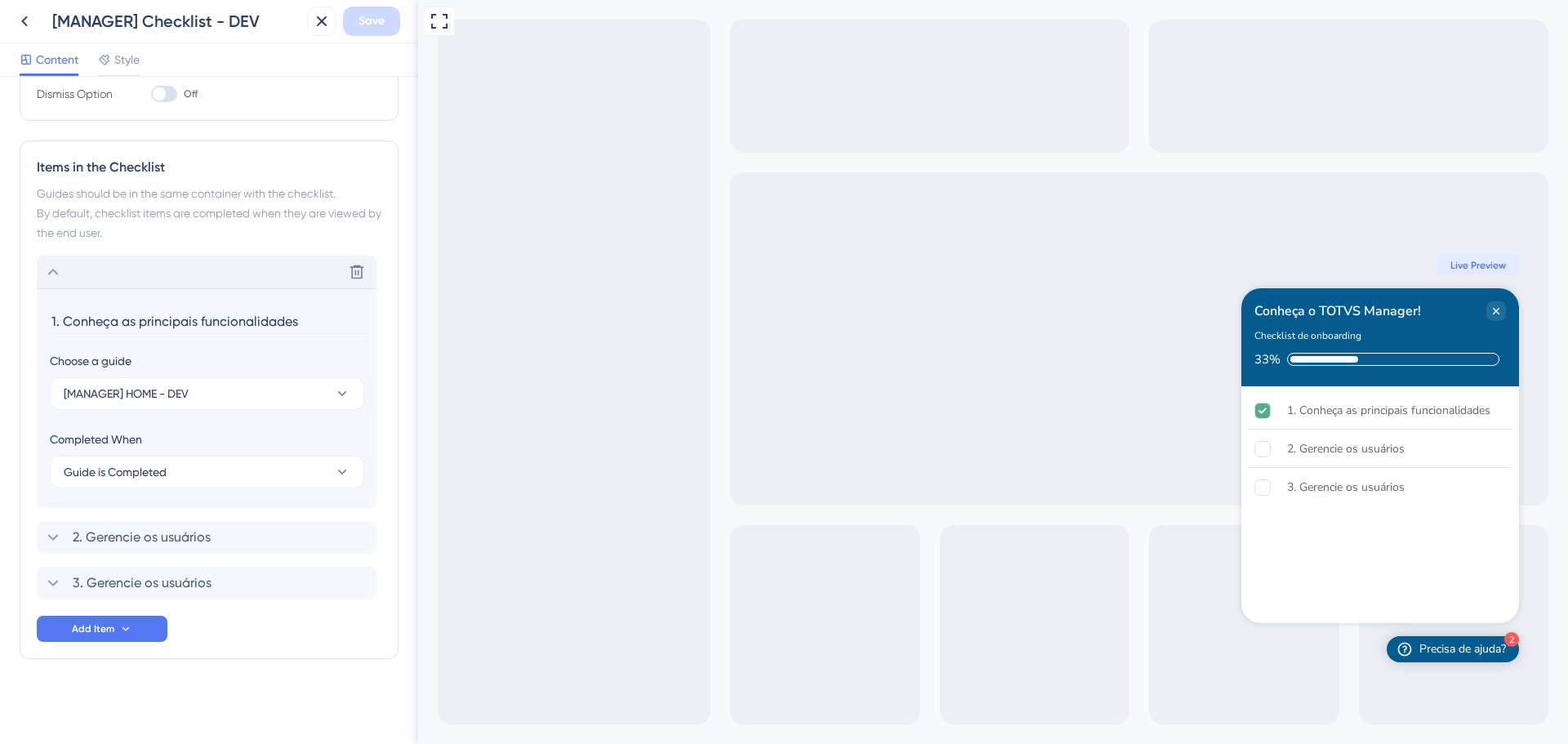
click at [56, 265] on icon at bounding box center [53, 272] width 20 height 20
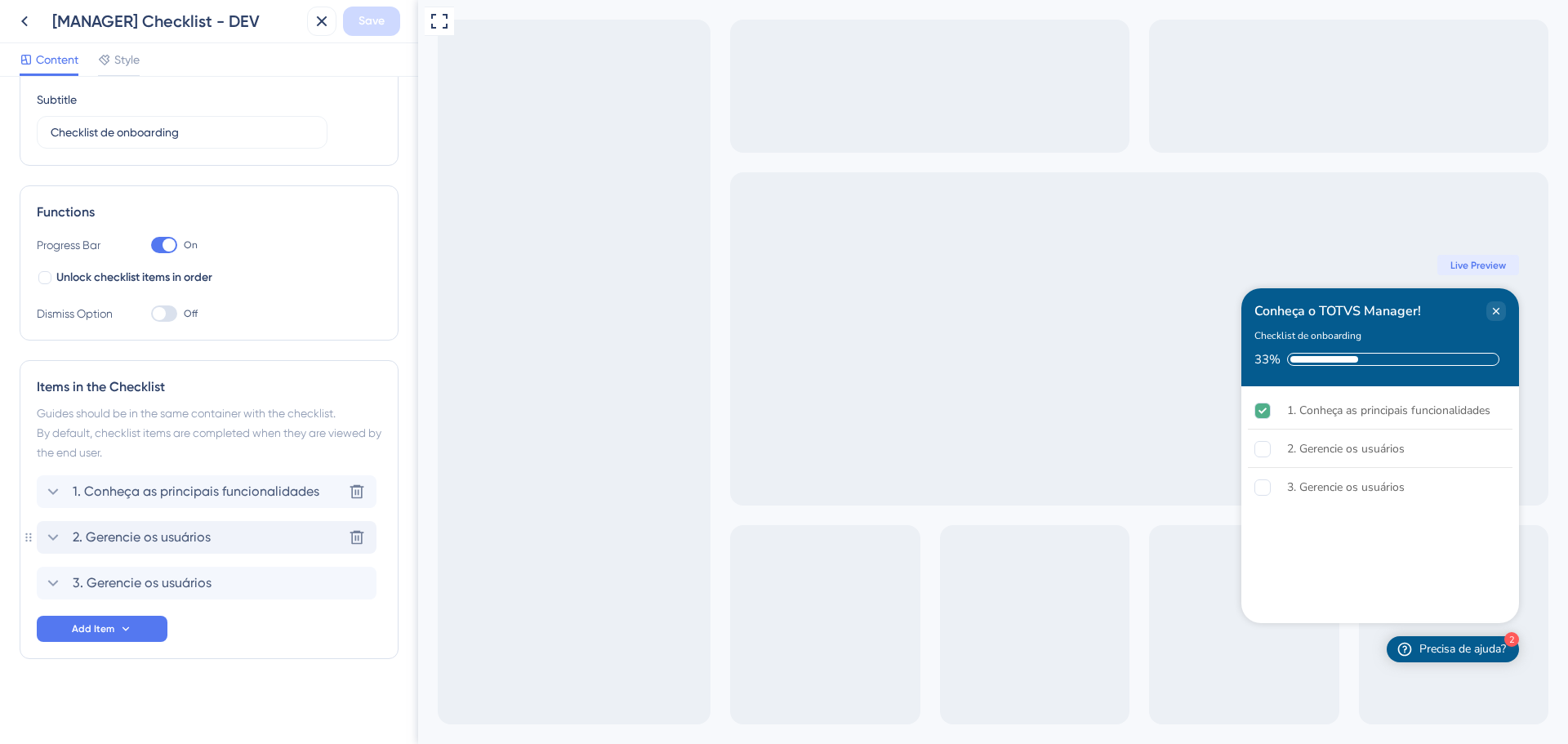
click at [53, 528] on icon at bounding box center [53, 538] width 20 height 20
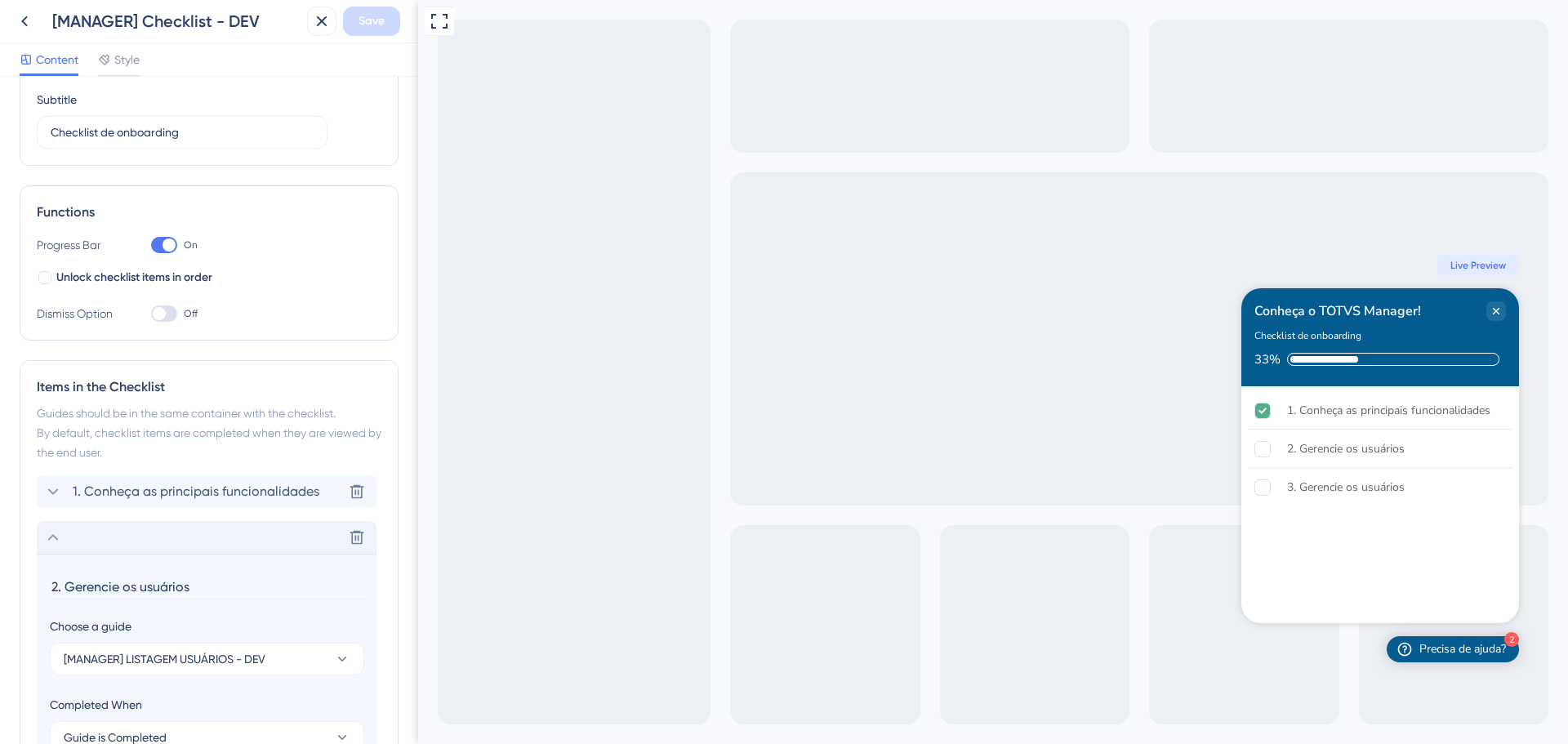
scroll to position [352, 0]
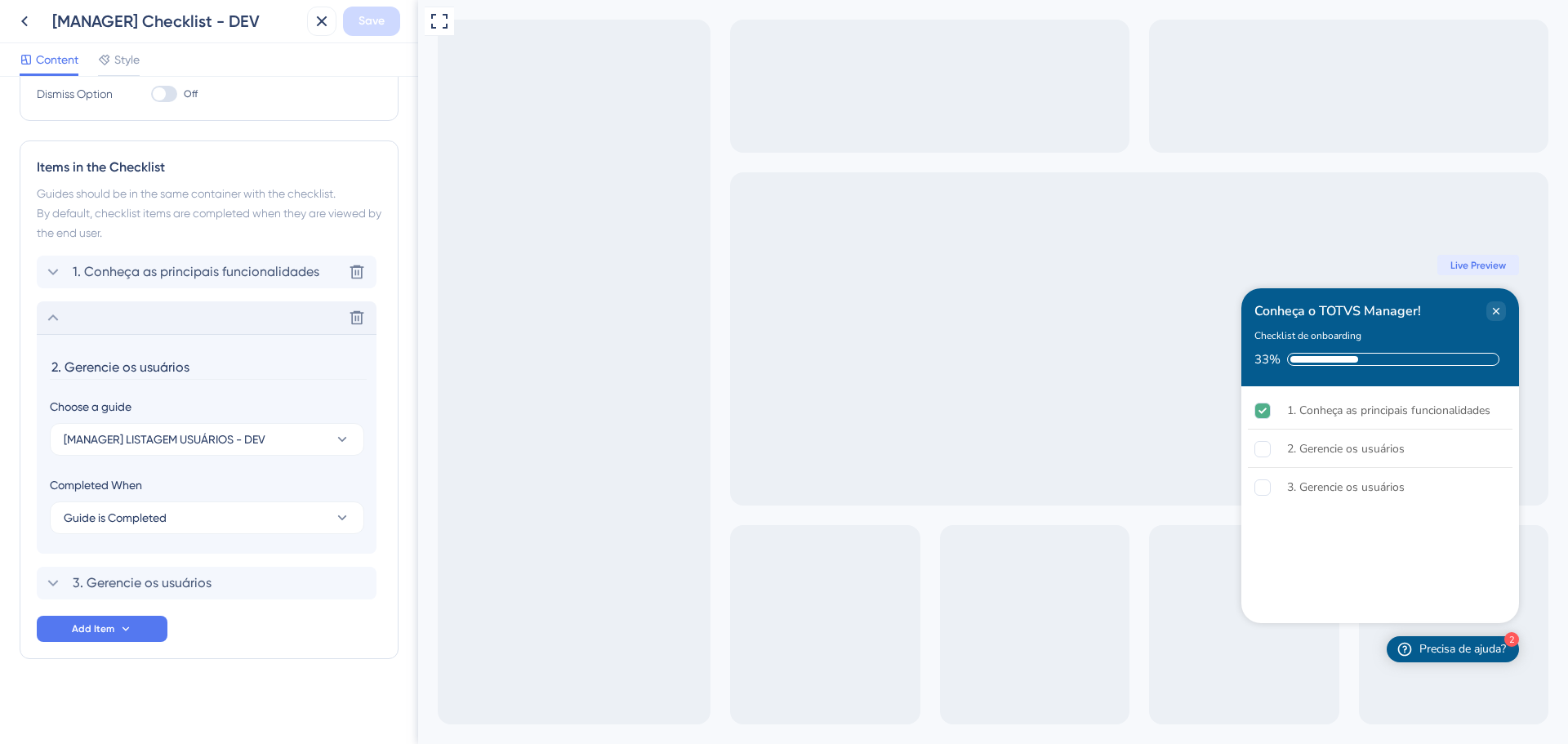
click at [58, 311] on icon at bounding box center [53, 318] width 20 height 20
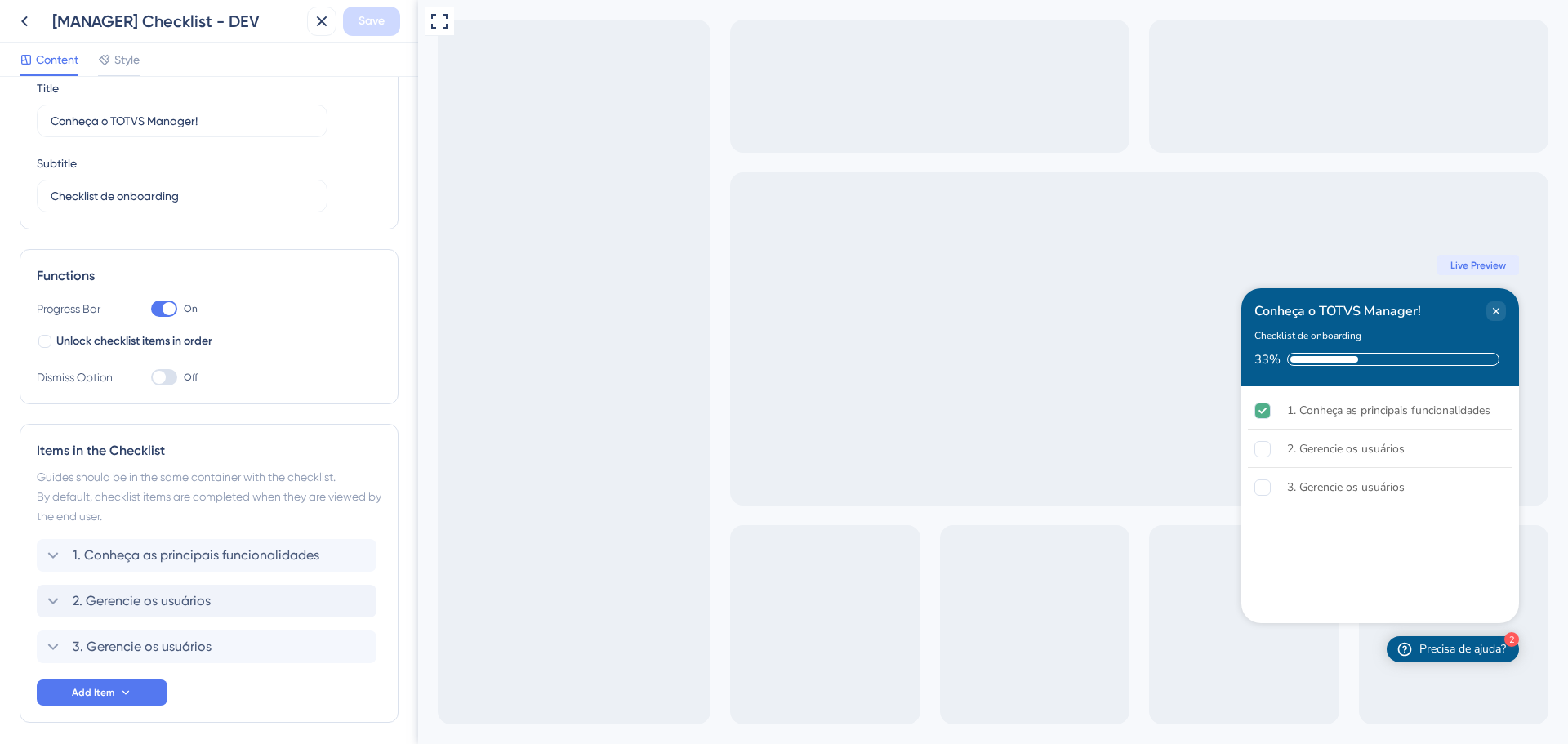
scroll to position [131, 0]
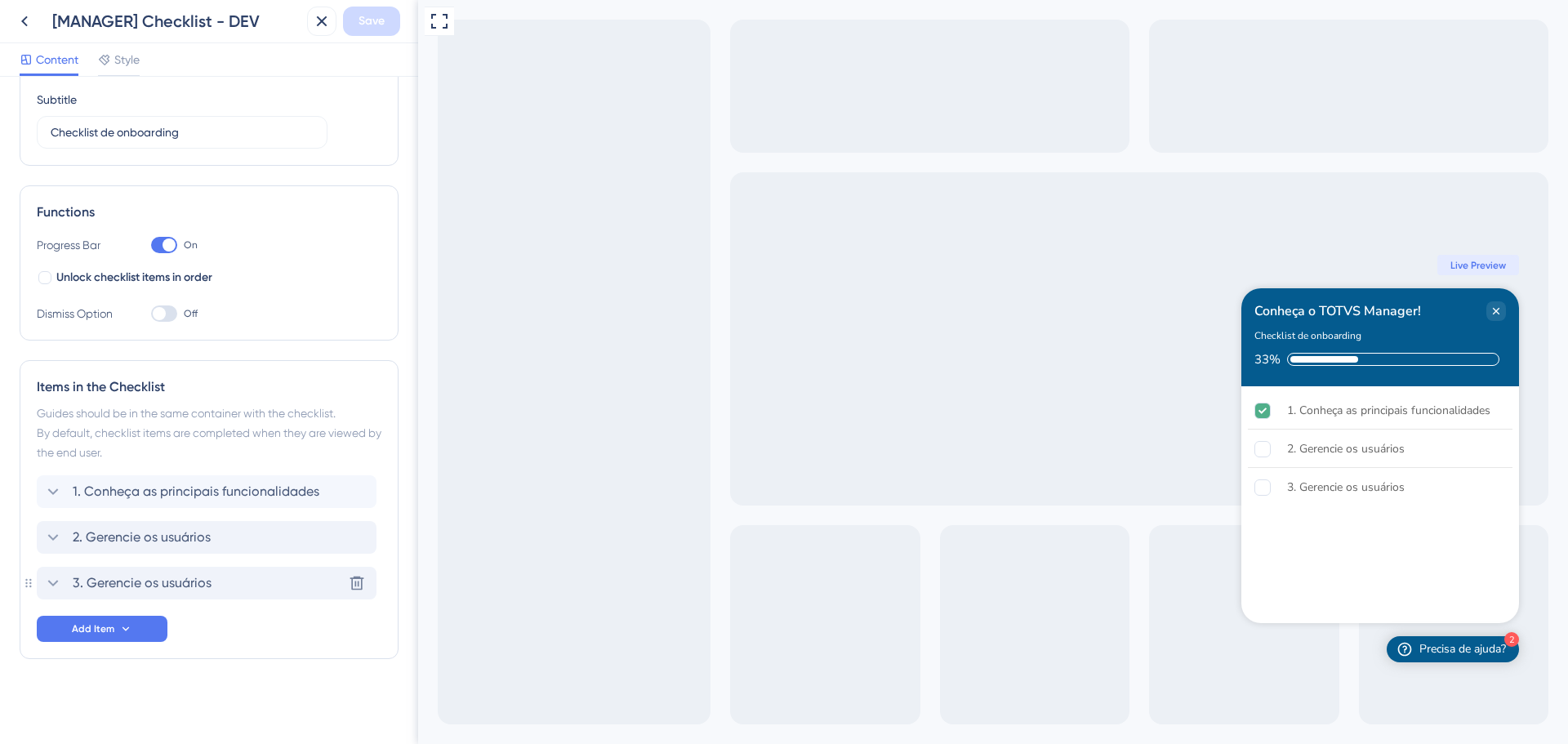
click at [50, 572] on div "3. Gerencie os usuários Delete" at bounding box center [206, 583] width 340 height 33
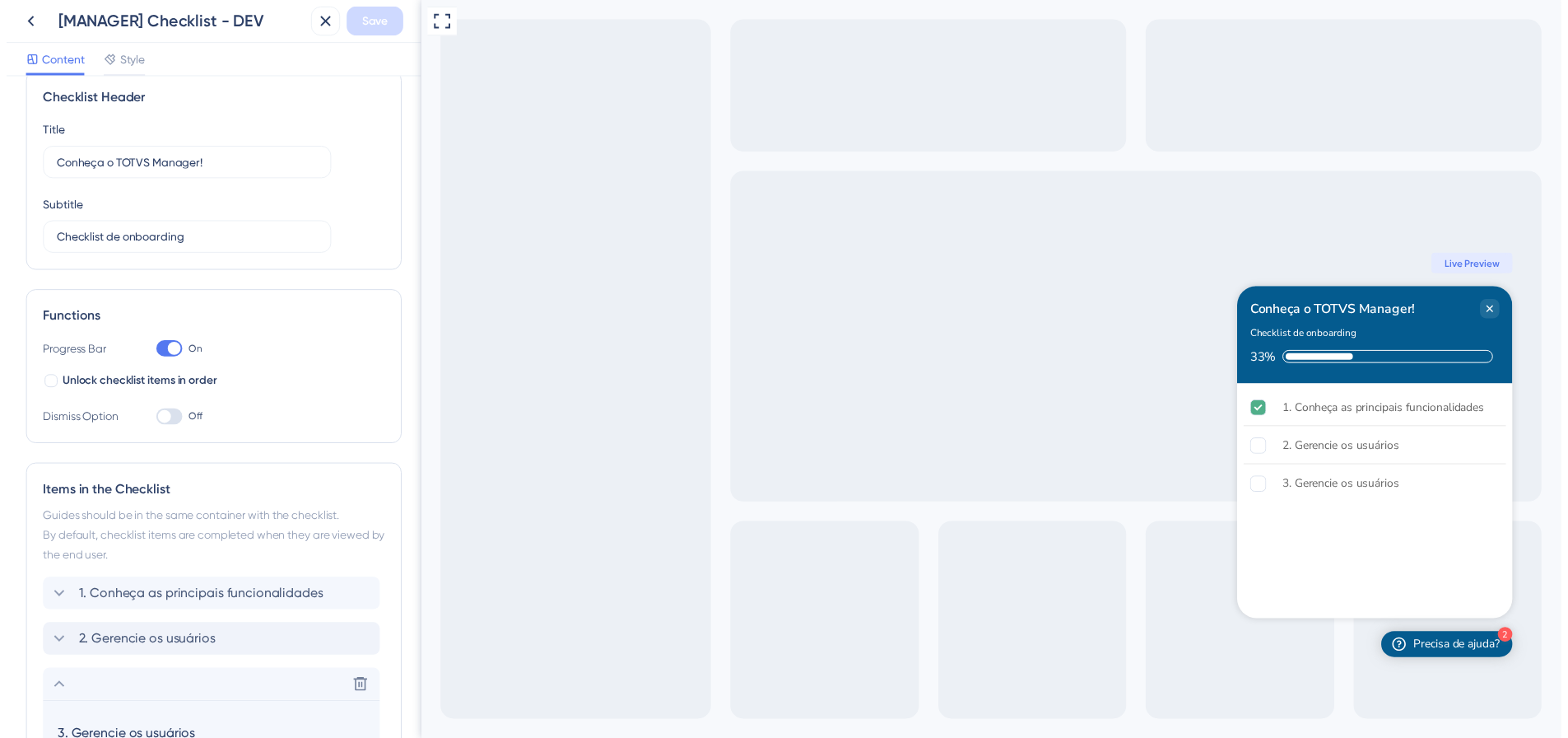
scroll to position [25, 0]
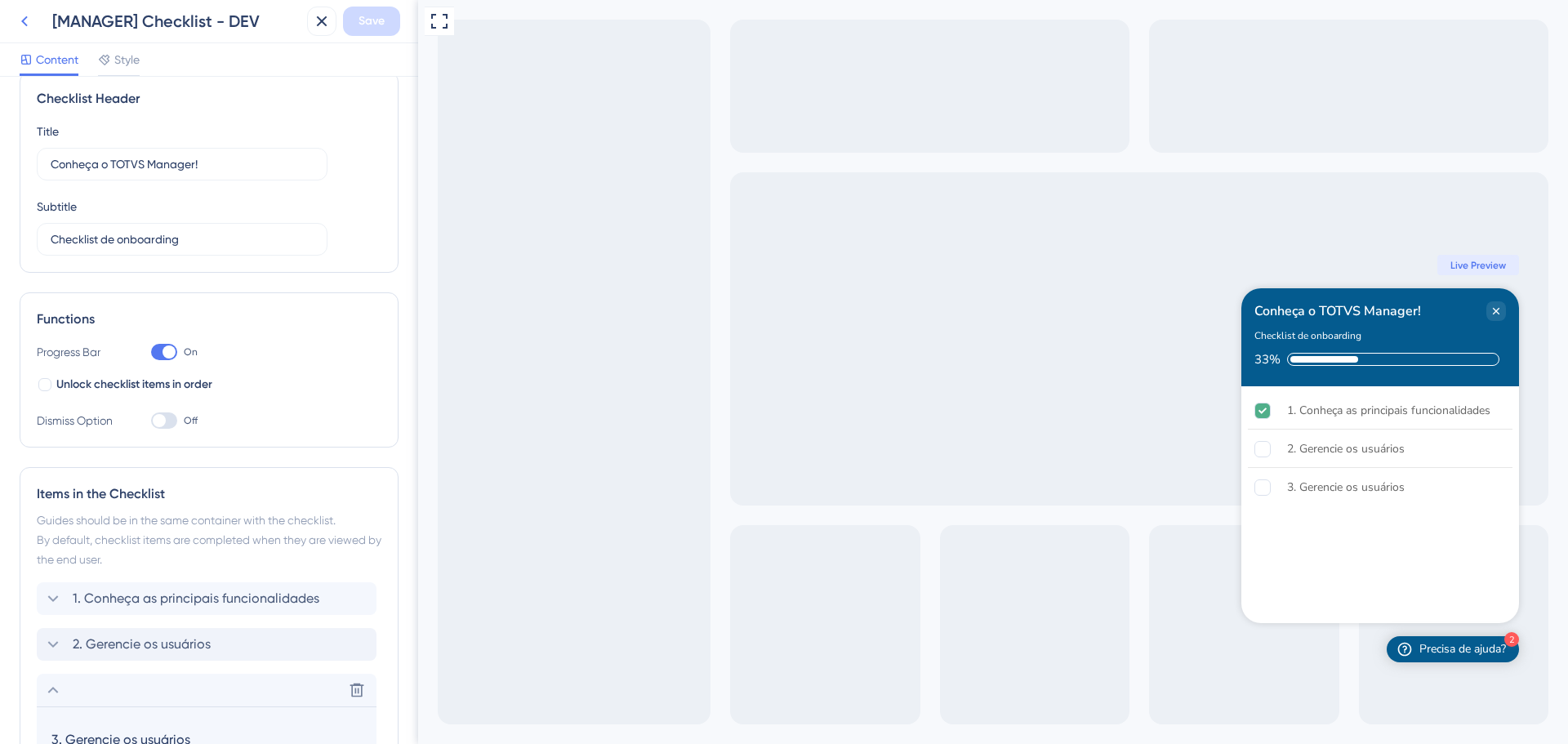
click at [25, 20] on icon at bounding box center [24, 21] width 6 height 11
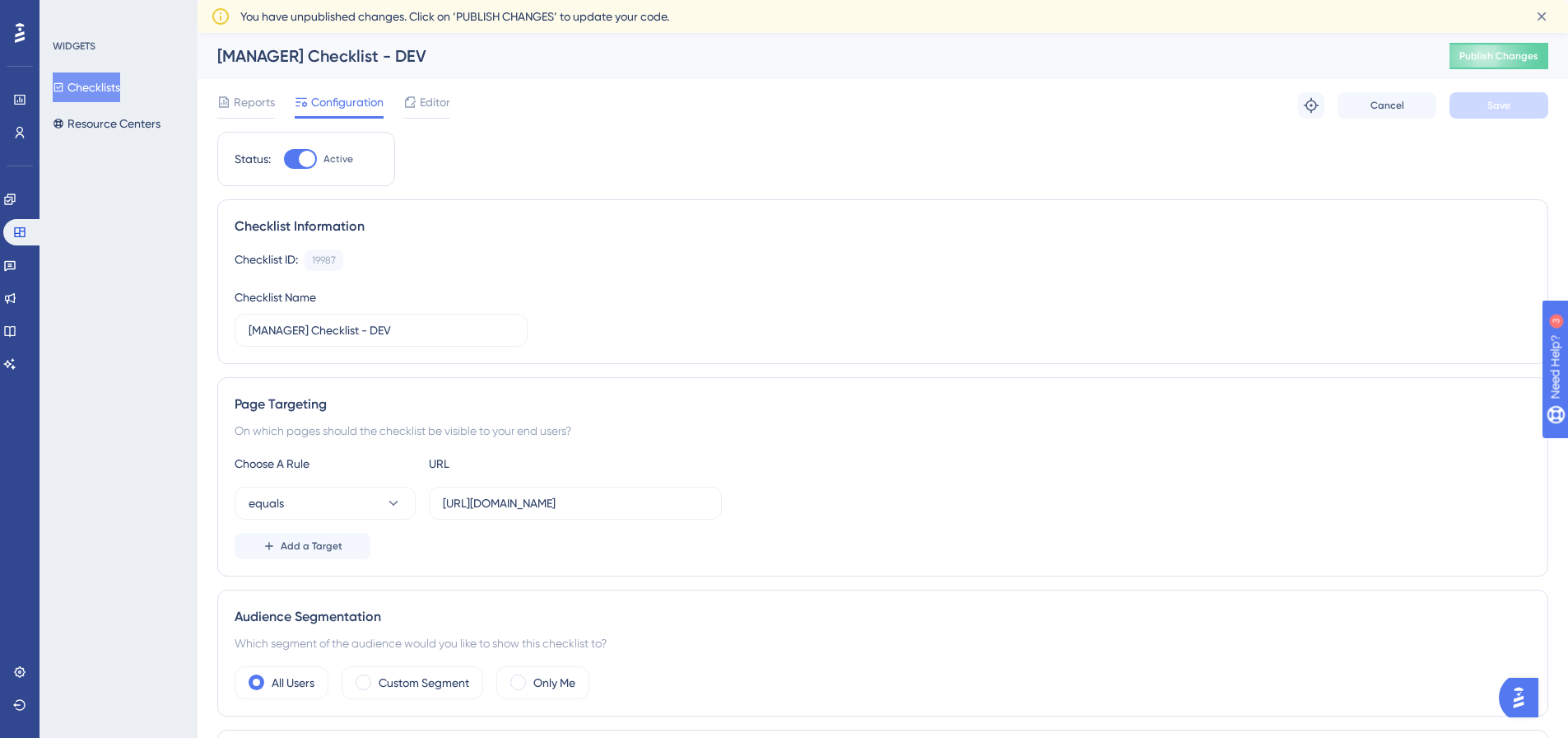
click at [108, 81] on button "Checklists" at bounding box center [86, 87] width 67 height 30
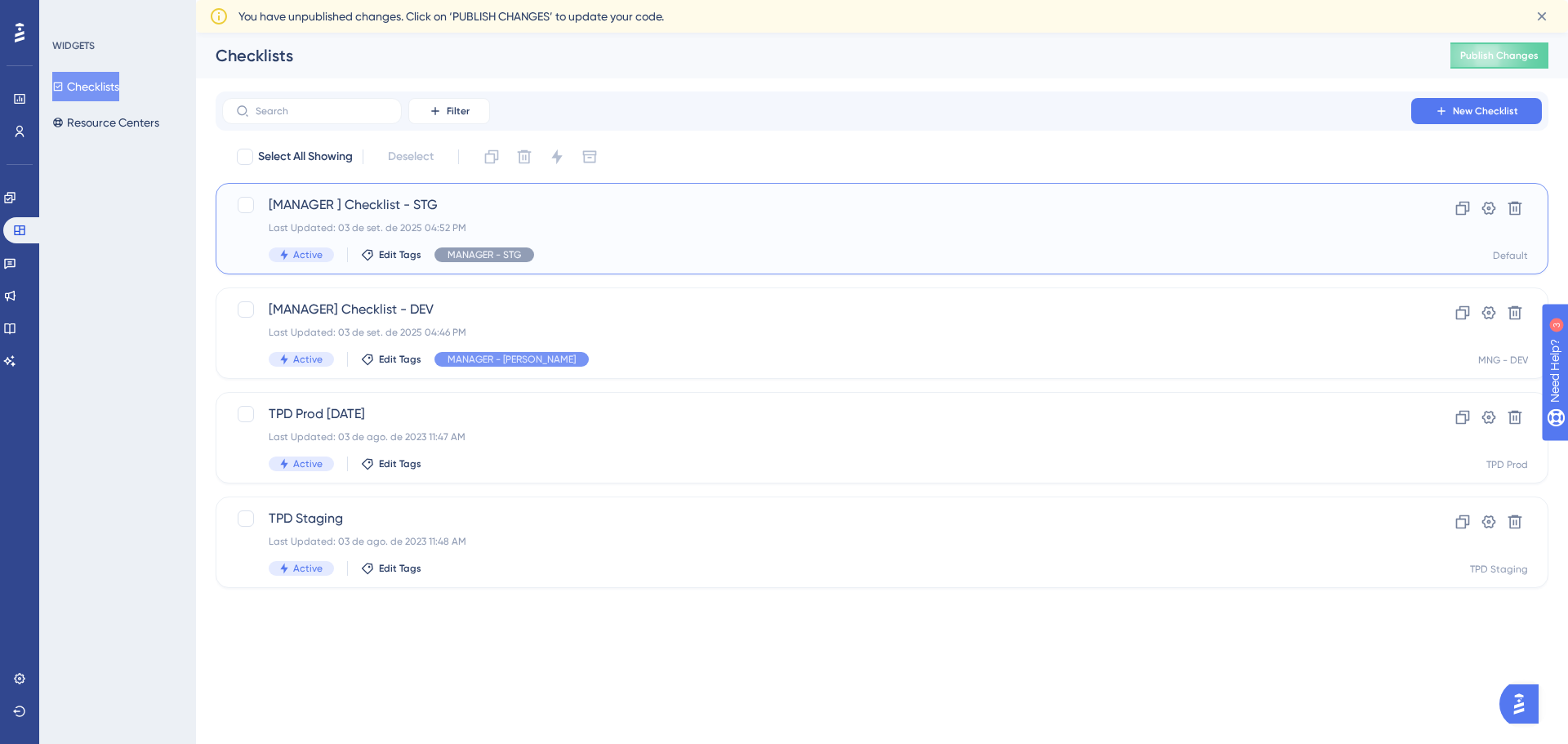
click at [399, 209] on span "[MANAGER ] Checklist - STG" at bounding box center [816, 205] width 1096 height 20
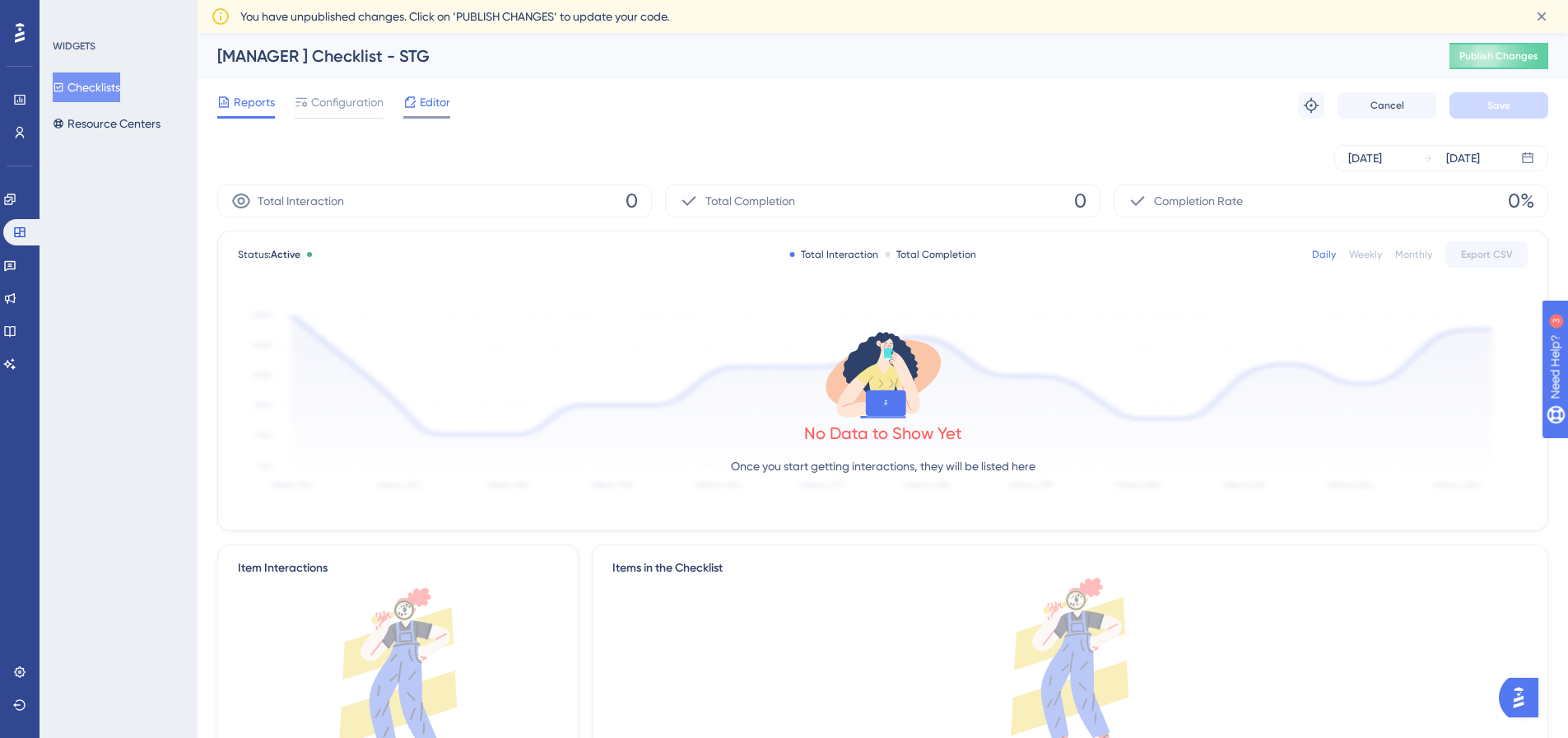
click at [419, 109] on div "Editor" at bounding box center [427, 102] width 47 height 20
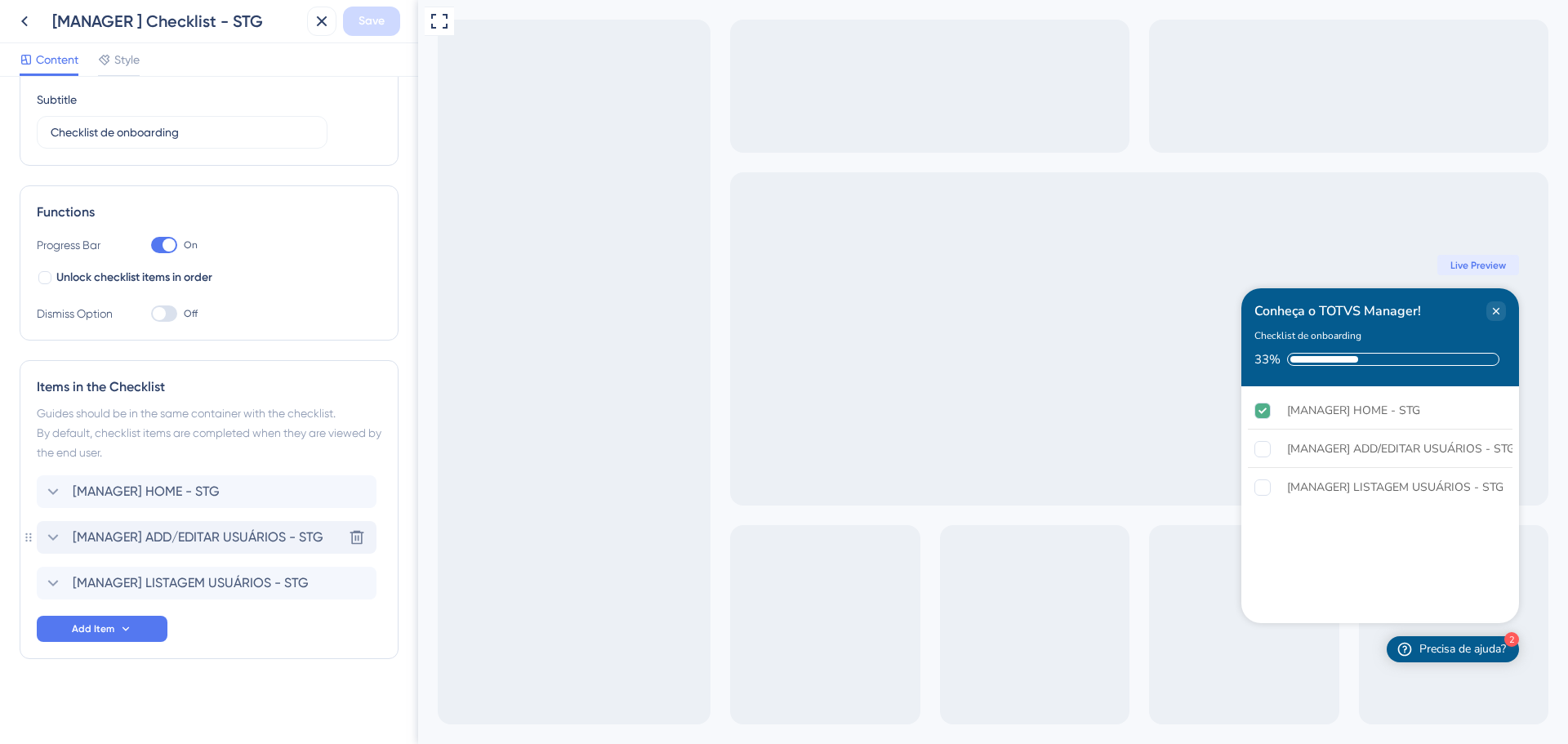
click at [191, 527] on div "[MANAGER] ADD/EDITAR USUÁRIOS - STG Delete" at bounding box center [206, 537] width 340 height 33
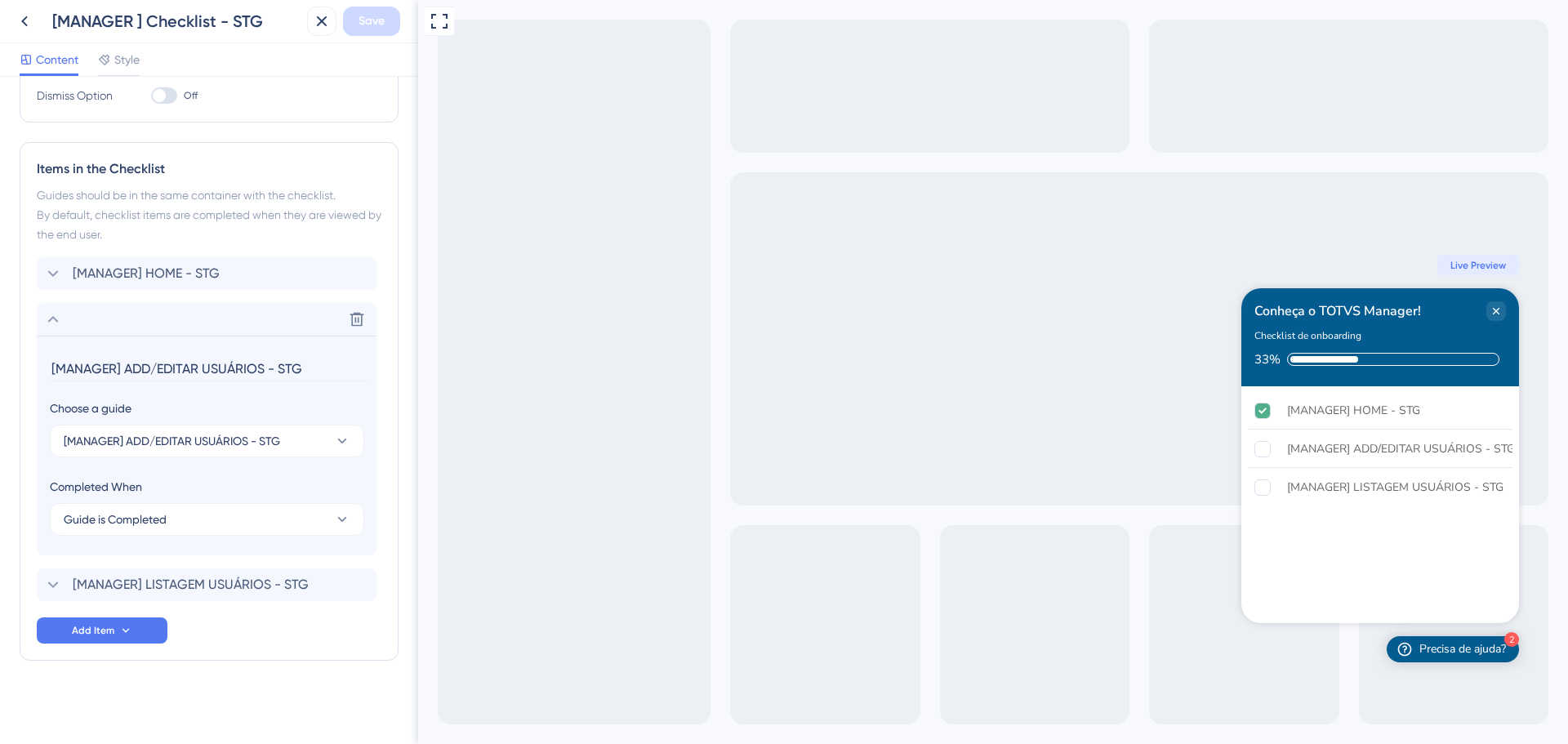
scroll to position [352, 0]
click at [204, 440] on span "[MANAGER] ADD/EDITAR USUÁRIOS - STG" at bounding box center [172, 439] width 217 height 20
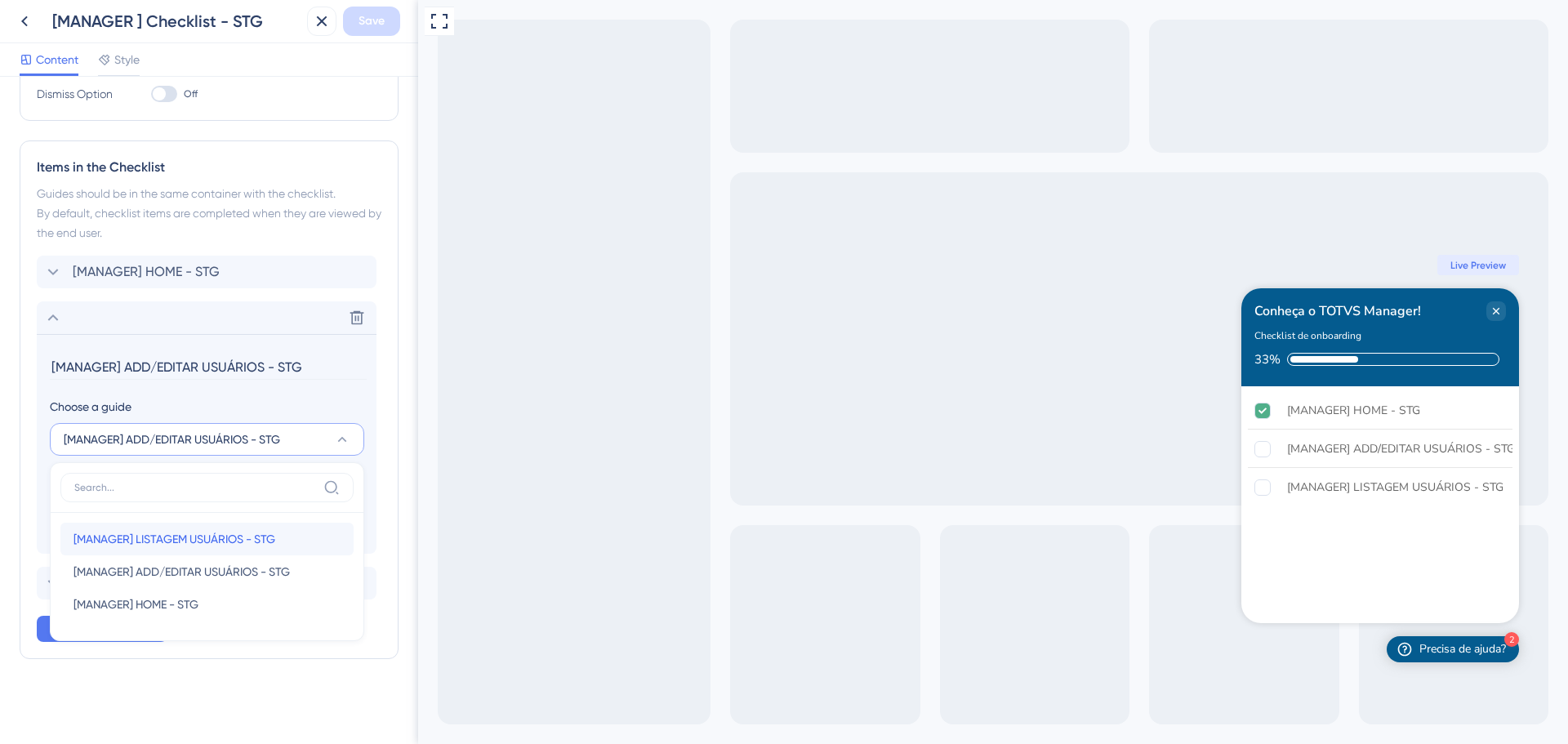
click at [185, 538] on span "[MANAGER] LISTAGEM USUÁRIOS - STG" at bounding box center [174, 539] width 201 height 20
type input "[MANAGER] LISTAGEM USUÁRIOS - STG"
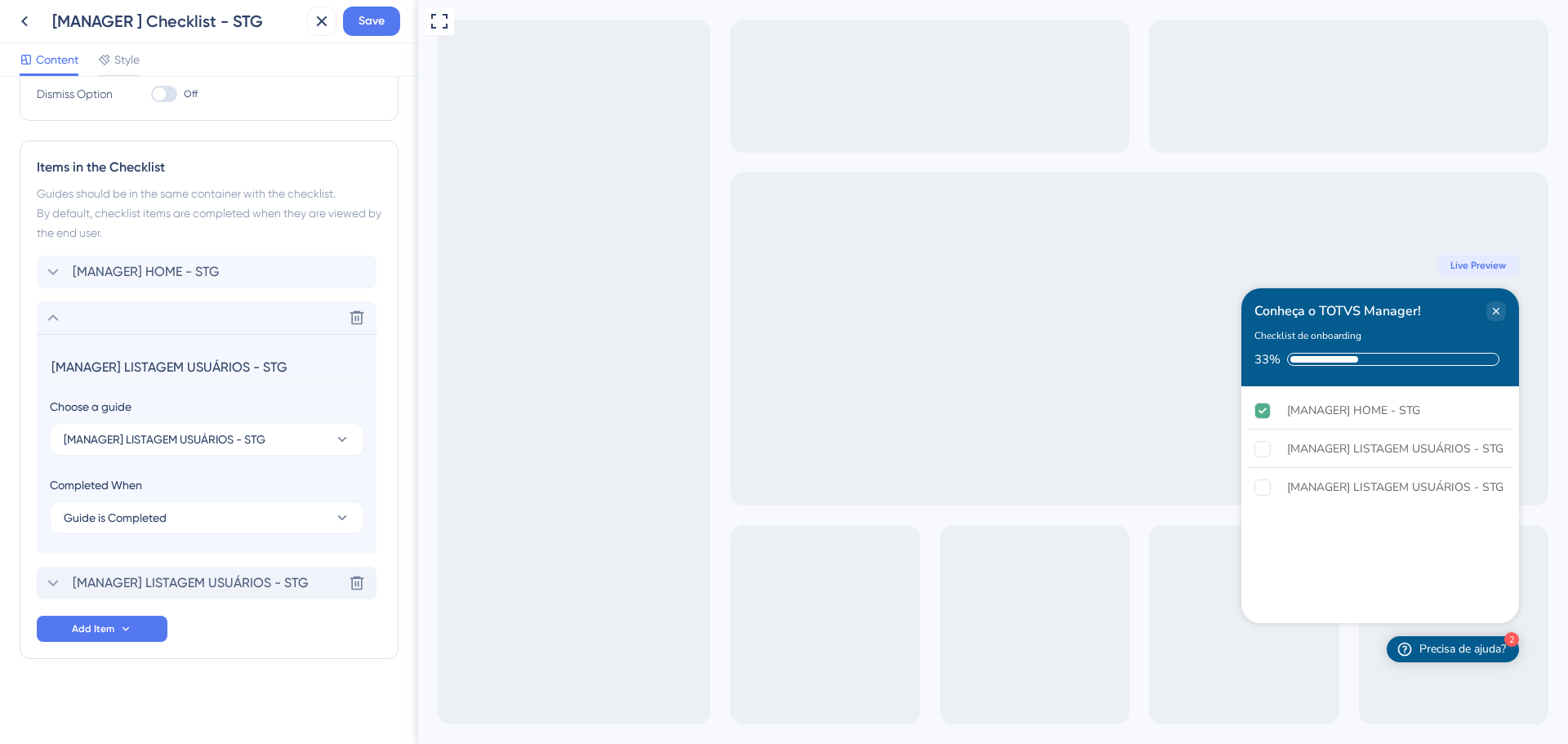
click at [185, 586] on span "[MANAGER] LISTAGEM USUÁRIOS - STG" at bounding box center [191, 583] width 236 height 20
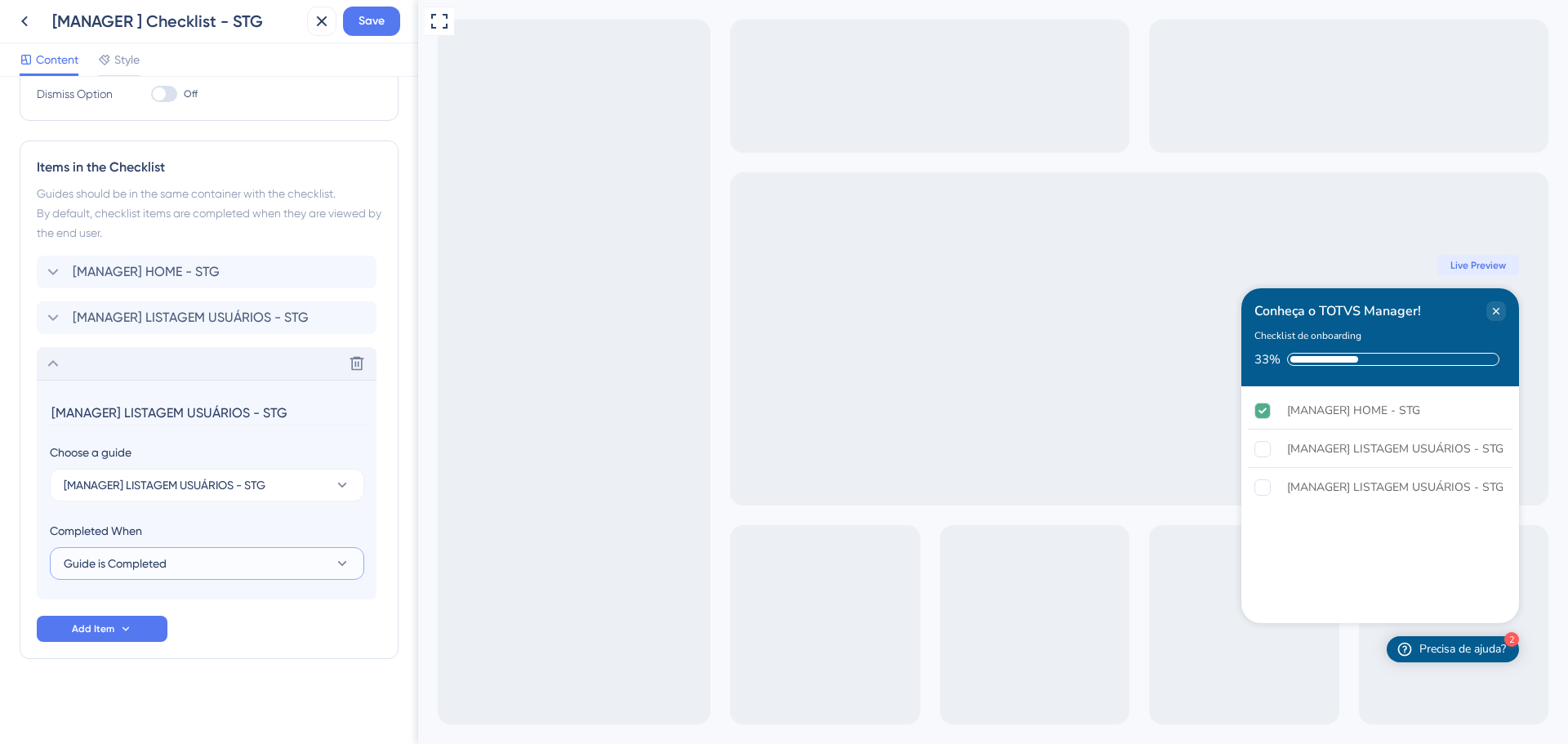
click at [180, 569] on button "Guide is Completed" at bounding box center [207, 564] width 314 height 33
click at [196, 482] on span "[MANAGER] LISTAGEM USUÁRIOS - STG" at bounding box center [164, 486] width 201 height 20
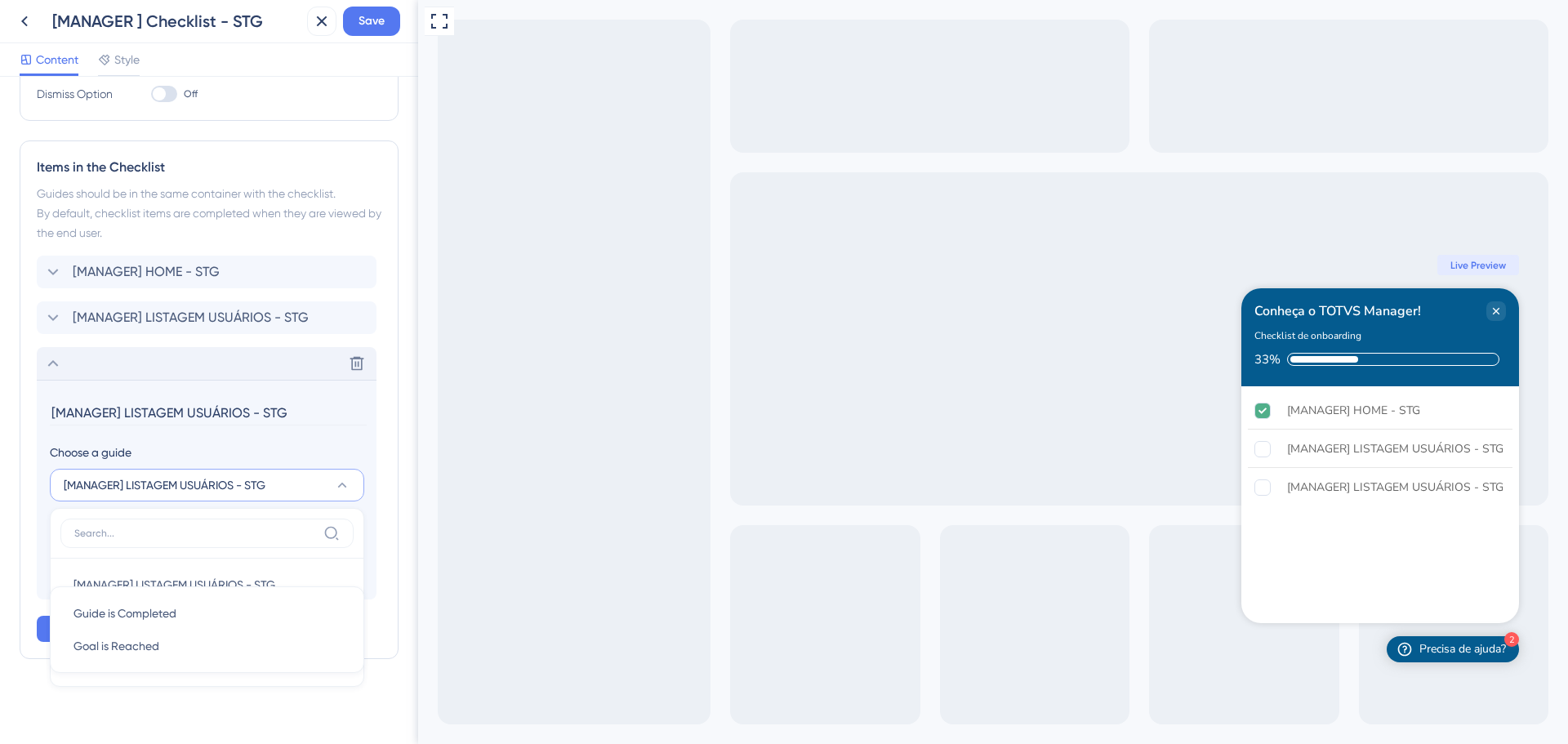
click at [196, 482] on span "[MANAGER] LISTAGEM USUÁRIOS - STG" at bounding box center [164, 486] width 201 height 20
click at [405, 464] on div "Checklist Header Title Conheça o TOTVS Manager! Subtitle Checklist de onboardin…" at bounding box center [209, 411] width 418 height 668
click at [48, 371] on icon at bounding box center [53, 364] width 20 height 20
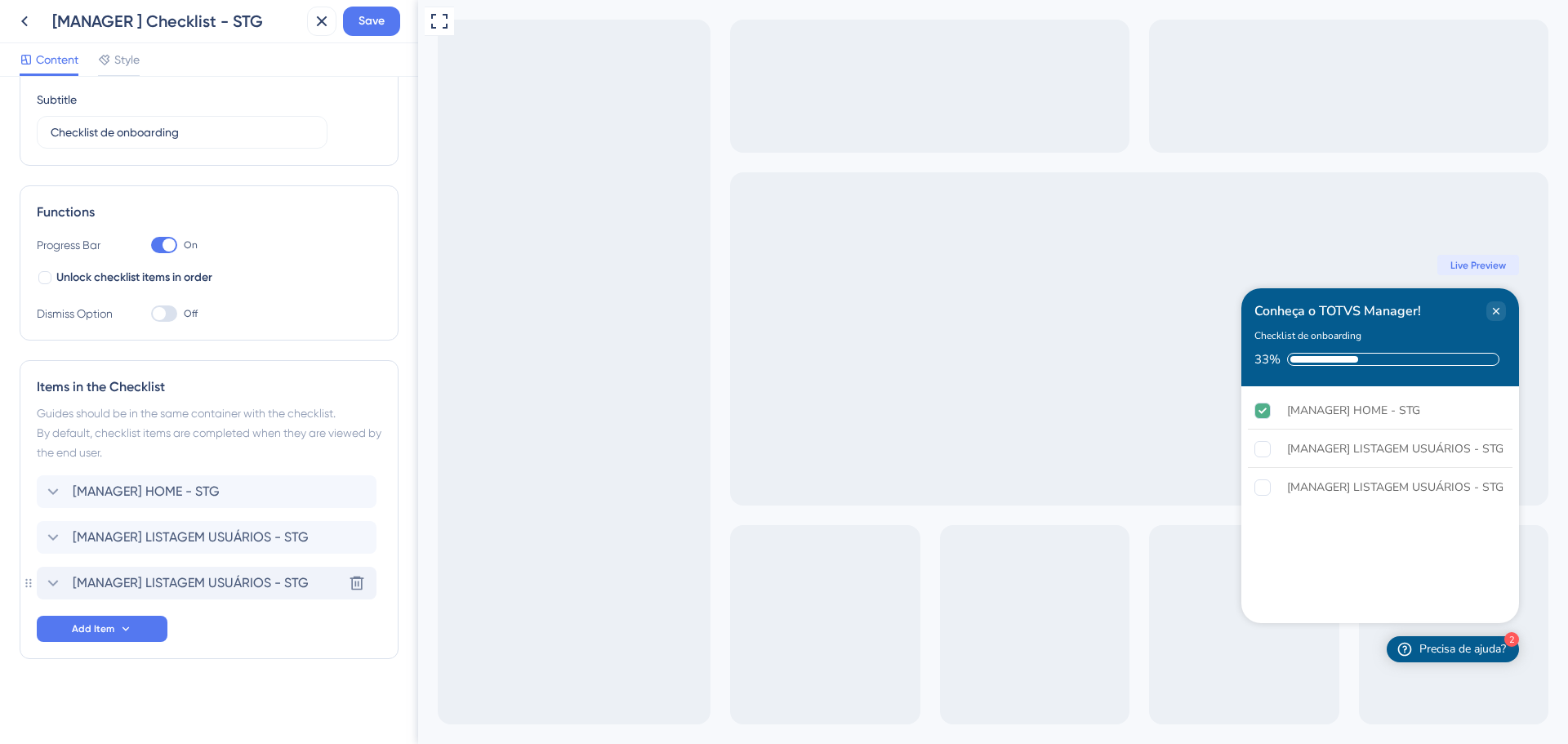
scroll to position [131, 0]
click at [227, 580] on span "[MANAGER] LISTAGEM USUÁRIOS - STG" at bounding box center [191, 583] width 236 height 20
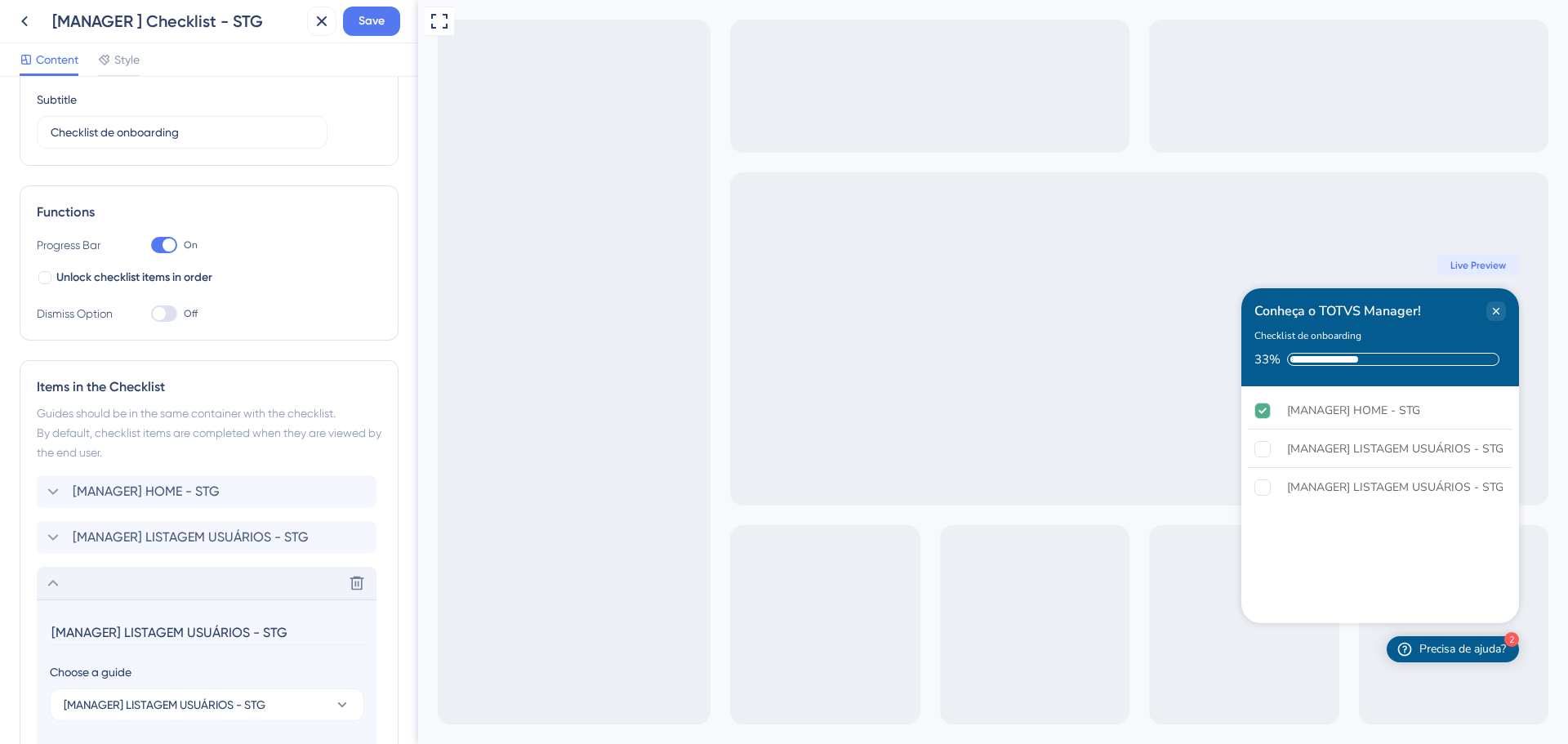
scroll to position [352, 0]
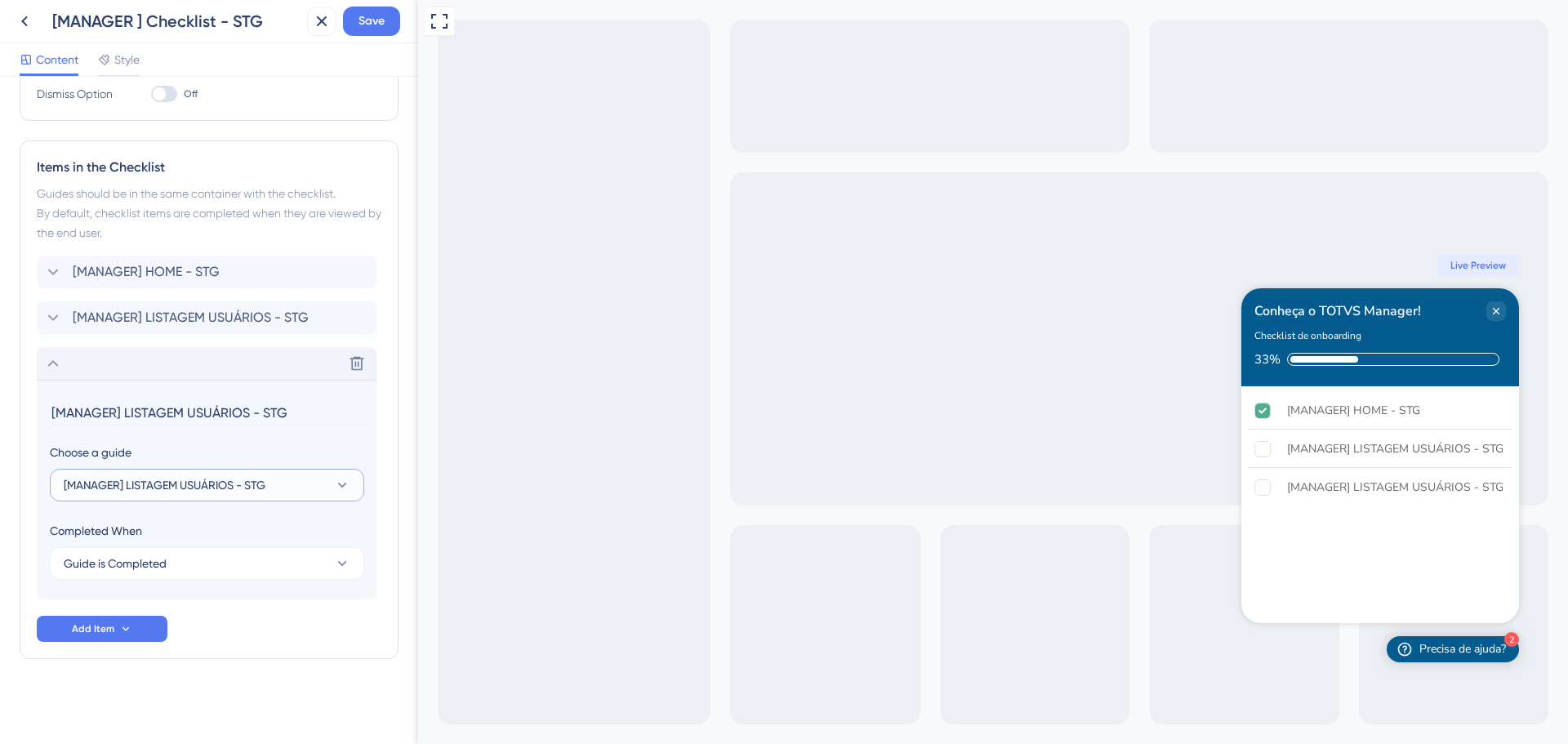
click at [208, 487] on span "[MANAGER] LISTAGEM USUÁRIOS - STG" at bounding box center [164, 486] width 201 height 20
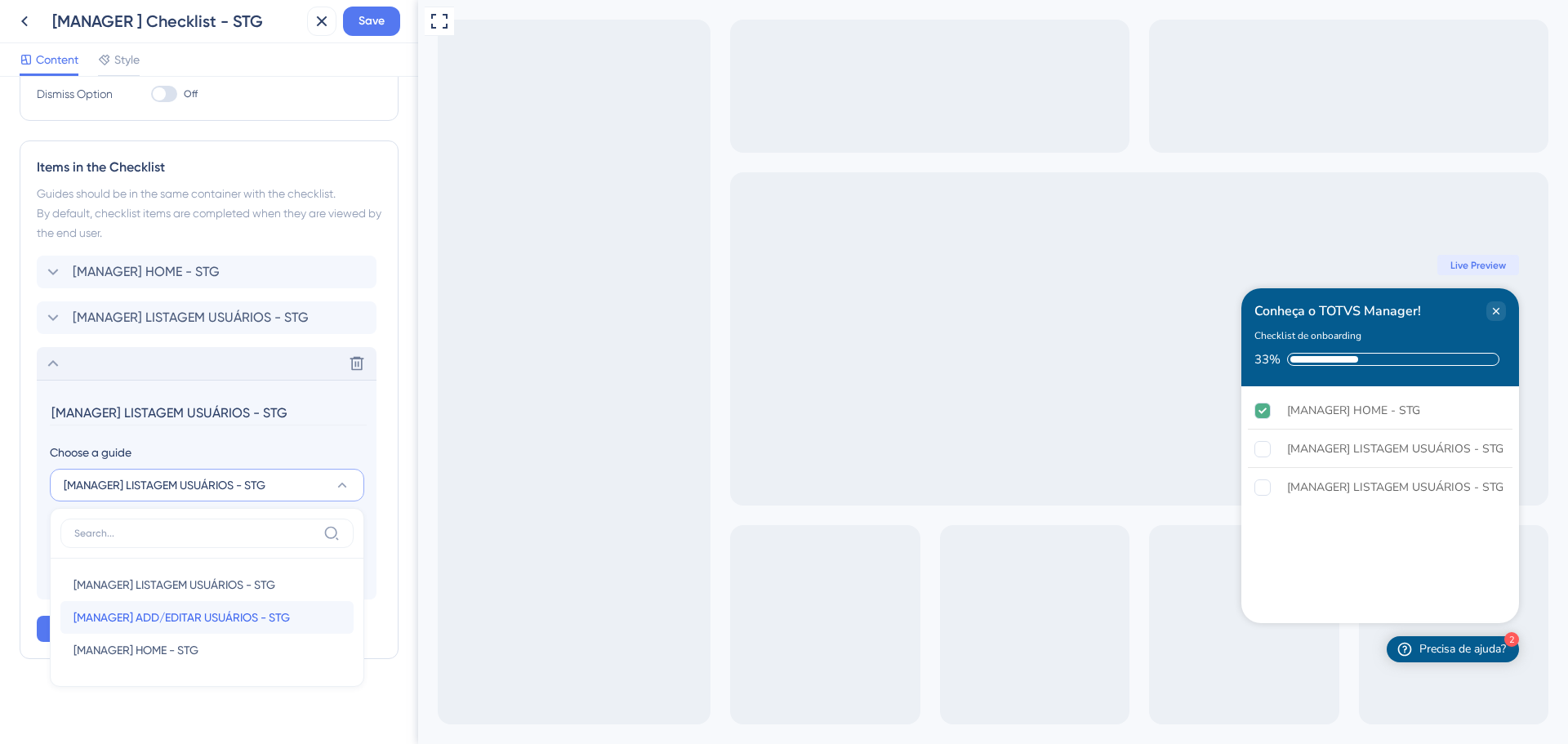
click at [235, 612] on span "[MANAGER] ADD/EDITAR USUÁRIOS - STG" at bounding box center [182, 618] width 217 height 20
type input "[MANAGER] ADD/EDITAR USUÁRIOS - STG"
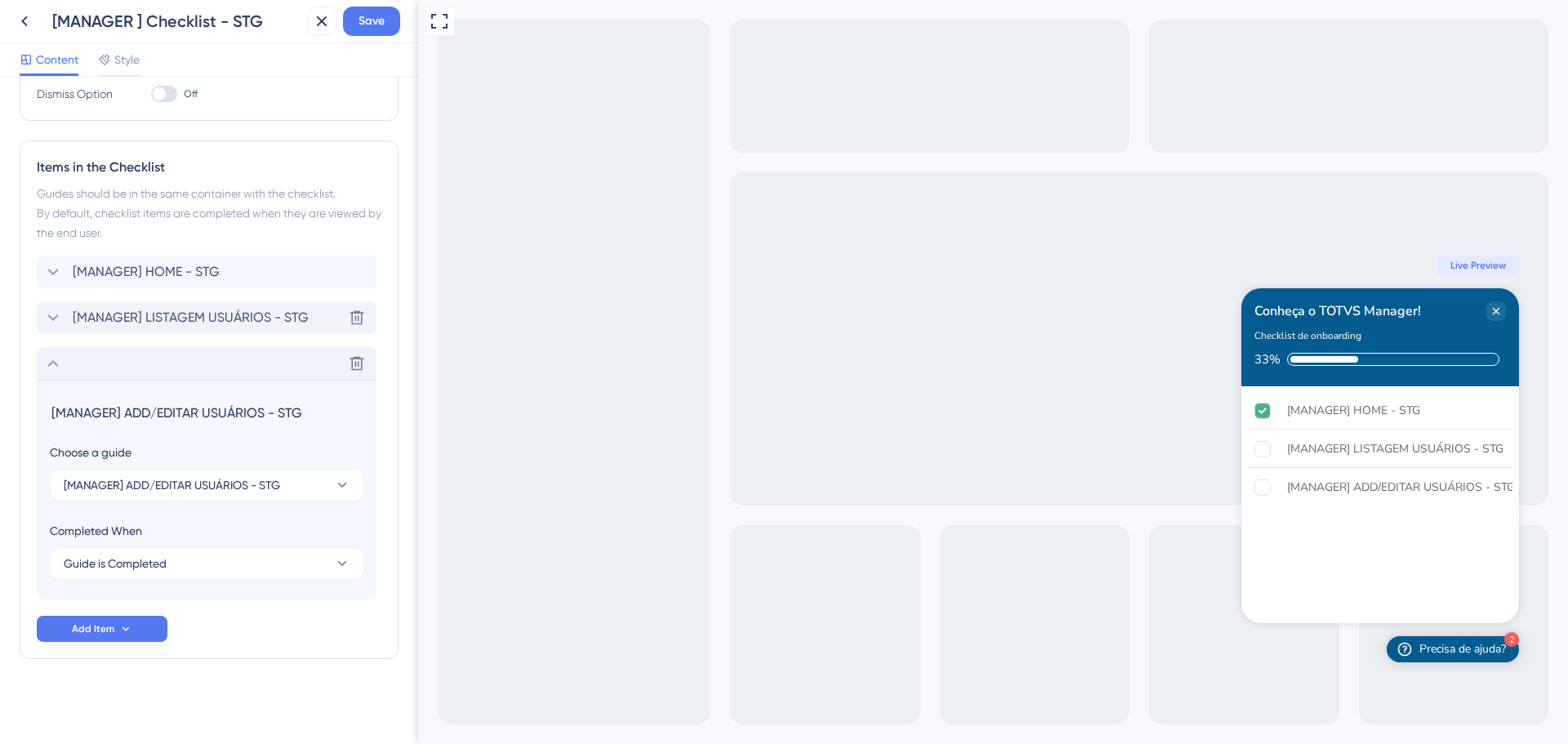
click at [55, 314] on icon at bounding box center [53, 318] width 20 height 20
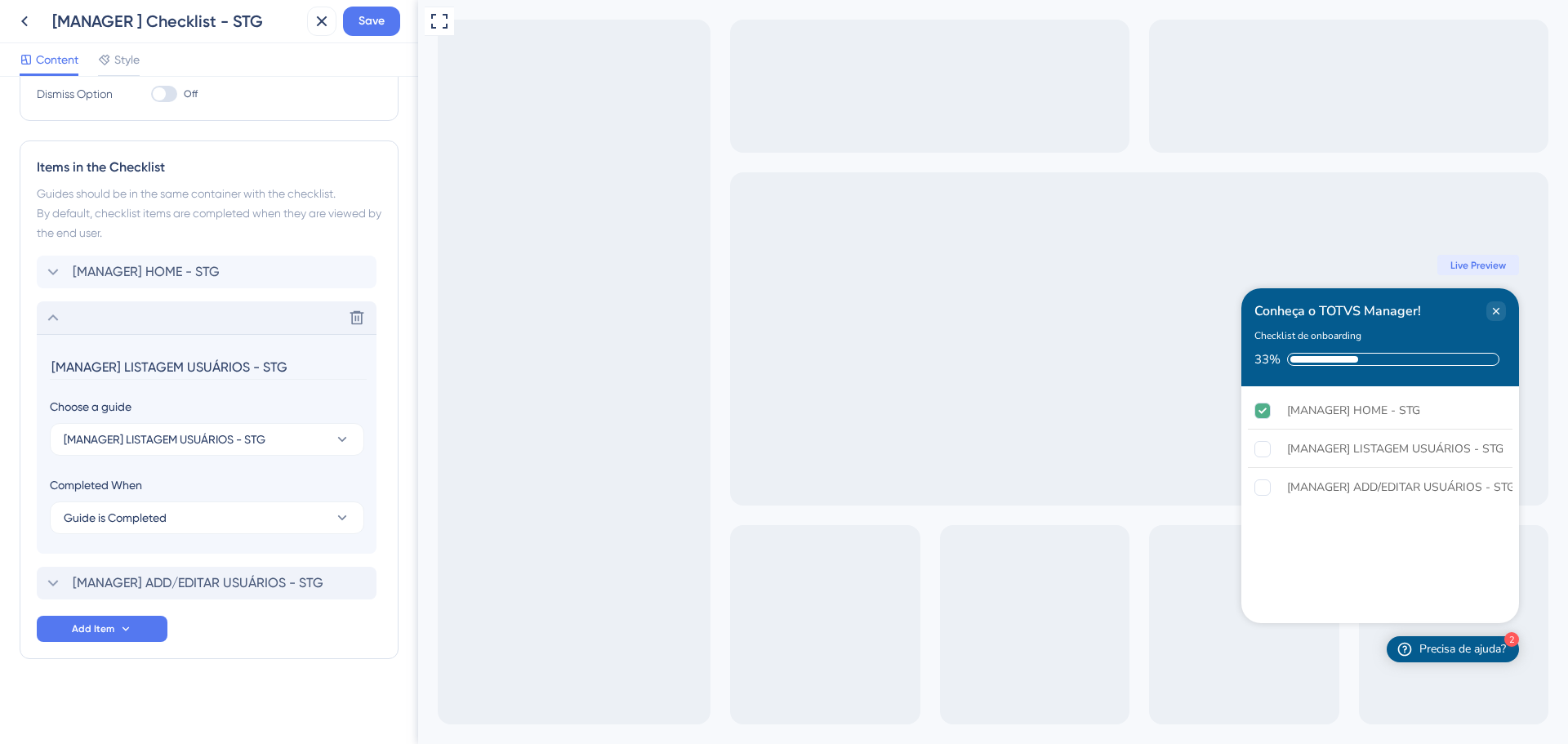
drag, startPoint x: 294, startPoint y: 368, endPoint x: 30, endPoint y: 360, distance: 264.1
click at [30, 360] on div "Items in the Checklist Guides should be in the same container with the checklis…" at bounding box center [209, 400] width 379 height 518
click at [56, 322] on icon at bounding box center [53, 318] width 20 height 20
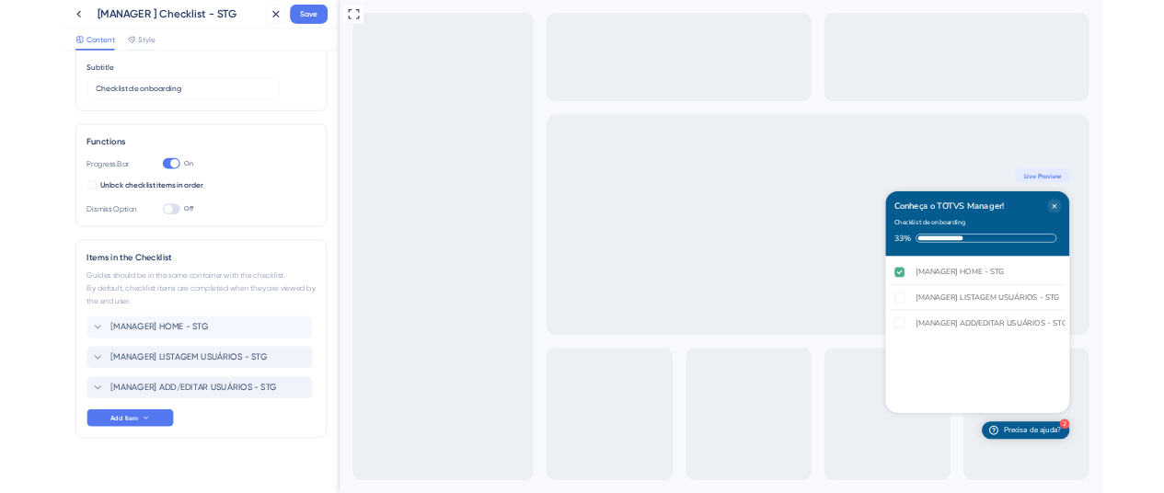
scroll to position [145, 0]
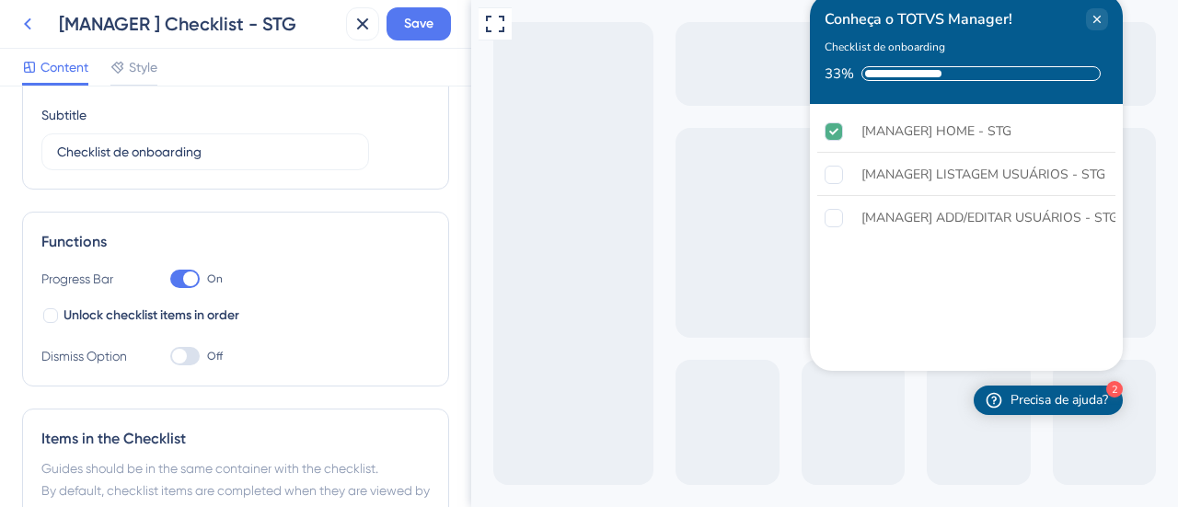
click at [25, 24] on icon at bounding box center [27, 24] width 7 height 12
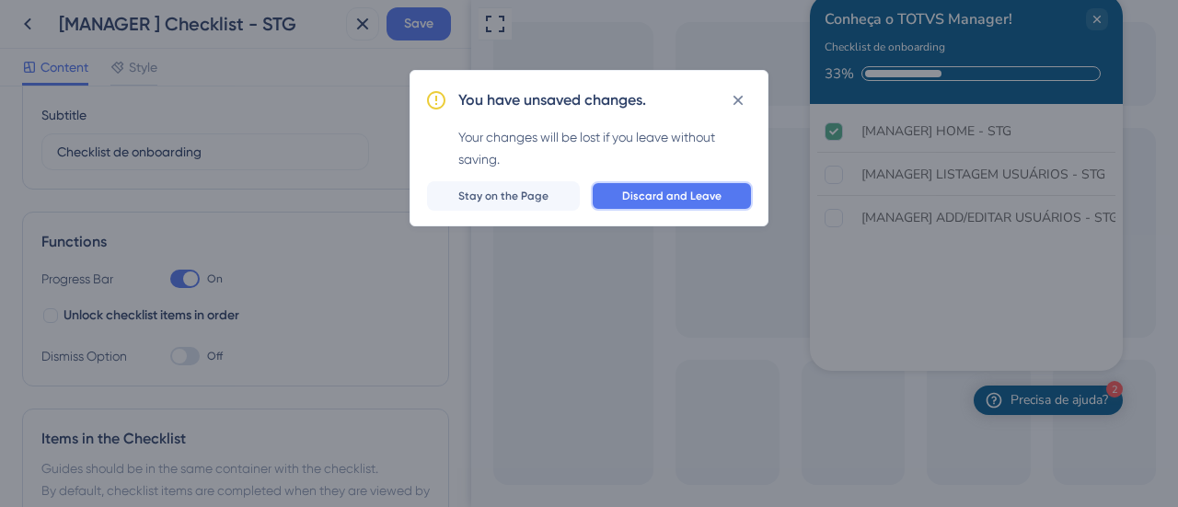
click at [633, 204] on button "Discard and Leave" at bounding box center [672, 195] width 162 height 29
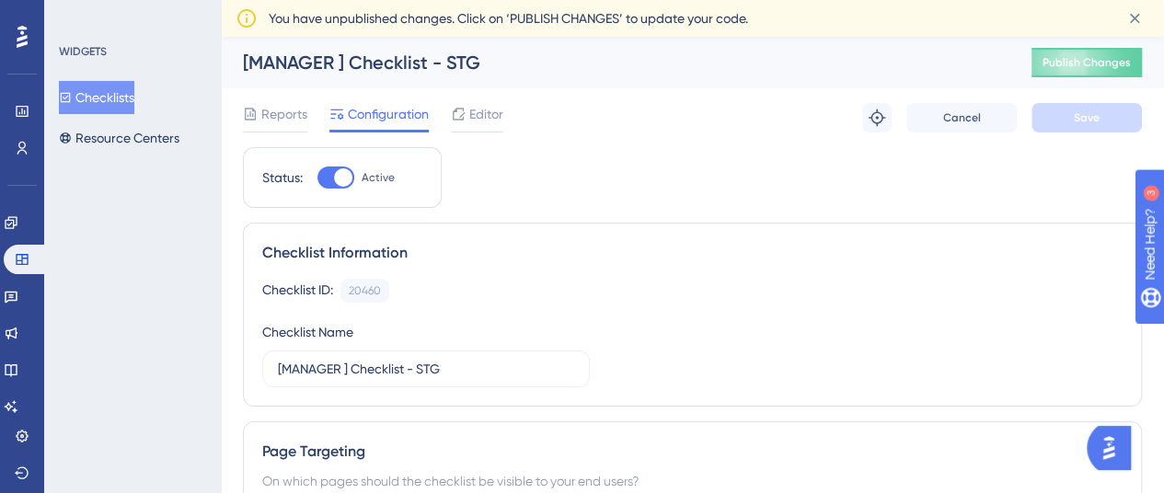
click at [107, 93] on button "Checklists" at bounding box center [96, 97] width 75 height 33
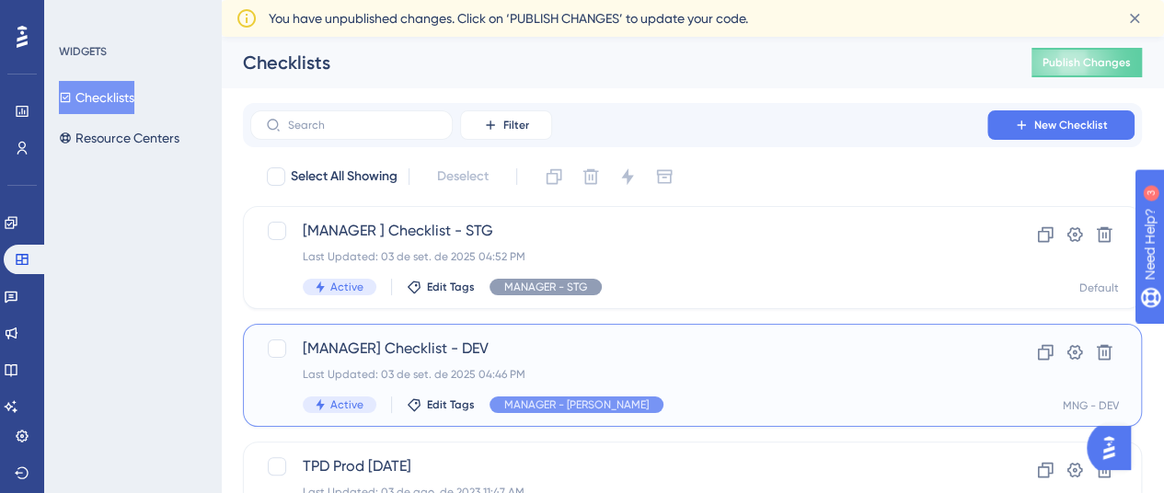
click at [369, 348] on span "[MANAGER] Checklist - DEV" at bounding box center [619, 349] width 632 height 22
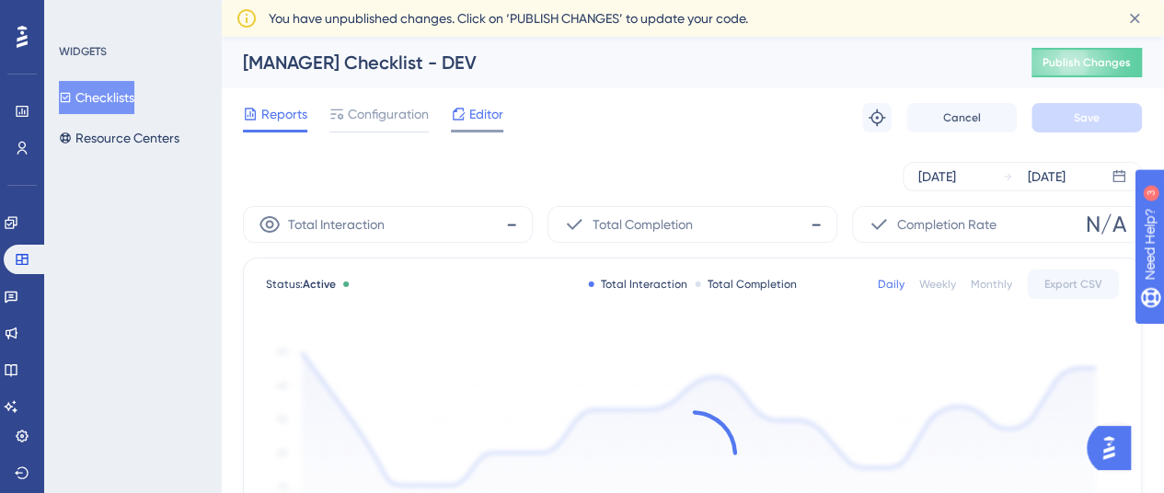
click at [481, 112] on span "Editor" at bounding box center [486, 114] width 34 height 22
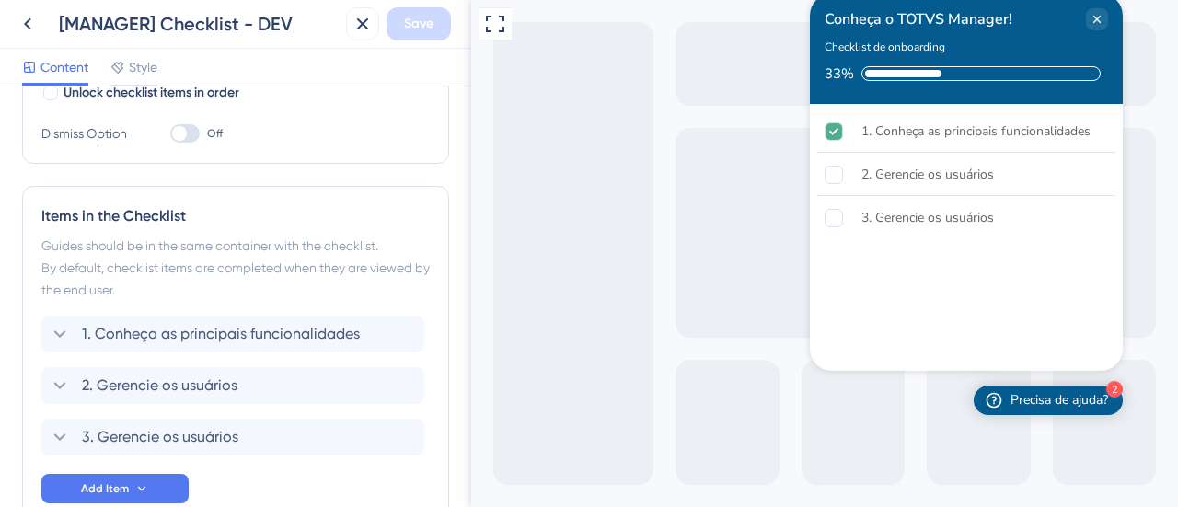
scroll to position [460, 0]
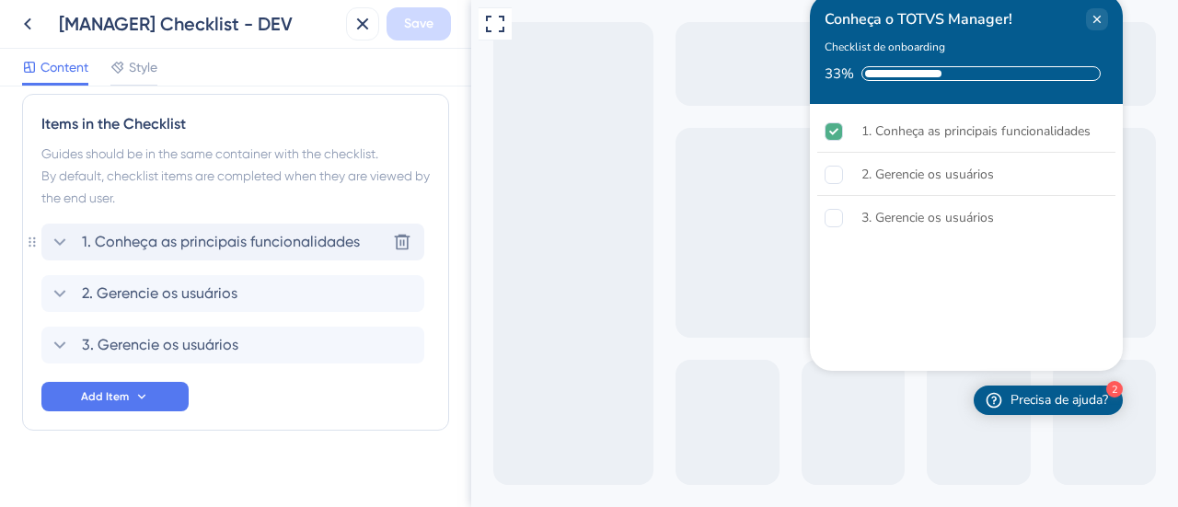
click at [65, 246] on icon at bounding box center [60, 242] width 22 height 22
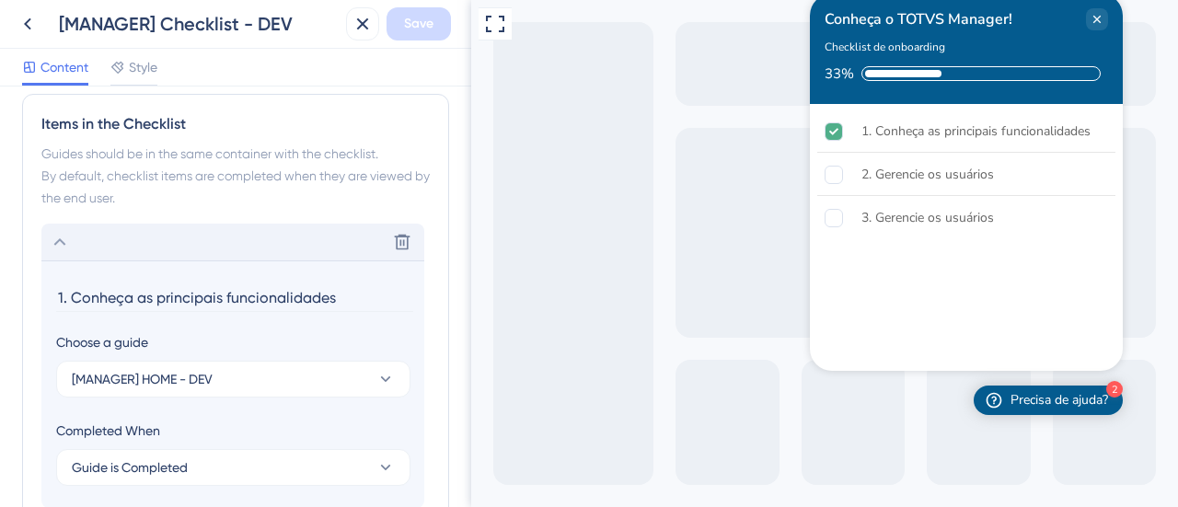
scroll to position [595, 0]
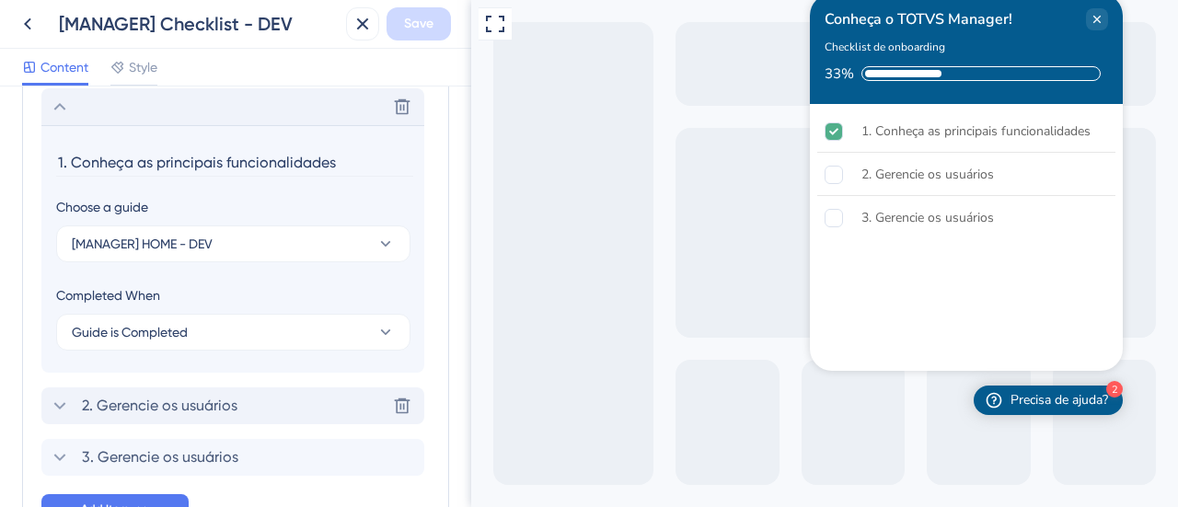
click at [54, 406] on icon at bounding box center [60, 406] width 22 height 22
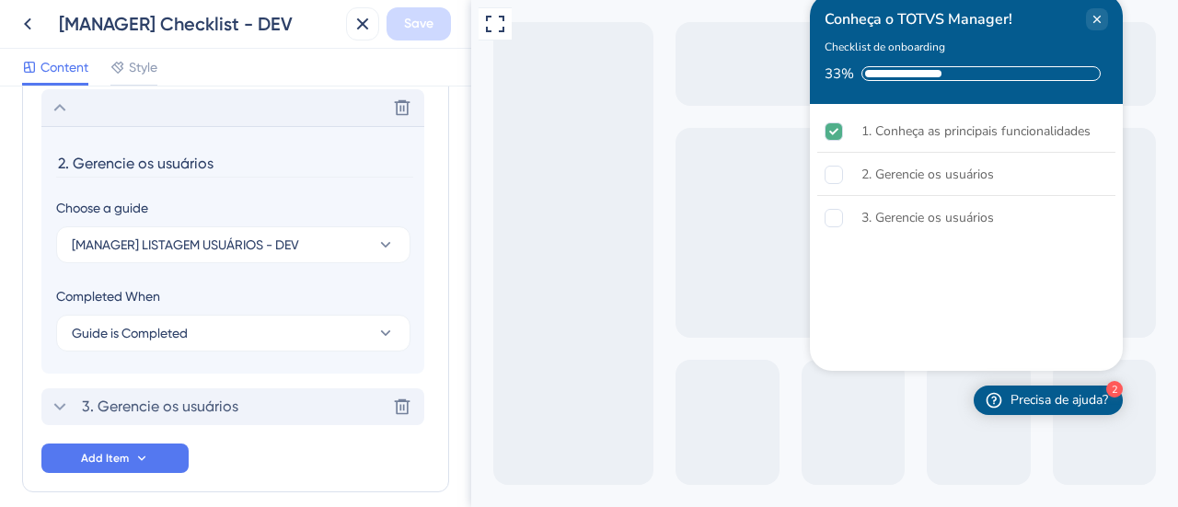
scroll to position [647, 0]
click at [237, 406] on div "3. Gerencie os usuários Delete" at bounding box center [232, 405] width 383 height 37
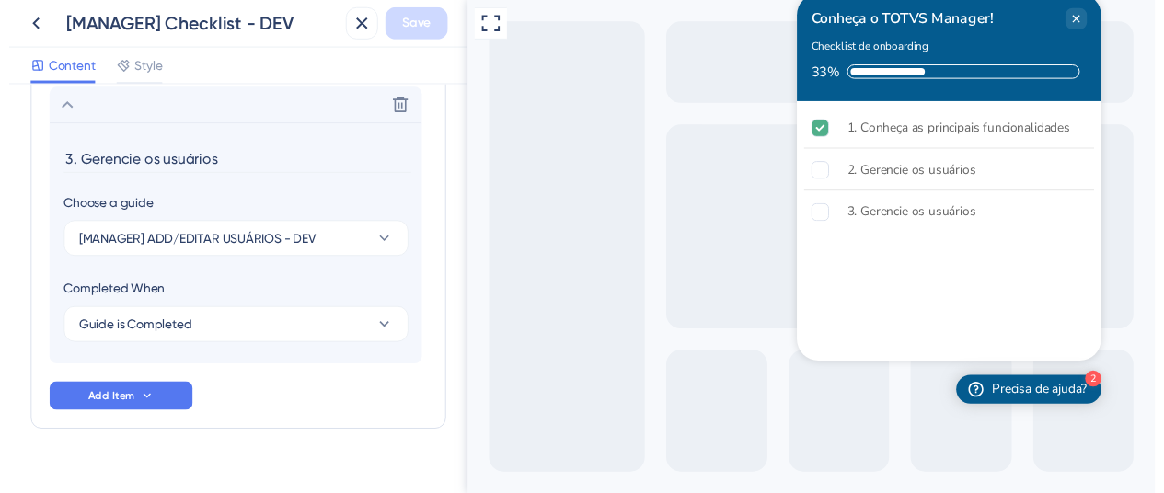
scroll to position [699, 0]
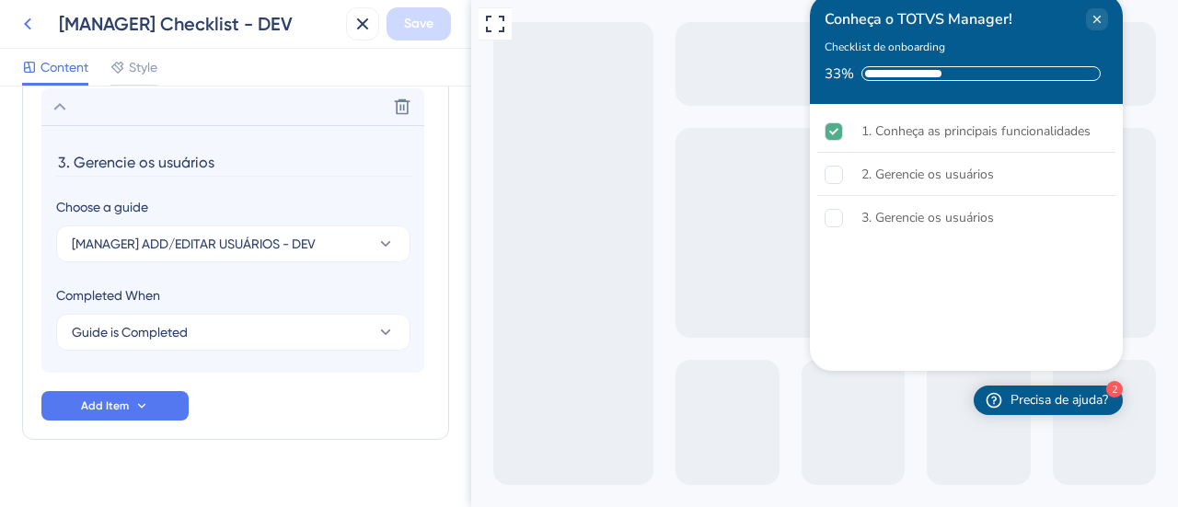
click at [29, 28] on icon at bounding box center [27, 24] width 7 height 12
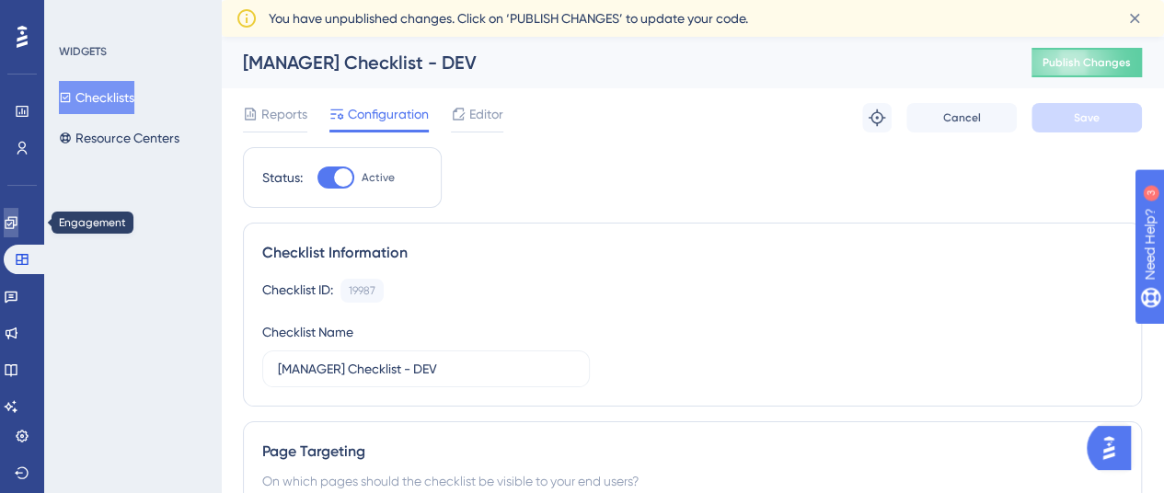
click at [17, 220] on icon at bounding box center [11, 222] width 12 height 12
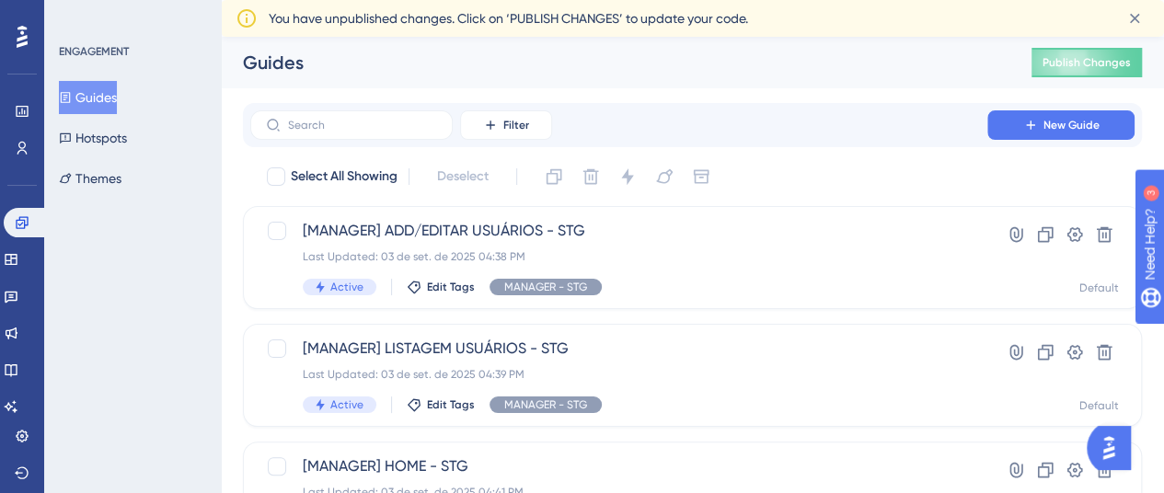
click at [106, 95] on button "Guides" at bounding box center [88, 97] width 58 height 33
click at [110, 97] on button "Guides" at bounding box center [88, 97] width 58 height 33
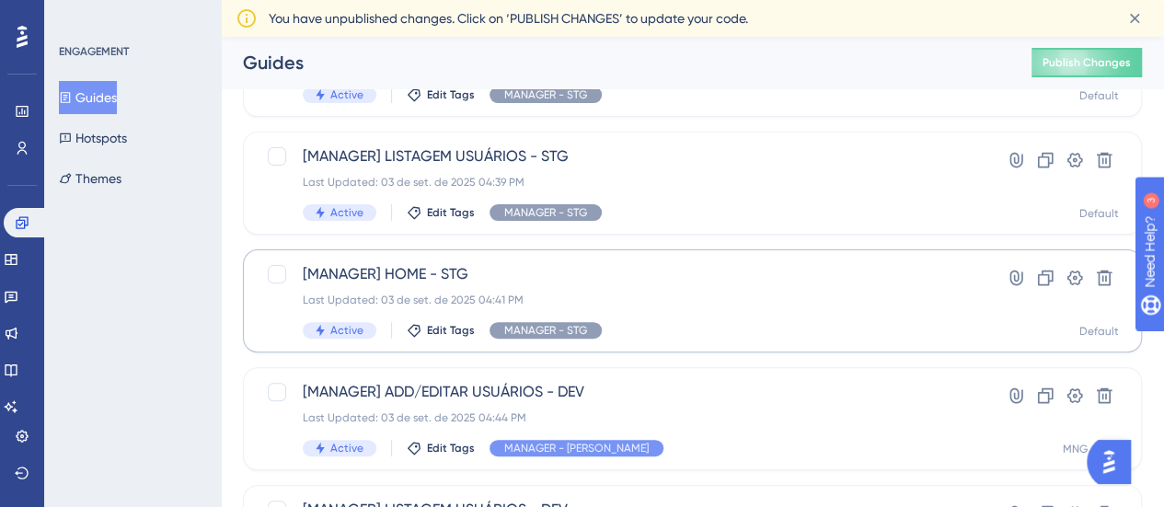
scroll to position [184, 0]
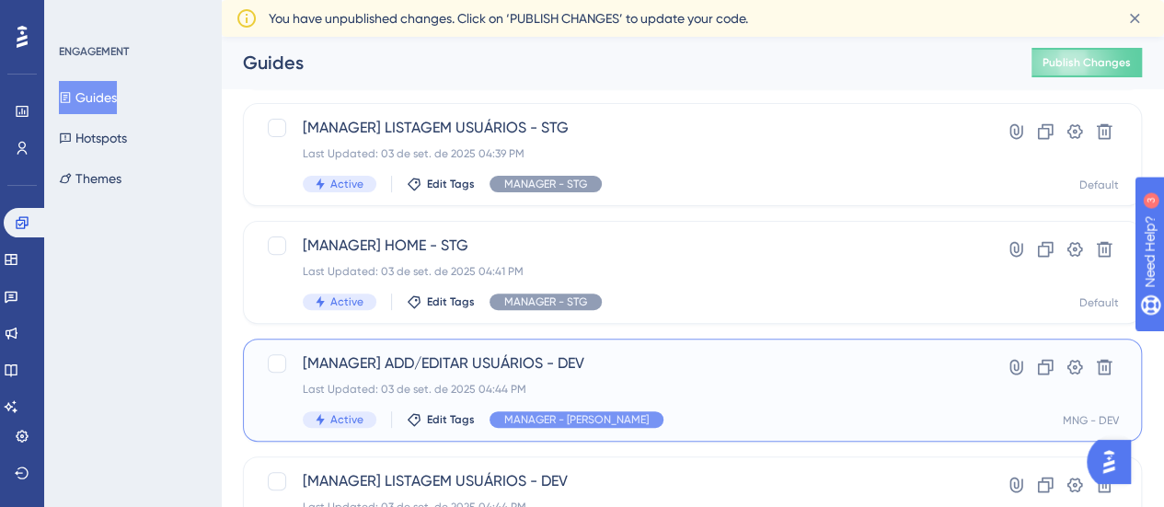
click at [597, 369] on span "[MANAGER] ADD/EDITAR USUÁRIOS - DEV" at bounding box center [619, 363] width 632 height 22
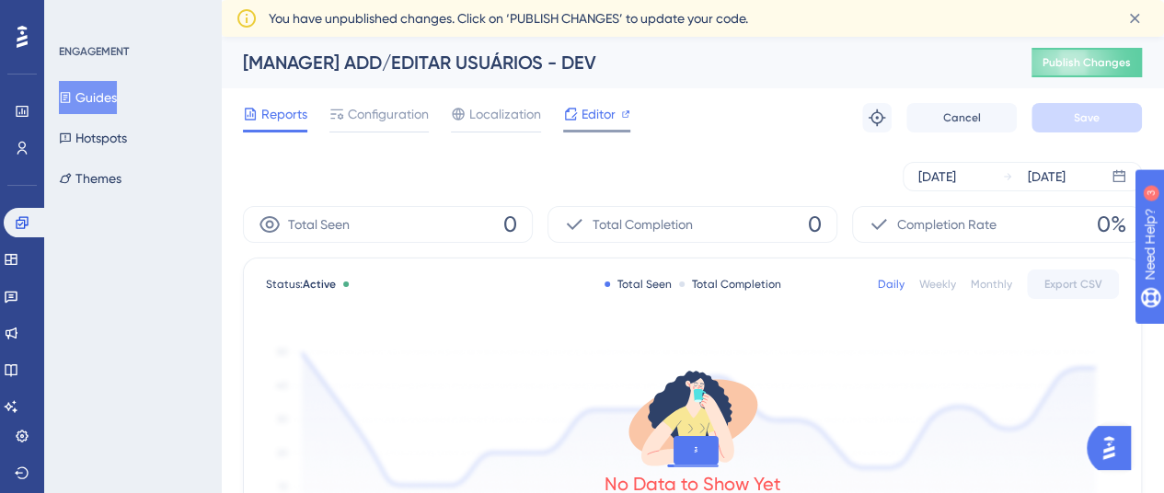
click at [570, 110] on icon at bounding box center [570, 114] width 15 height 15
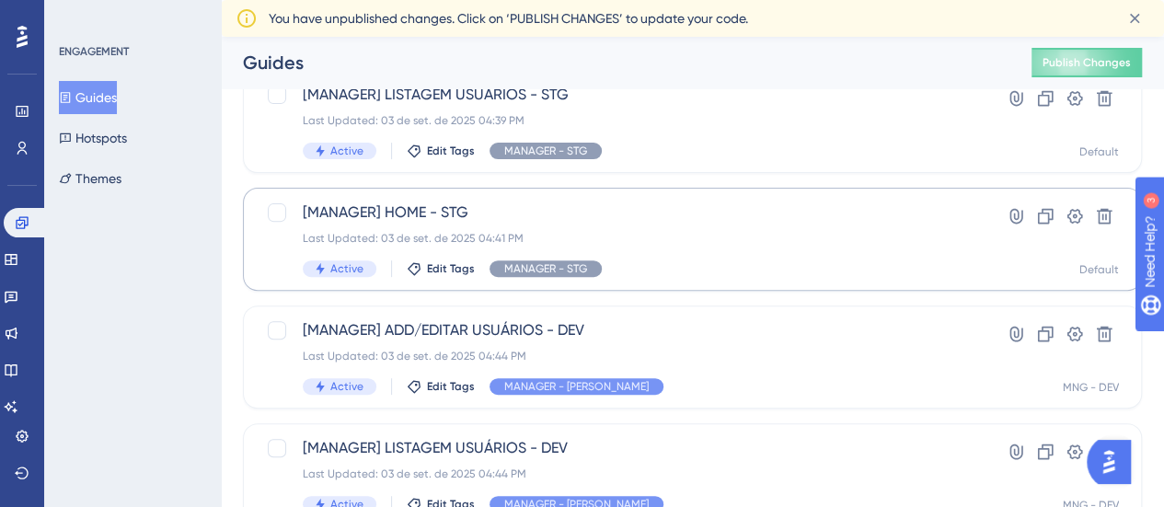
scroll to position [309, 0]
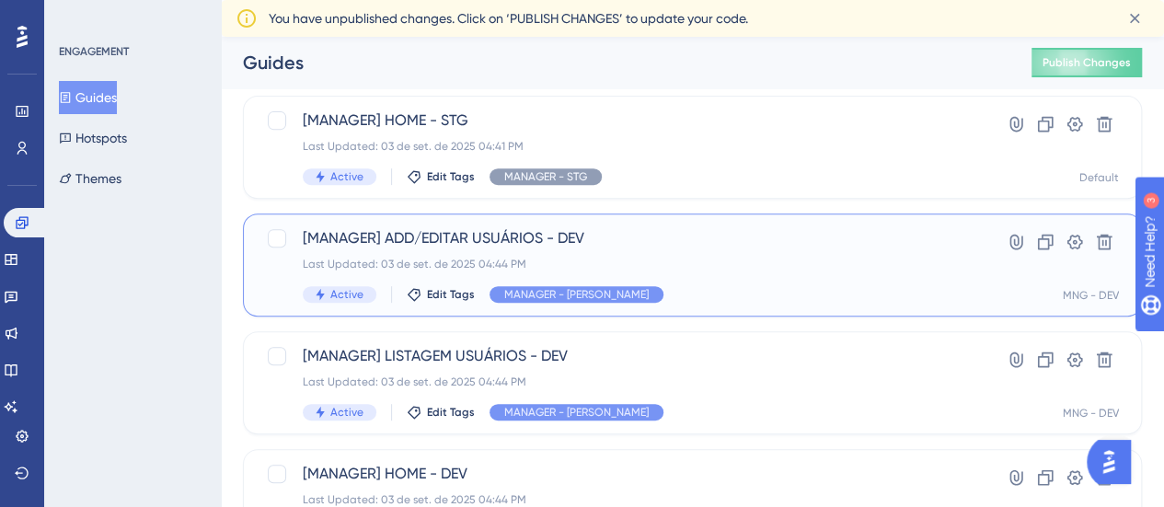
click at [444, 255] on div "[MANAGER] ADD/EDITAR USUÁRIOS - DEV Last Updated: 03 de set. de 2025 04:44 PM A…" at bounding box center [619, 264] width 632 height 75
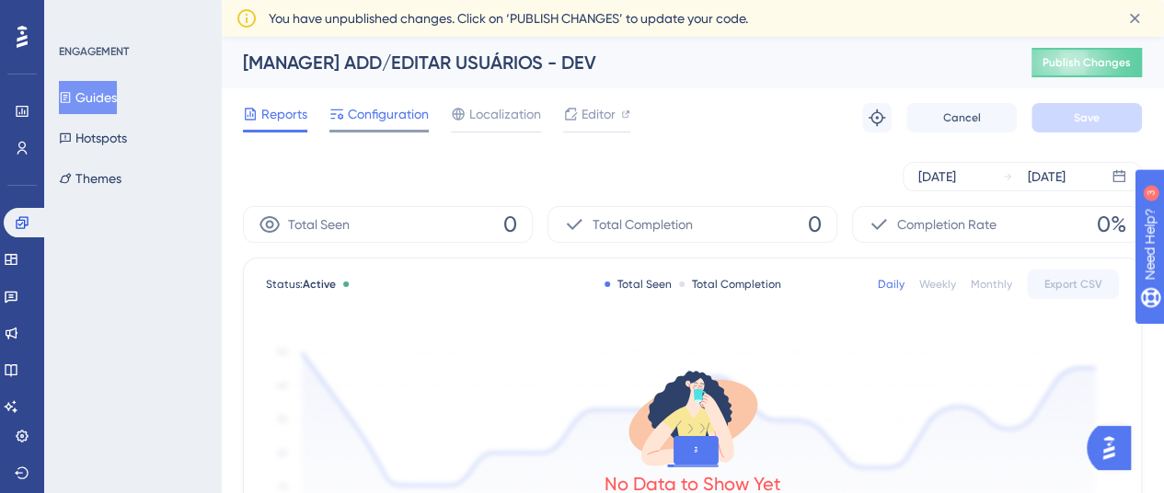
click at [388, 110] on span "Configuration" at bounding box center [388, 114] width 81 height 22
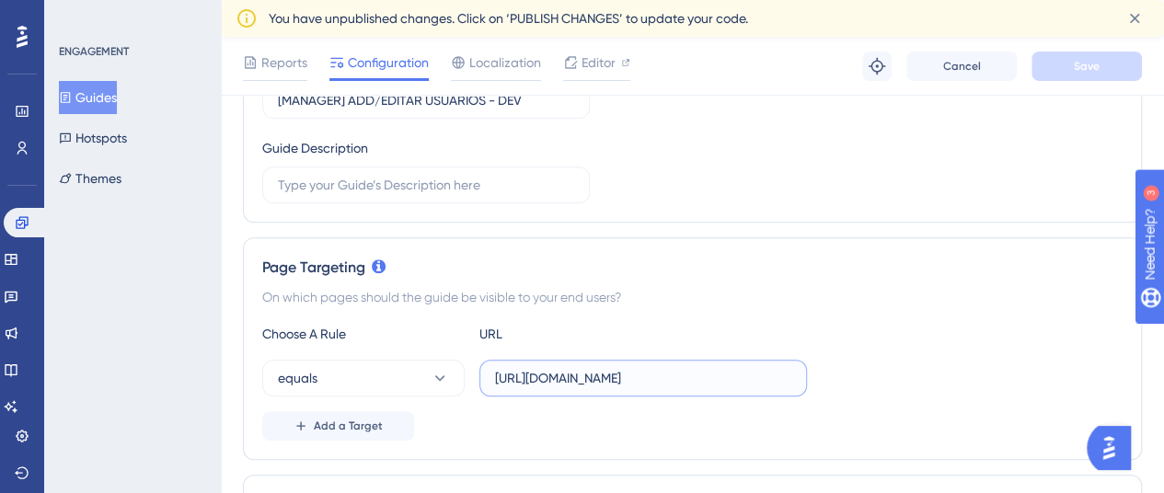
scroll to position [0, 249]
drag, startPoint x: 676, startPoint y: 376, endPoint x: 925, endPoint y: 384, distance: 248.6
click at [925, 384] on div "equals [URL][DOMAIN_NAME]" at bounding box center [692, 378] width 861 height 37
click at [655, 371] on input "[URL][DOMAIN_NAME]" at bounding box center [643, 378] width 296 height 20
drag, startPoint x: 570, startPoint y: 380, endPoint x: 1044, endPoint y: 381, distance: 474.0
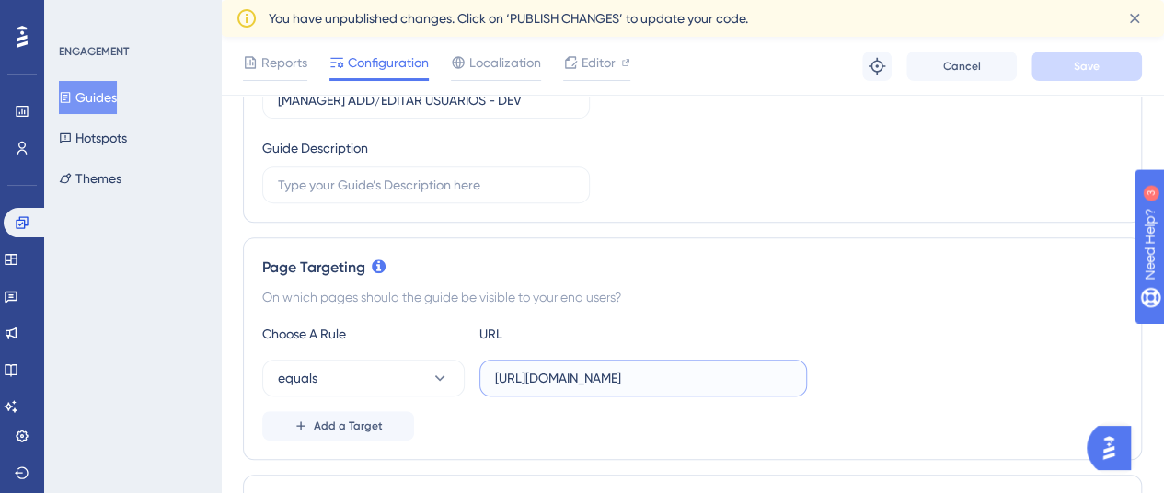
click at [1044, 381] on div "equals [URL][DOMAIN_NAME]" at bounding box center [692, 378] width 861 height 37
type input "[URL][DOMAIN_NAME]"
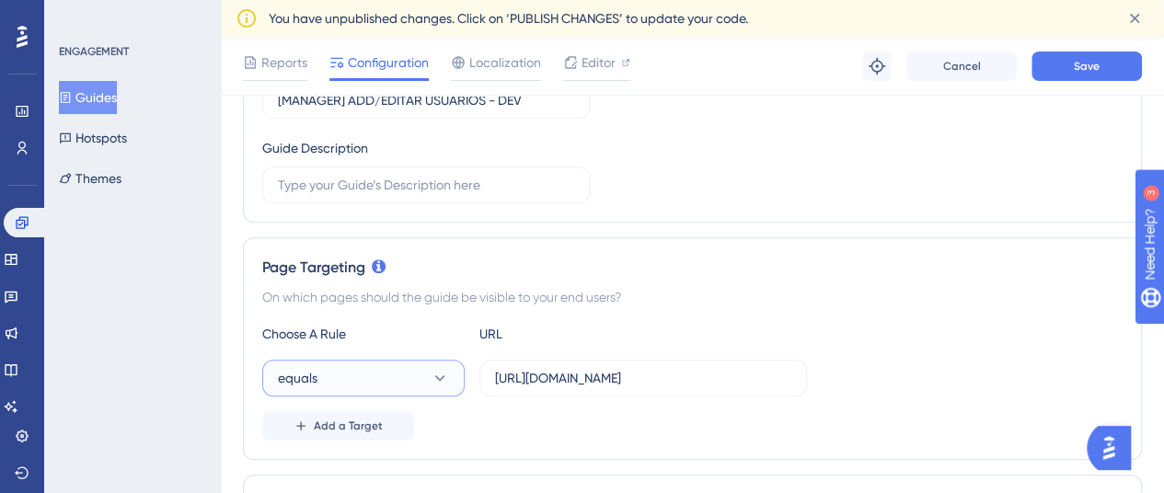
click at [388, 392] on button "equals" at bounding box center [363, 378] width 202 height 37
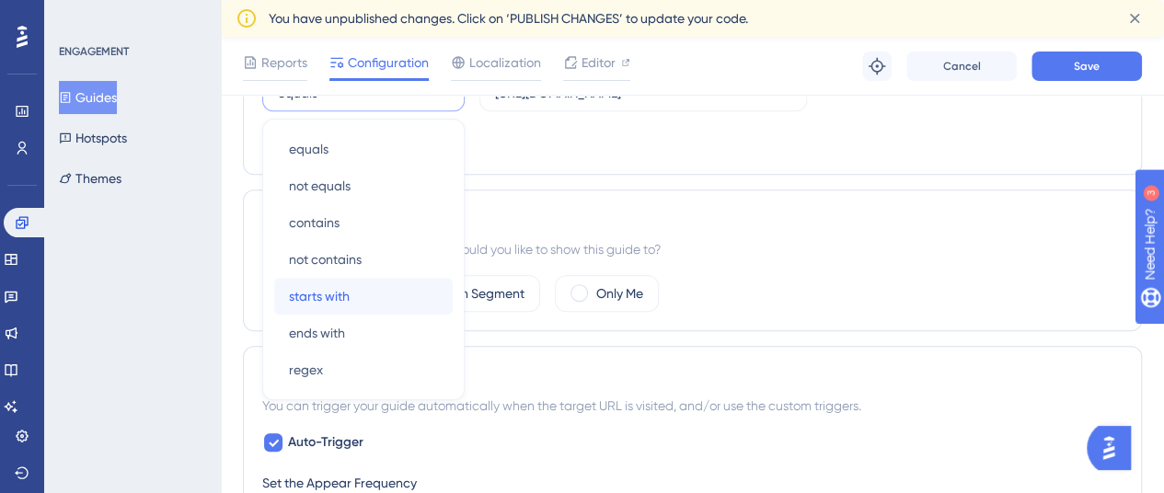
click at [384, 292] on div "starts with starts with" at bounding box center [363, 296] width 149 height 37
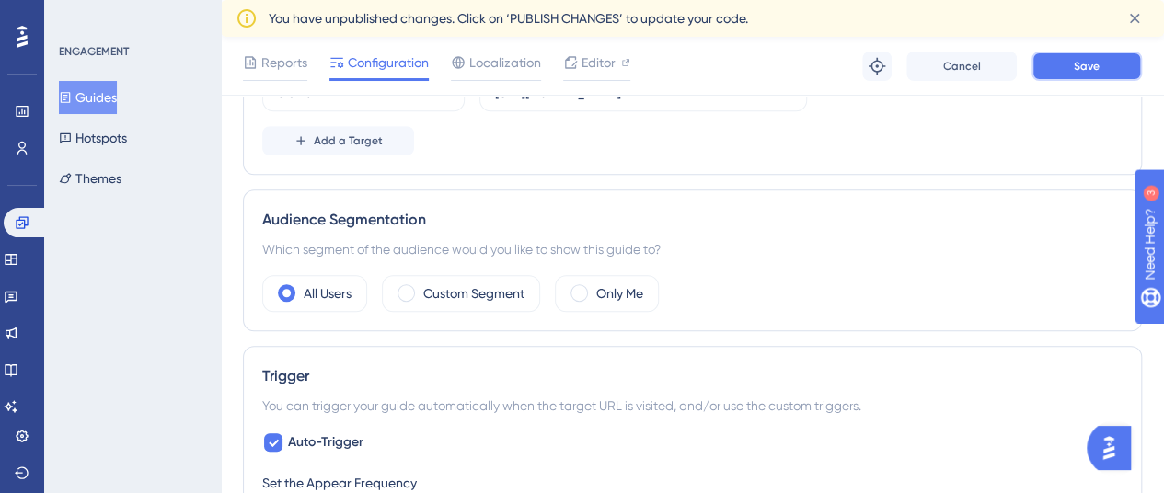
click at [1080, 64] on span "Save" at bounding box center [1087, 66] width 26 height 15
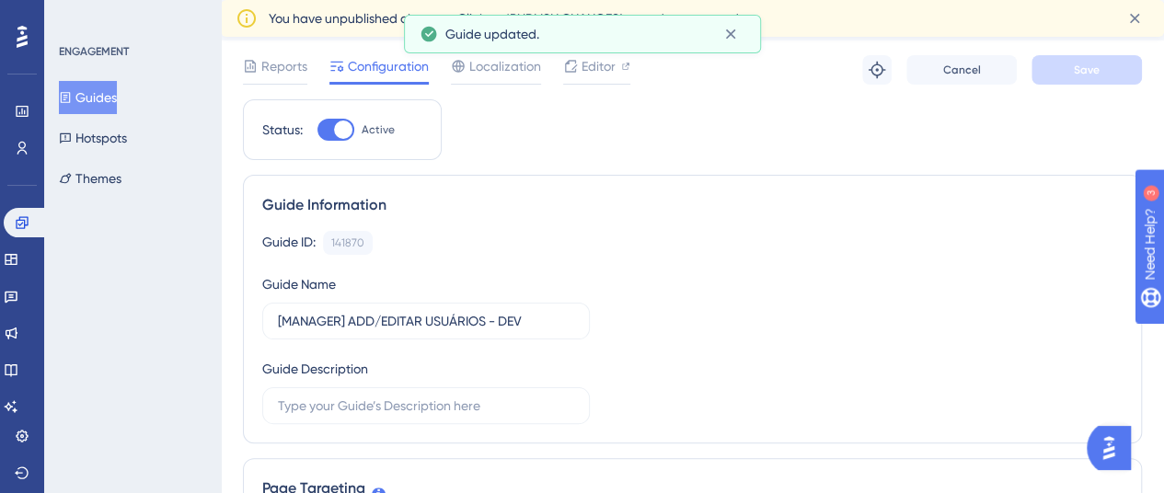
scroll to position [0, 0]
